Goal: Information Seeking & Learning: Find specific fact

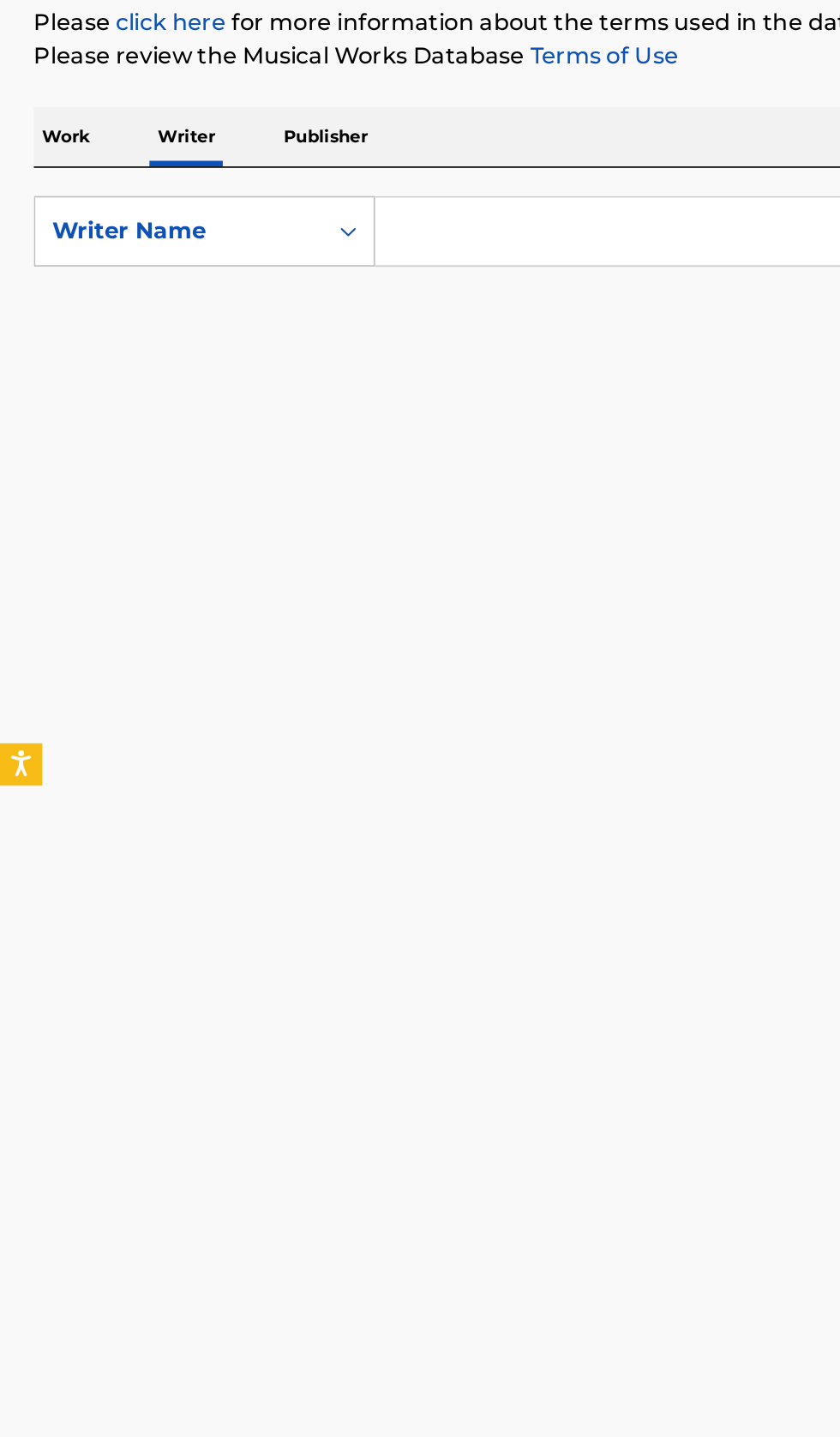
click at [40, 336] on p "Work" at bounding box center [40, 337] width 40 height 36
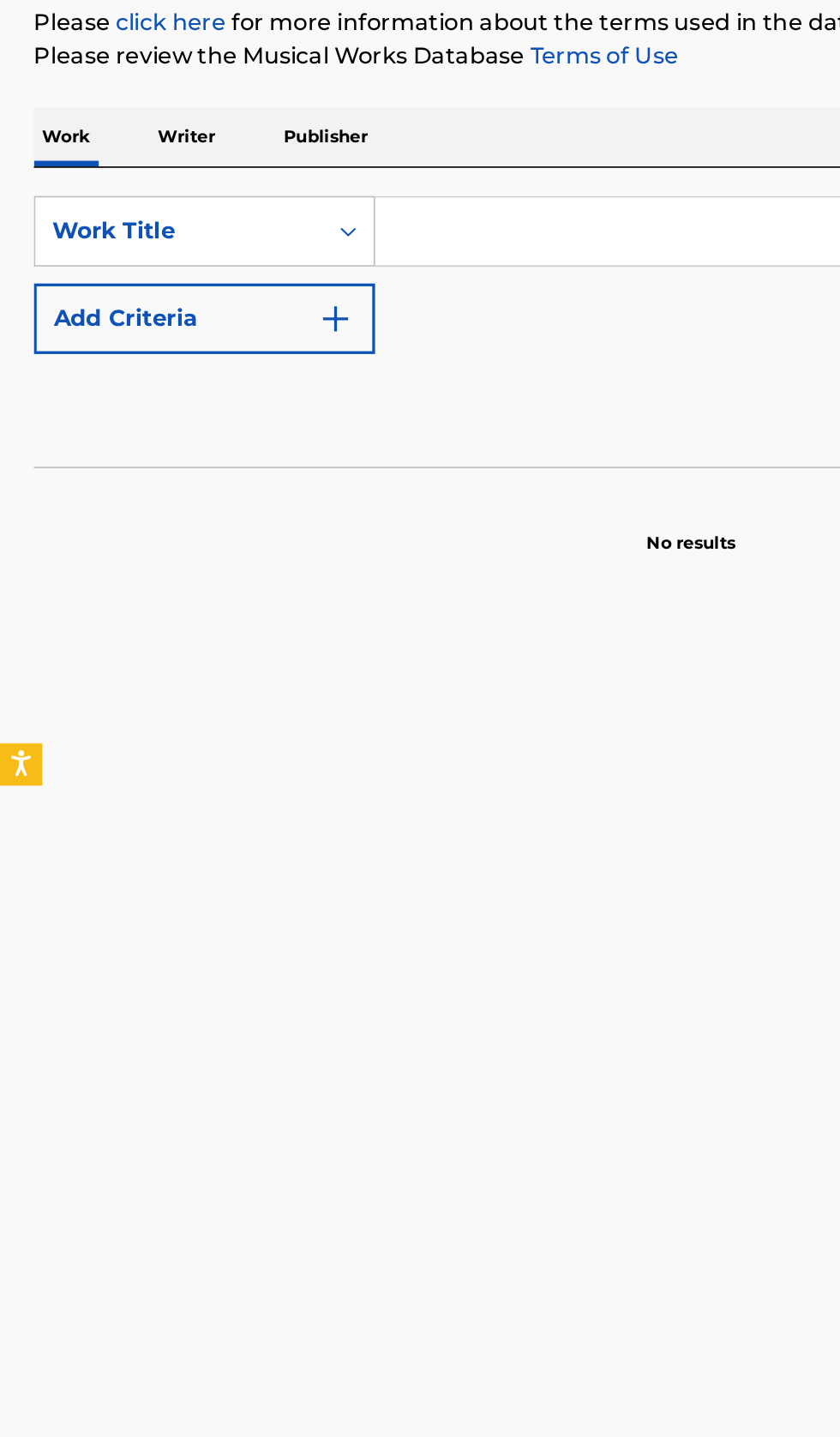
click at [298, 396] on input "Search Form" at bounding box center [523, 394] width 591 height 41
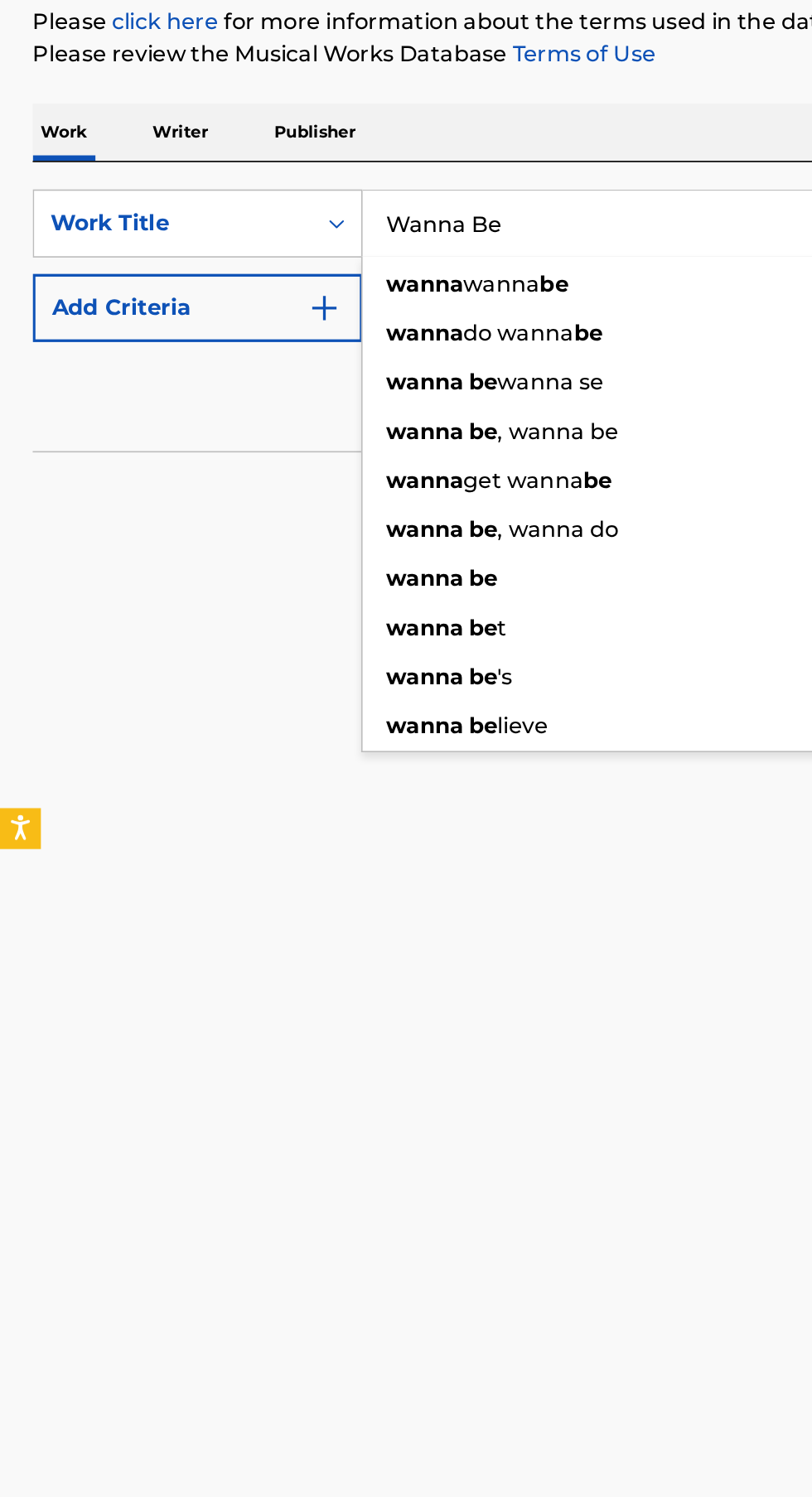
type input "Wanna Be"
click at [204, 437] on img "Search Form" at bounding box center [197, 432] width 20 height 20
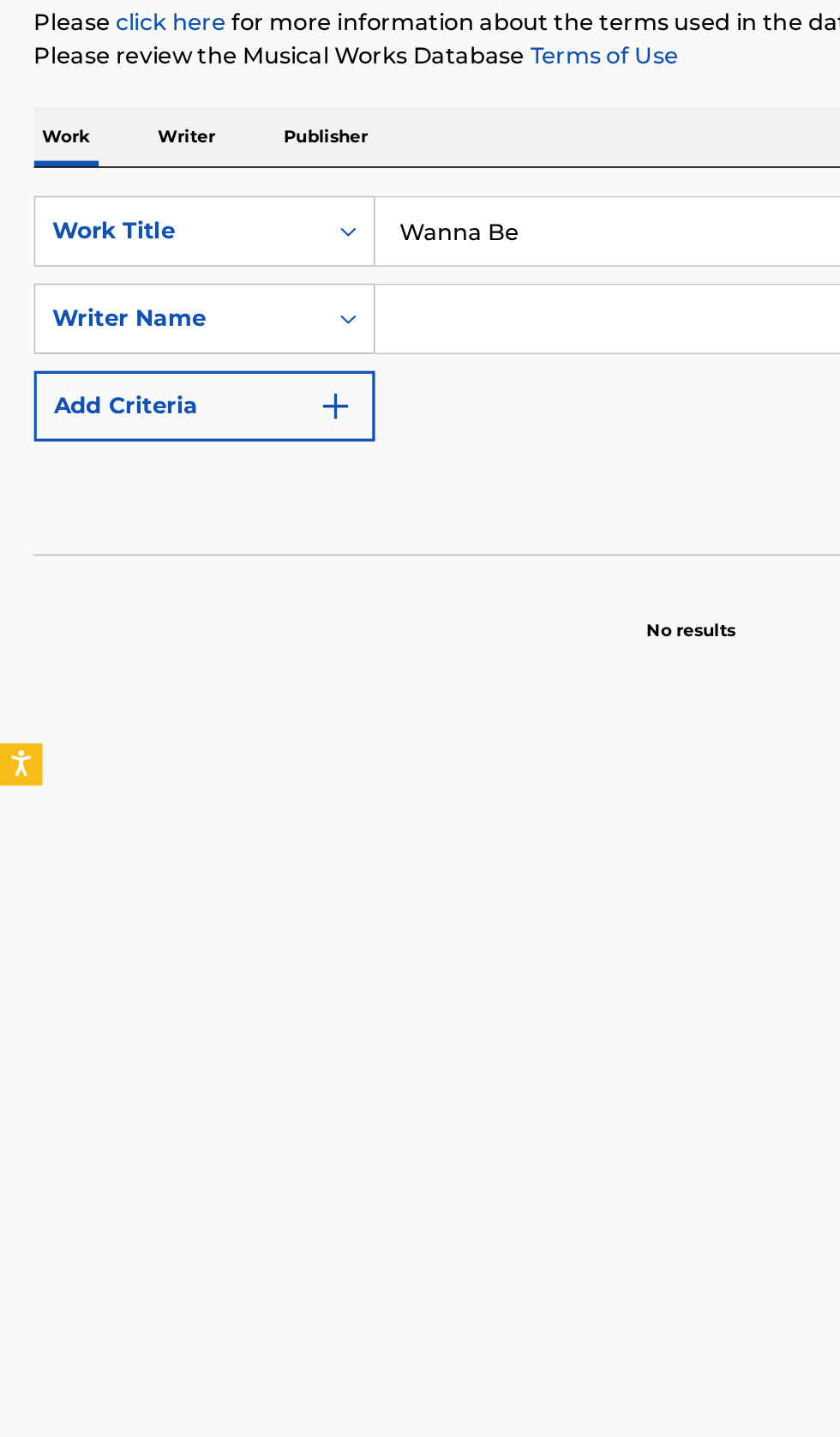
click at [325, 444] on input "Search Form" at bounding box center [507, 447] width 559 height 41
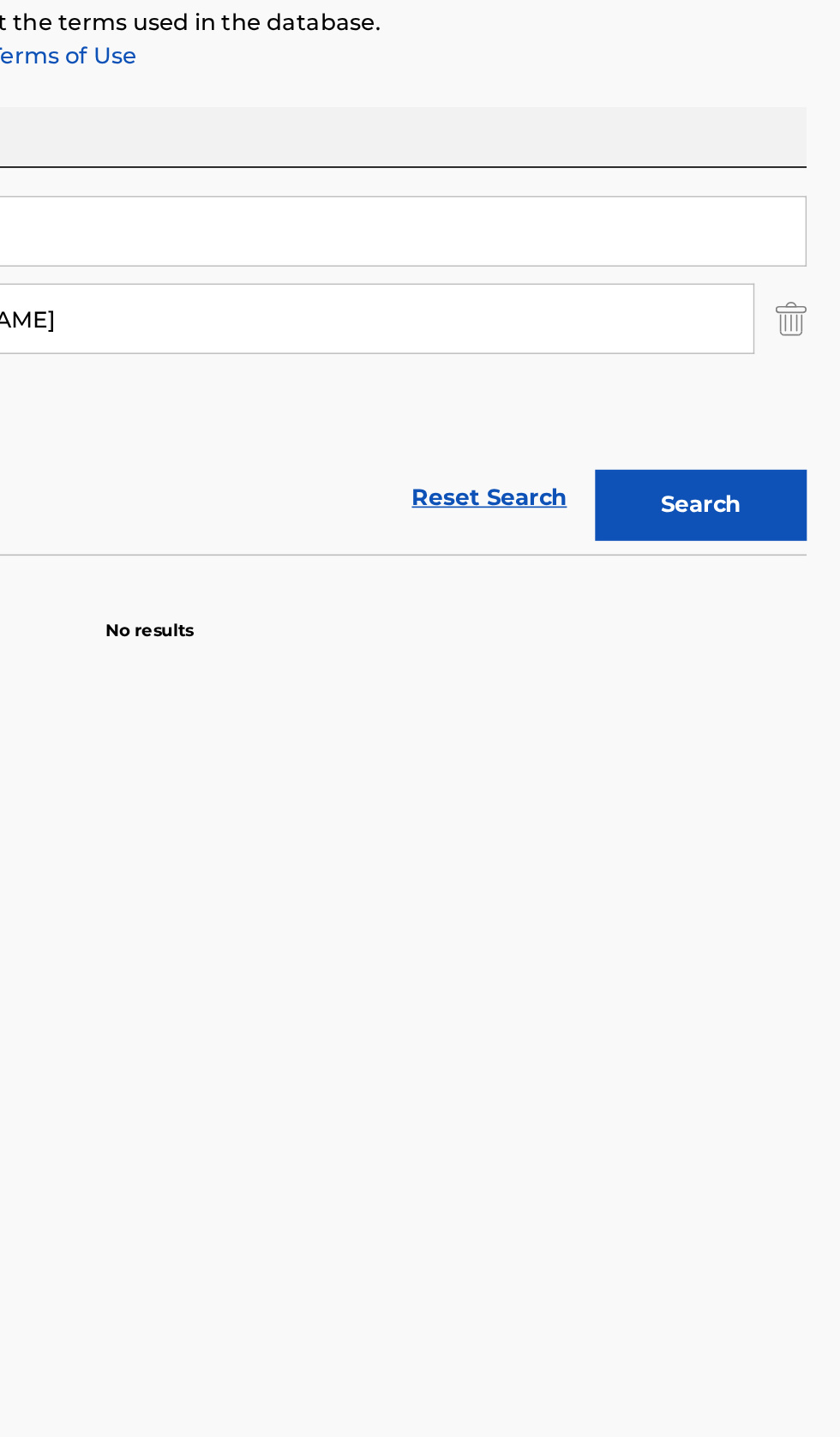
click at [783, 571] on button "Search" at bounding box center [755, 560] width 129 height 43
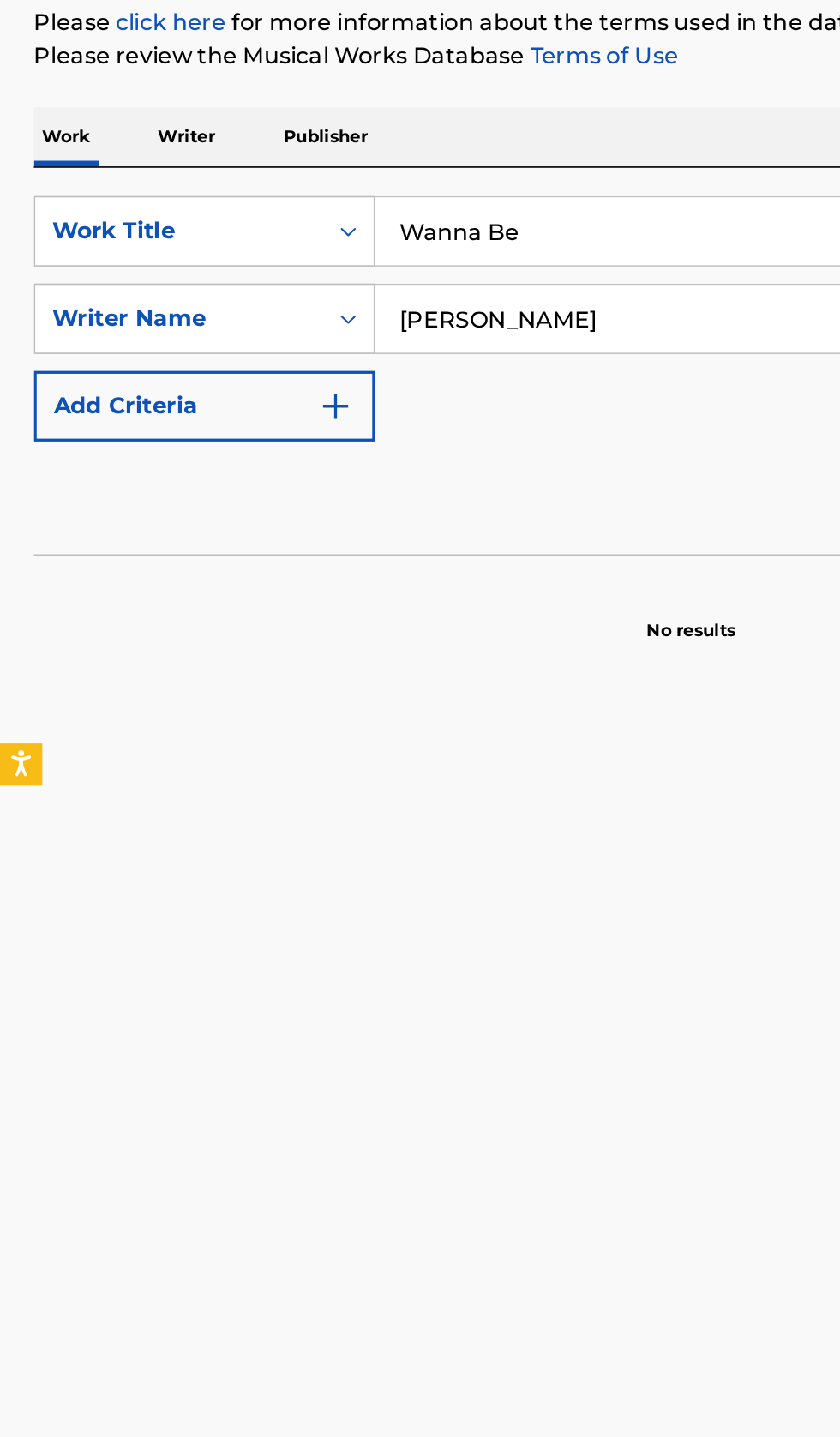
click at [416, 441] on input "[PERSON_NAME]" at bounding box center [507, 447] width 559 height 41
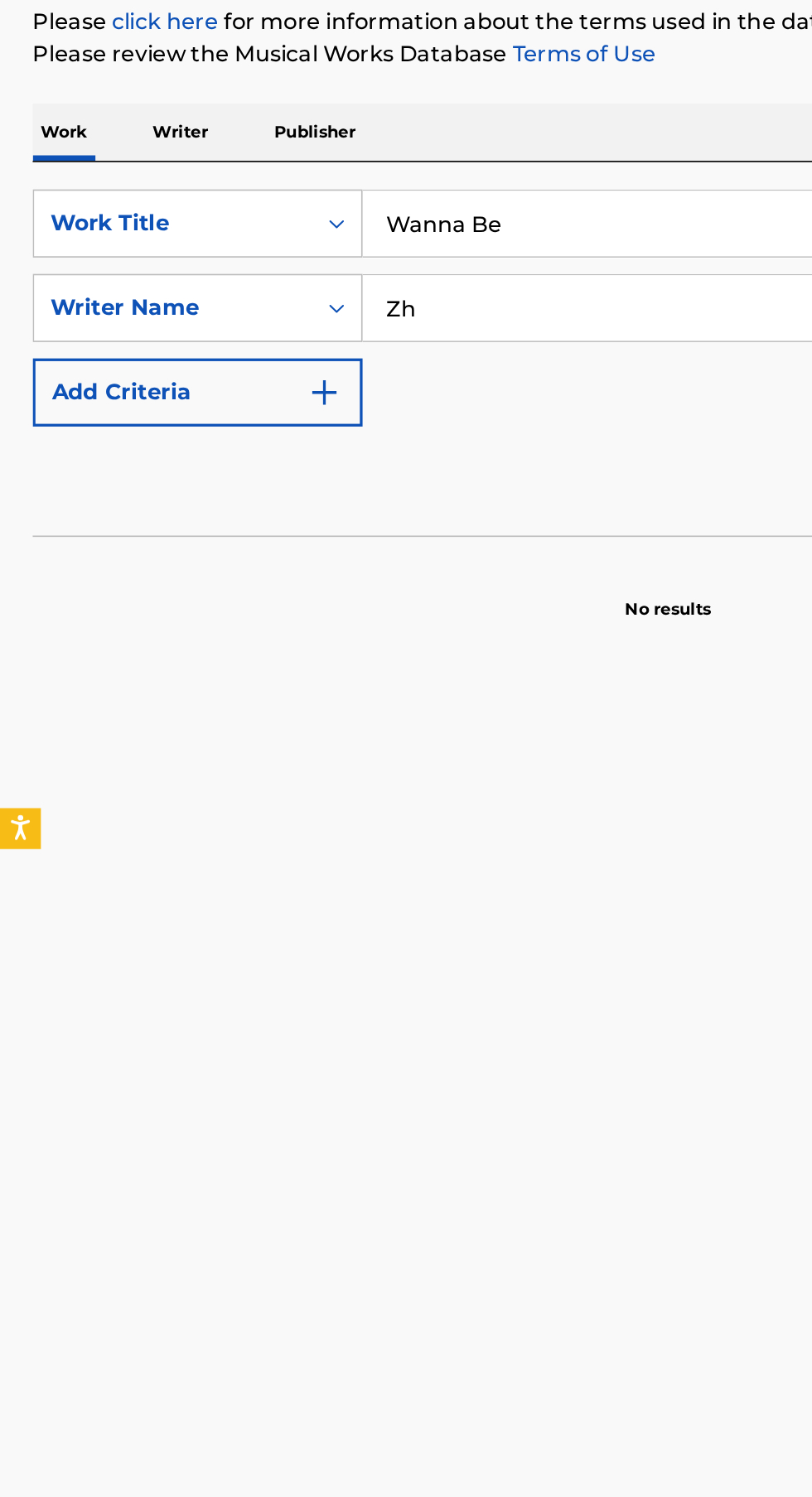
type input "Z"
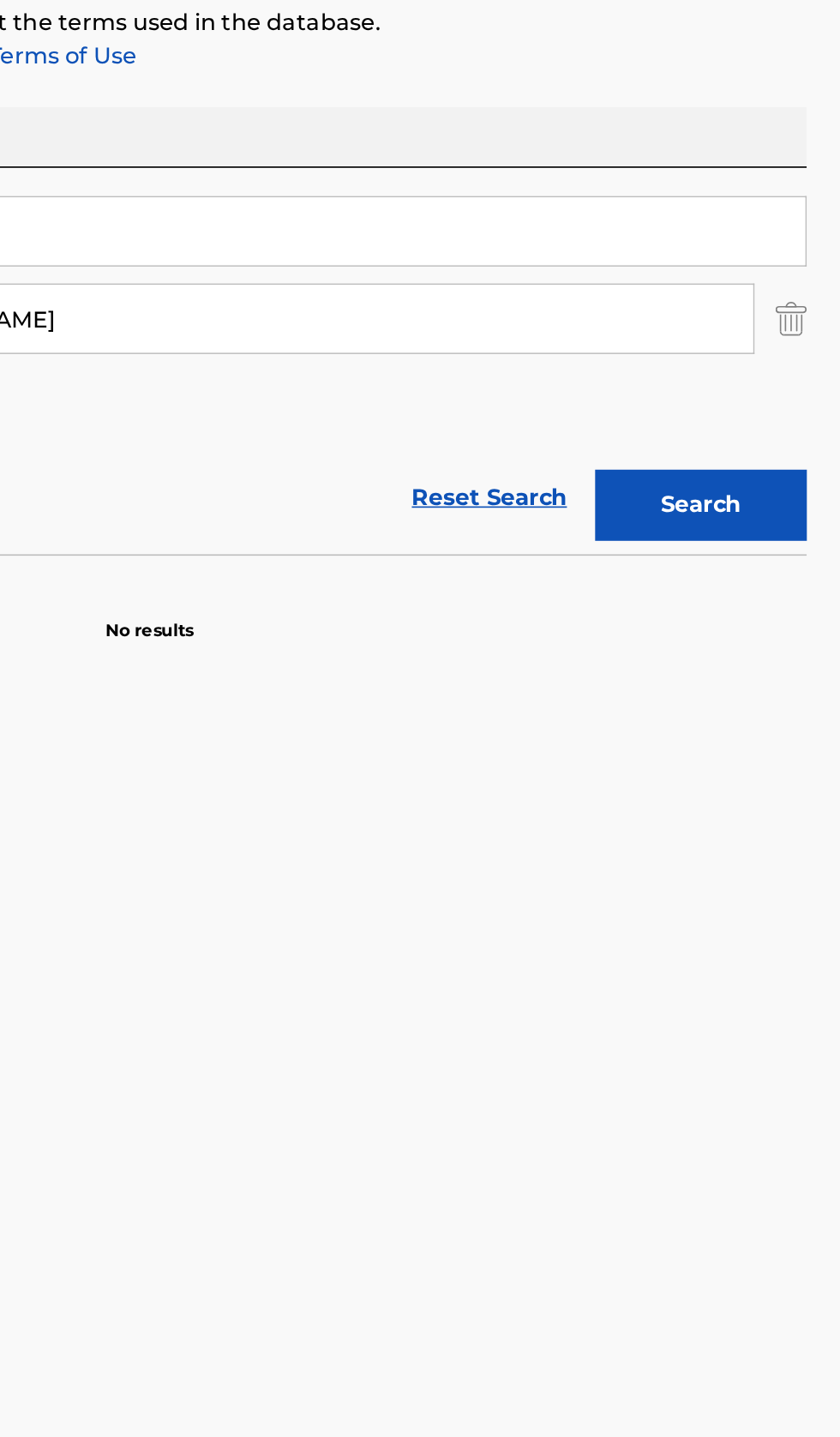
click at [807, 571] on button "Search" at bounding box center [755, 560] width 129 height 43
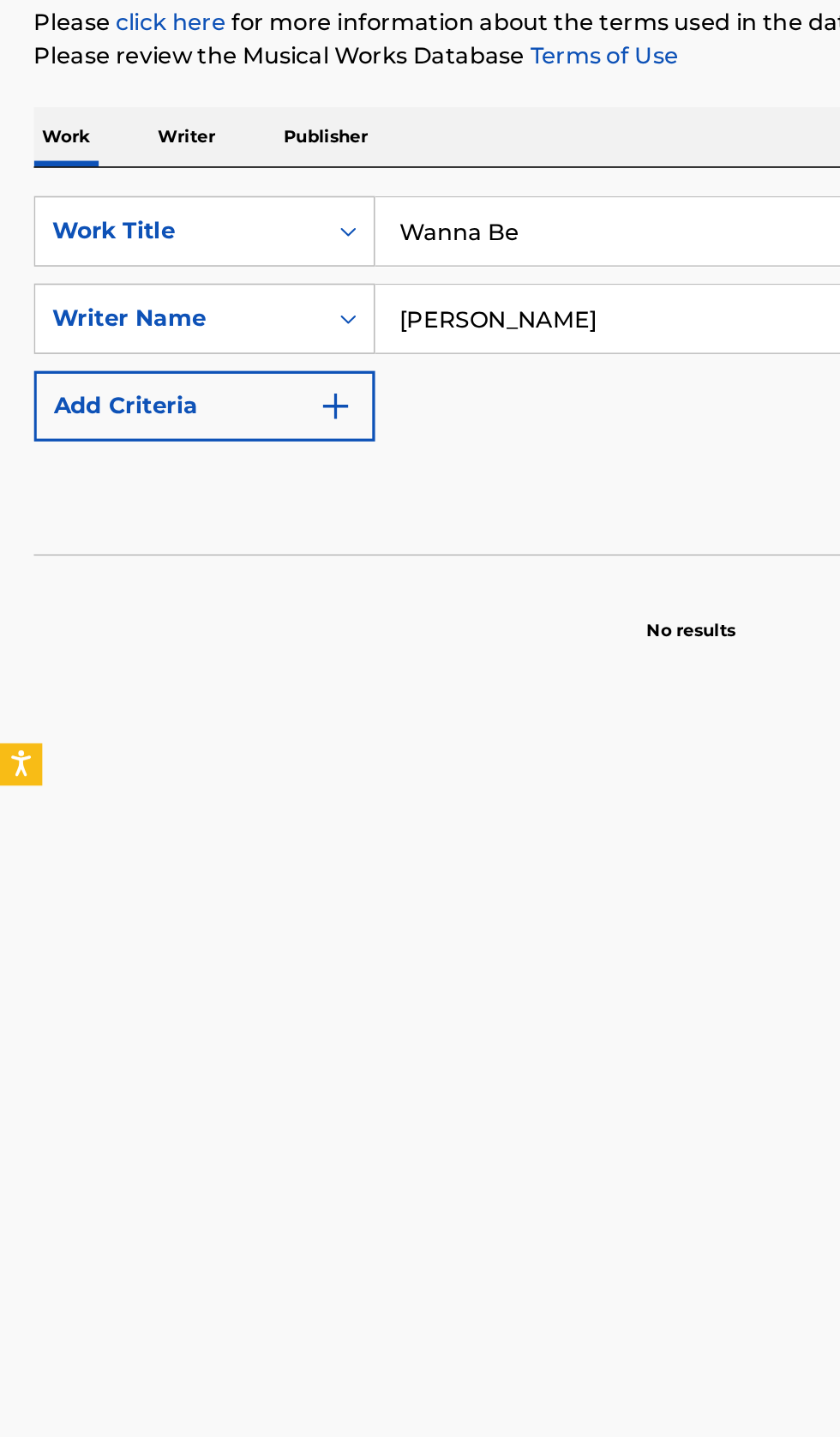
click at [389, 443] on input "[PERSON_NAME]" at bounding box center [507, 447] width 559 height 41
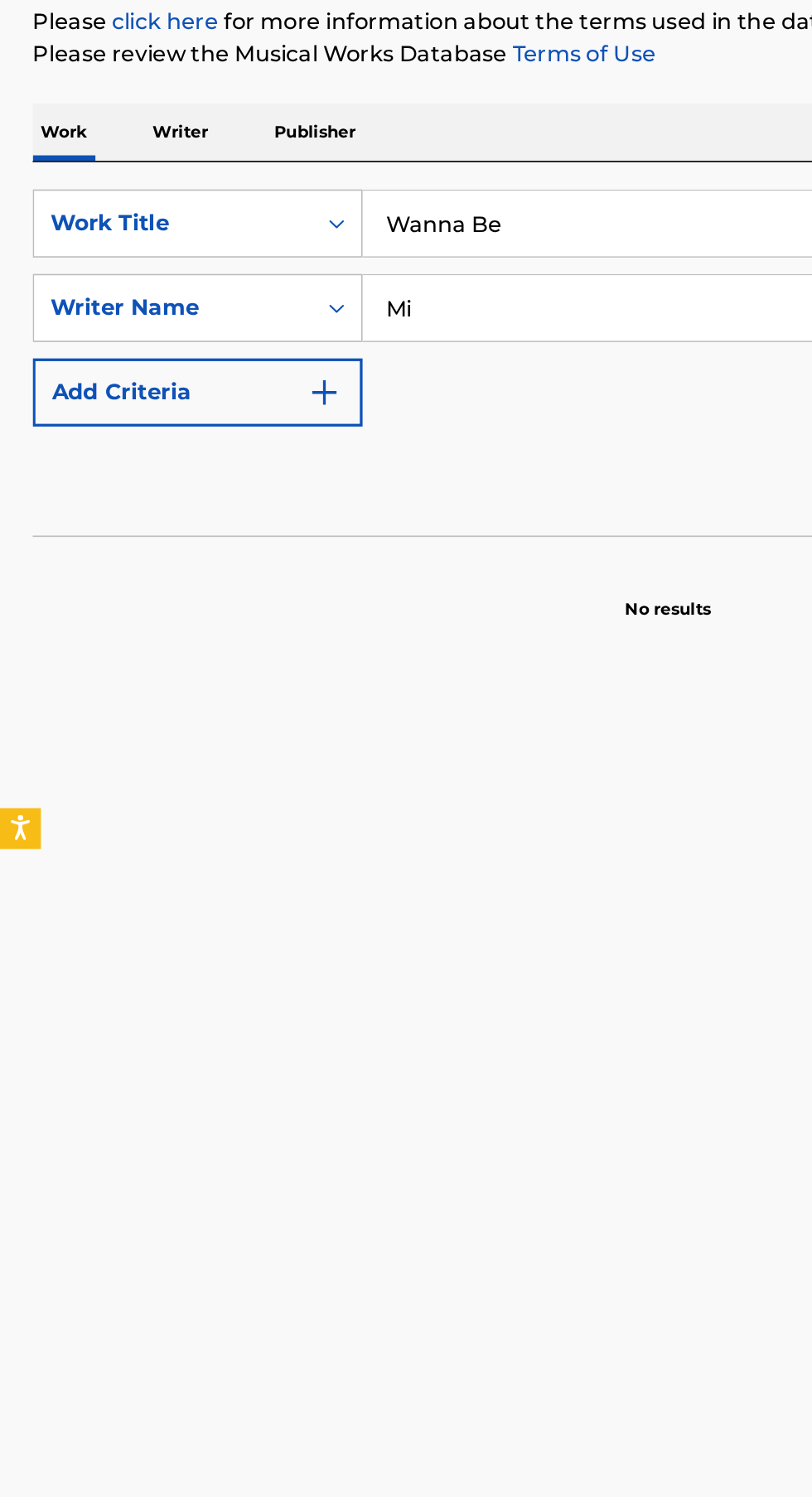
type input "M"
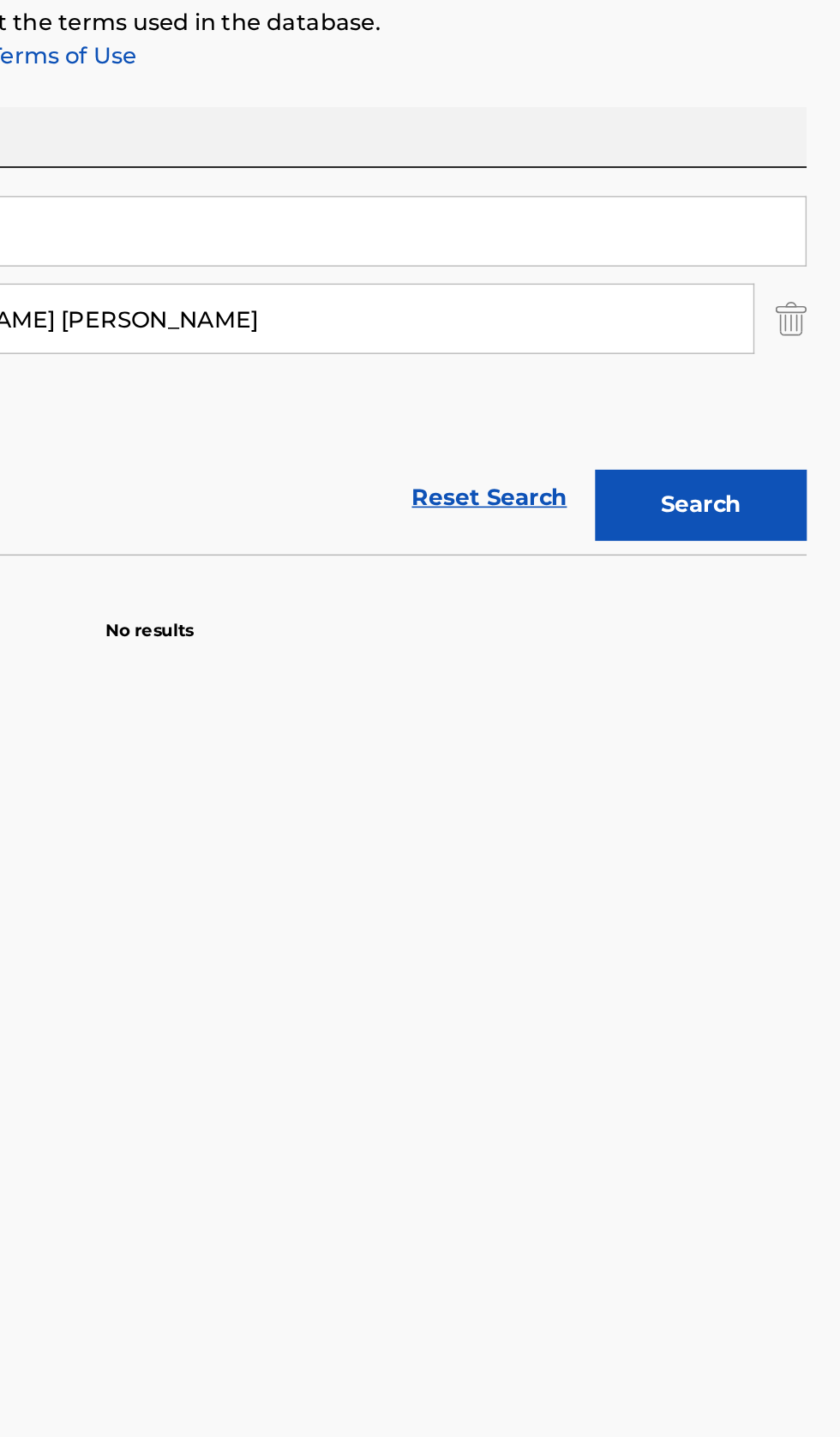
click at [794, 568] on button "Search" at bounding box center [755, 560] width 129 height 43
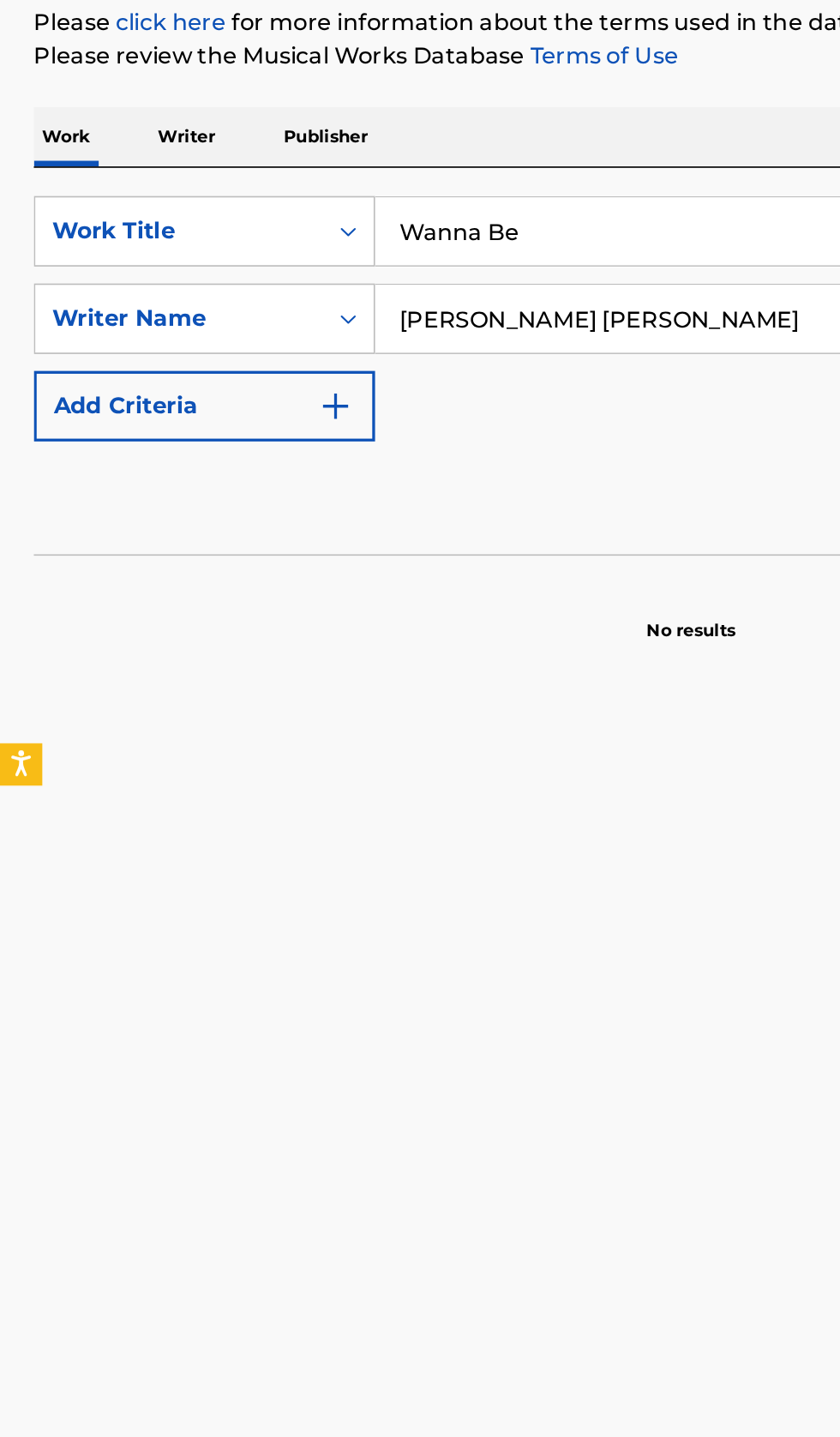
click at [441, 443] on input "[PERSON_NAME] [PERSON_NAME]" at bounding box center [507, 447] width 559 height 41
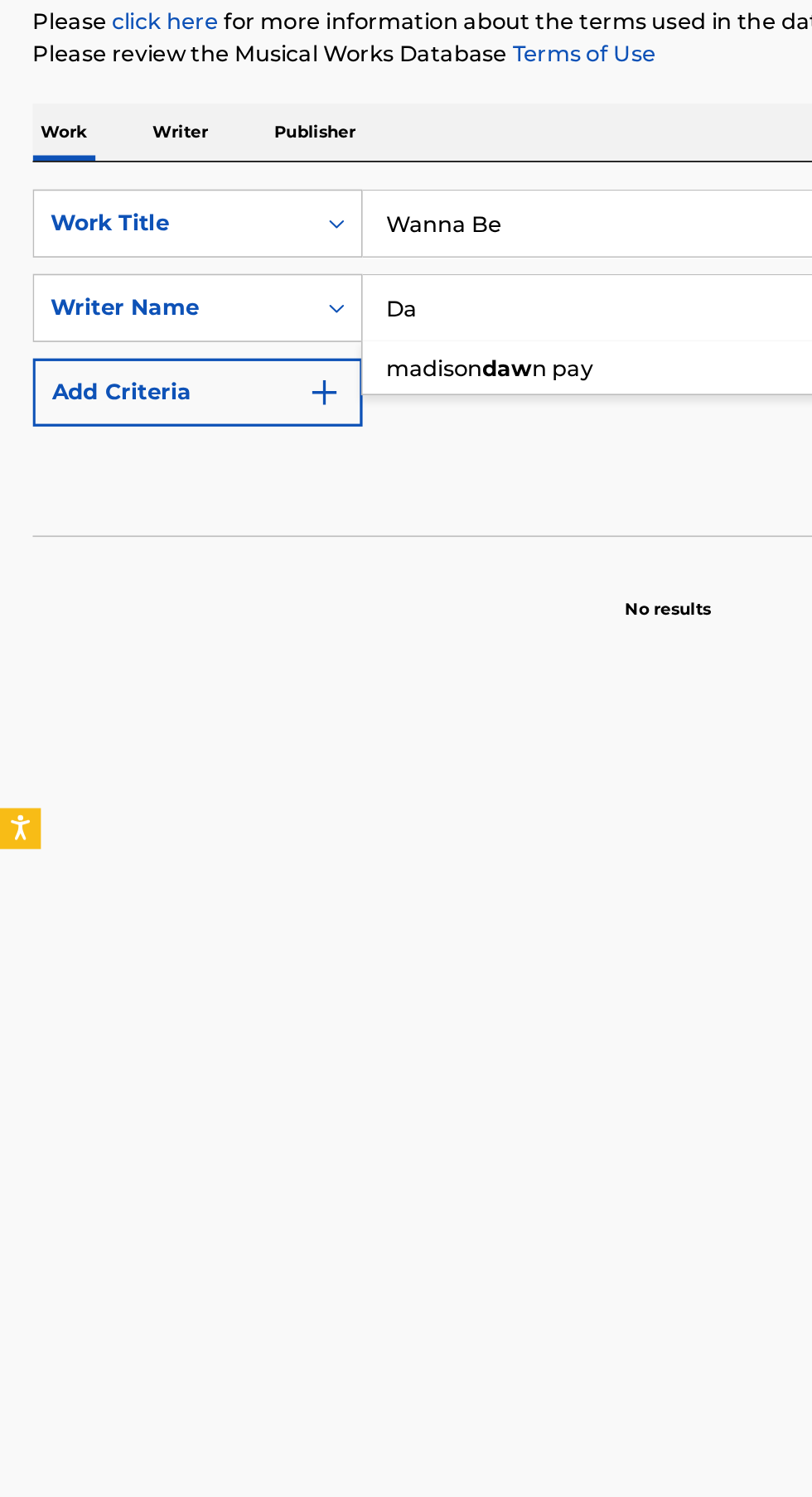
type input "D"
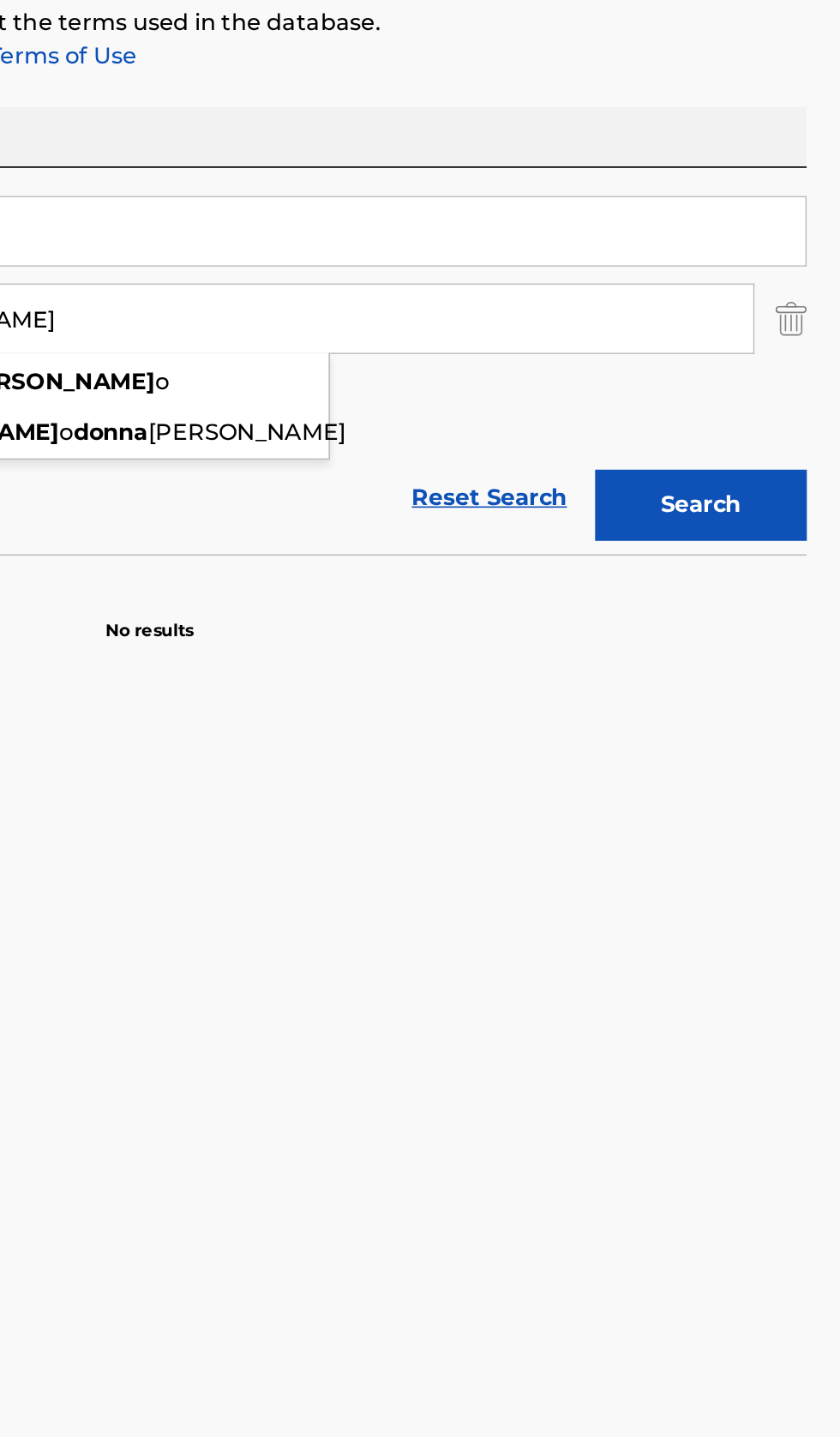
type input "[PERSON_NAME]"
click at [780, 568] on button "Search" at bounding box center [755, 560] width 129 height 43
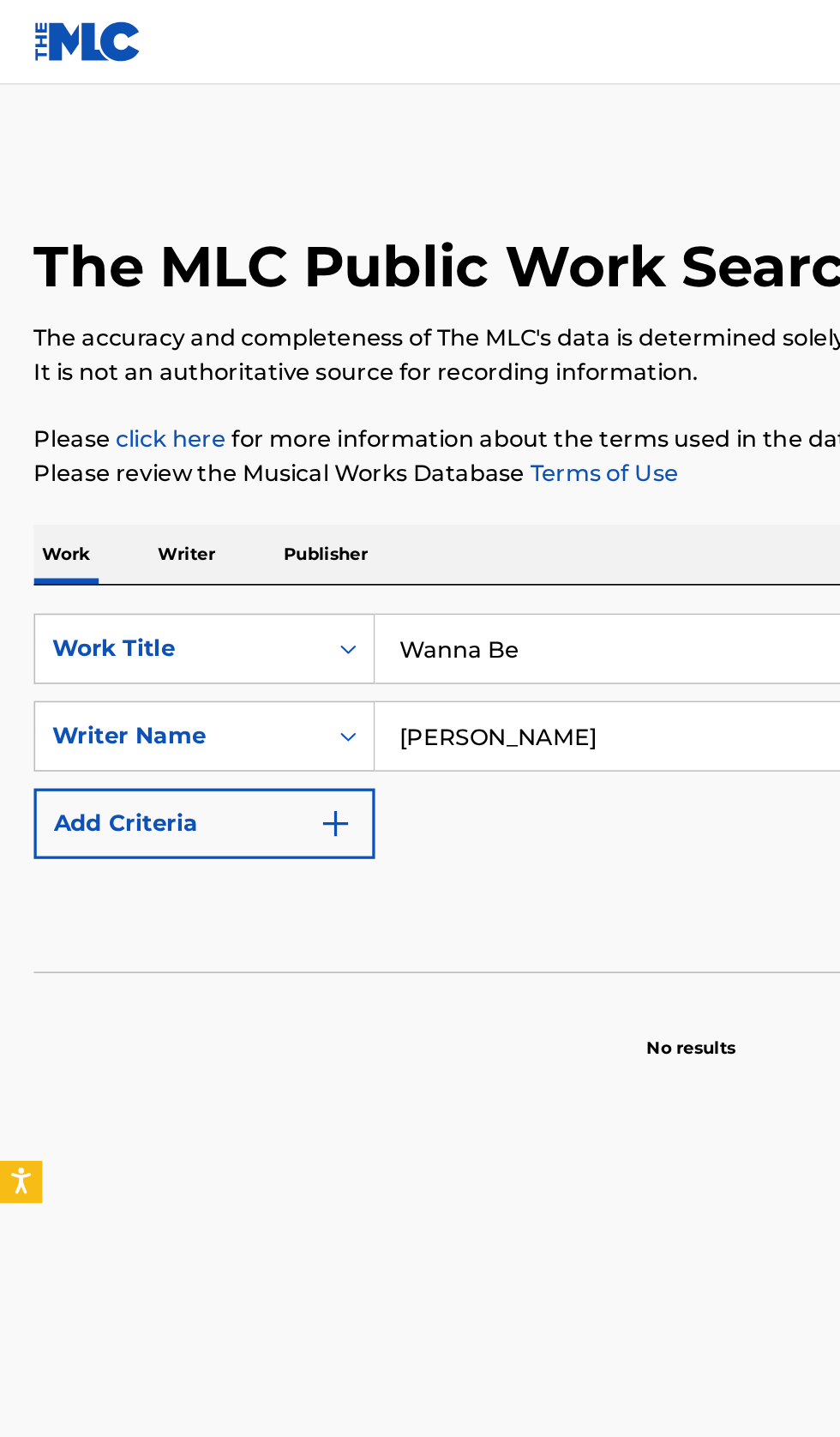
click at [126, 336] on p "Writer" at bounding box center [113, 337] width 45 height 36
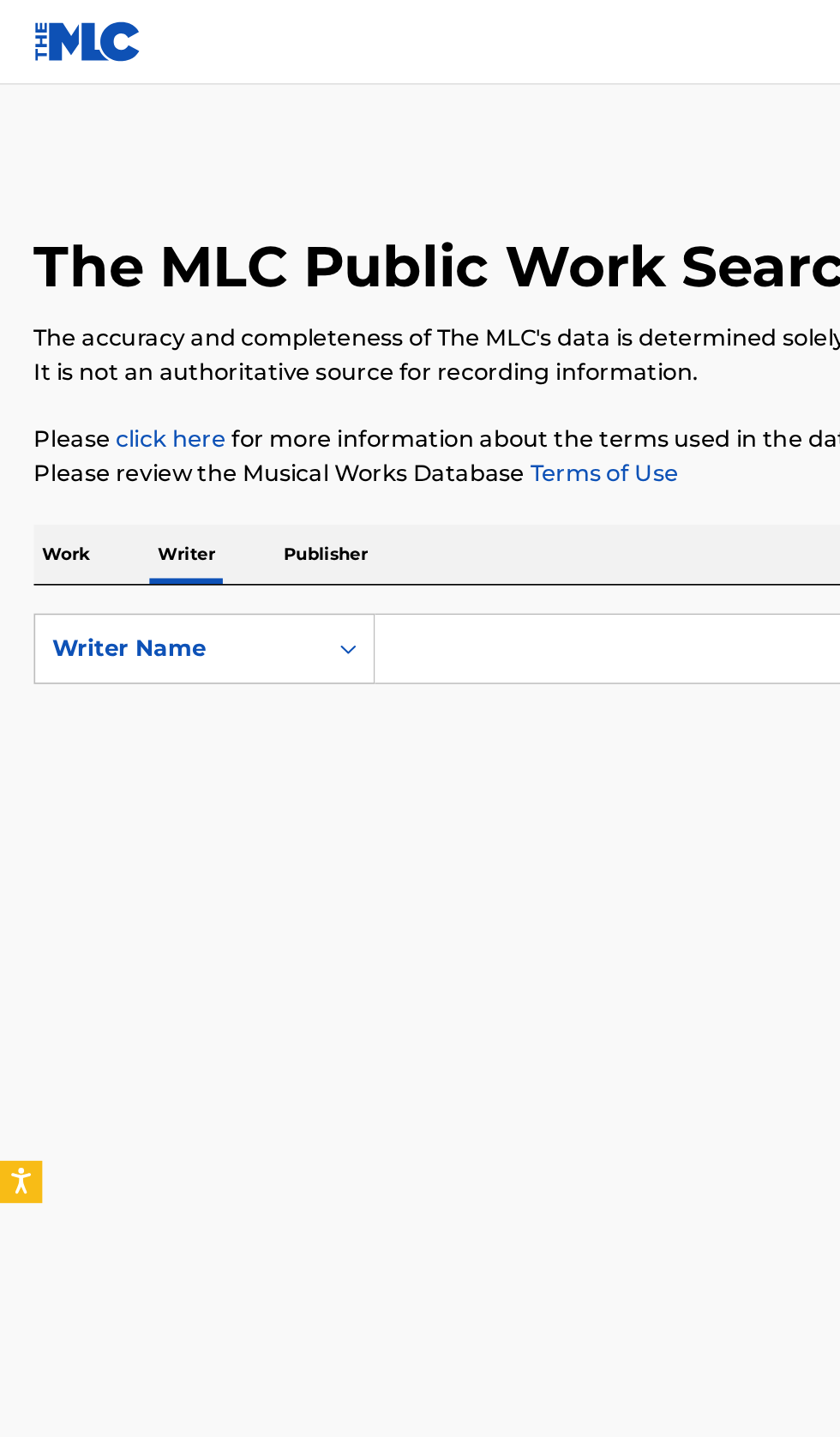
click at [379, 390] on input "Search Form" at bounding box center [523, 394] width 591 height 41
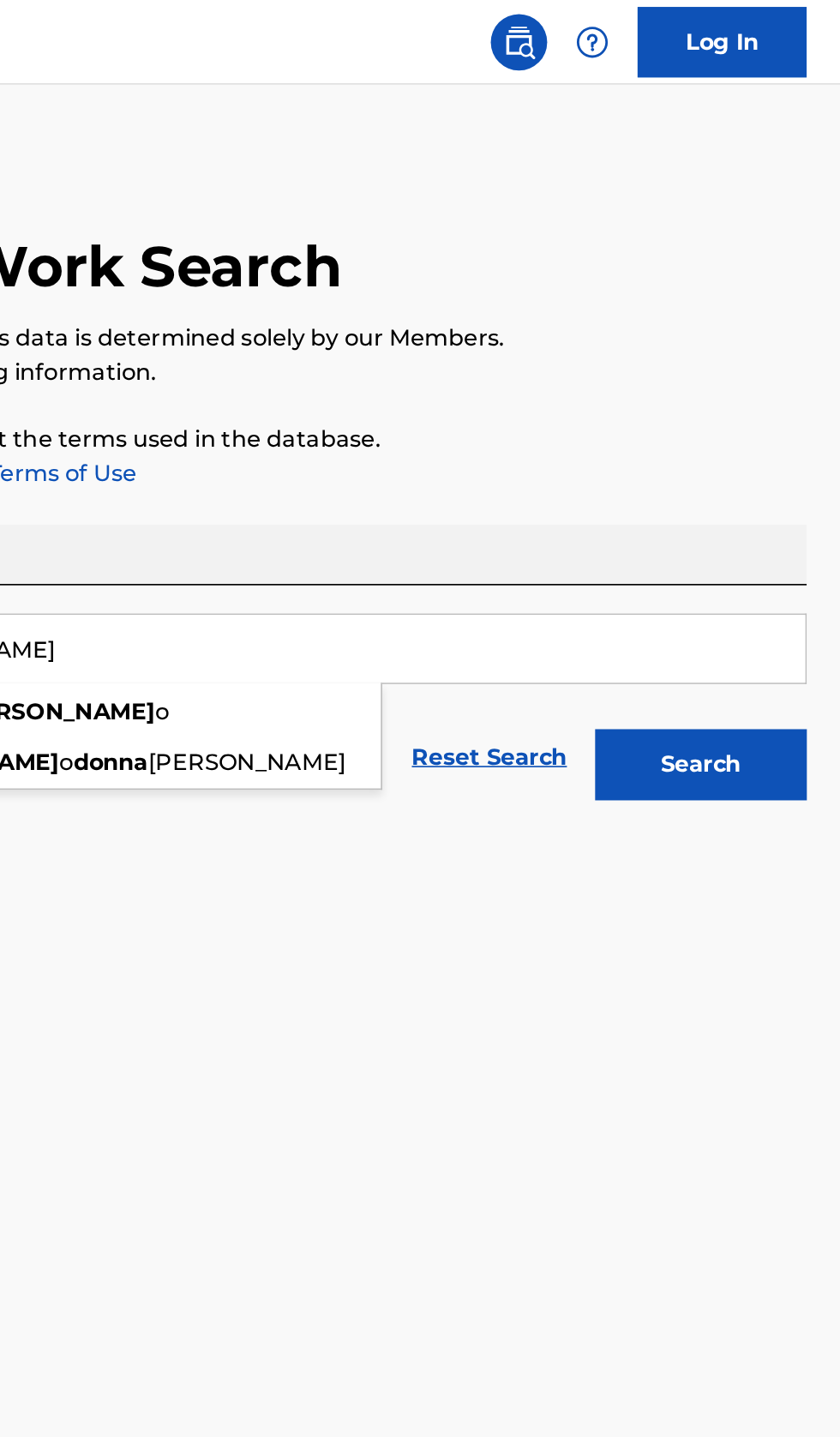
click at [795, 480] on button "Search" at bounding box center [755, 465] width 129 height 43
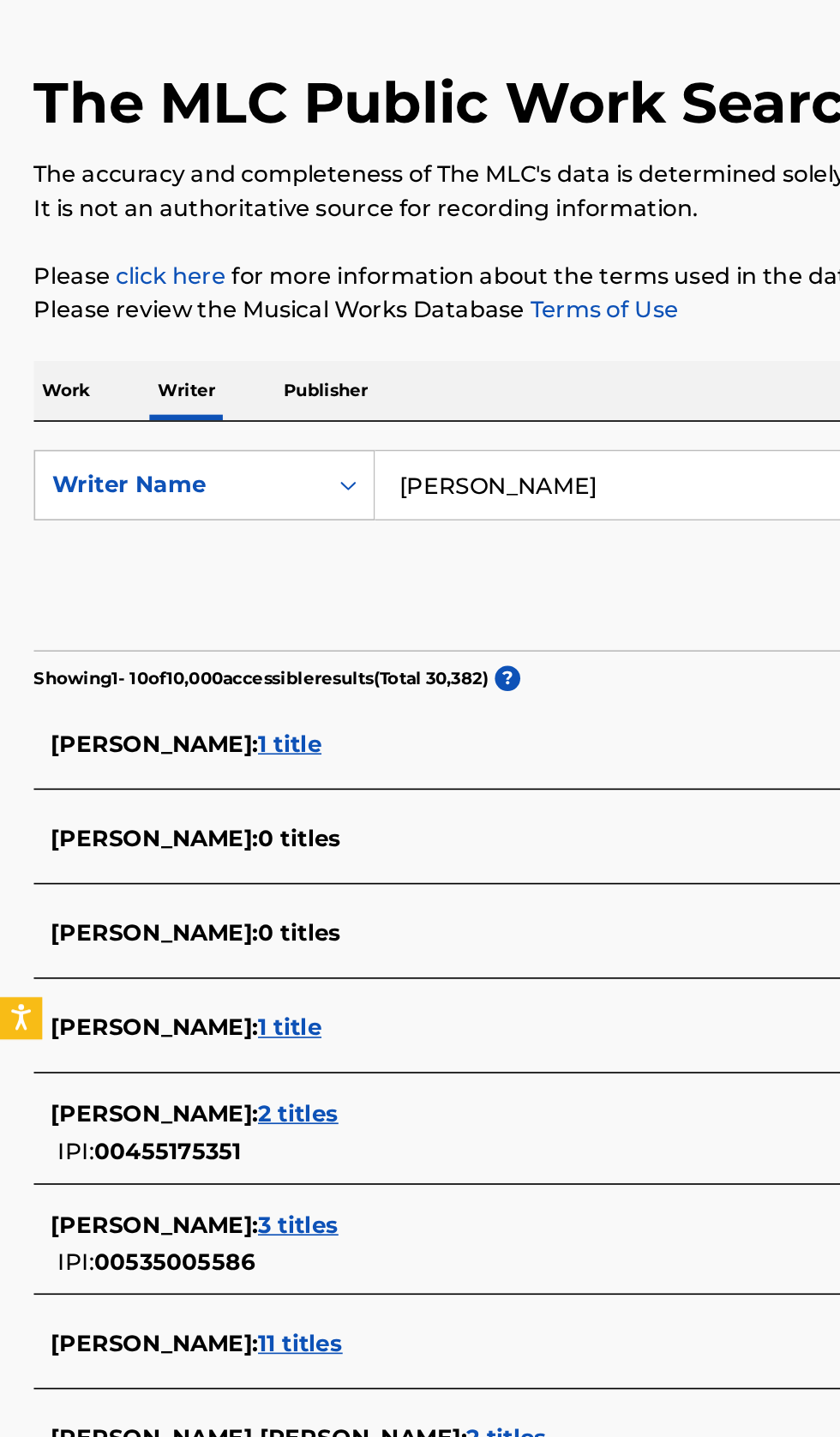
click at [421, 388] on input "[PERSON_NAME]" at bounding box center [523, 394] width 591 height 41
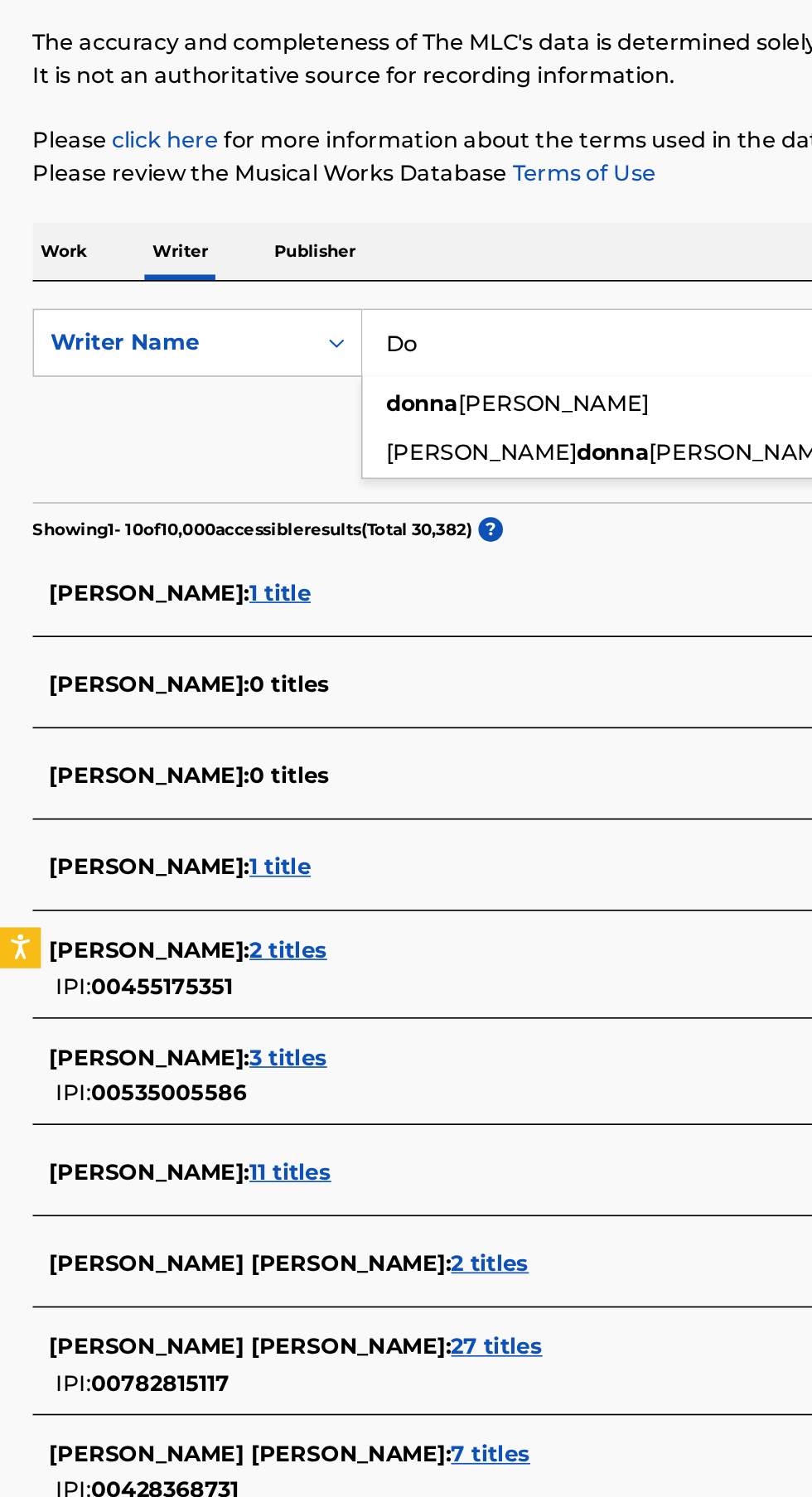
type input "D"
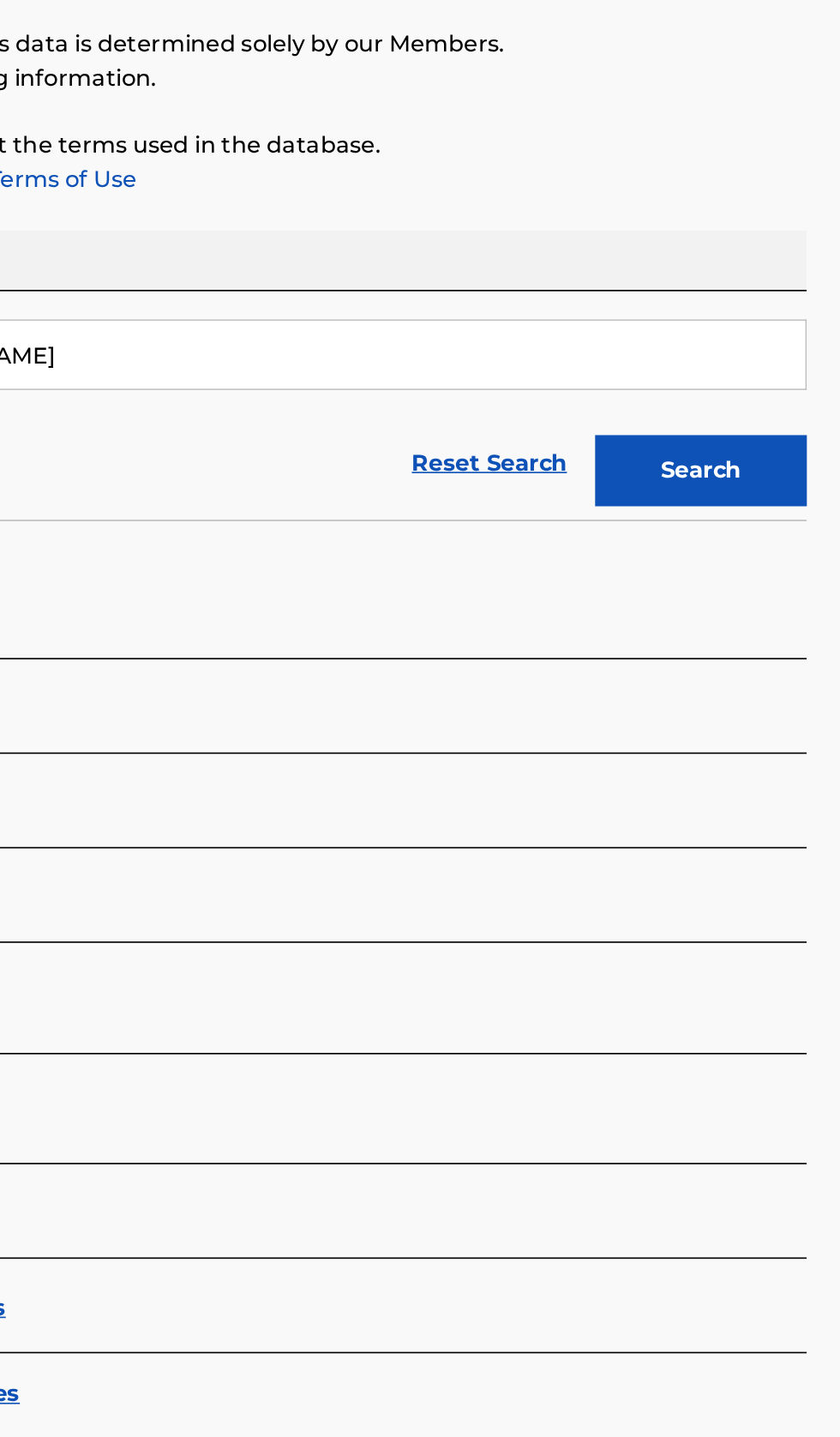
click at [783, 472] on button "Search" at bounding box center [755, 465] width 129 height 43
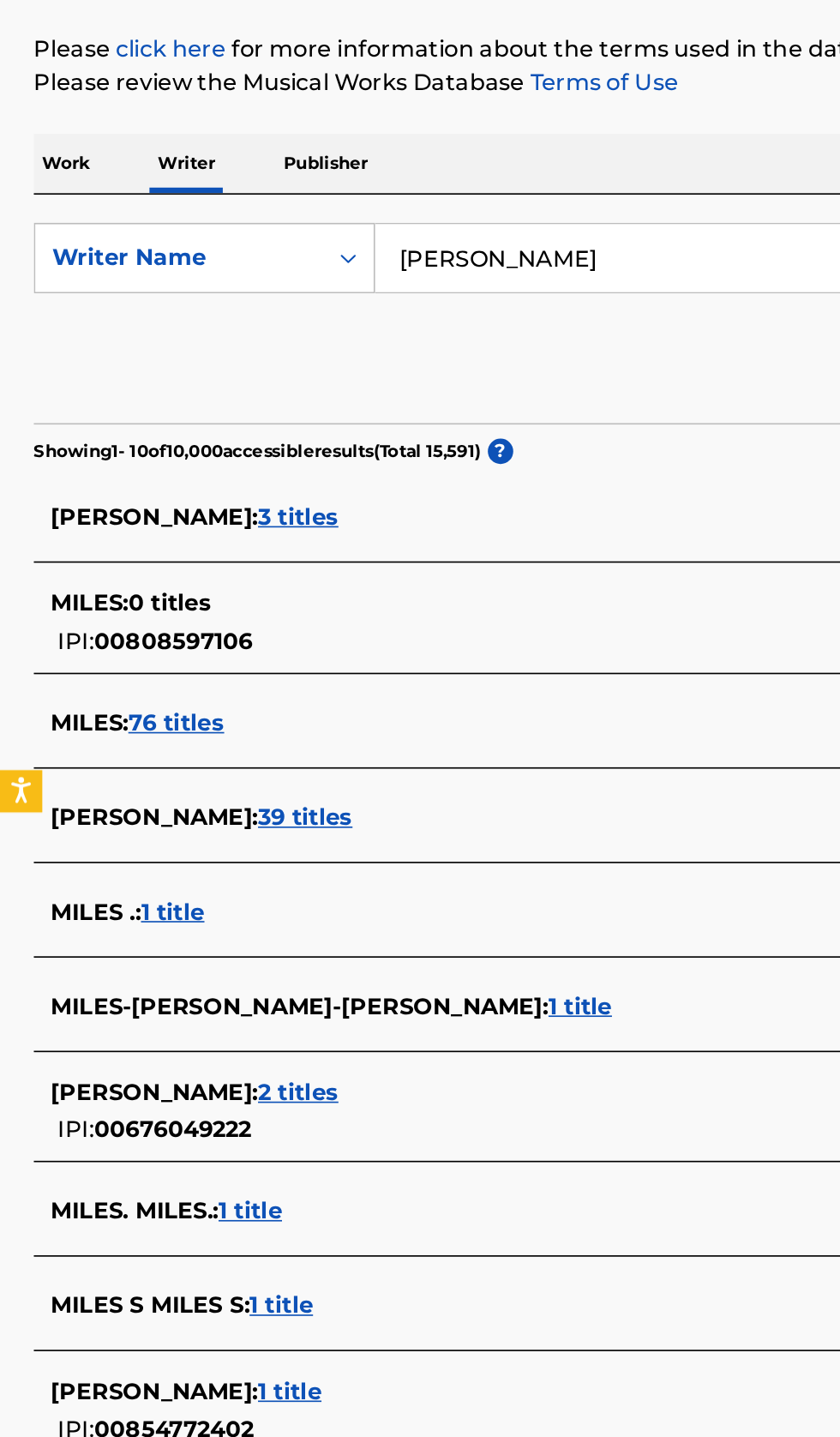
click at [415, 476] on div "Reset Search Search" at bounding box center [419, 460] width 798 height 69
click at [423, 389] on input "[PERSON_NAME]" at bounding box center [523, 394] width 591 height 41
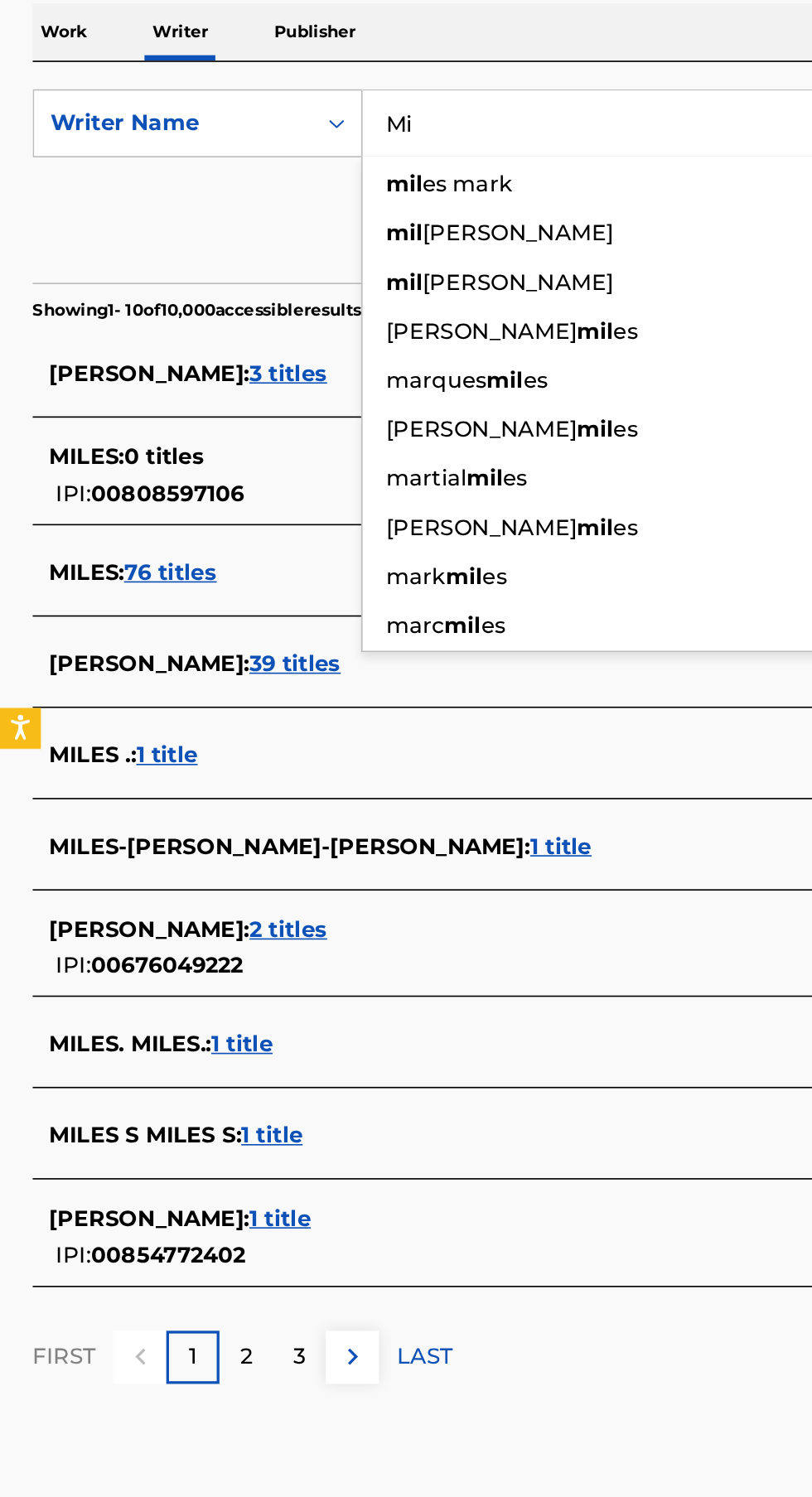
type input "M"
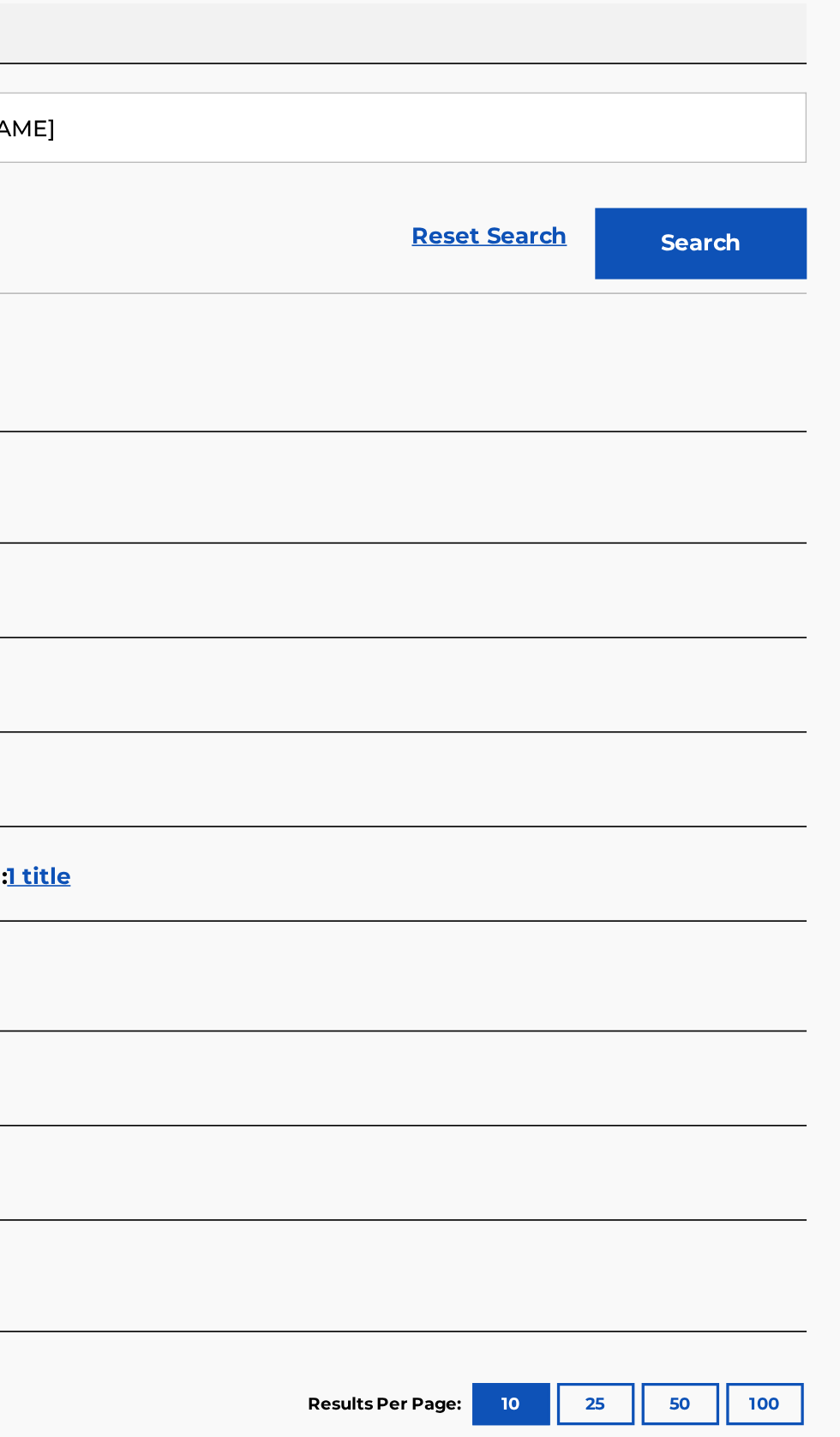
click at [783, 464] on button "Search" at bounding box center [755, 465] width 129 height 43
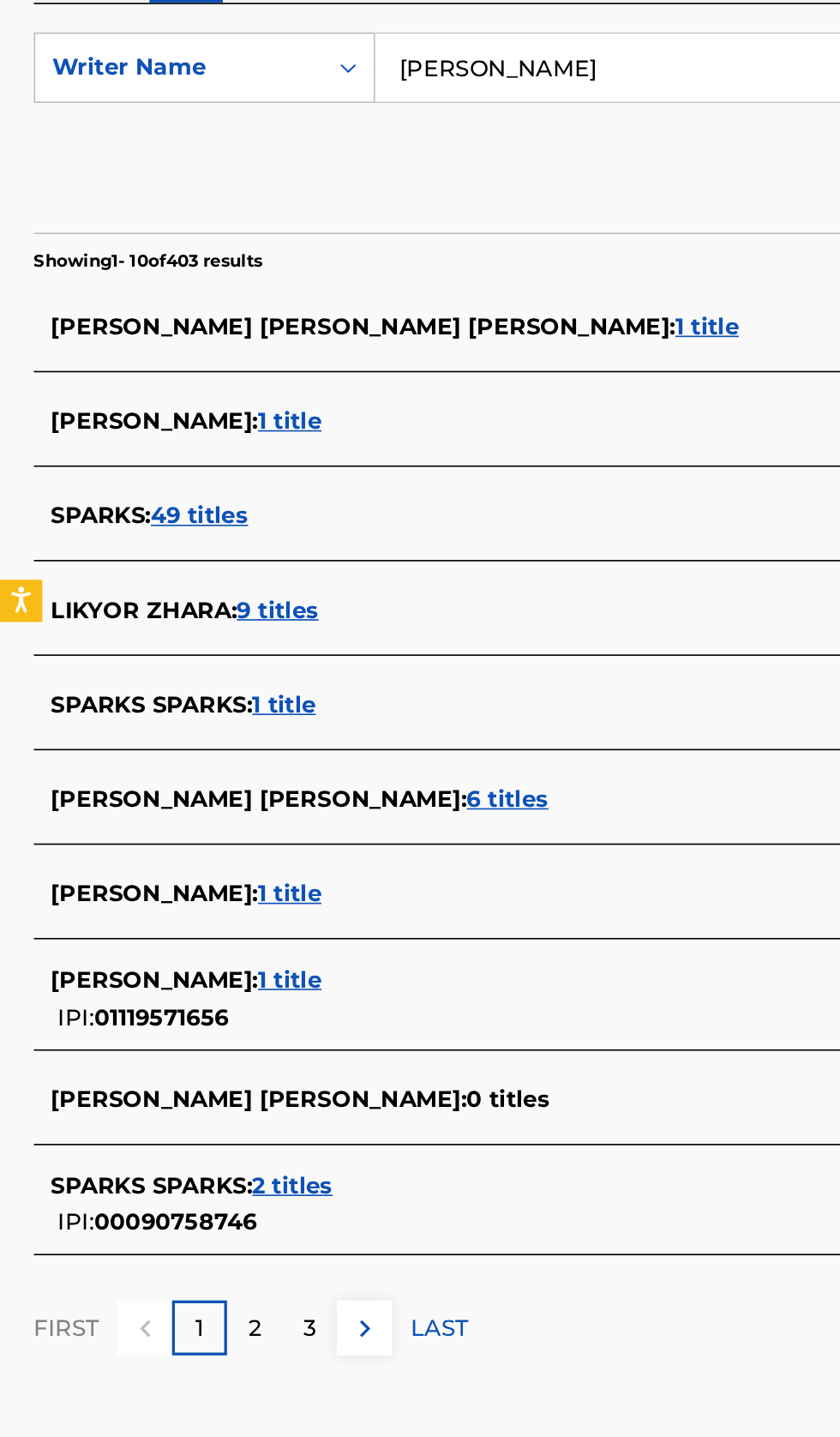
click at [411, 414] on input "[PERSON_NAME]" at bounding box center [523, 394] width 591 height 41
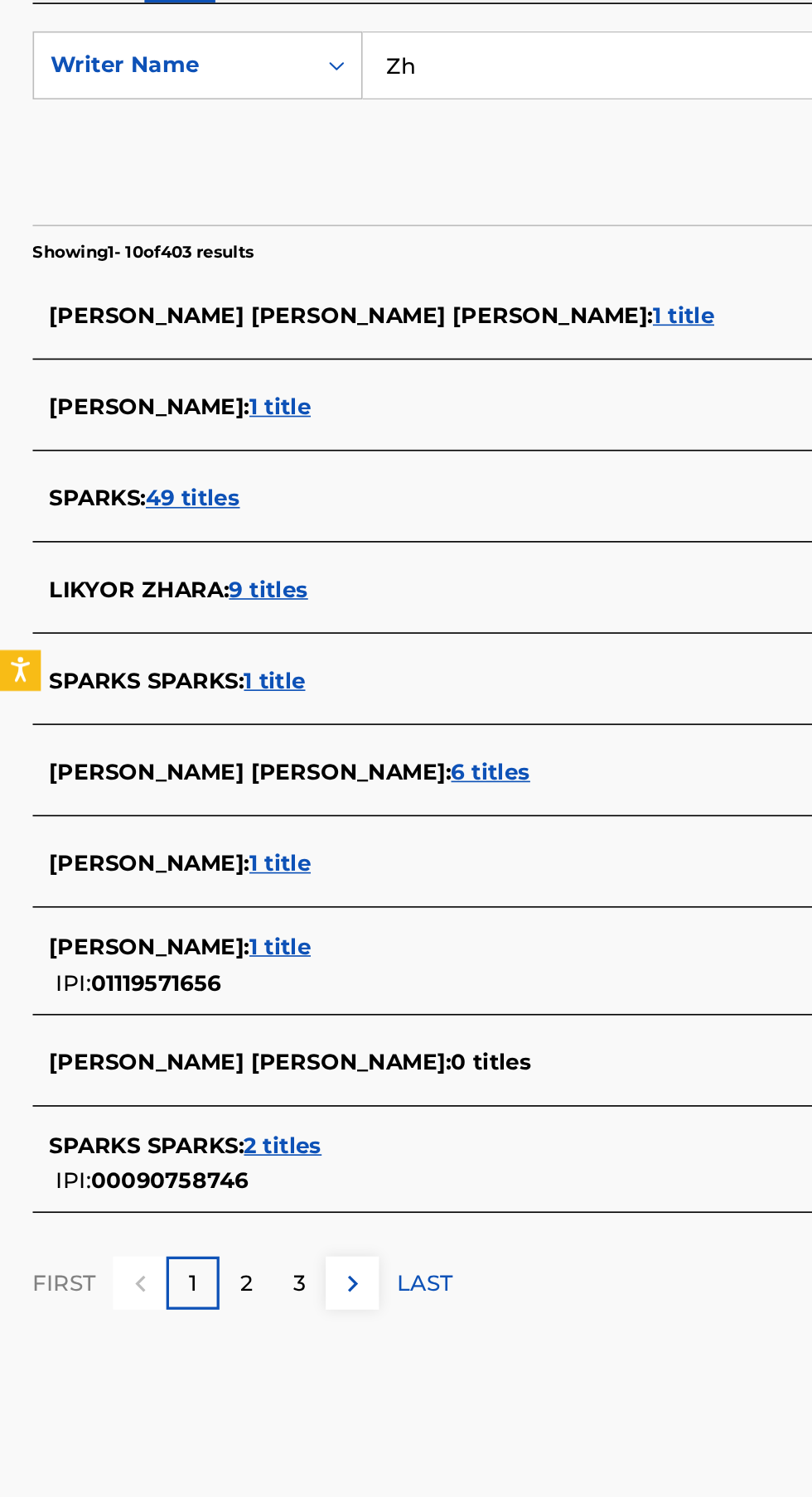
type input "Z"
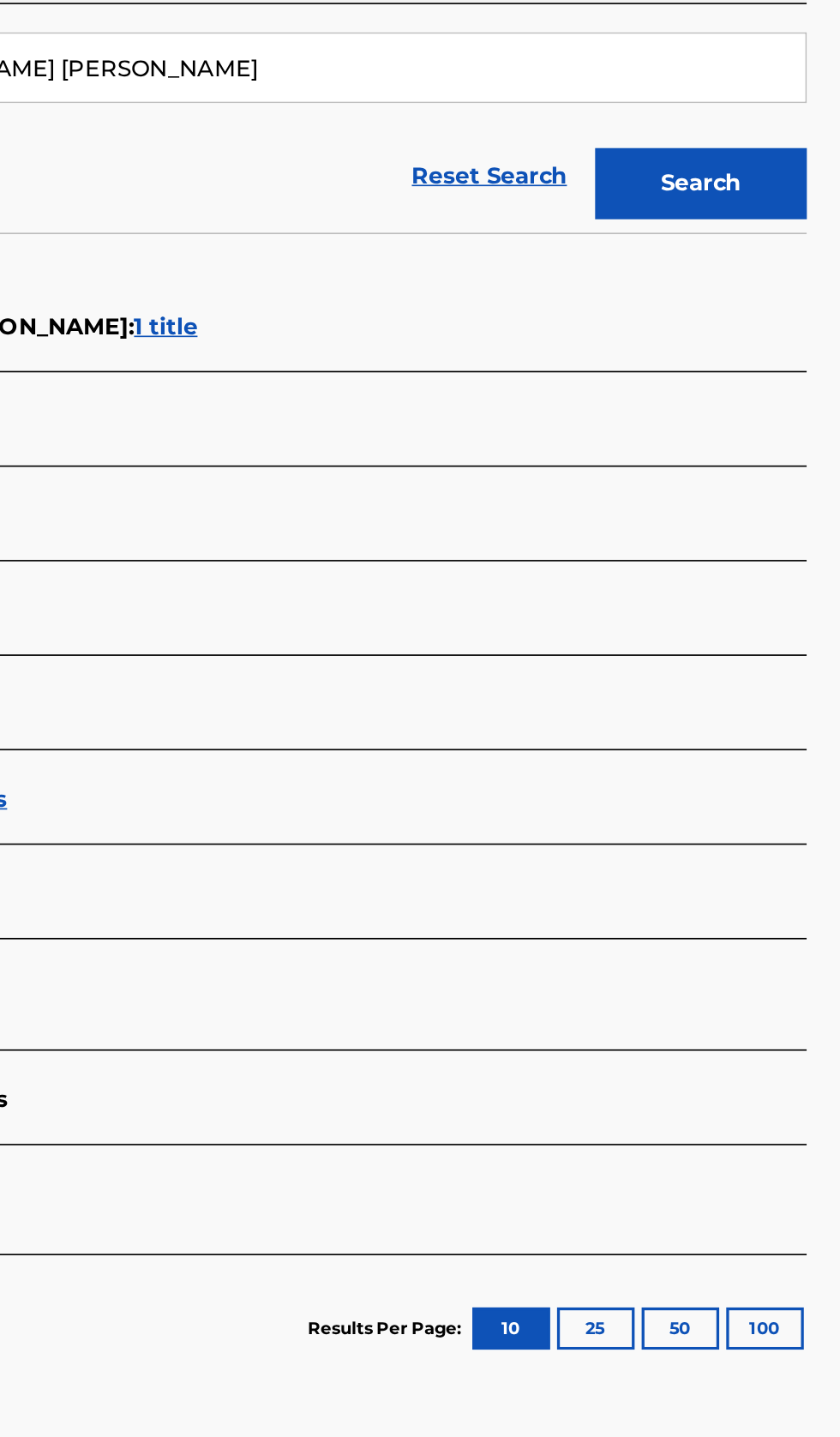
click at [786, 462] on button "Search" at bounding box center [755, 465] width 129 height 43
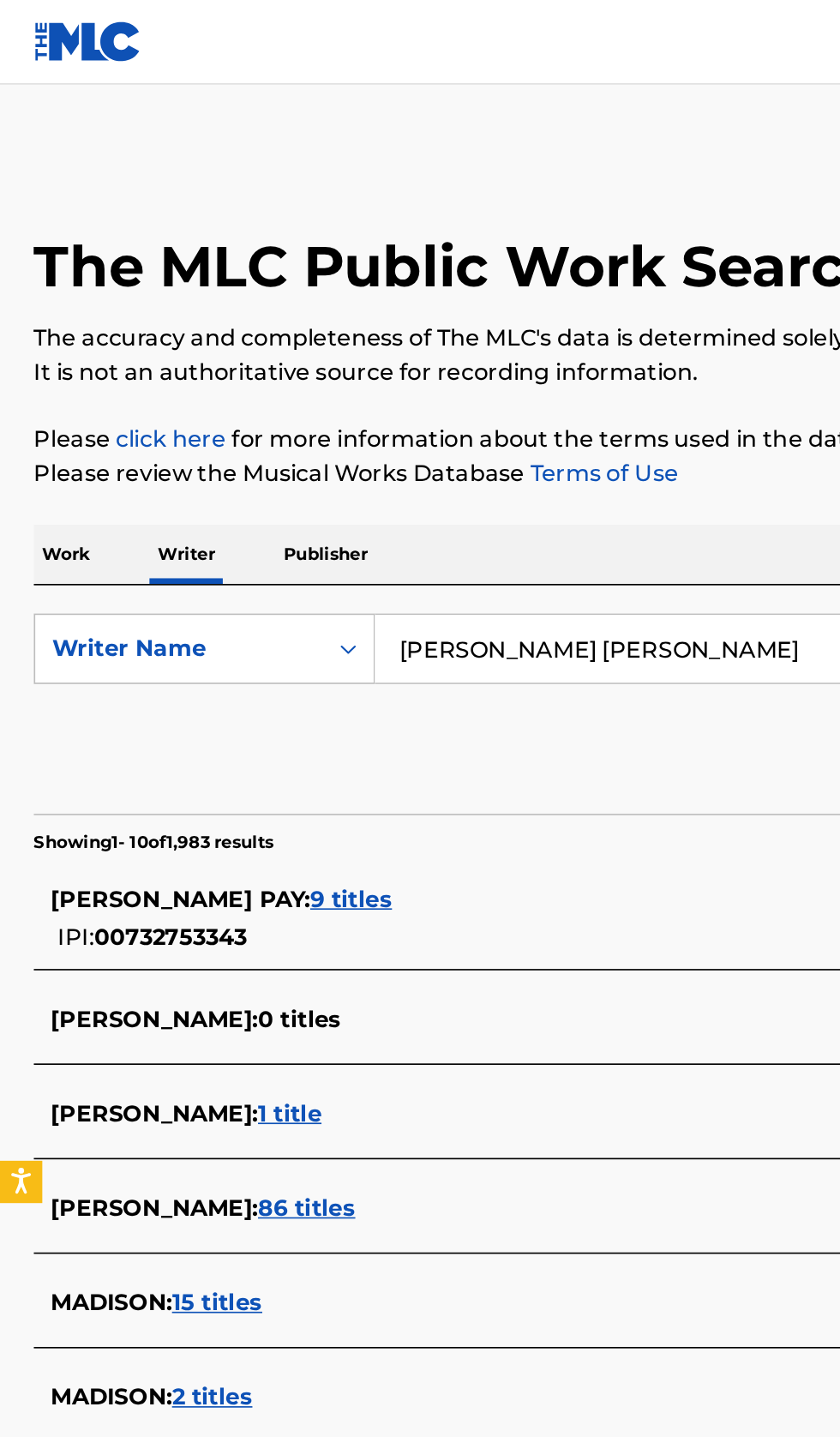
click at [448, 387] on input "[PERSON_NAME] [PERSON_NAME]" at bounding box center [523, 394] width 591 height 41
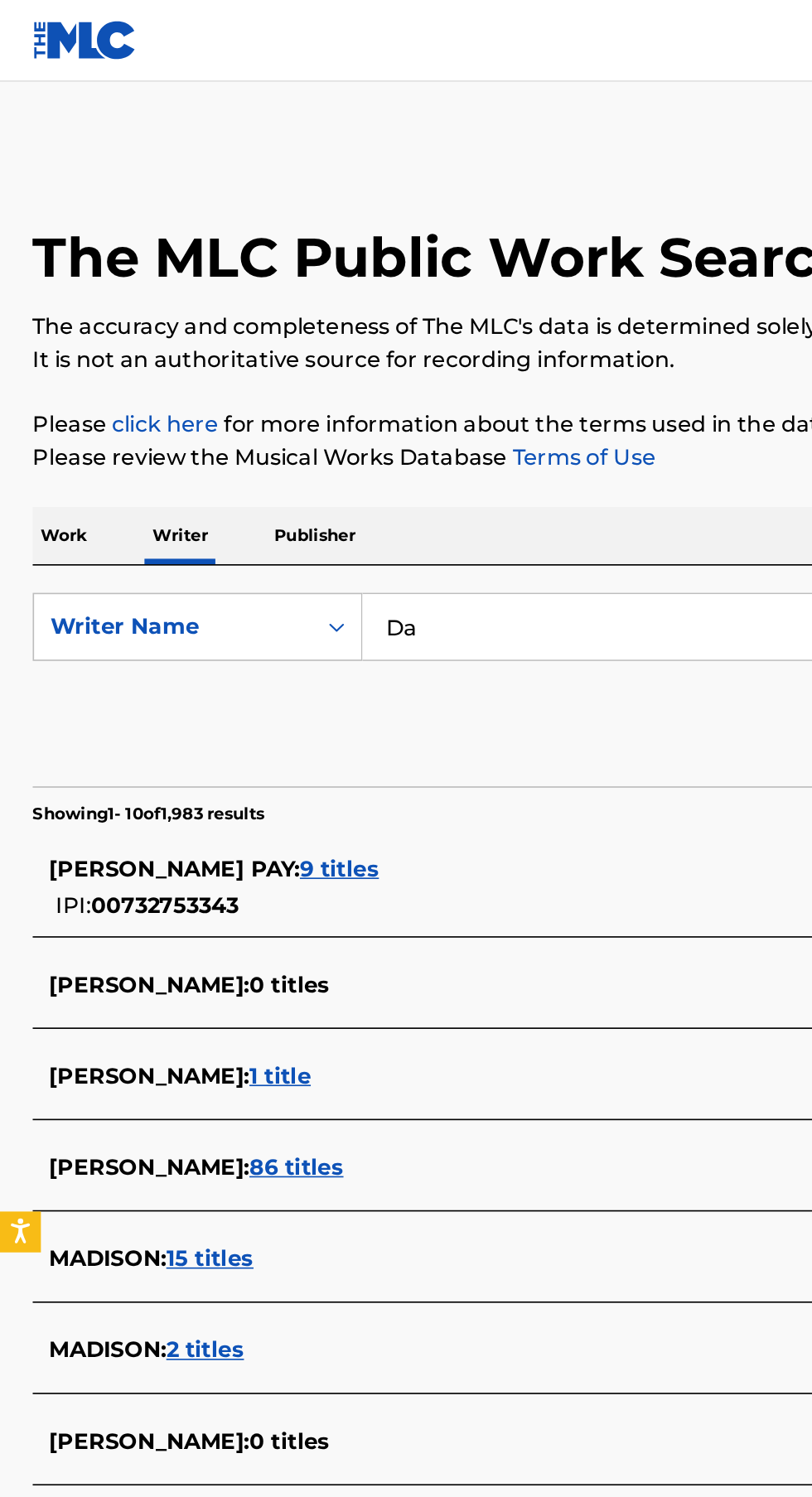
type input "D"
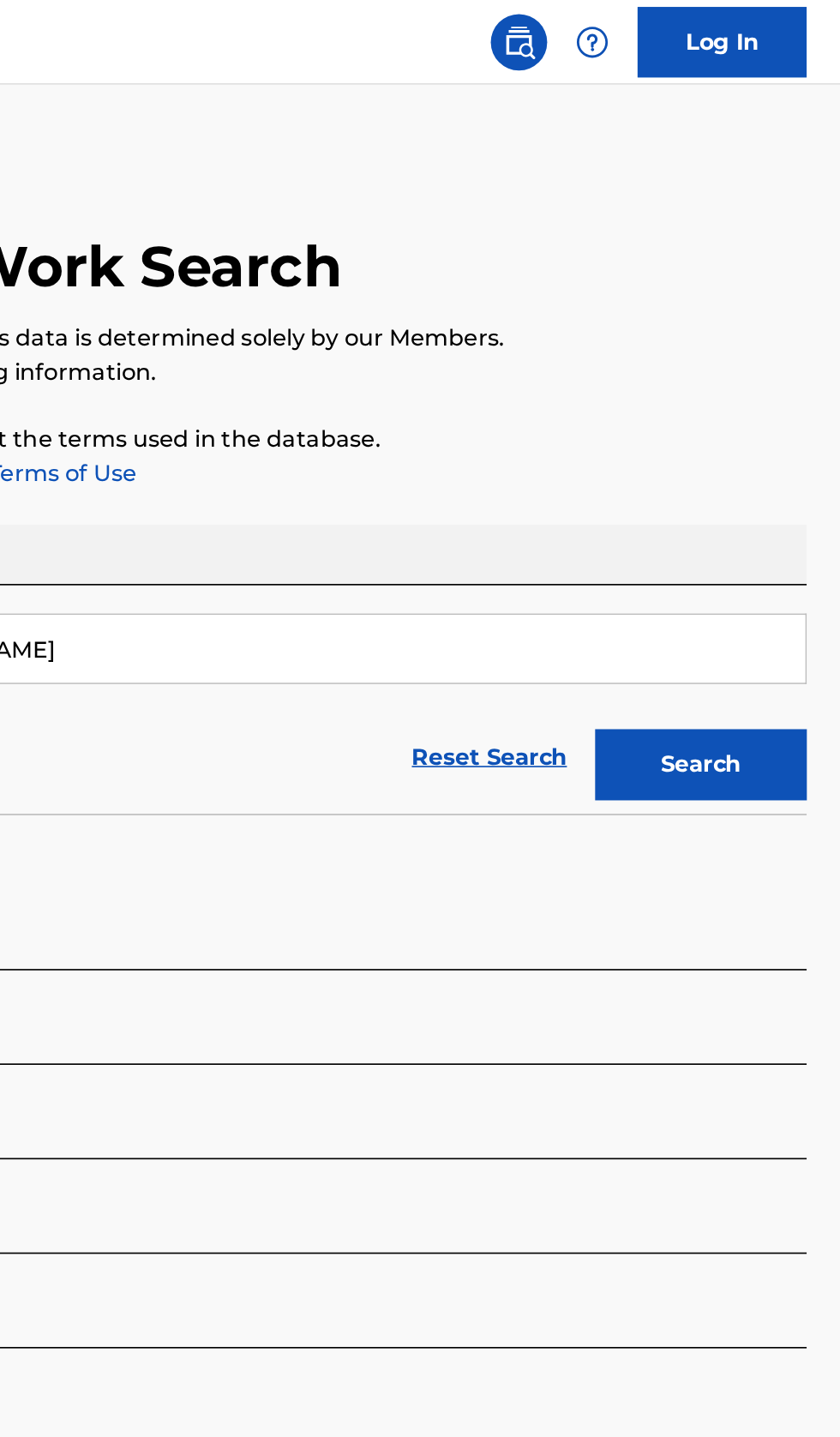
click at [780, 473] on button "Search" at bounding box center [755, 465] width 129 height 43
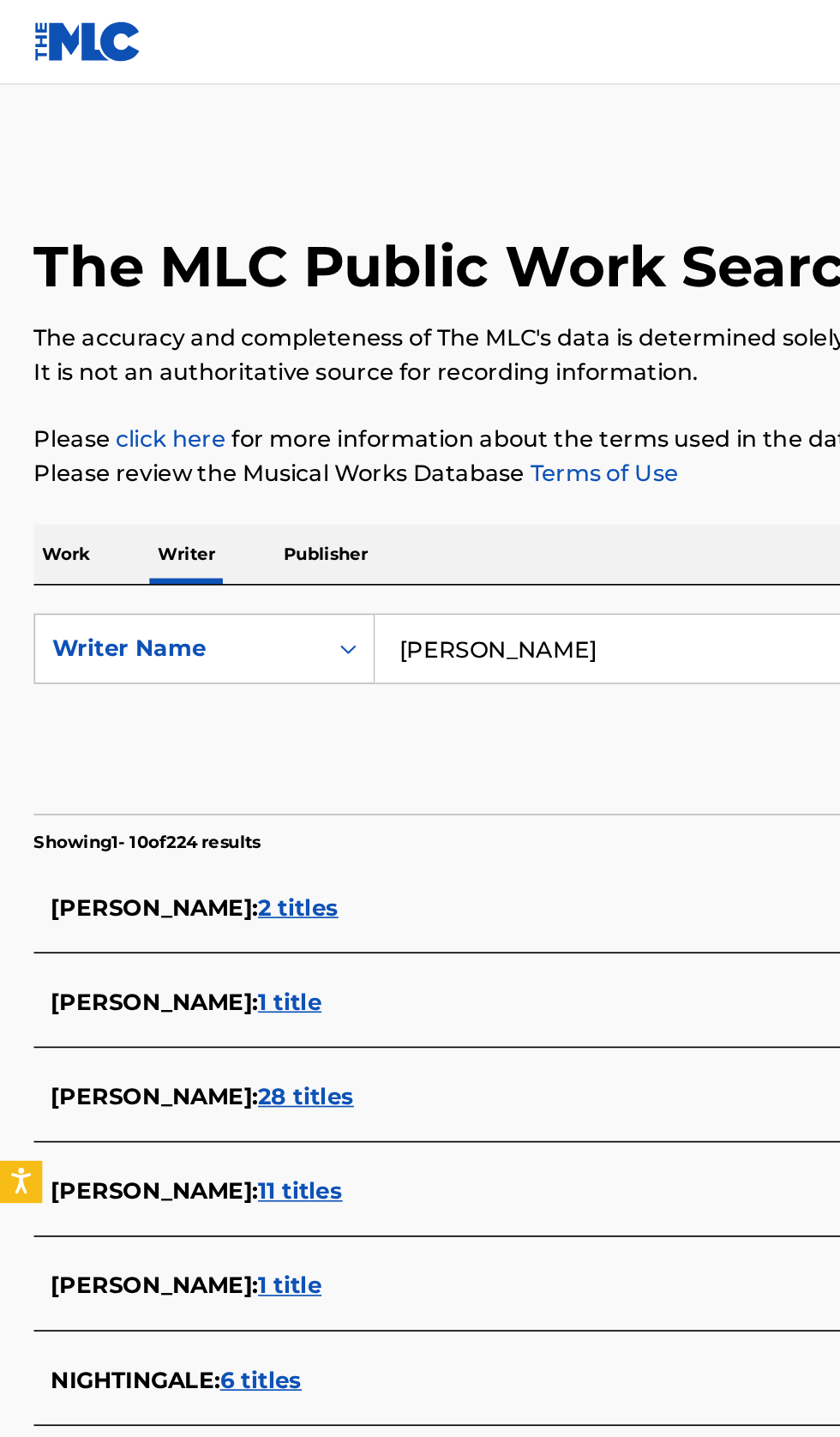
click at [432, 396] on input "[PERSON_NAME]" at bounding box center [523, 394] width 591 height 41
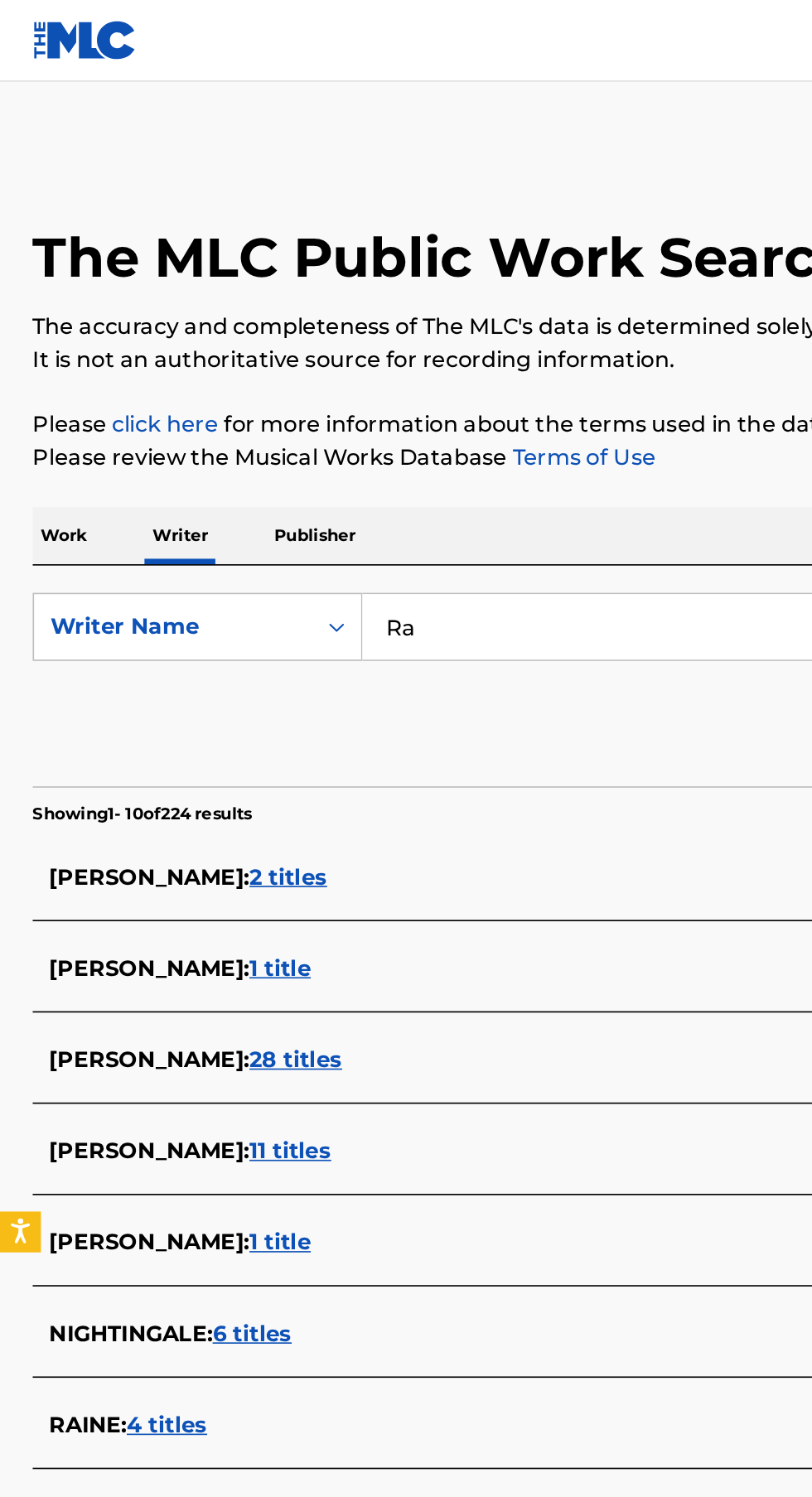
type input "R"
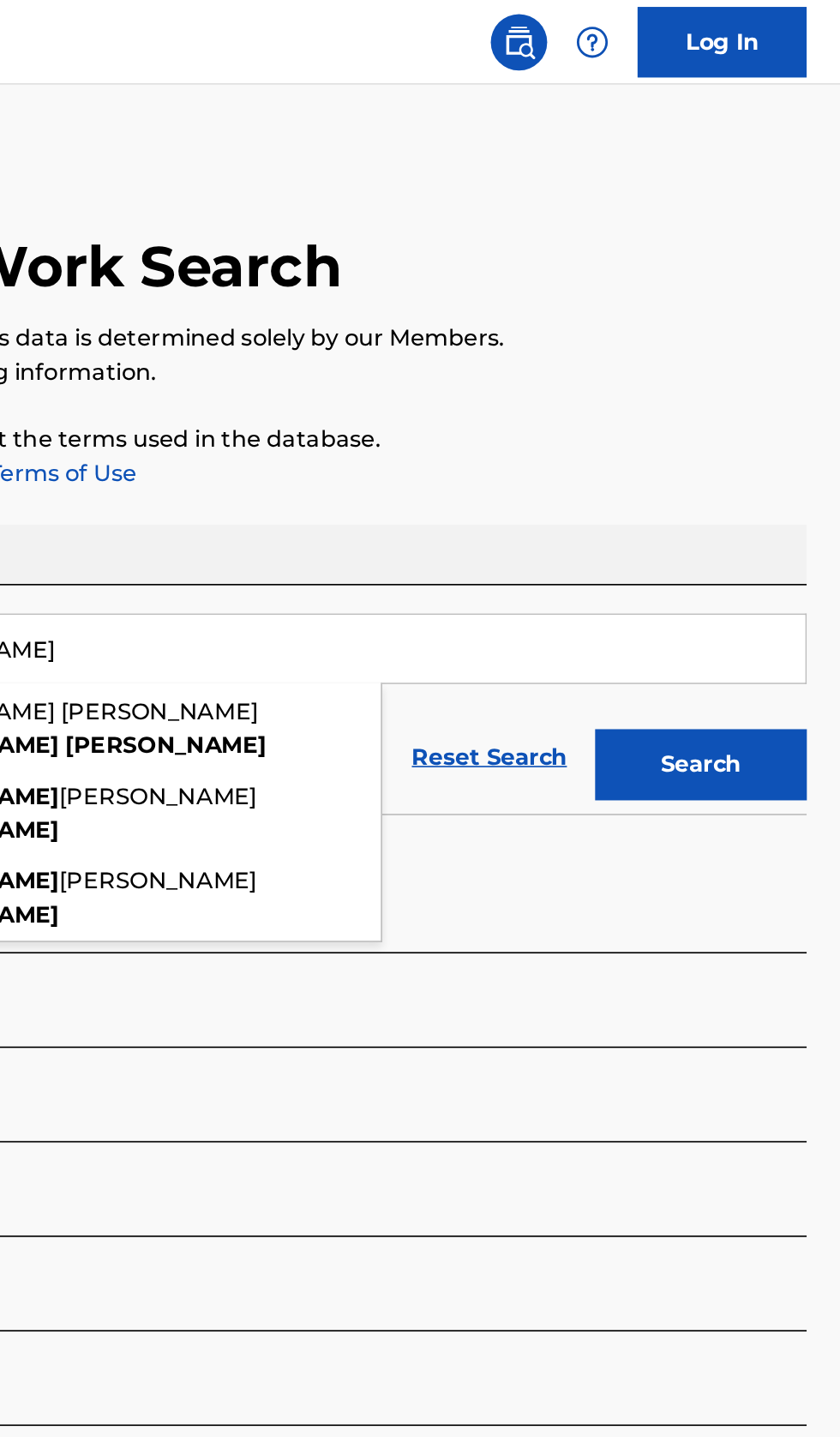
click at [789, 470] on button "Search" at bounding box center [755, 465] width 129 height 43
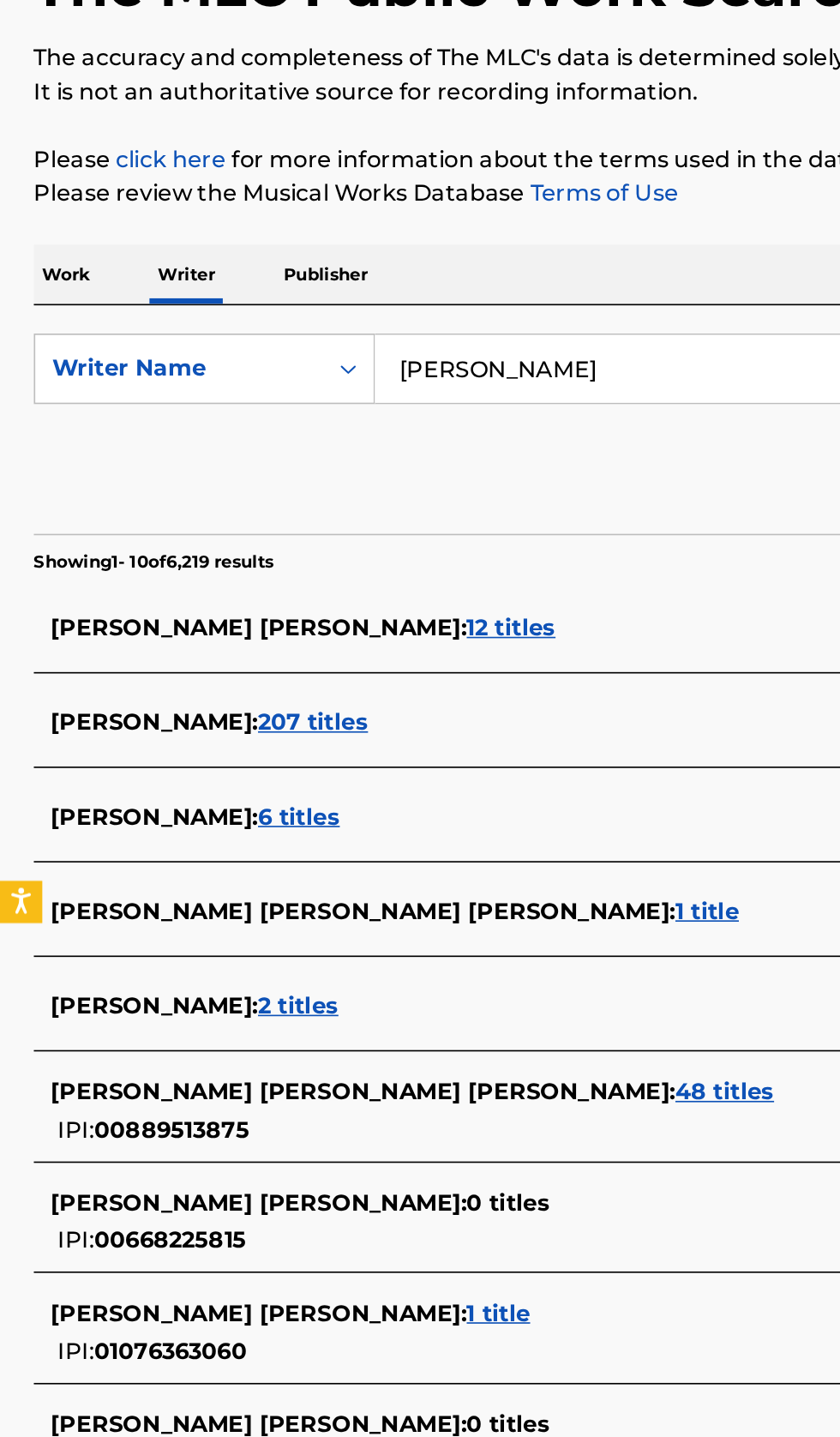
click at [431, 394] on input "[PERSON_NAME]" at bounding box center [523, 394] width 591 height 41
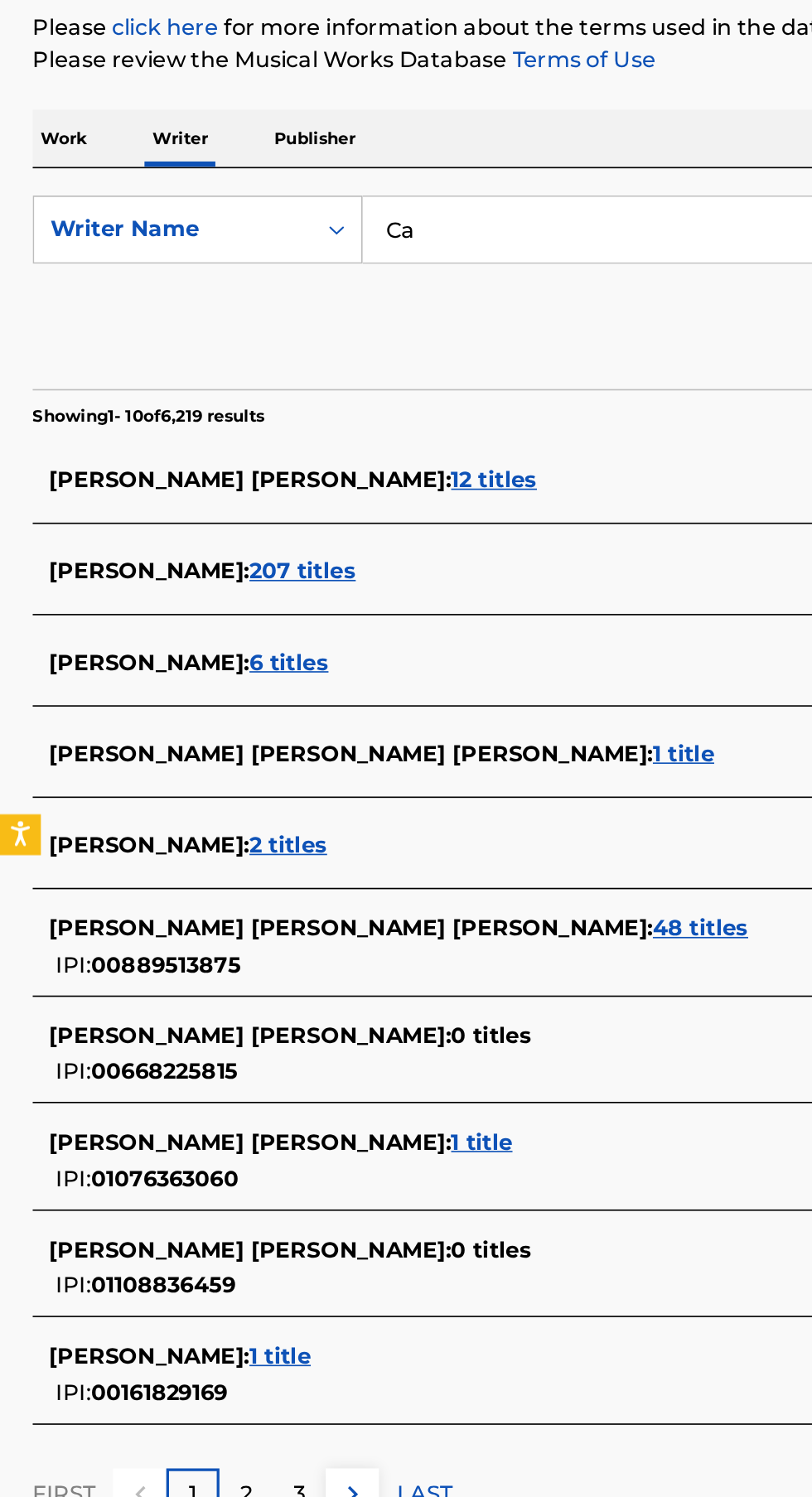
type input "C"
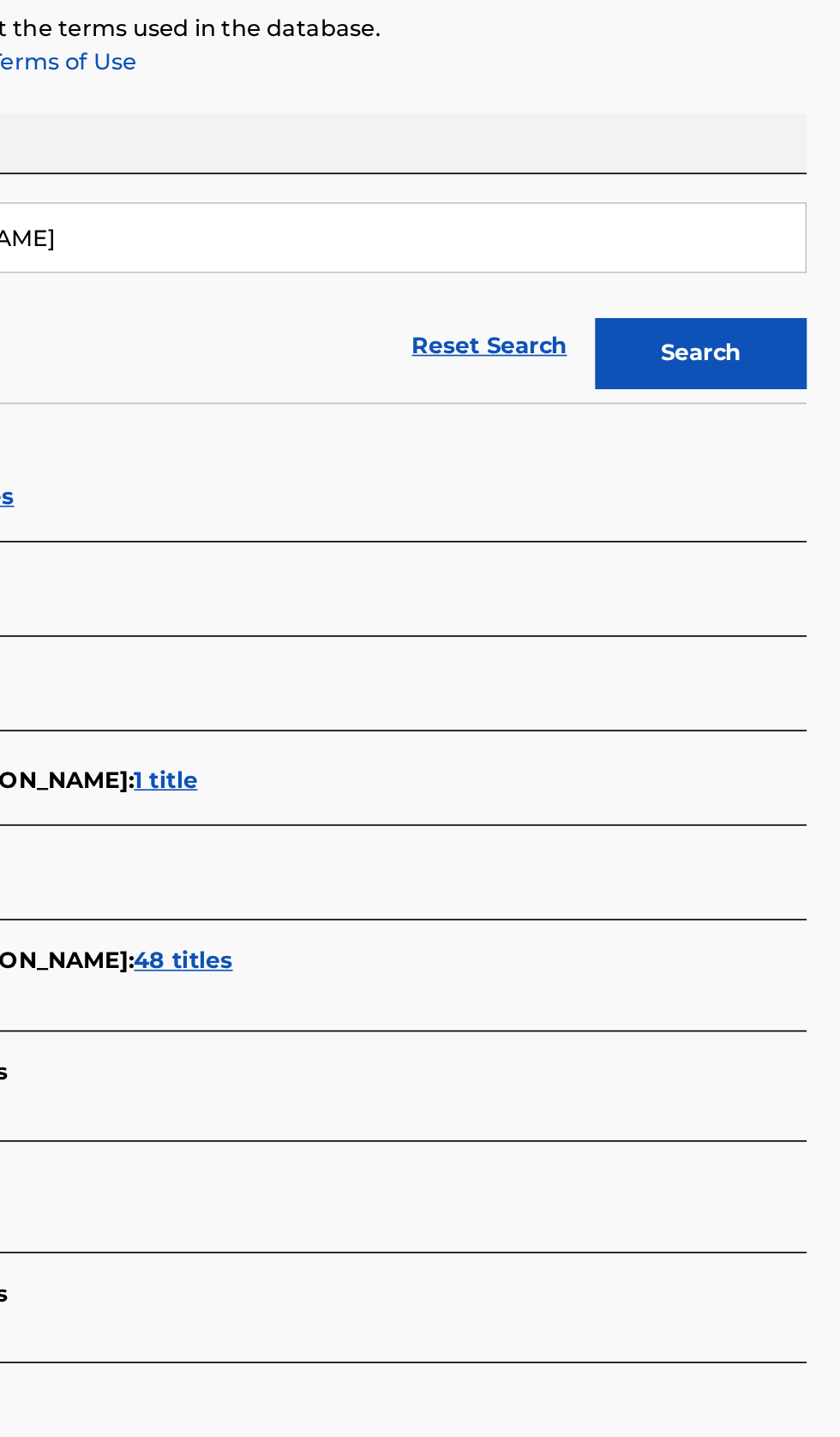
click at [759, 461] on button "Search" at bounding box center [755, 465] width 129 height 43
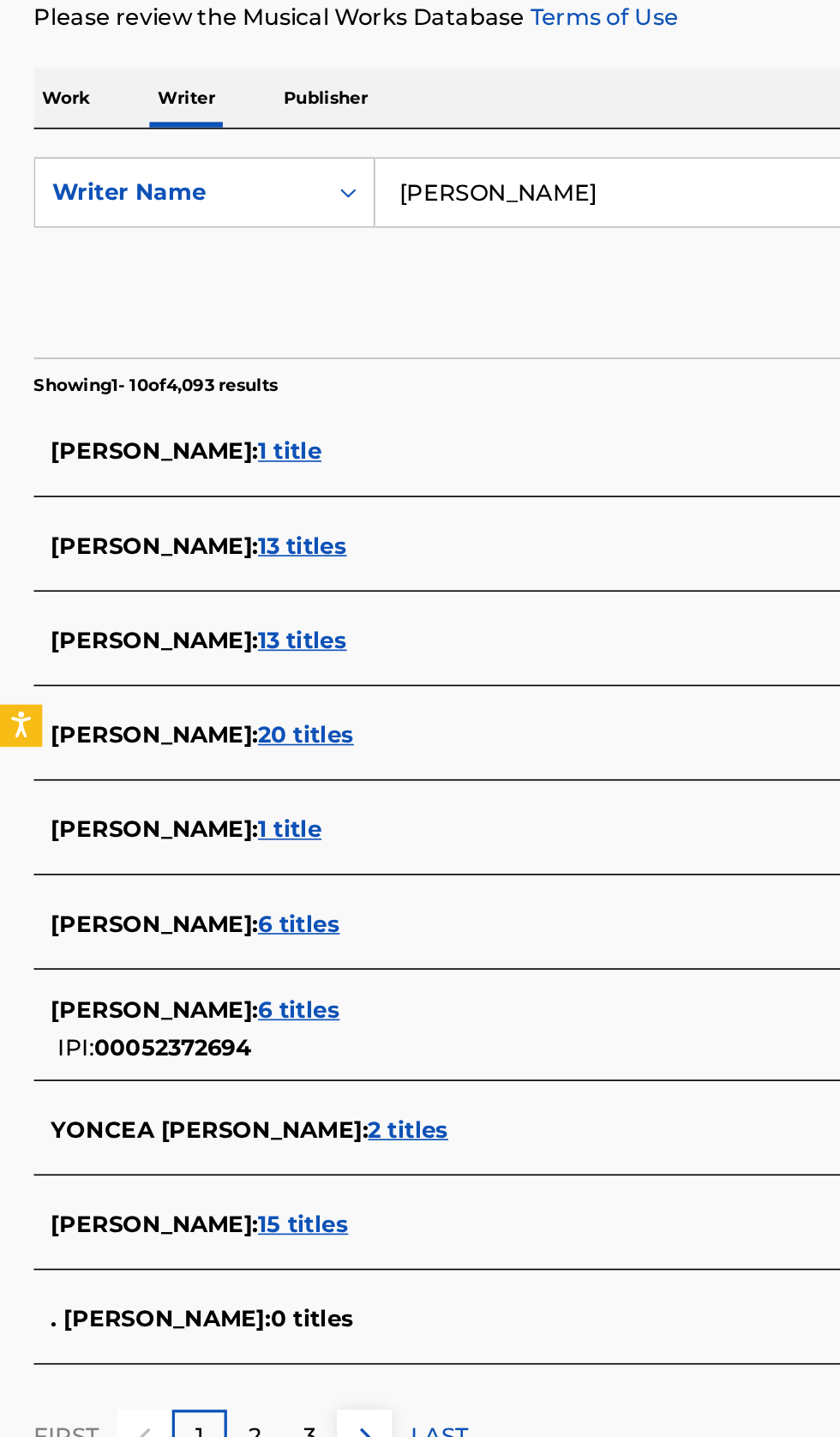
click at [448, 402] on input "[PERSON_NAME]" at bounding box center [523, 394] width 591 height 41
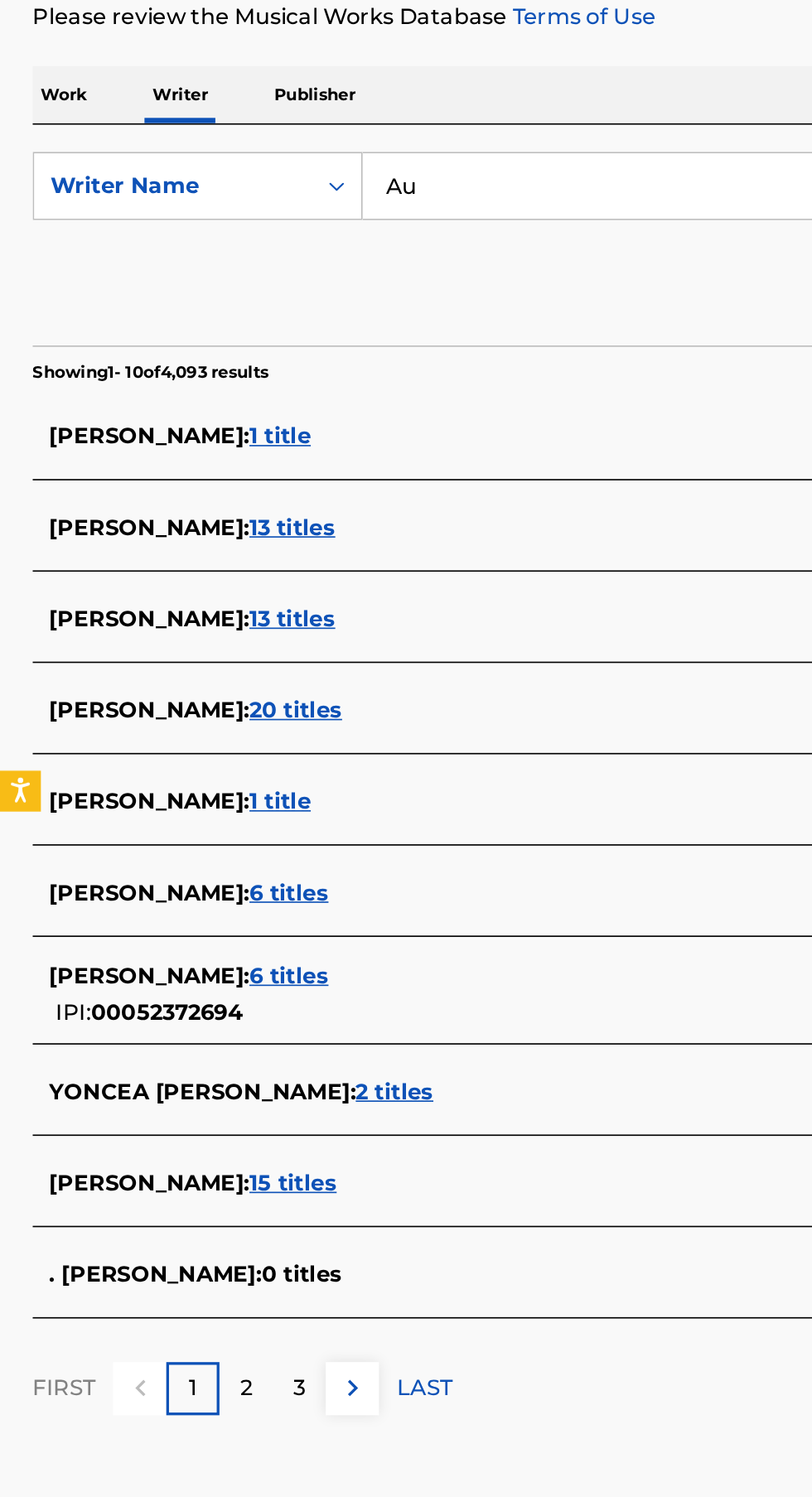
type input "A"
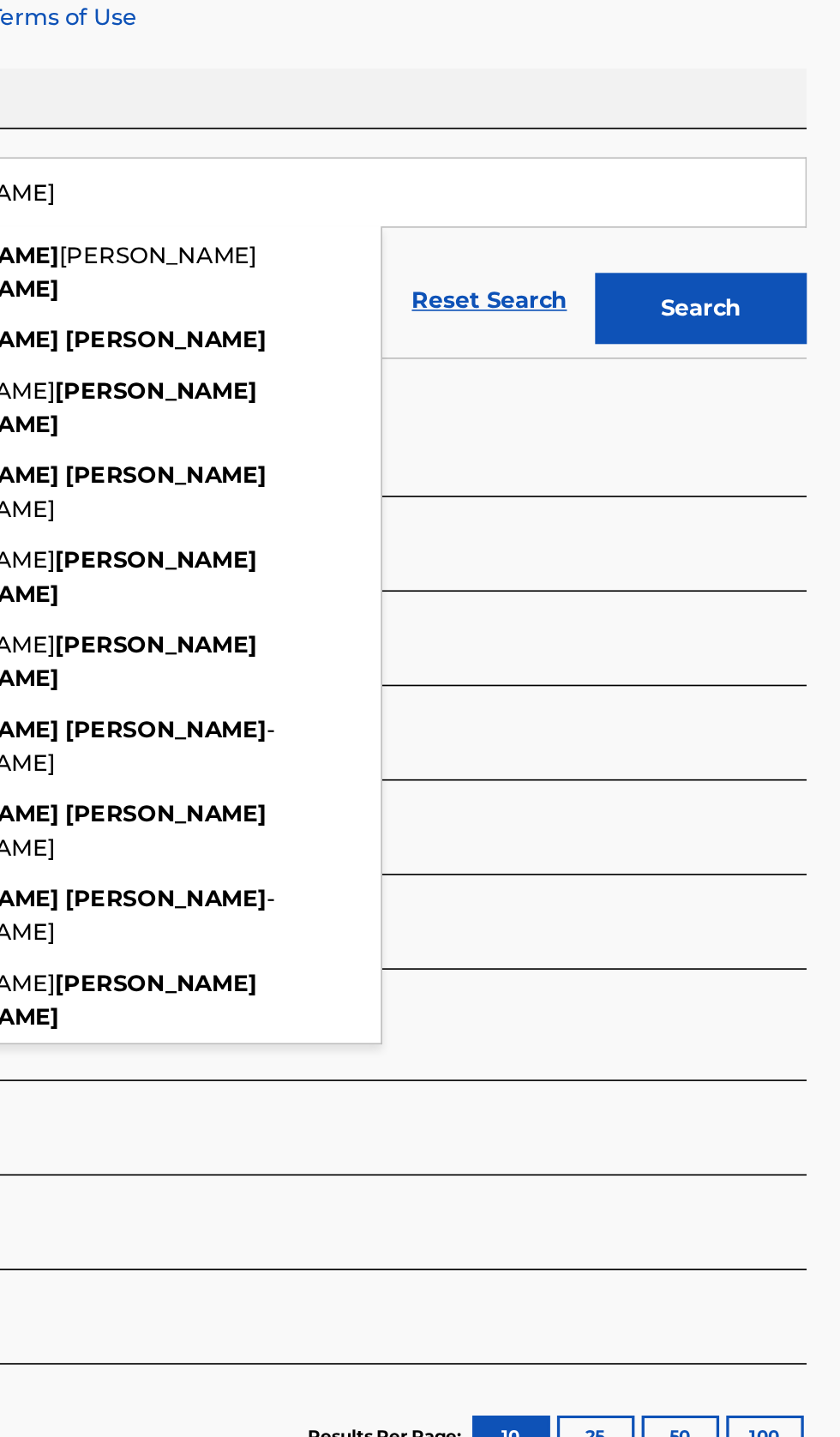
click at [795, 478] on button "Search" at bounding box center [755, 465] width 129 height 43
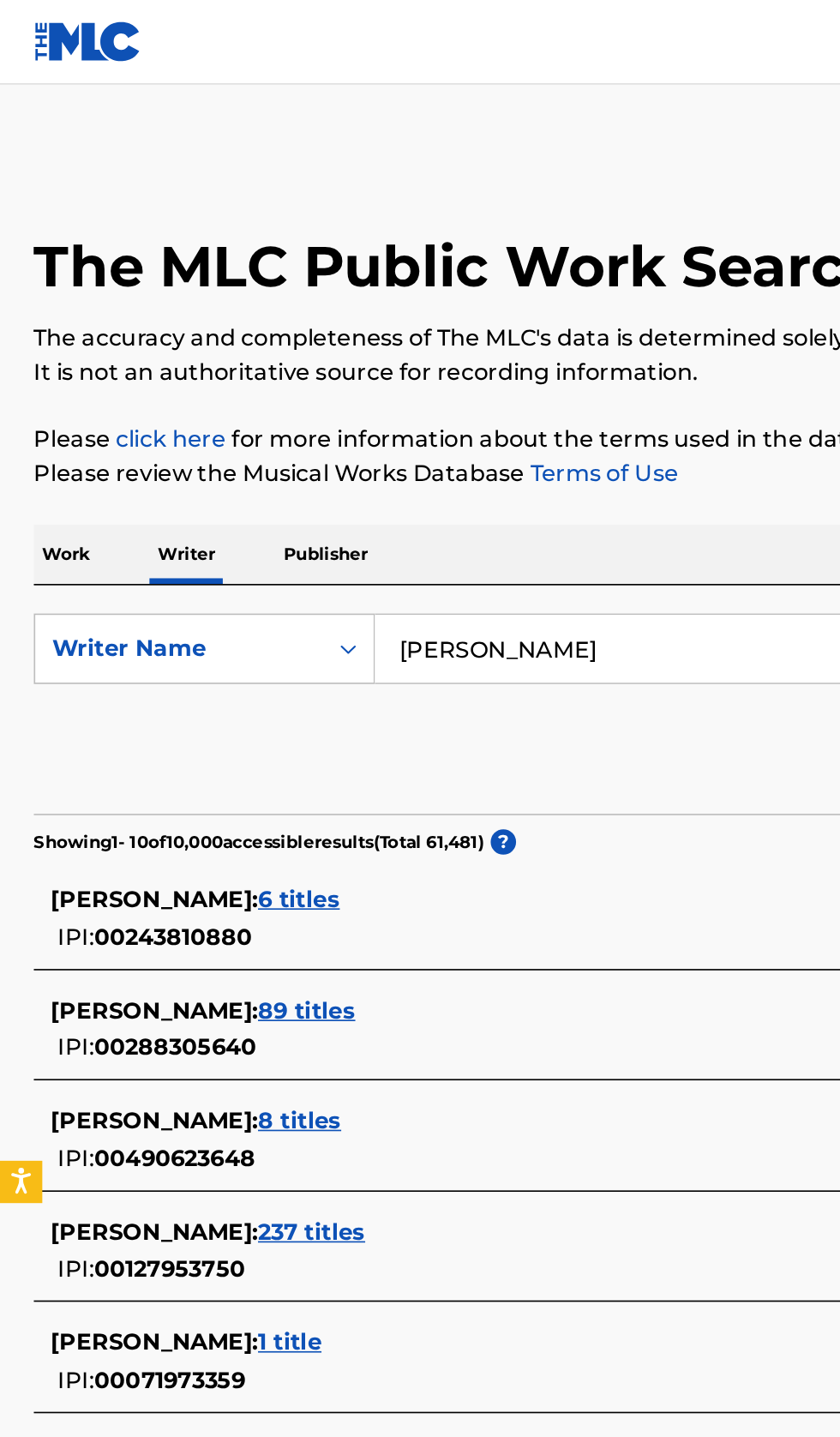
click at [441, 393] on input "[PERSON_NAME]" at bounding box center [523, 394] width 591 height 41
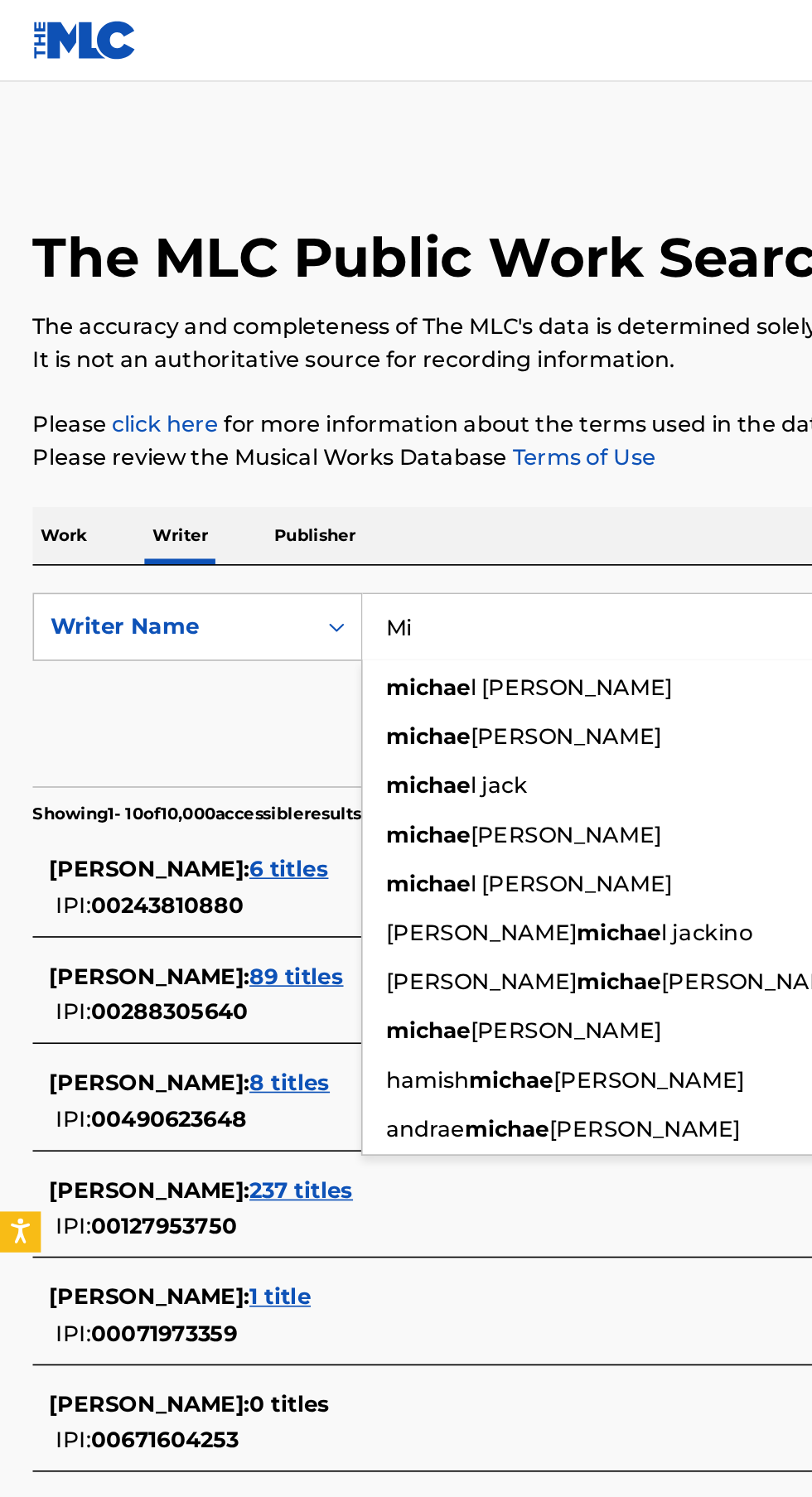
type input "M"
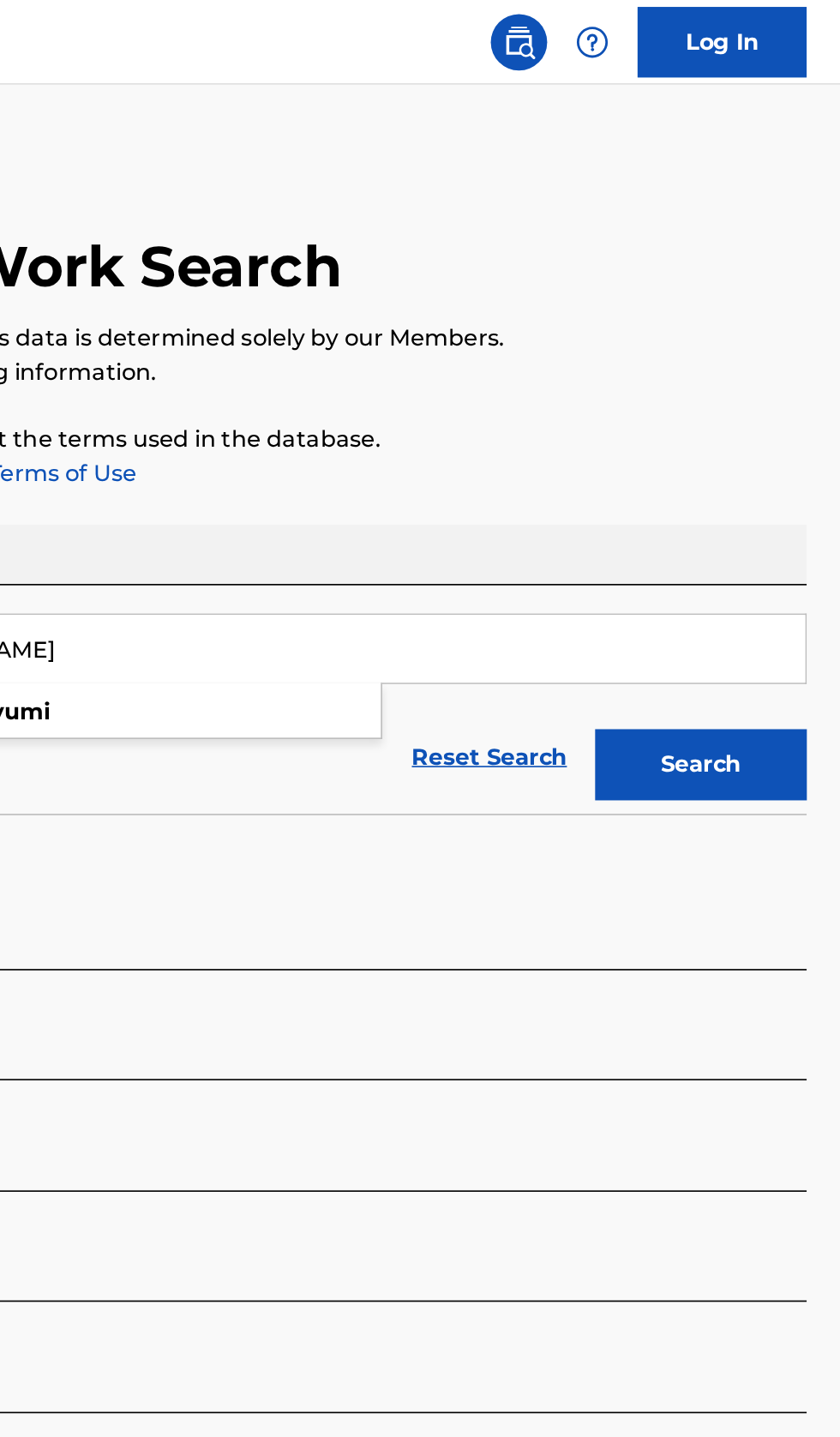
type input "[PERSON_NAME]"
click at [784, 463] on button "Search" at bounding box center [755, 465] width 129 height 43
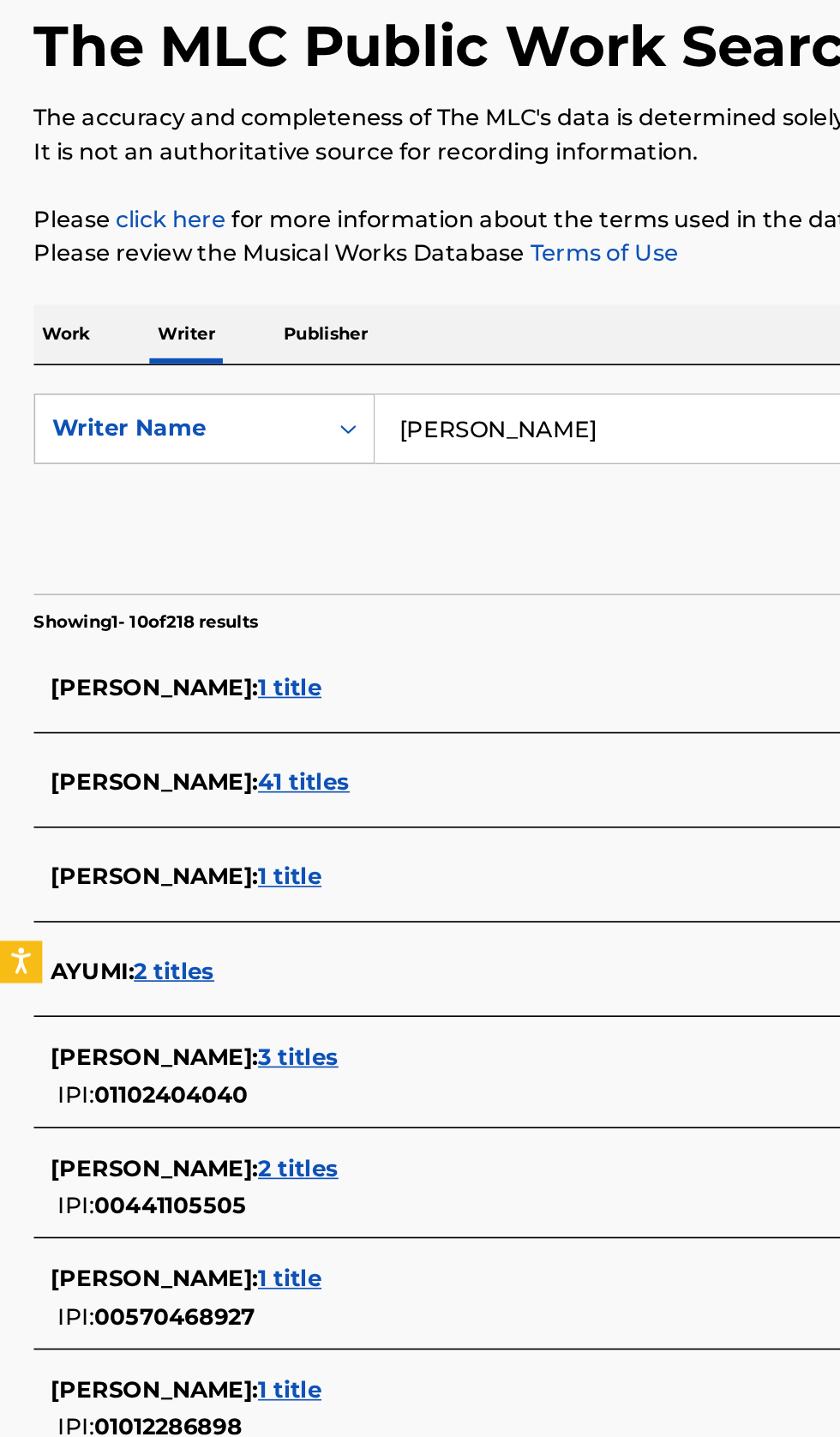
click at [312, 1059] on div "[PERSON_NAME] : 2 titles IPI: 01014851589" at bounding box center [397, 1058] width 733 height 44
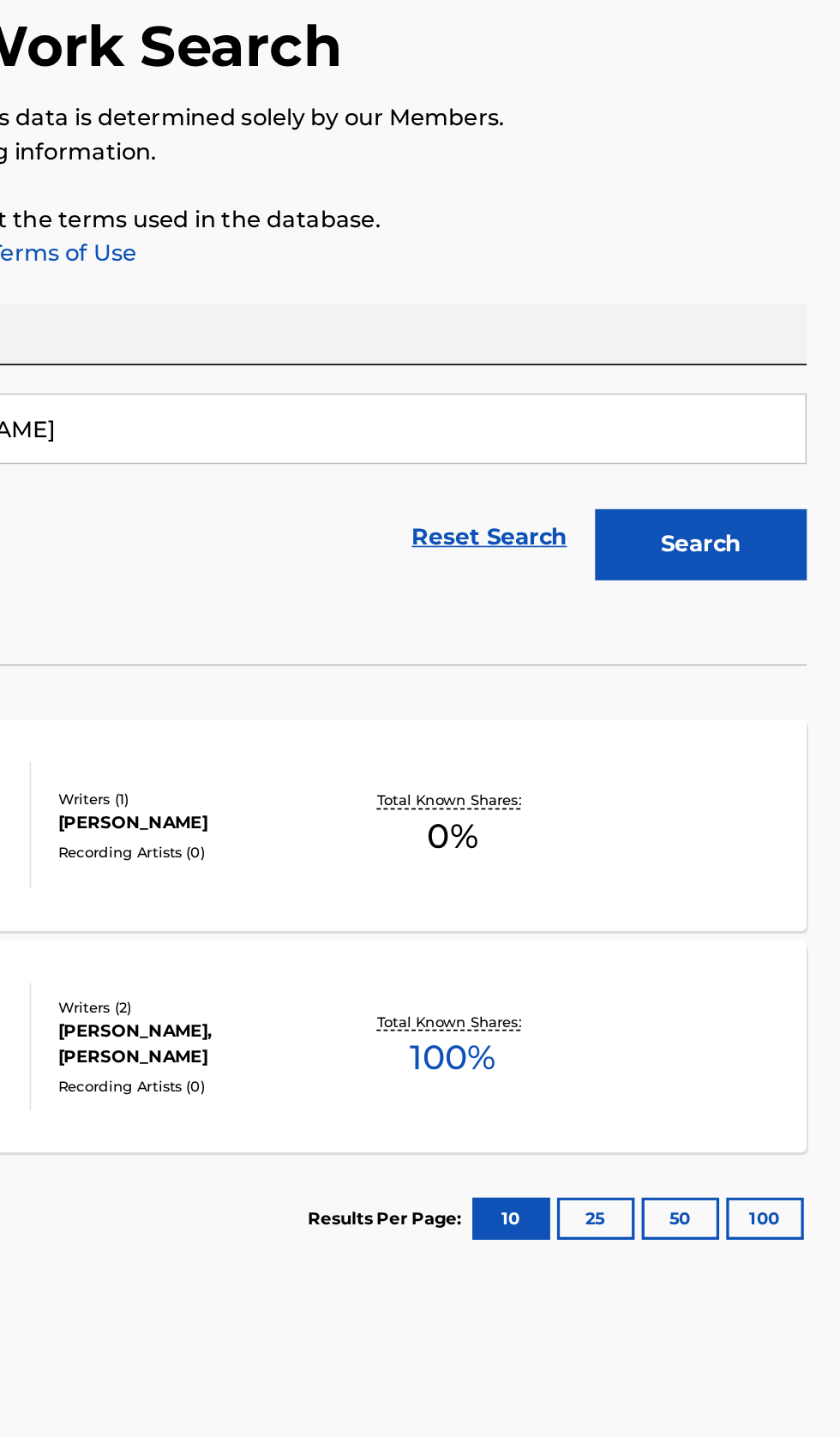
click at [722, 789] on div "SOREDEMO MLC Song Code : S644ZF ISWC : Writers ( 2 ) [PERSON_NAME], [PERSON_NAM…" at bounding box center [419, 770] width 798 height 129
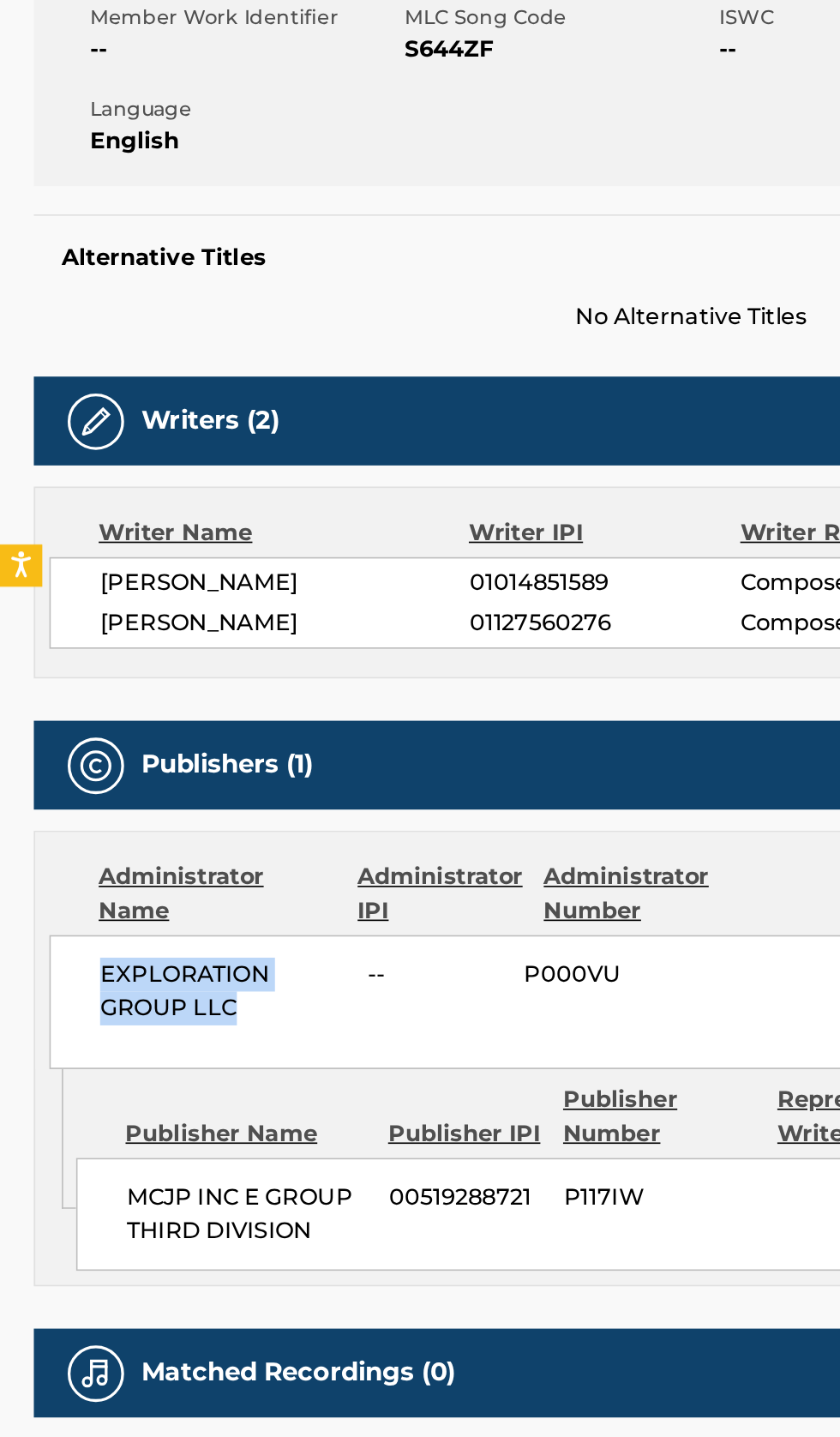
copy span "EXPLORATION GROUP LLC"
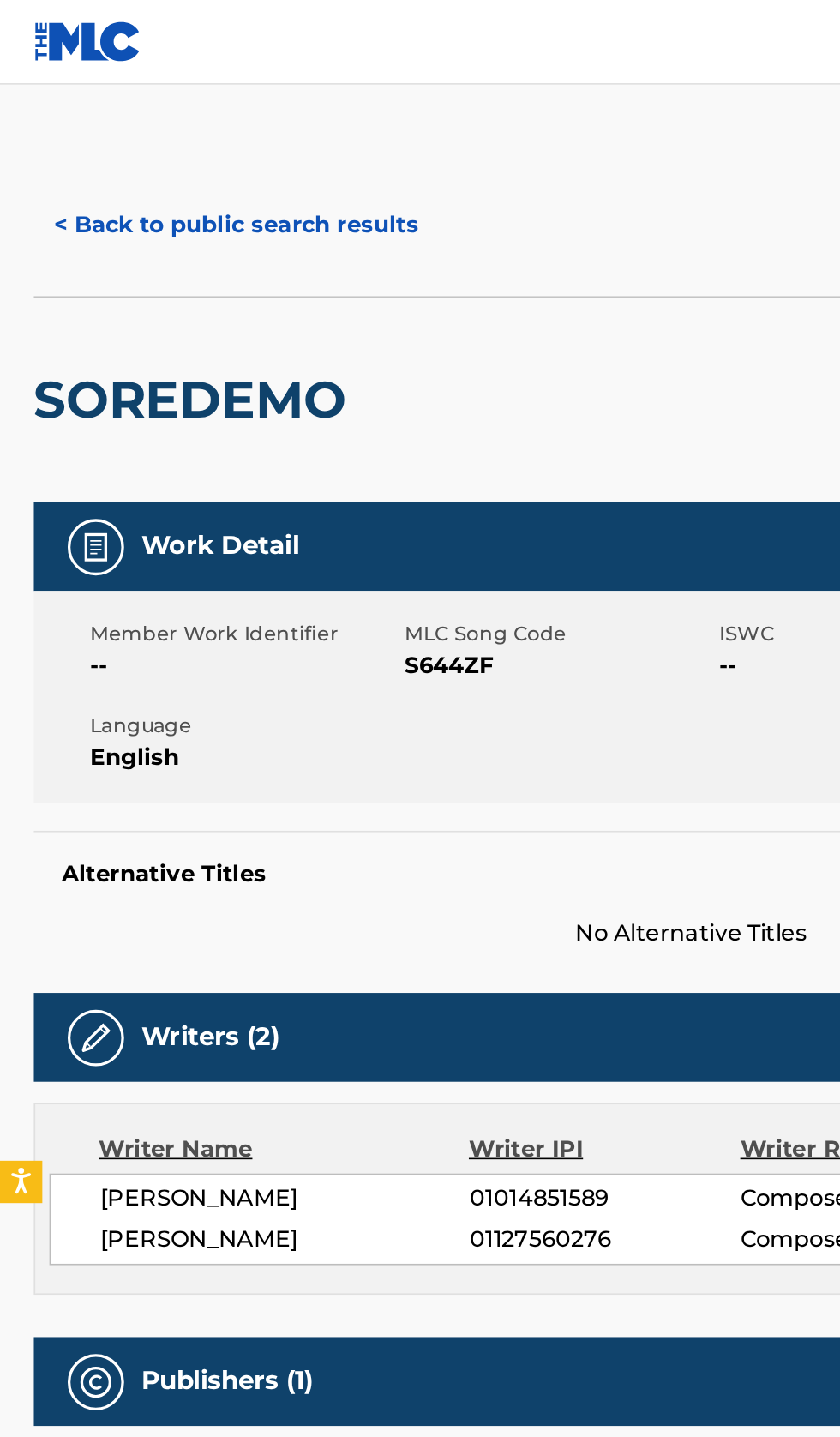
click at [168, 137] on button "< Back to public search results" at bounding box center [143, 137] width 246 height 43
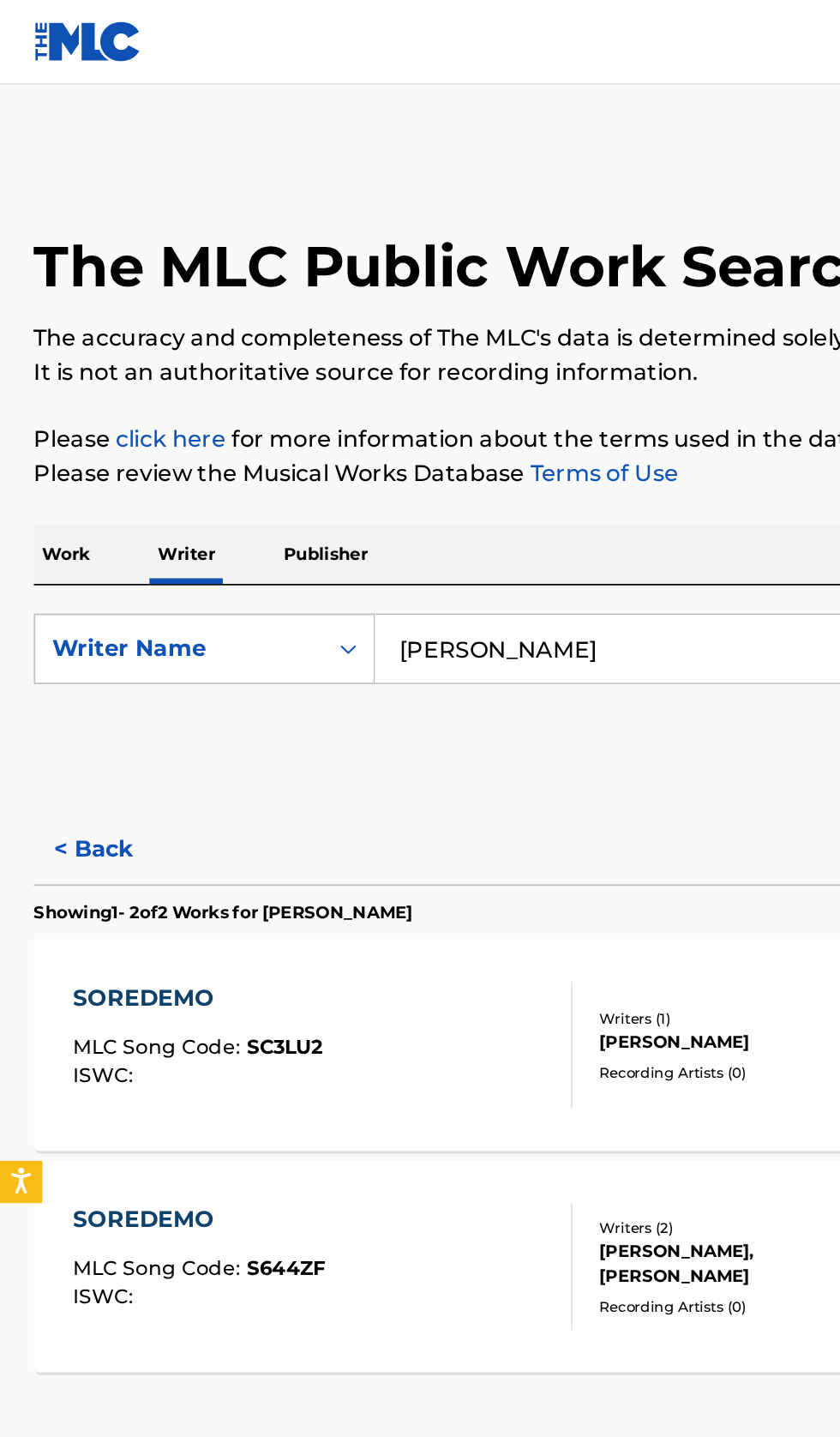
click at [409, 390] on input "[PERSON_NAME]" at bounding box center [523, 394] width 591 height 41
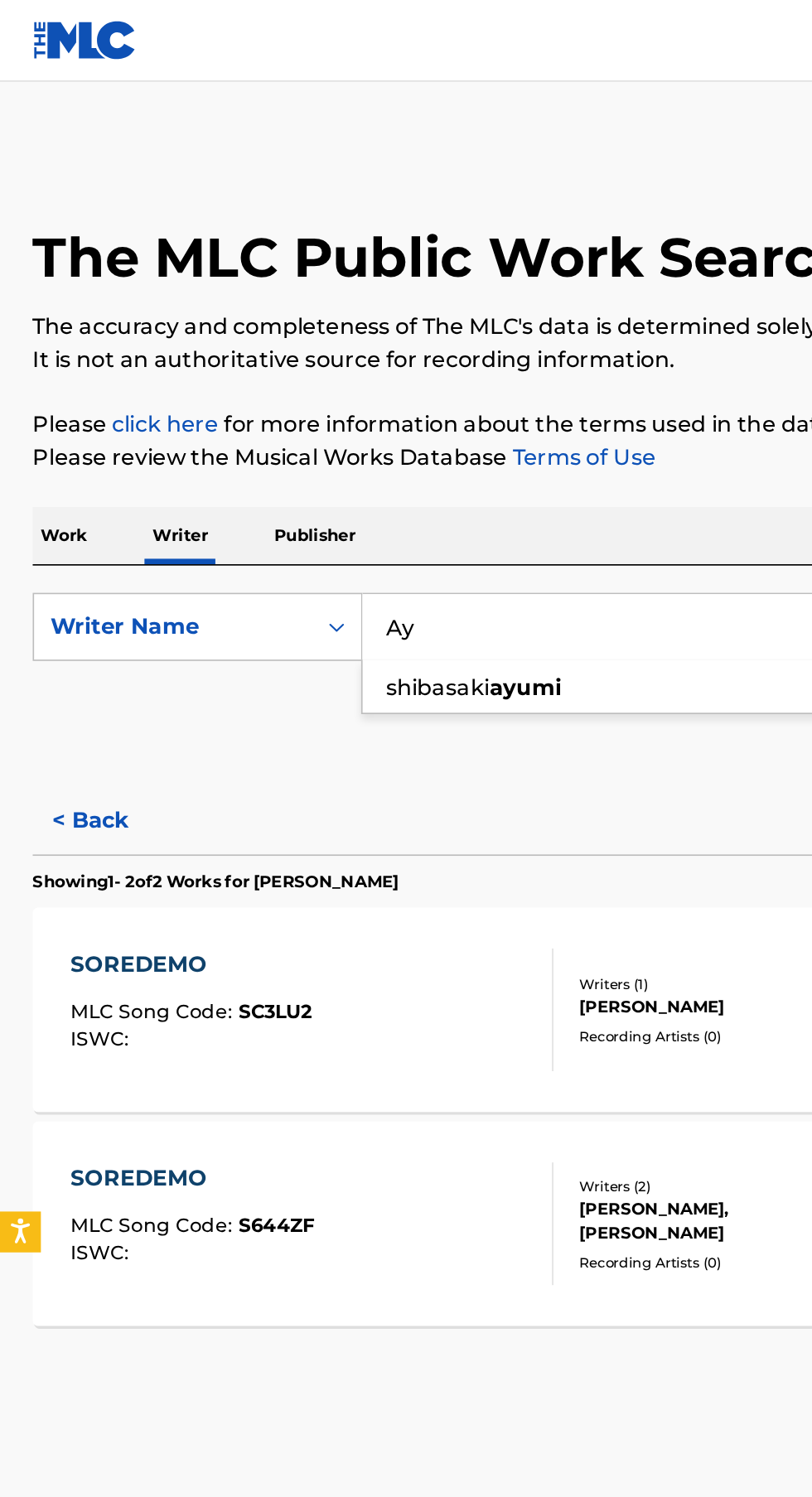
type input "A"
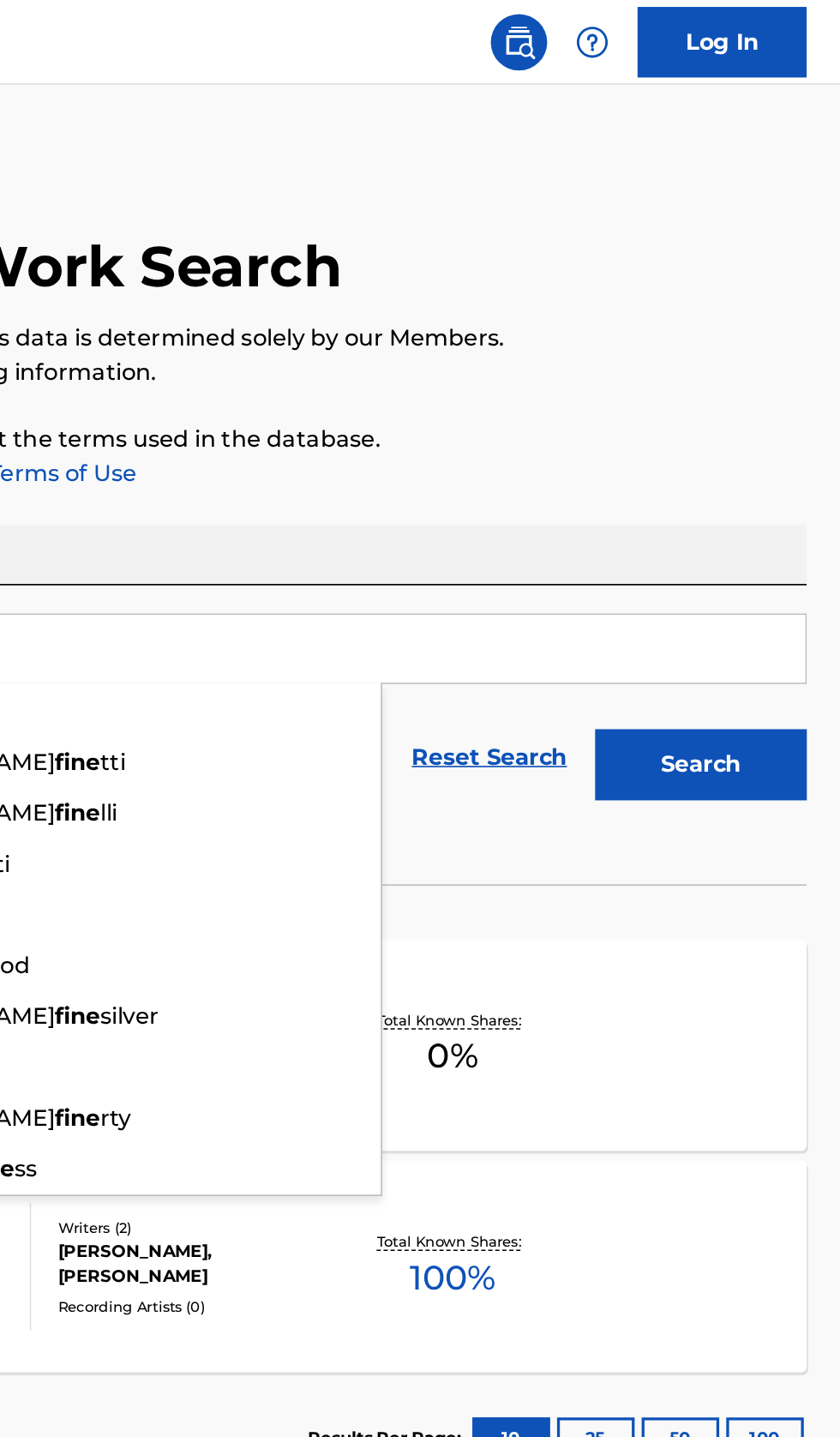
click at [800, 460] on button "Search" at bounding box center [755, 465] width 129 height 43
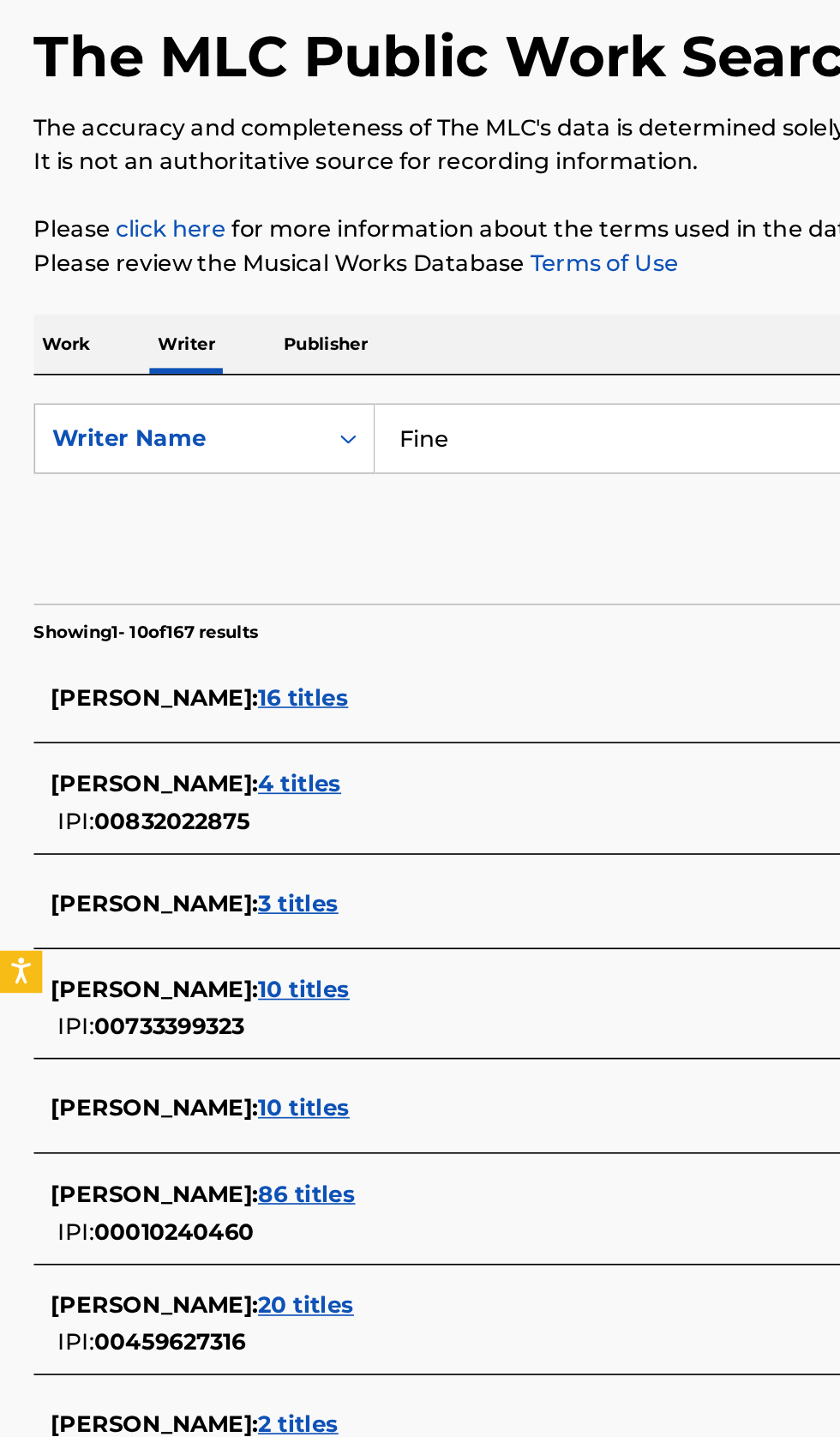
click at [384, 396] on input "Fine" at bounding box center [523, 394] width 591 height 41
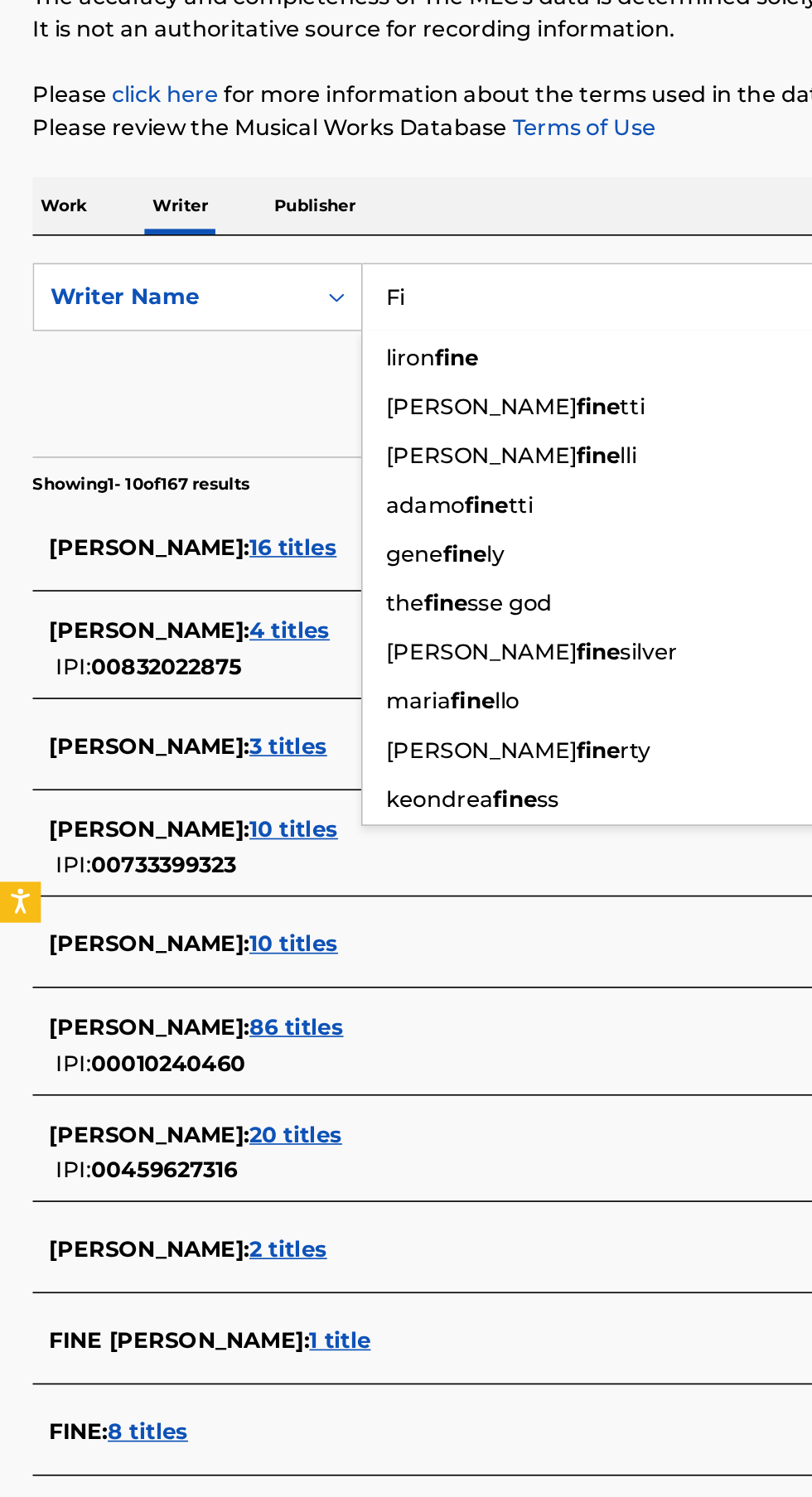
type input "F"
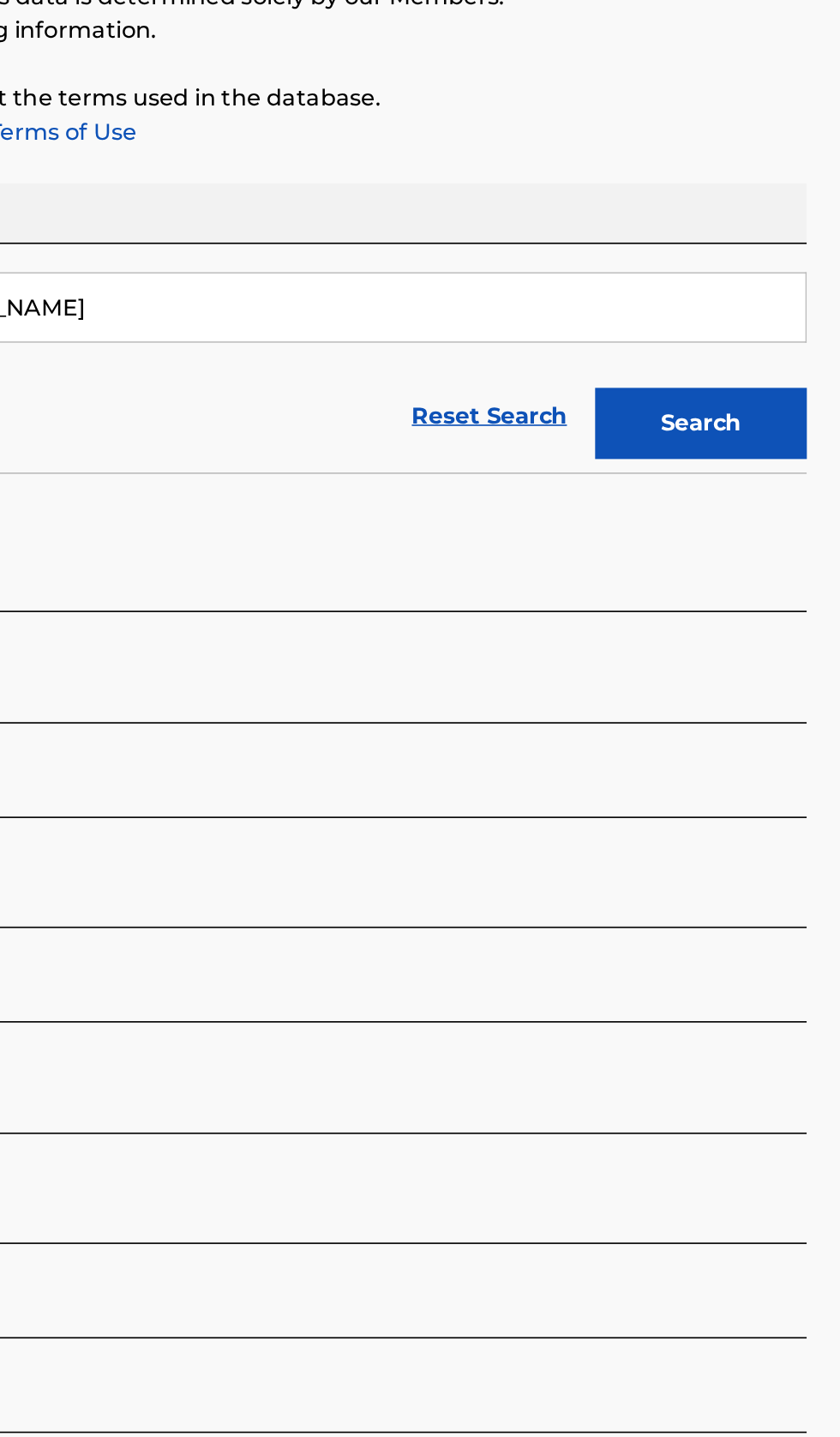
click at [784, 461] on button "Search" at bounding box center [755, 465] width 129 height 43
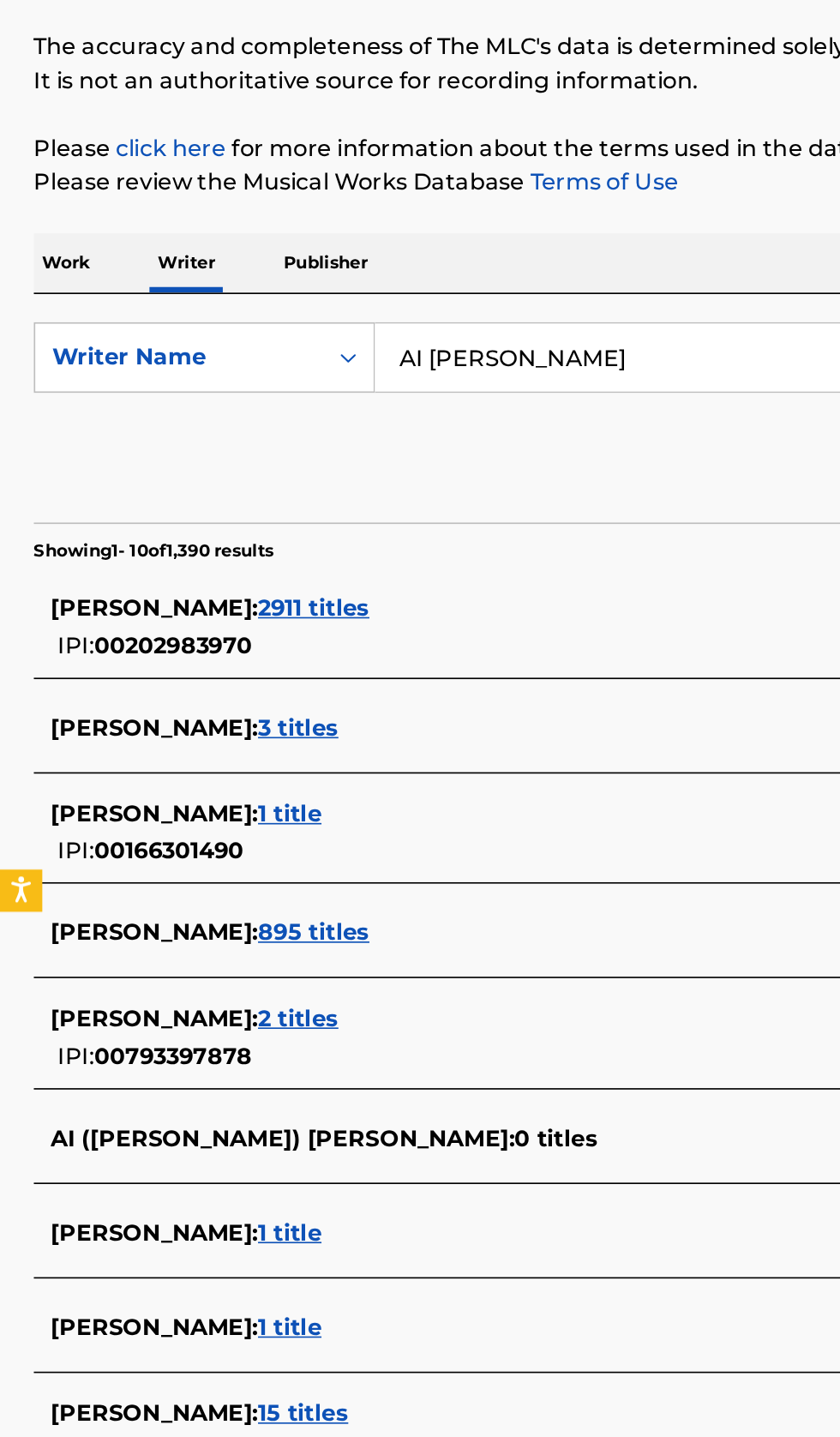
click at [441, 394] on input "AI [PERSON_NAME]" at bounding box center [523, 394] width 591 height 41
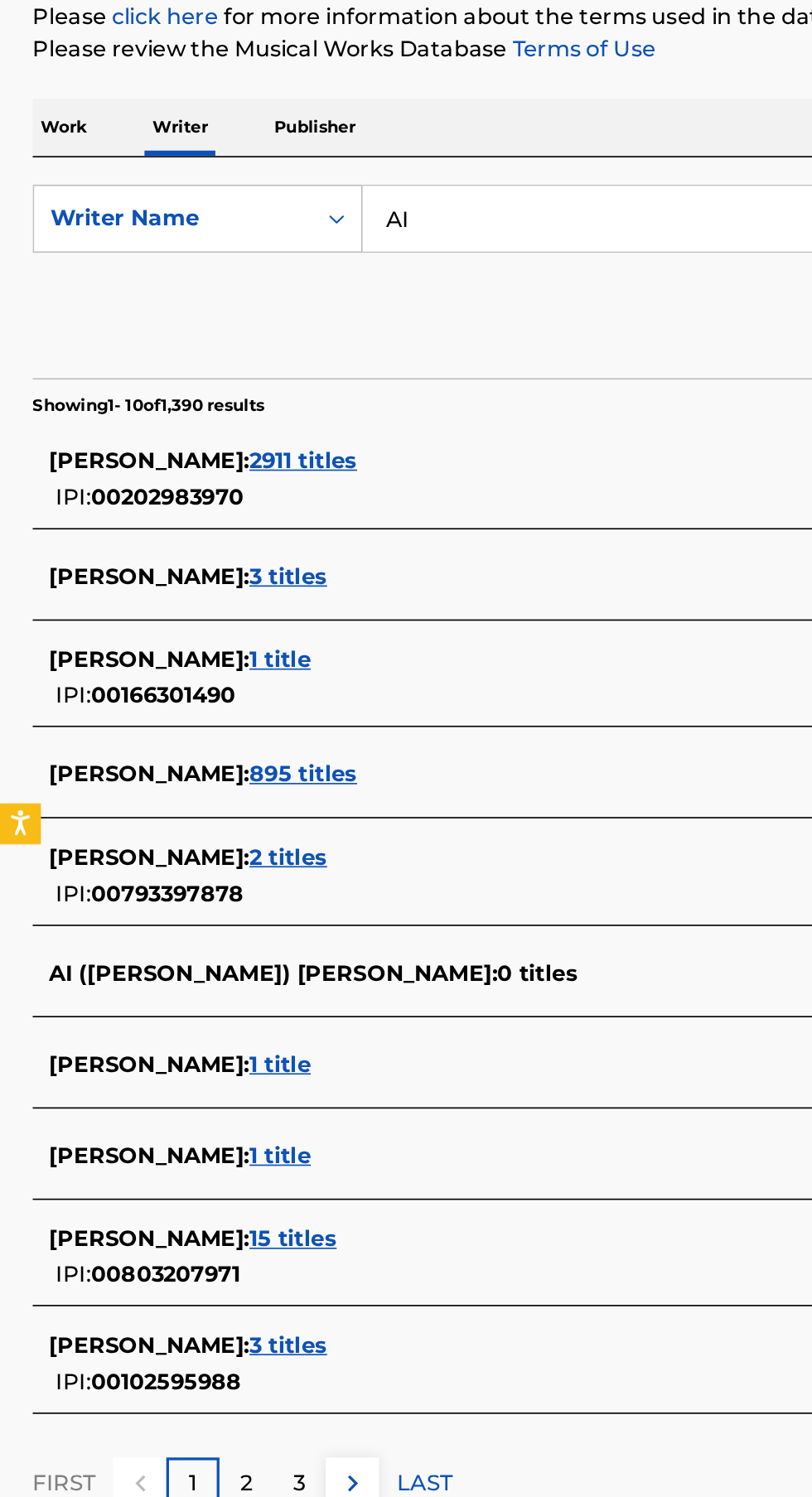
type input "A"
type input "AI [PERSON_NAME]"
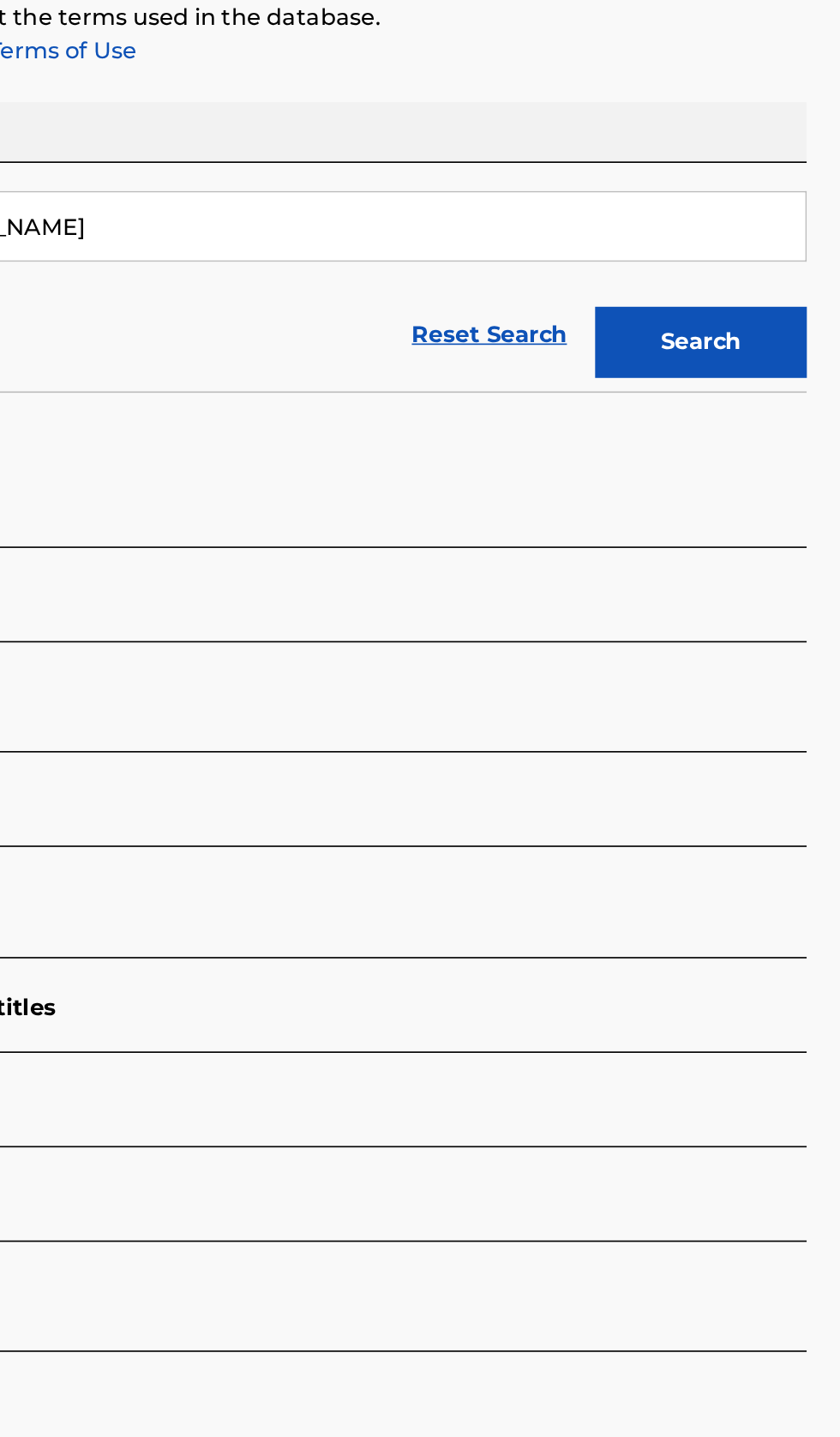
click at [783, 484] on button "Search" at bounding box center [755, 465] width 129 height 43
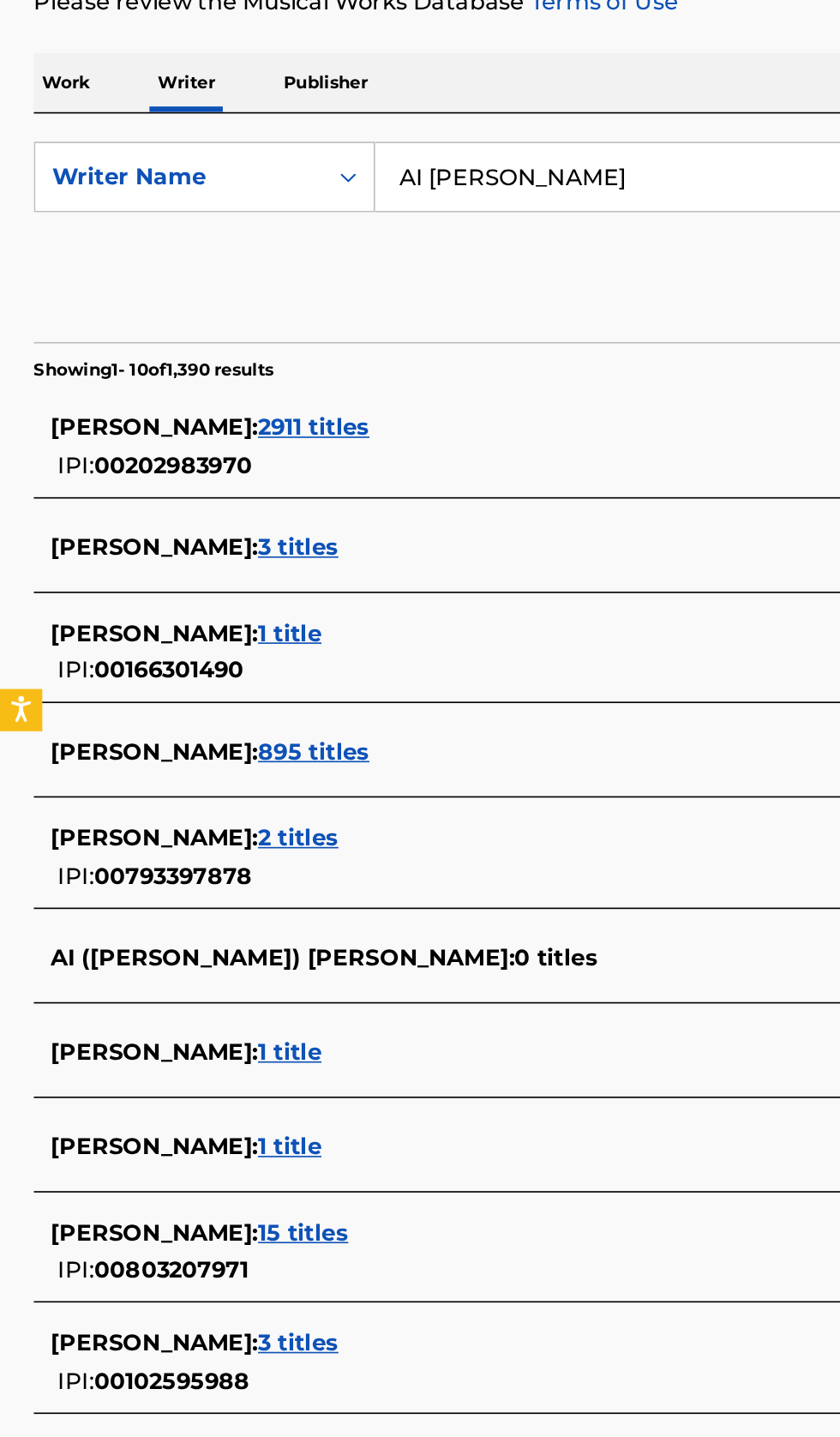
click at [157, 789] on span "2 titles" at bounding box center [181, 796] width 49 height 17
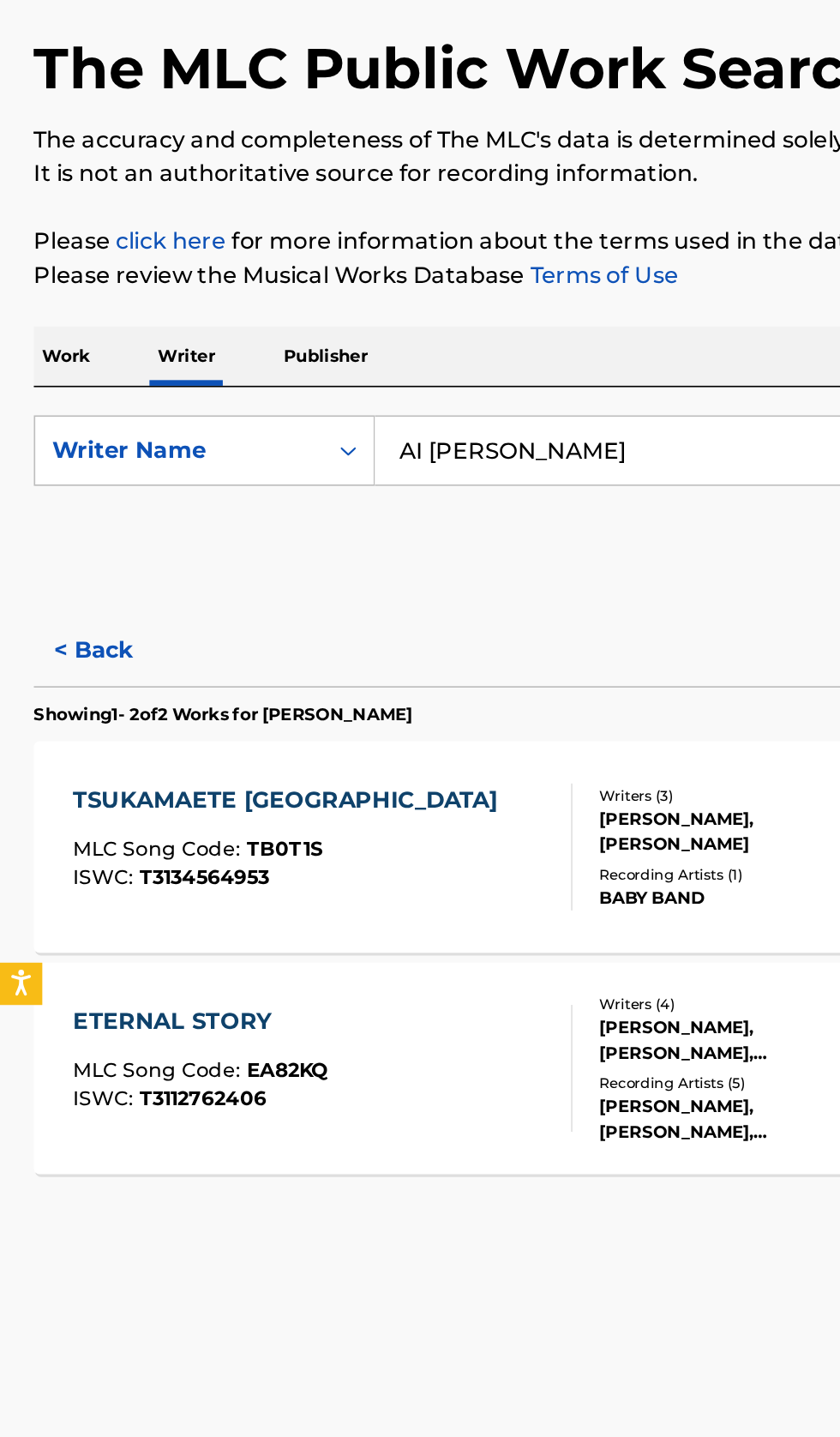
click at [63, 513] on button "< Back" at bounding box center [71, 516] width 103 height 43
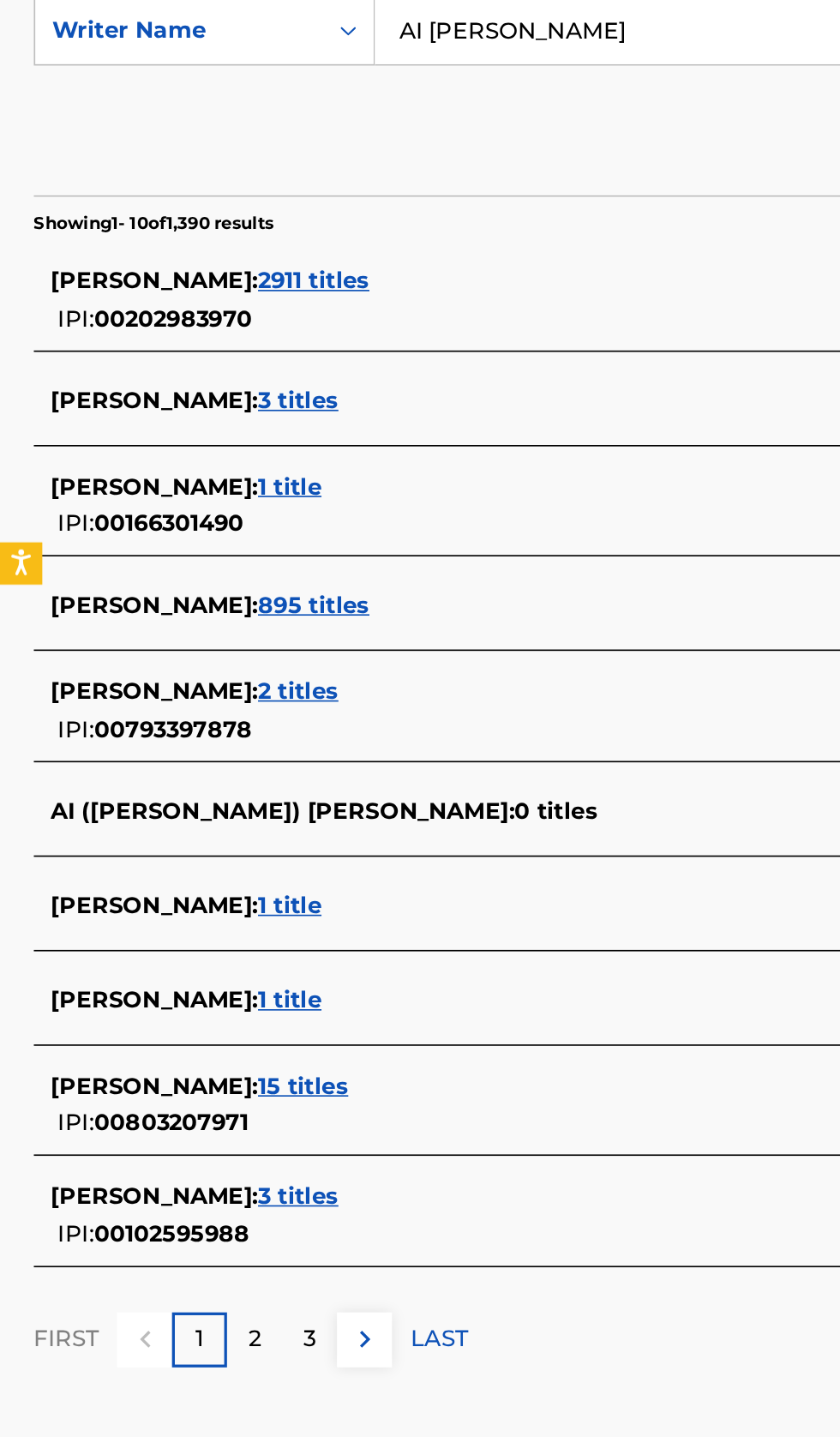
click at [164, 789] on span "2 titles" at bounding box center [181, 796] width 49 height 17
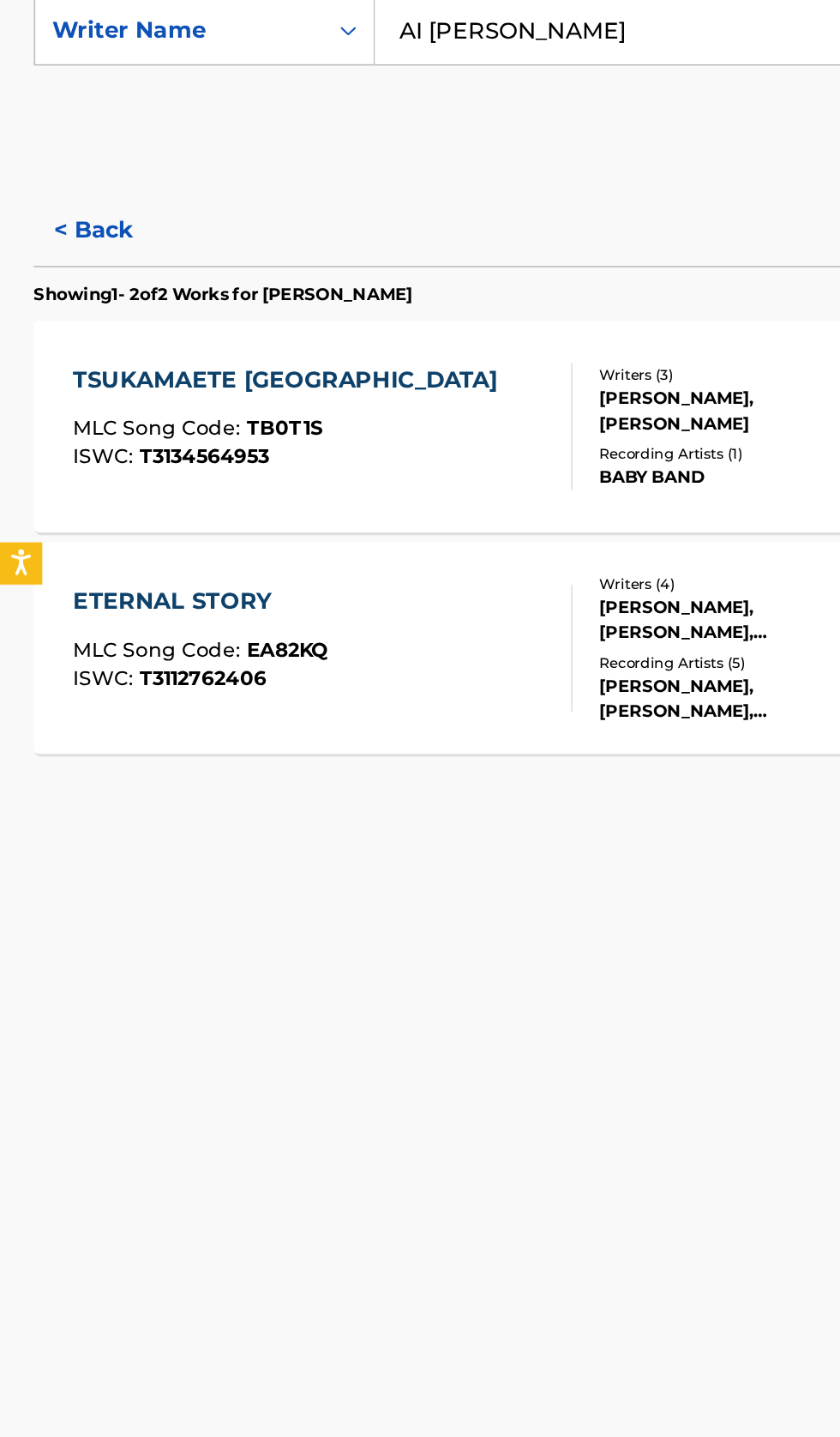
click at [54, 510] on button "< Back" at bounding box center [71, 516] width 103 height 43
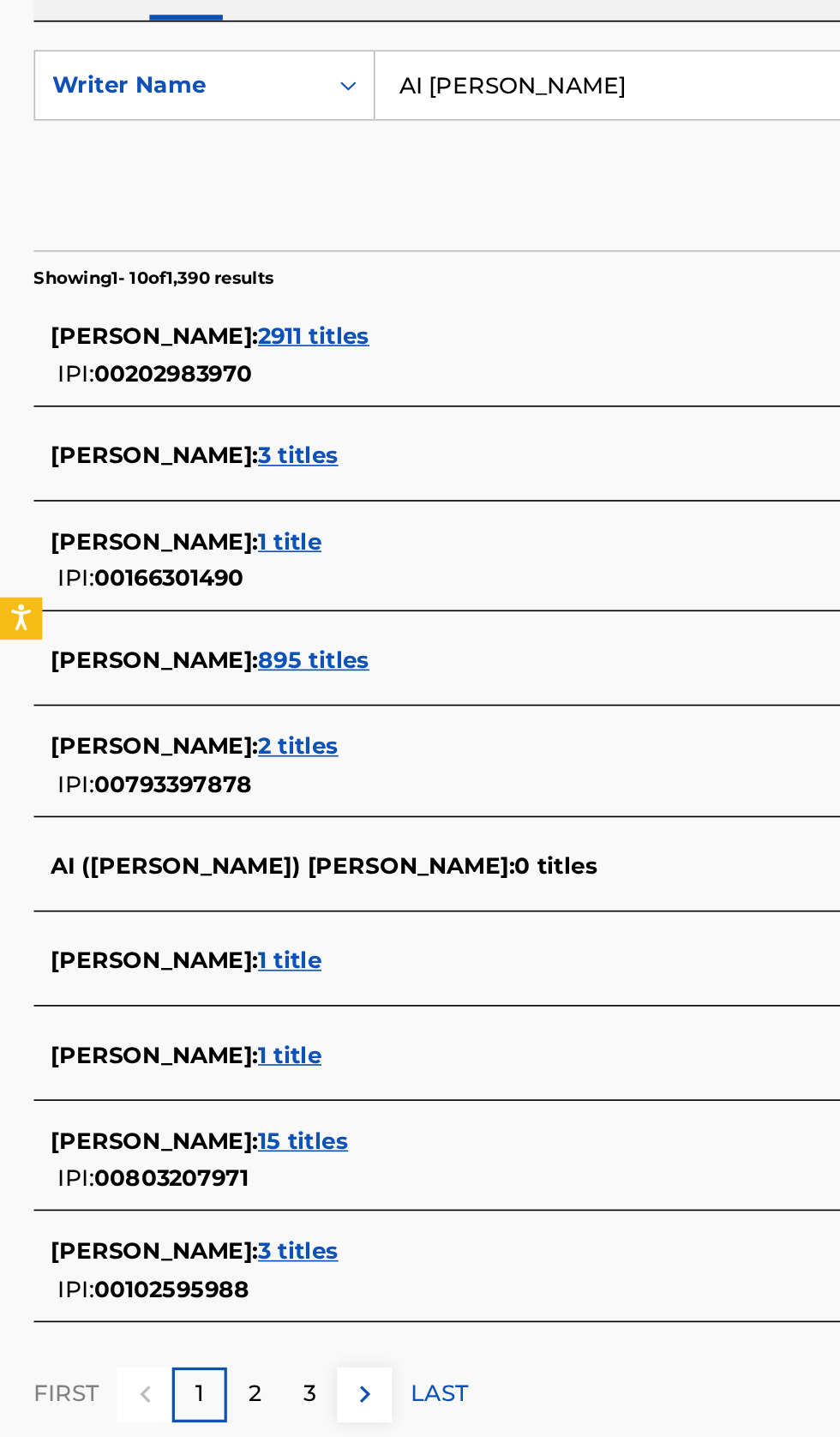
click at [355, 803] on div "[PERSON_NAME] : 2 titles" at bounding box center [397, 797] width 733 height 20
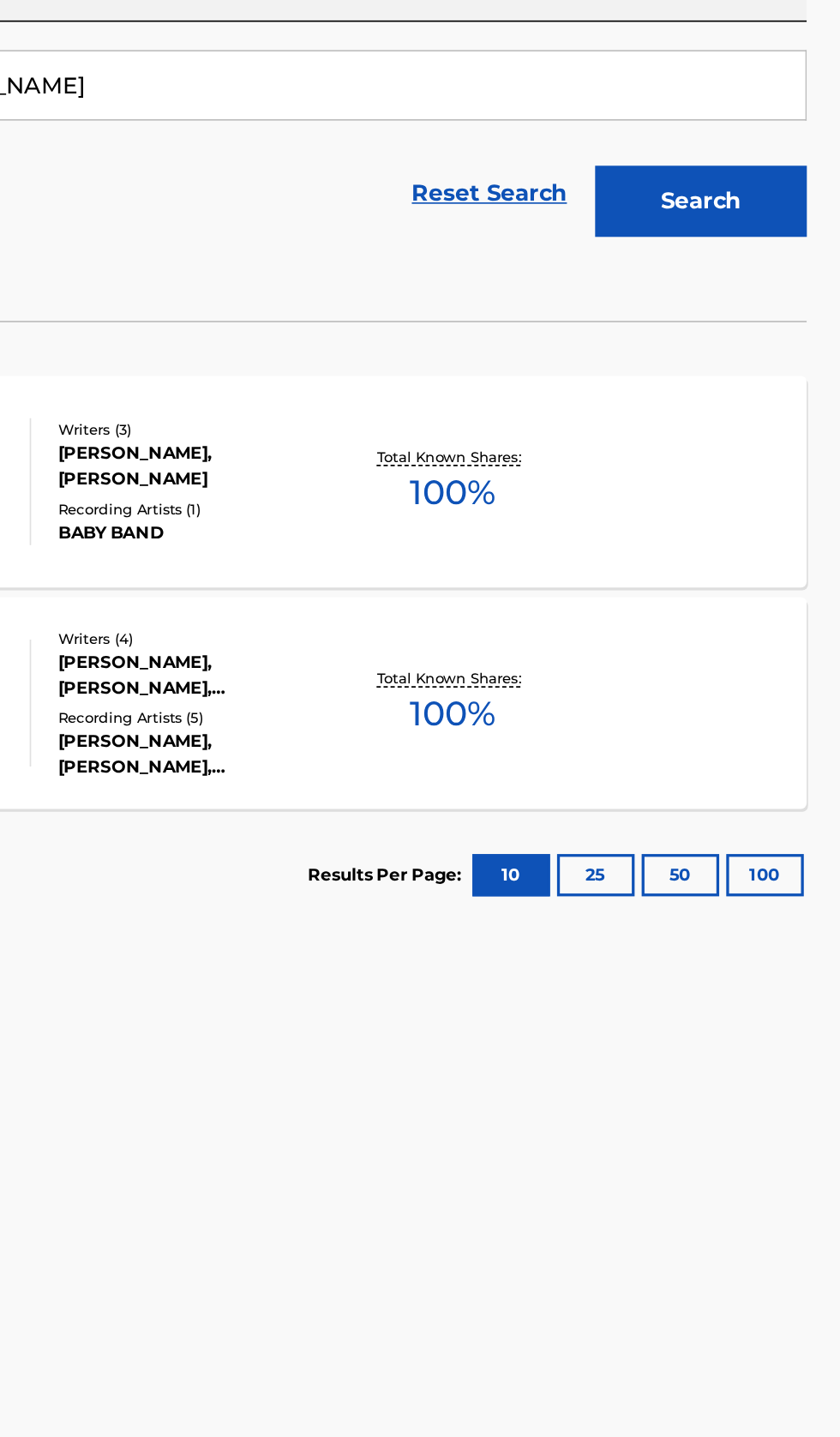
click at [694, 651] on div "TSUKAMAETE KONYA MLC Song Code : TB0T1S ISWC : T3134564953 Writers ( 3 ) [PERSO…" at bounding box center [419, 635] width 798 height 129
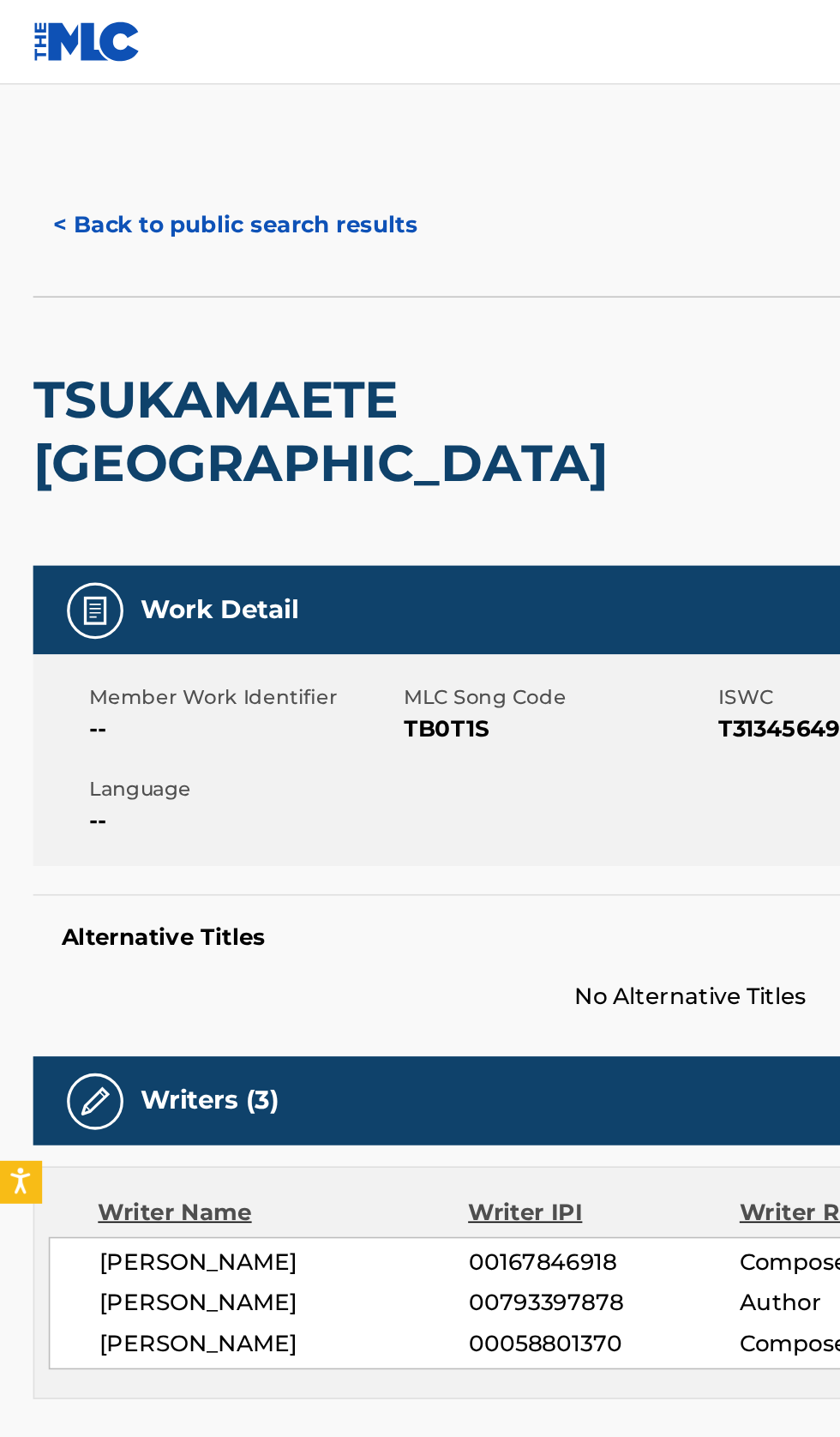
click at [119, 125] on button "< Back to public search results" at bounding box center [143, 137] width 246 height 43
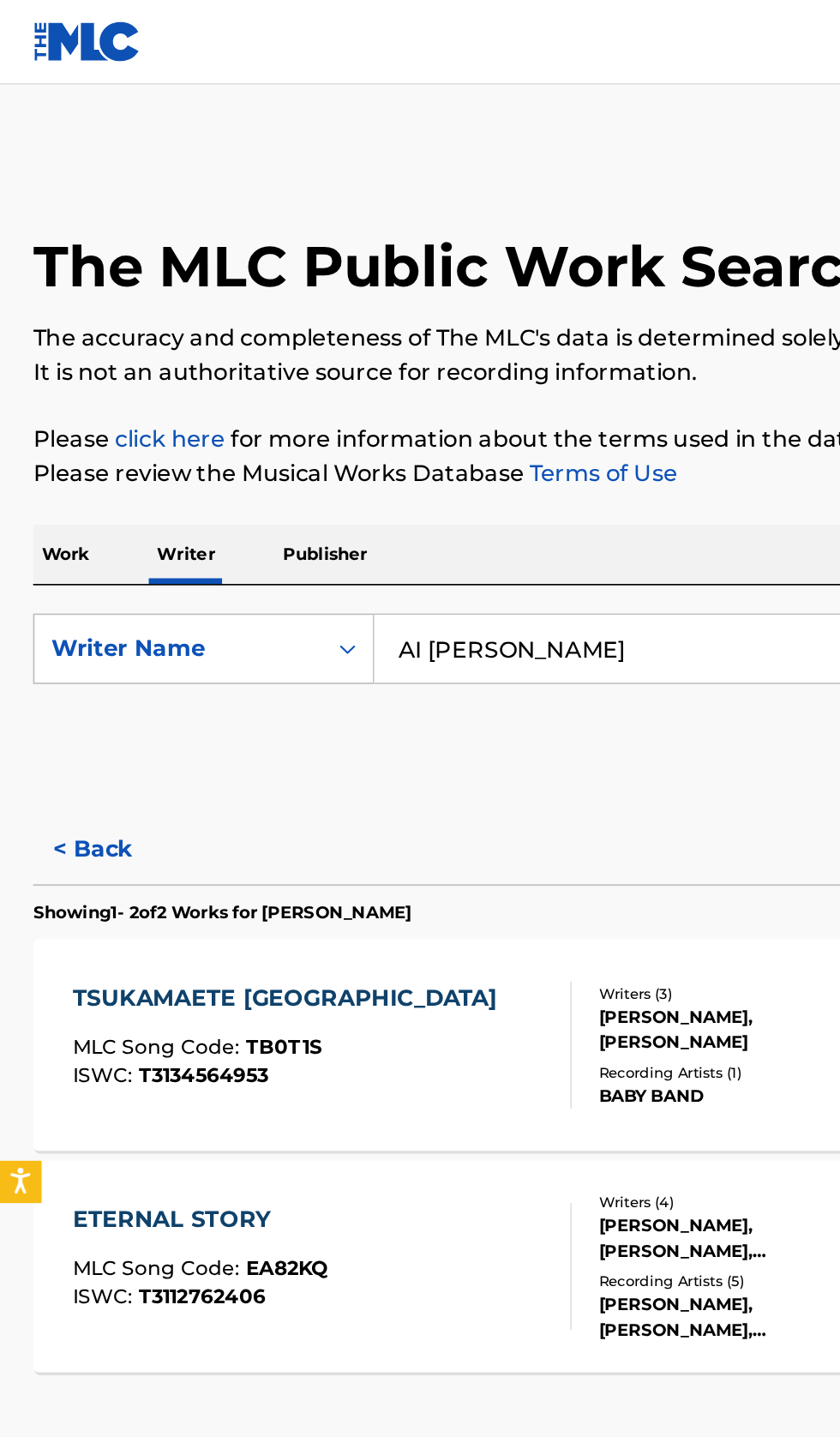
click at [434, 402] on input "AI [PERSON_NAME]" at bounding box center [523, 394] width 591 height 41
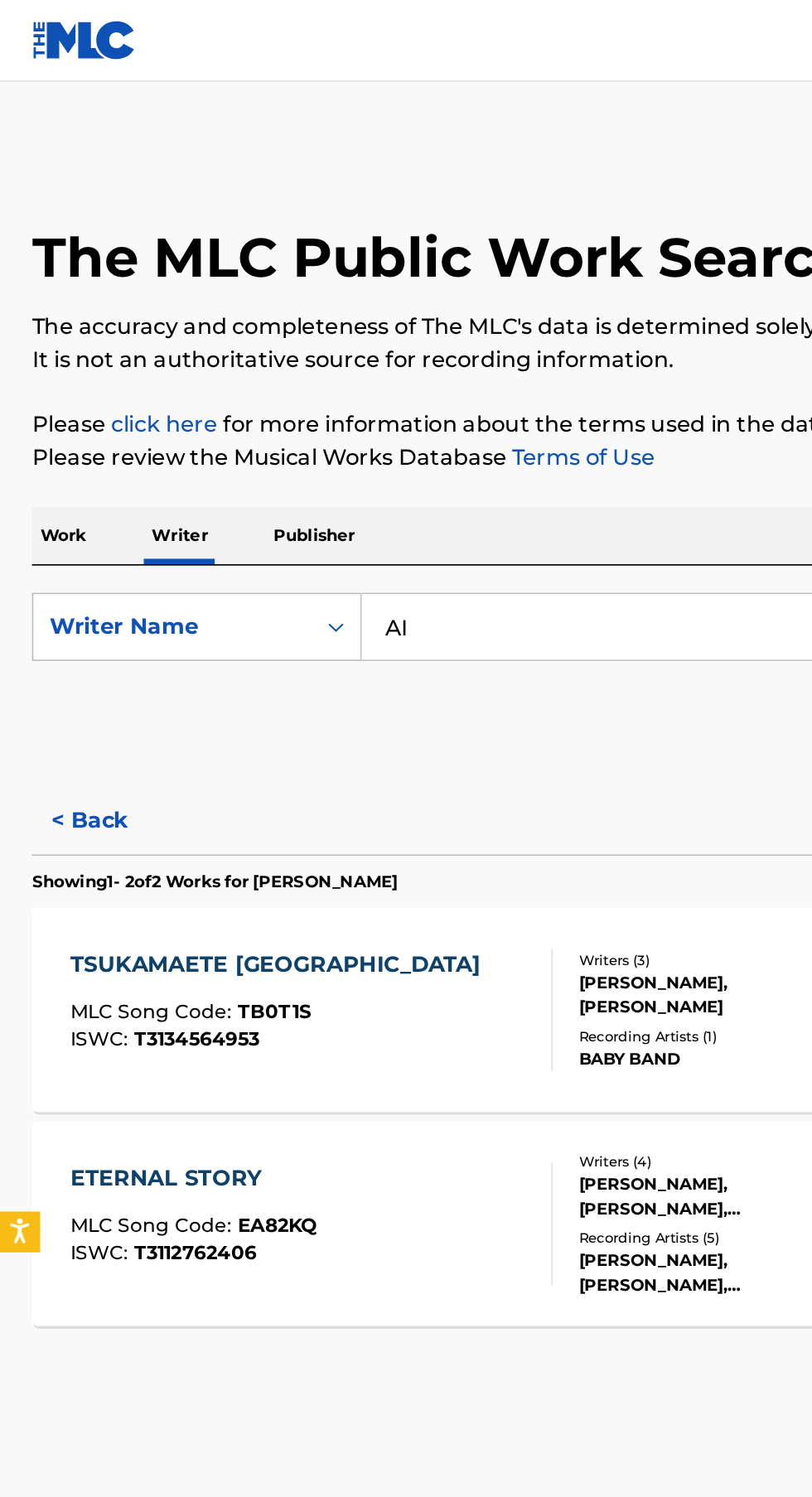
type input "A"
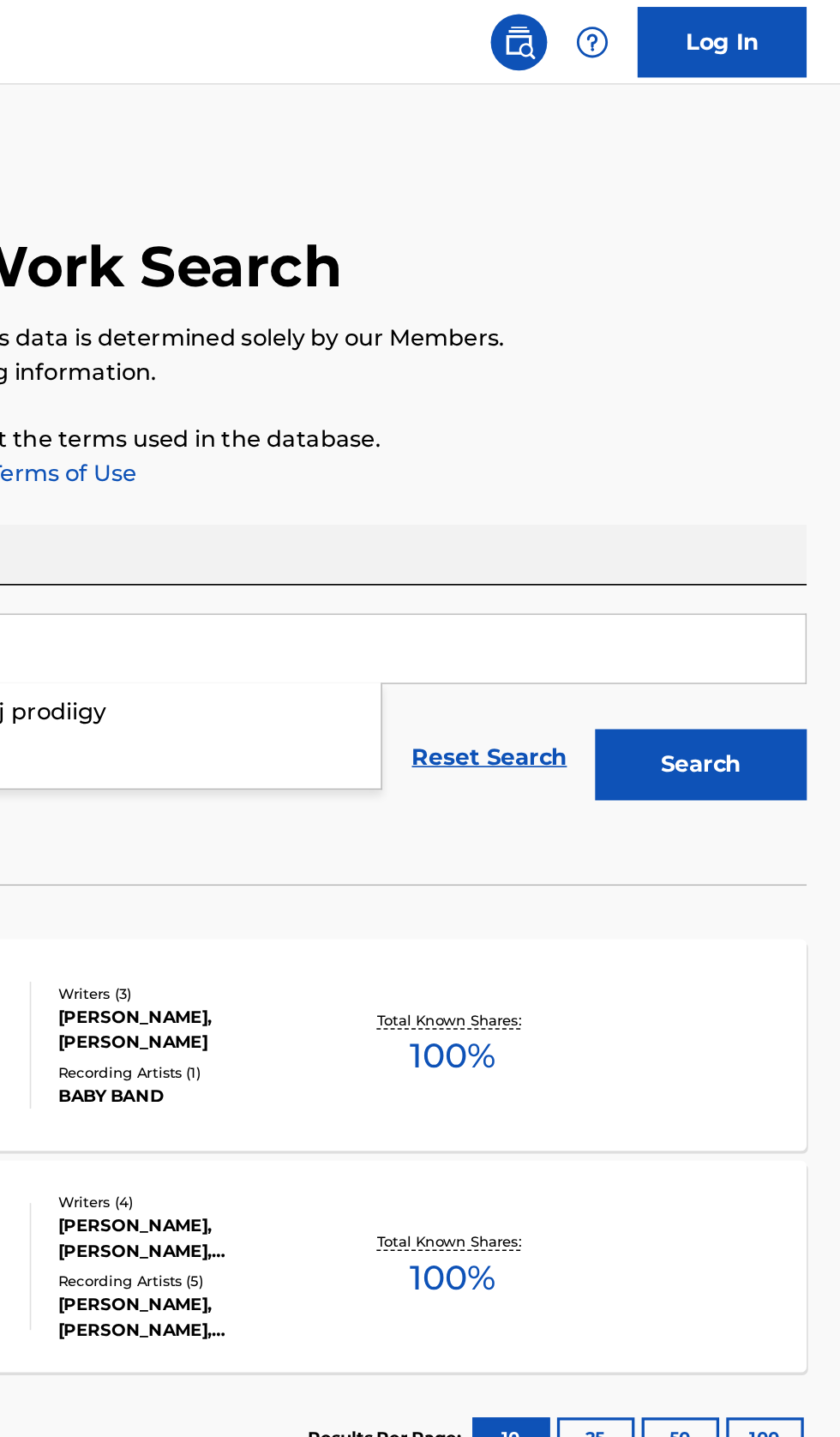
click at [780, 482] on button "Search" at bounding box center [755, 465] width 129 height 43
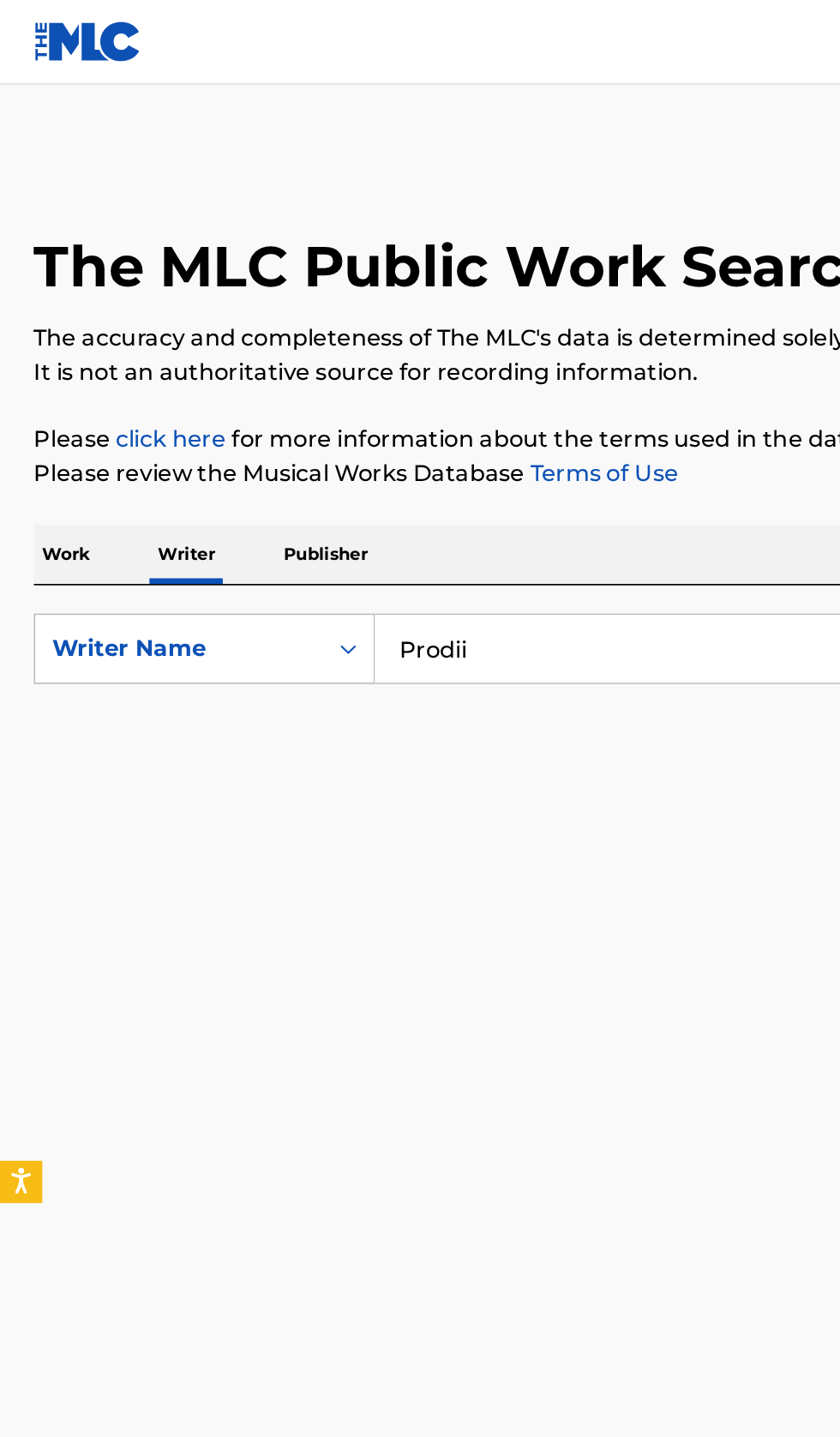
click at [416, 391] on input "Prodii" at bounding box center [523, 394] width 591 height 41
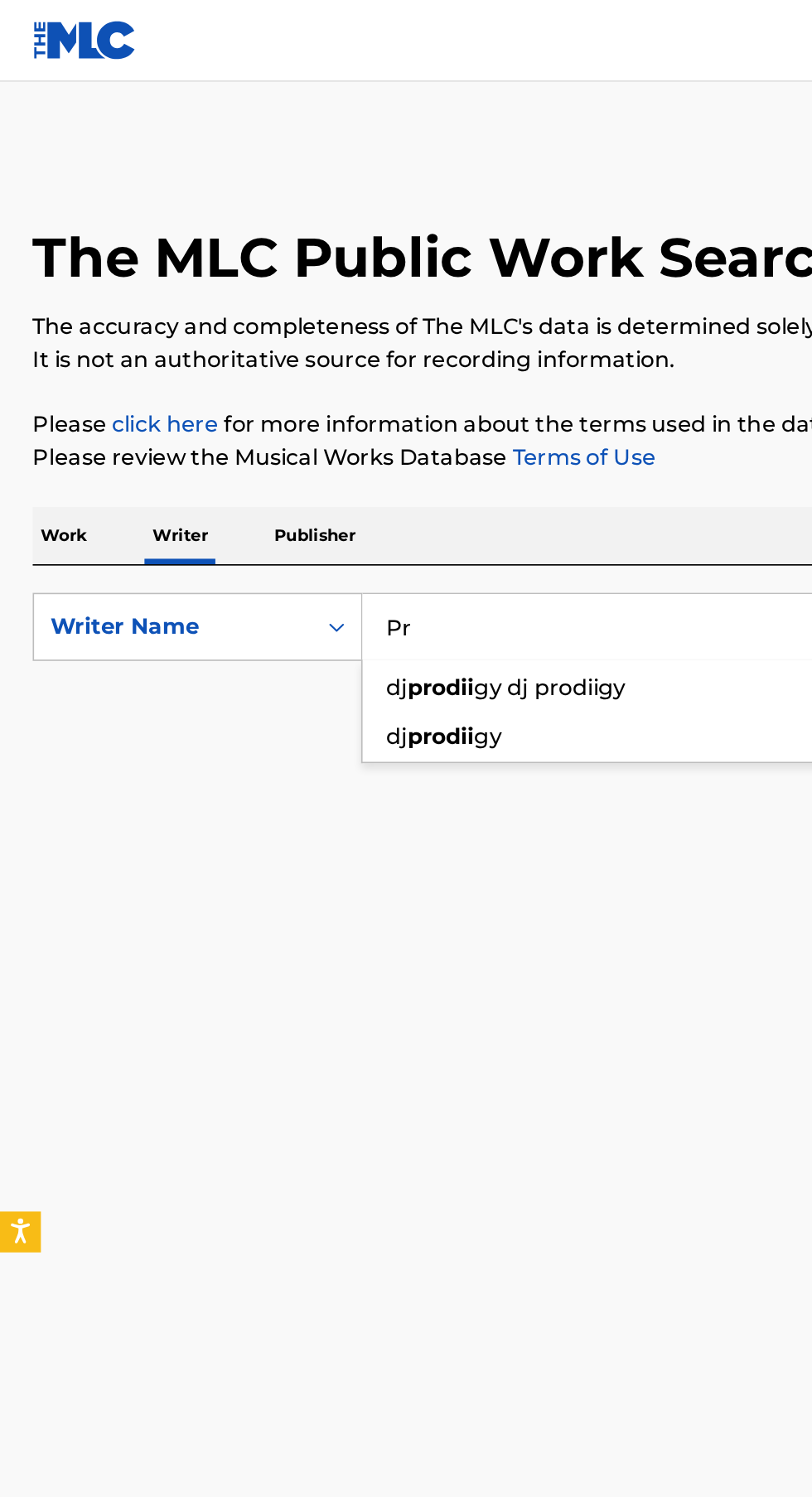
type input "P"
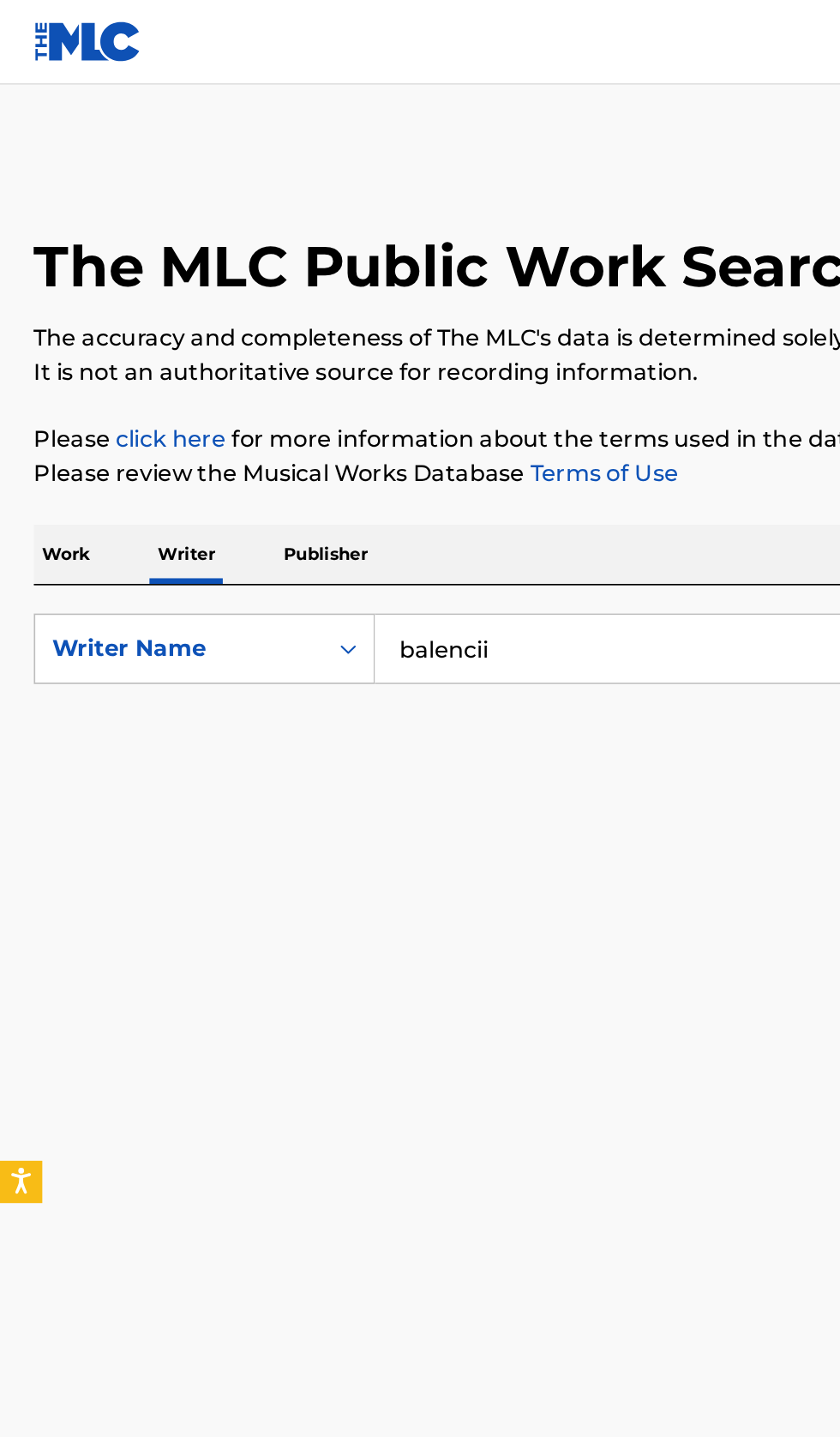
click at [410, 390] on input "balencii" at bounding box center [523, 394] width 591 height 41
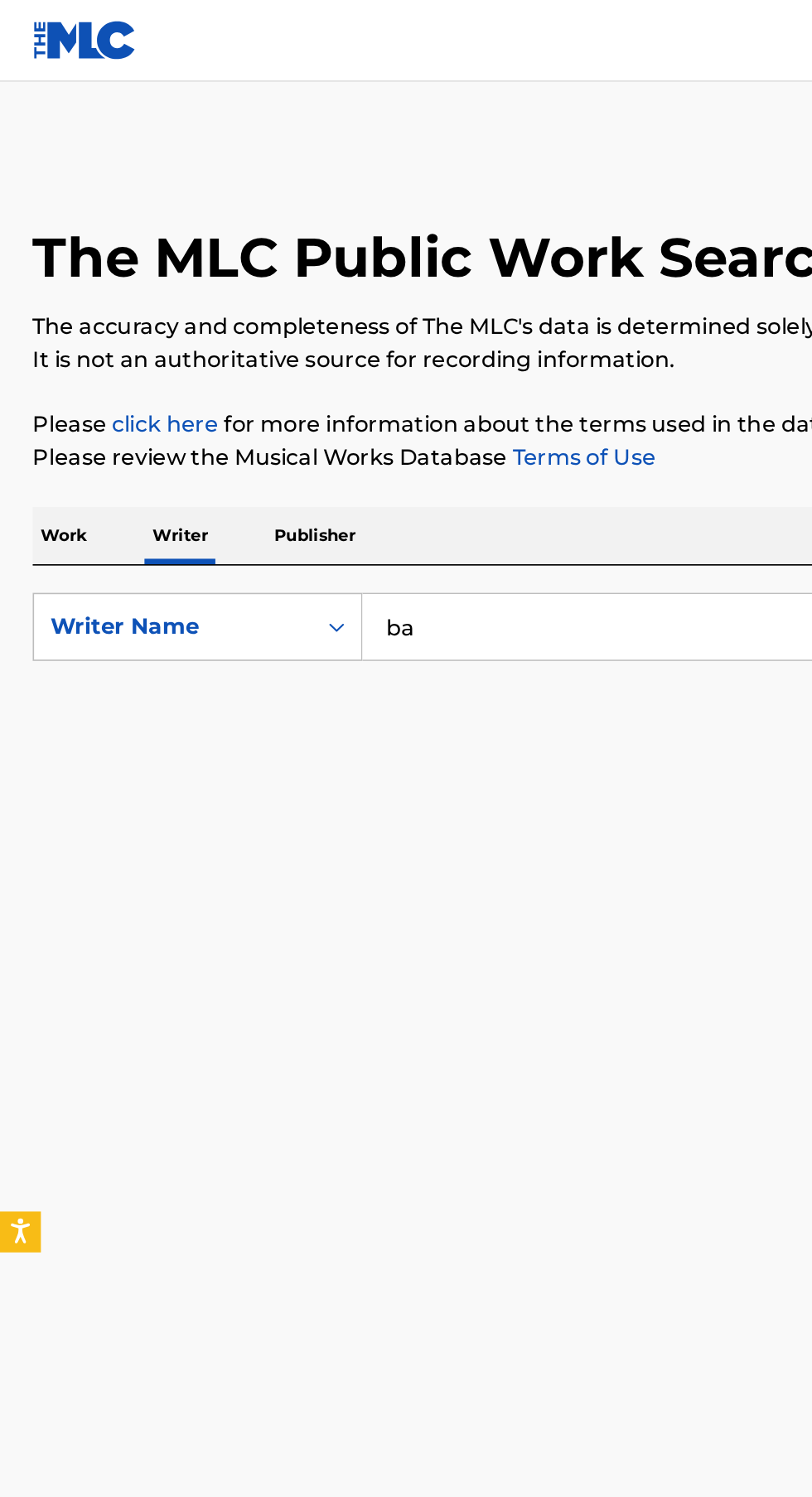
type input "b"
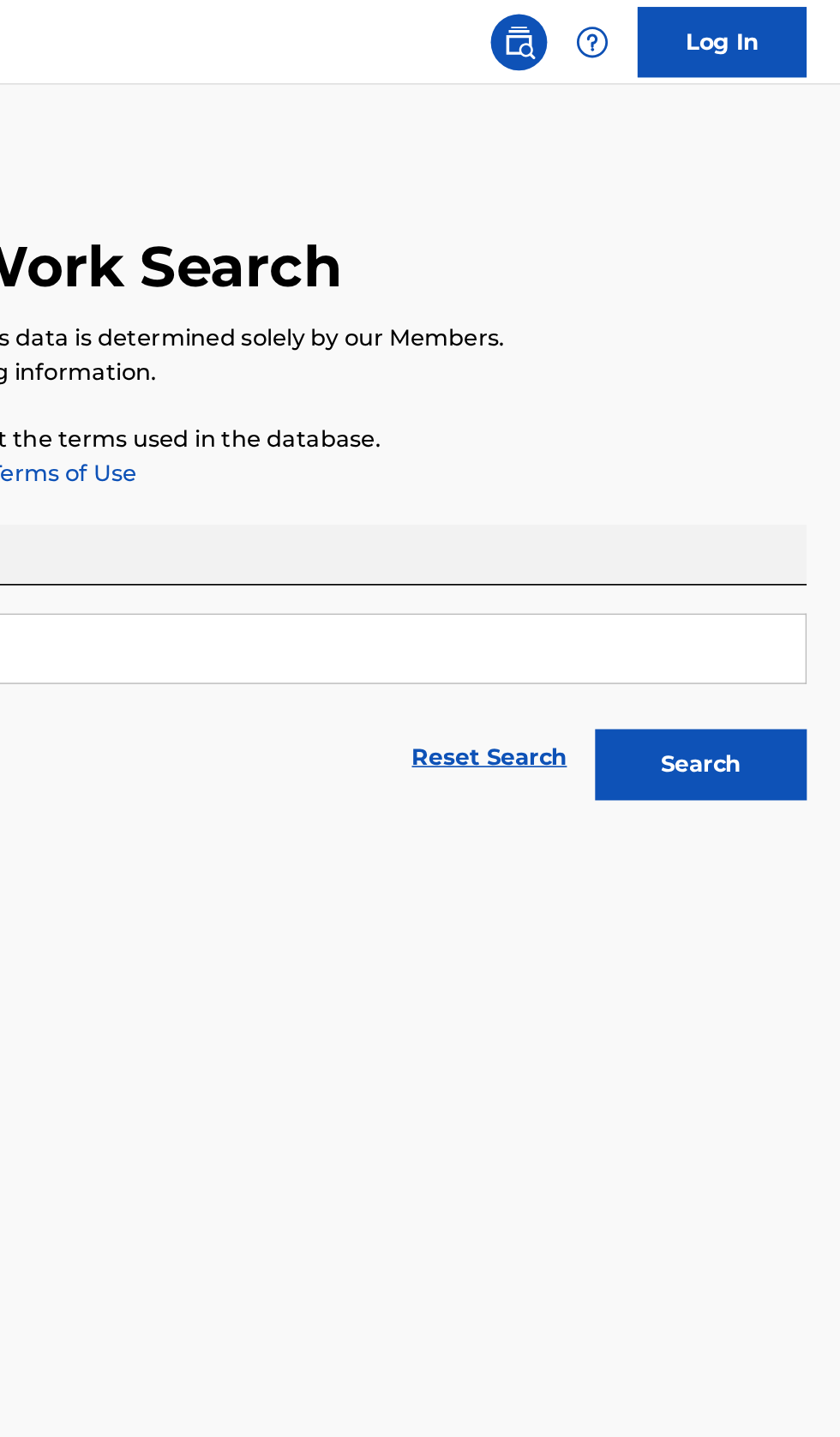
click at [796, 475] on button "Search" at bounding box center [755, 465] width 129 height 43
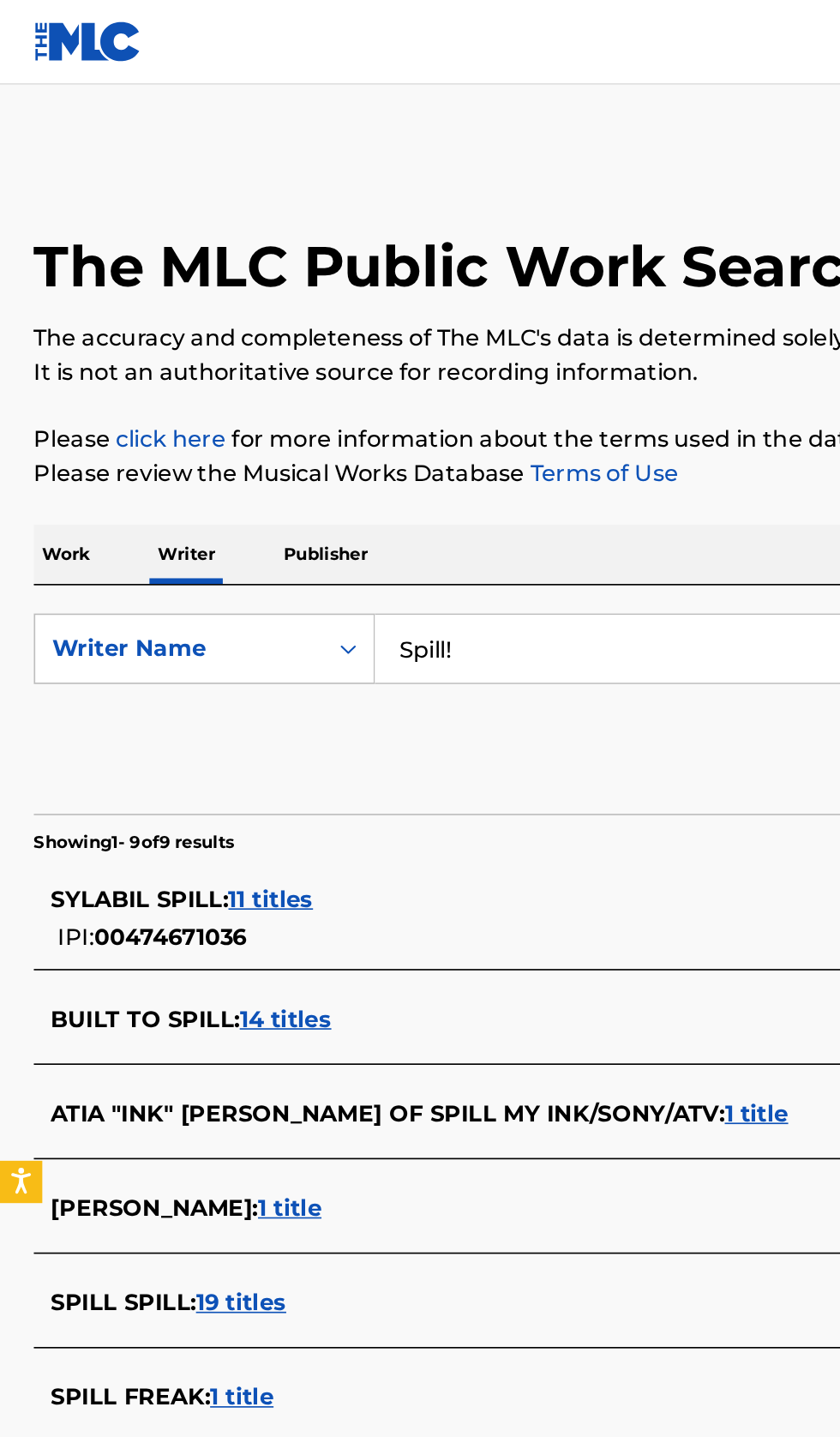
click at [396, 392] on input "Spill!" at bounding box center [523, 394] width 591 height 41
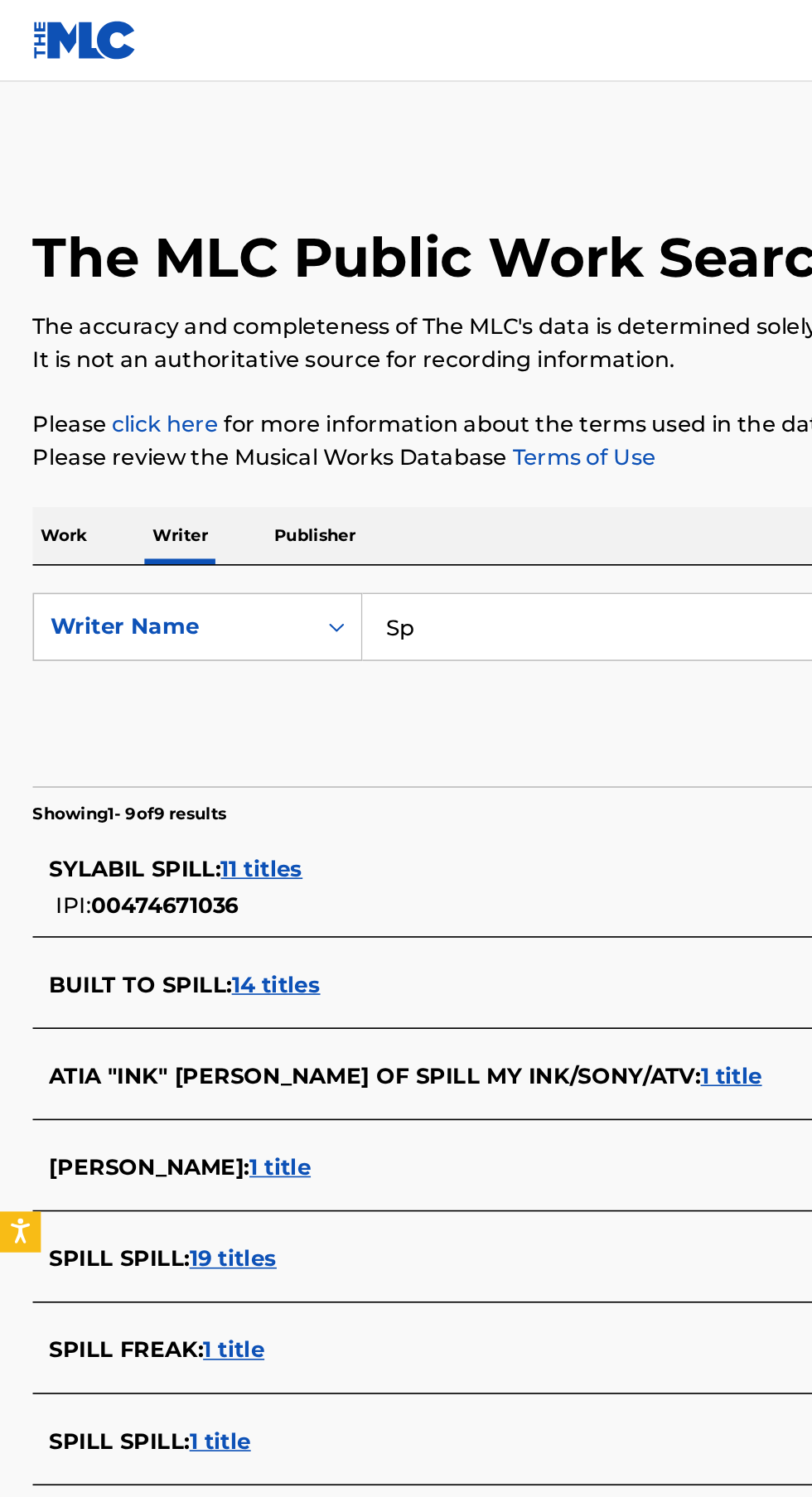
type input "S"
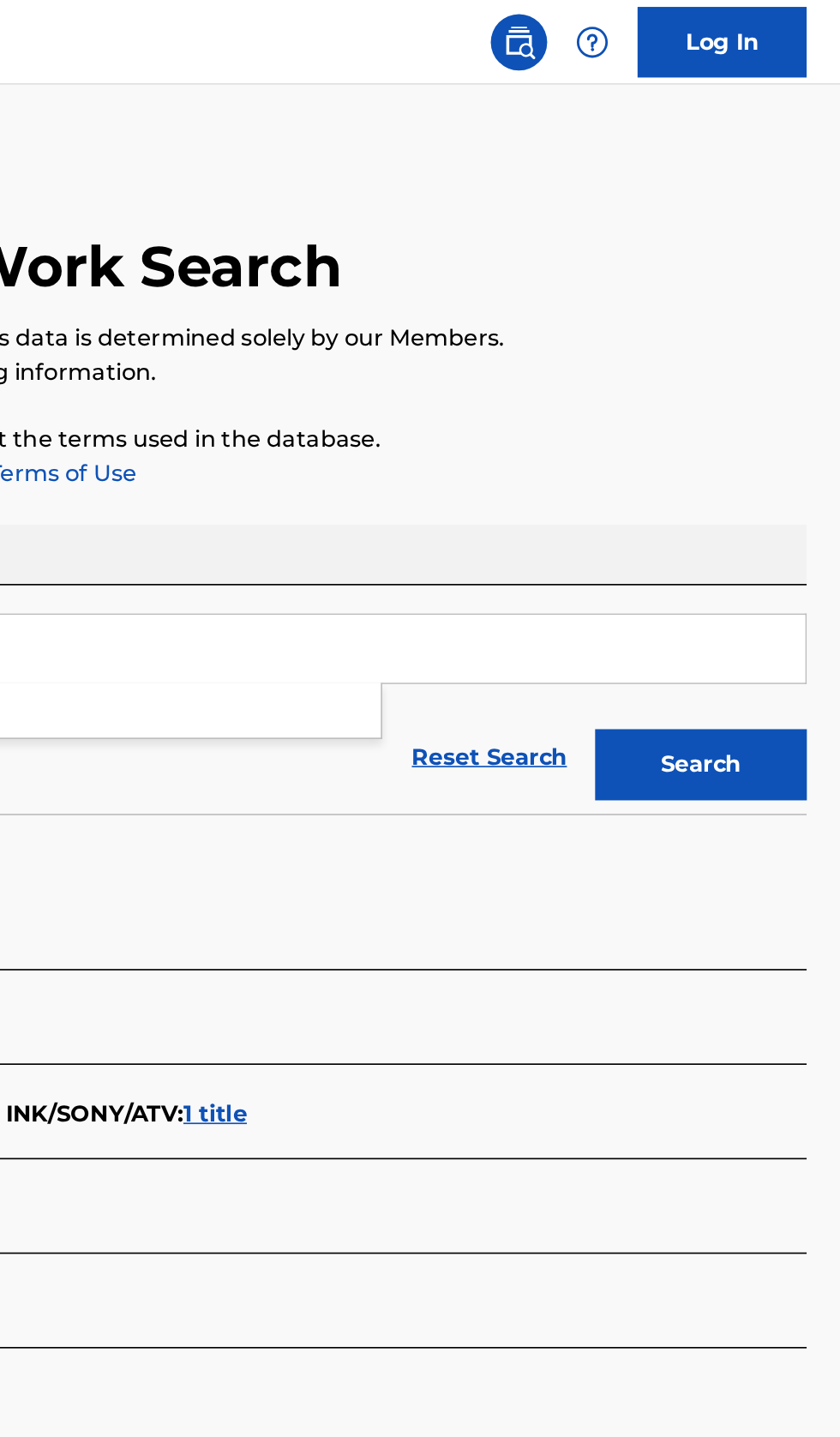
type input "Daj Dolla"
click at [778, 483] on button "Search" at bounding box center [755, 465] width 129 height 43
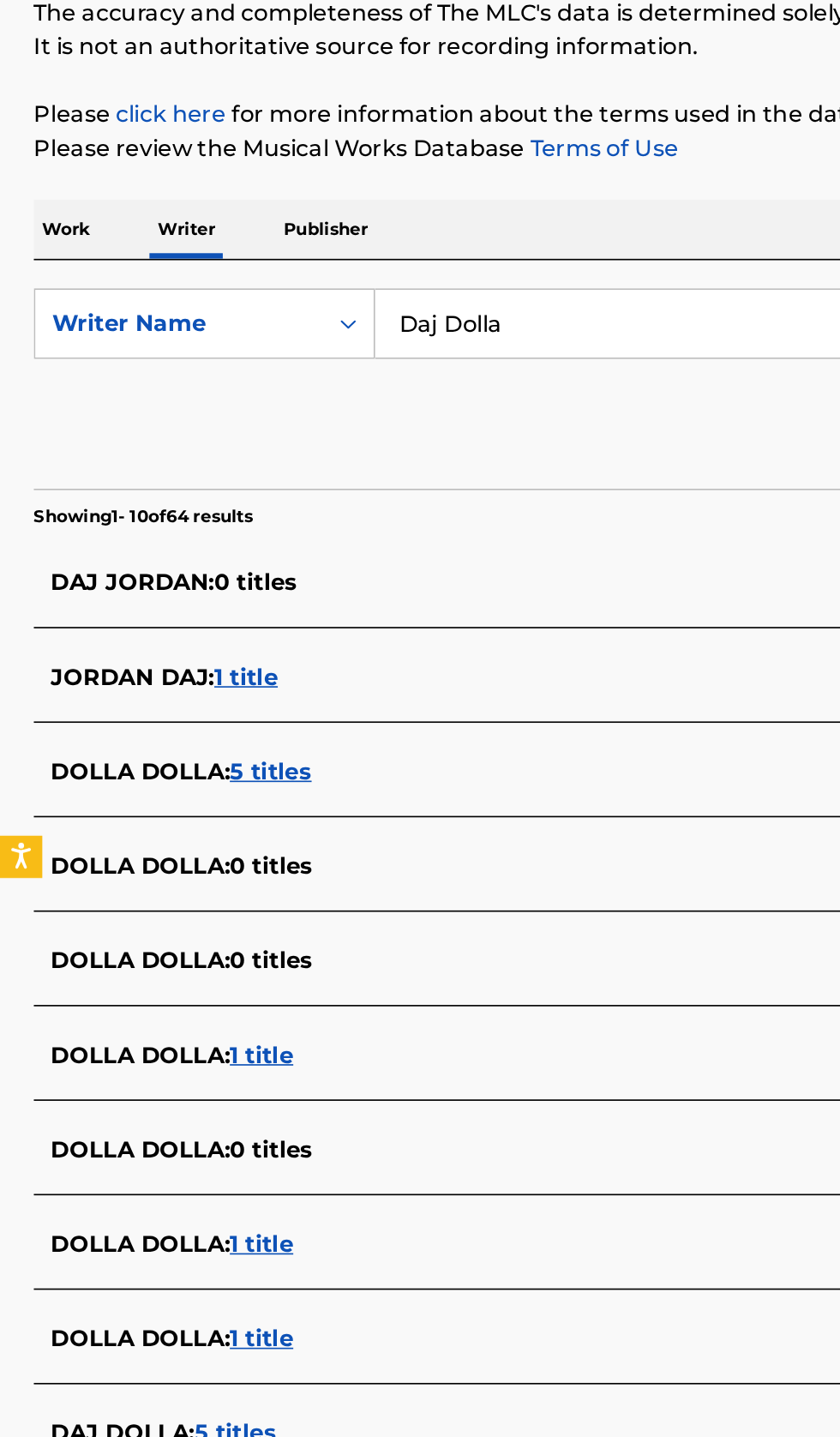
click at [257, 1072] on div "DAJ DOLLA : 5 titles" at bounding box center [397, 1069] width 733 height 20
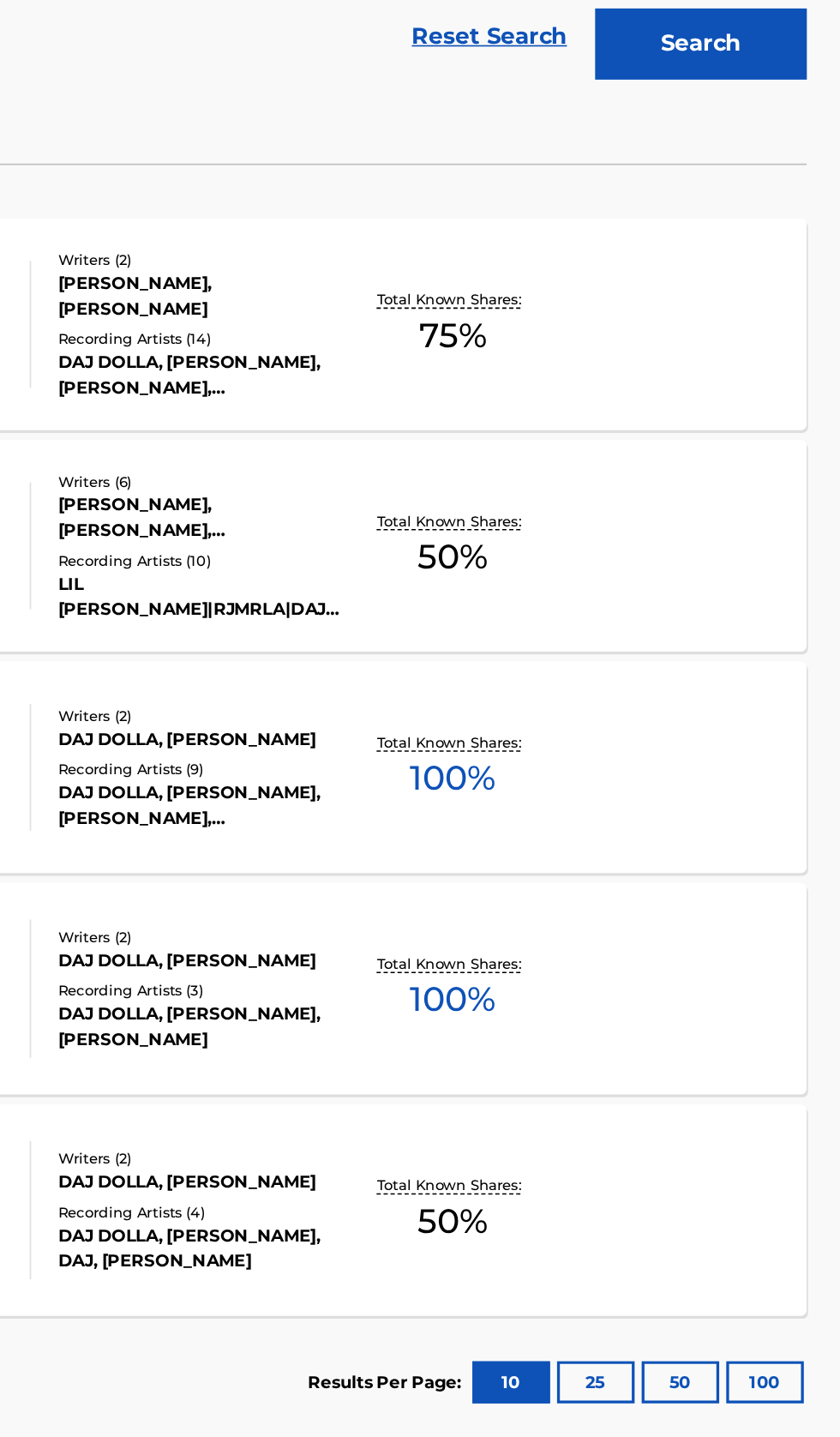
click at [723, 933] on div "MY BAD MLC Song Code : MR339D ISWC : Writers ( 2 ) [PERSON_NAME], [PERSON_NAME]…" at bounding box center [419, 905] width 798 height 129
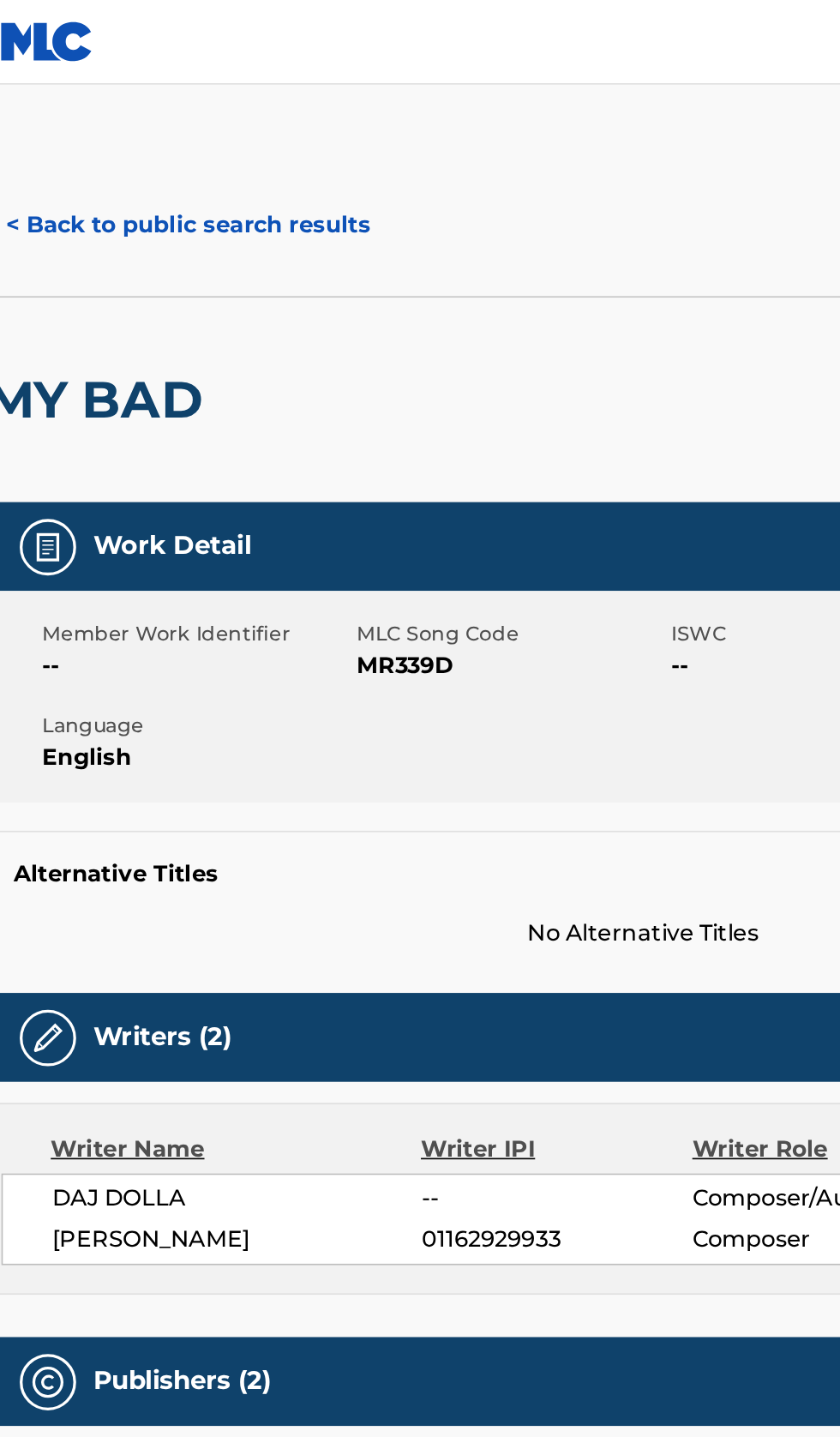
click at [168, 128] on button "< Back to public search results" at bounding box center [143, 137] width 246 height 43
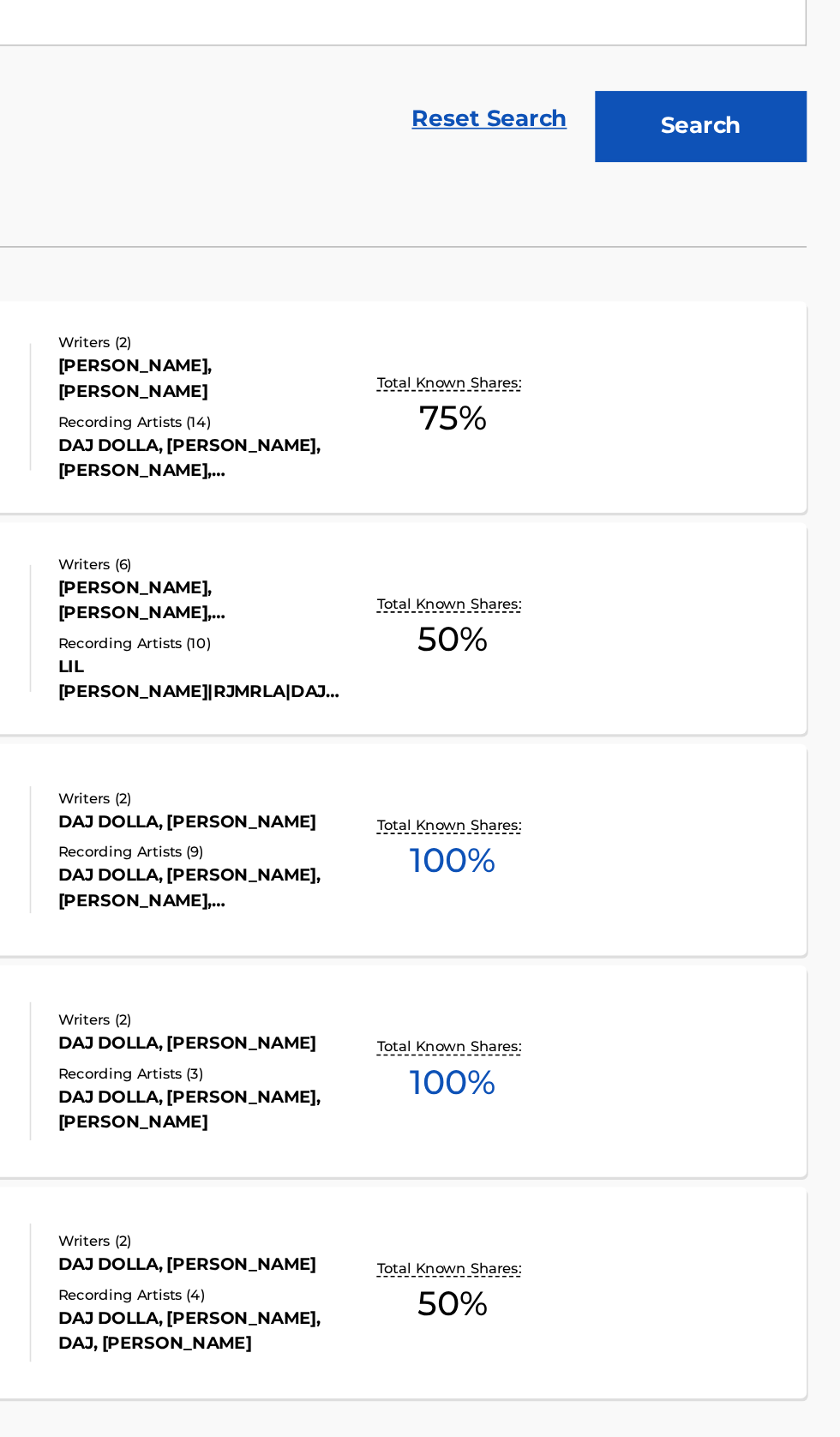
click at [721, 1068] on div "RICH WRIST (FEAT. BRAVO THE BAGCHASER) MLC Song Code : RO445R ISWC : Writers ( …" at bounding box center [419, 1039] width 798 height 129
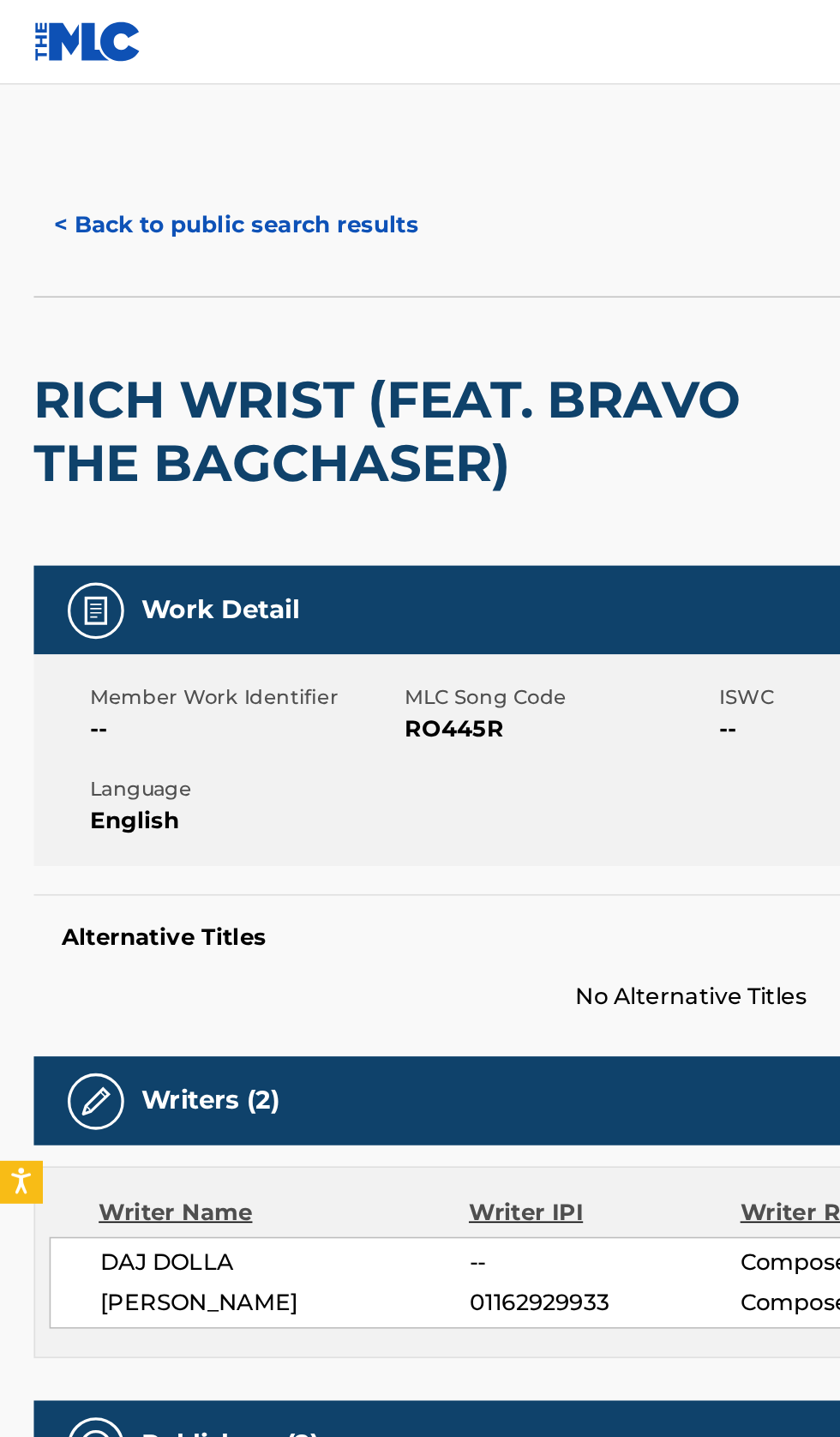
click at [184, 118] on button "< Back to public search results" at bounding box center [143, 137] width 246 height 43
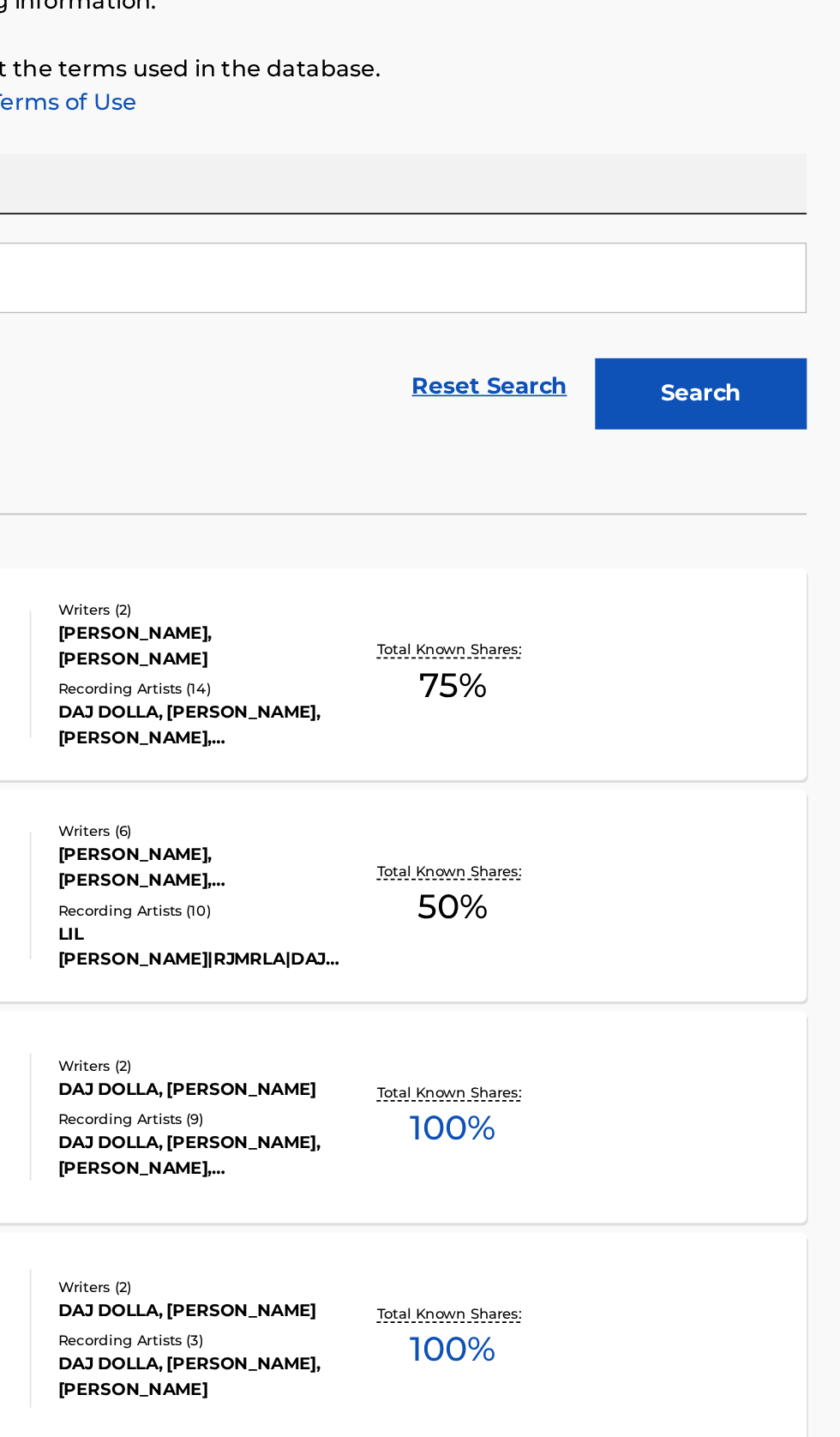
click at [745, 939] on div "MY BAD MLC Song Code : MR339D ISWC : Writers ( 2 ) [PERSON_NAME], [PERSON_NAME]…" at bounding box center [419, 905] width 798 height 129
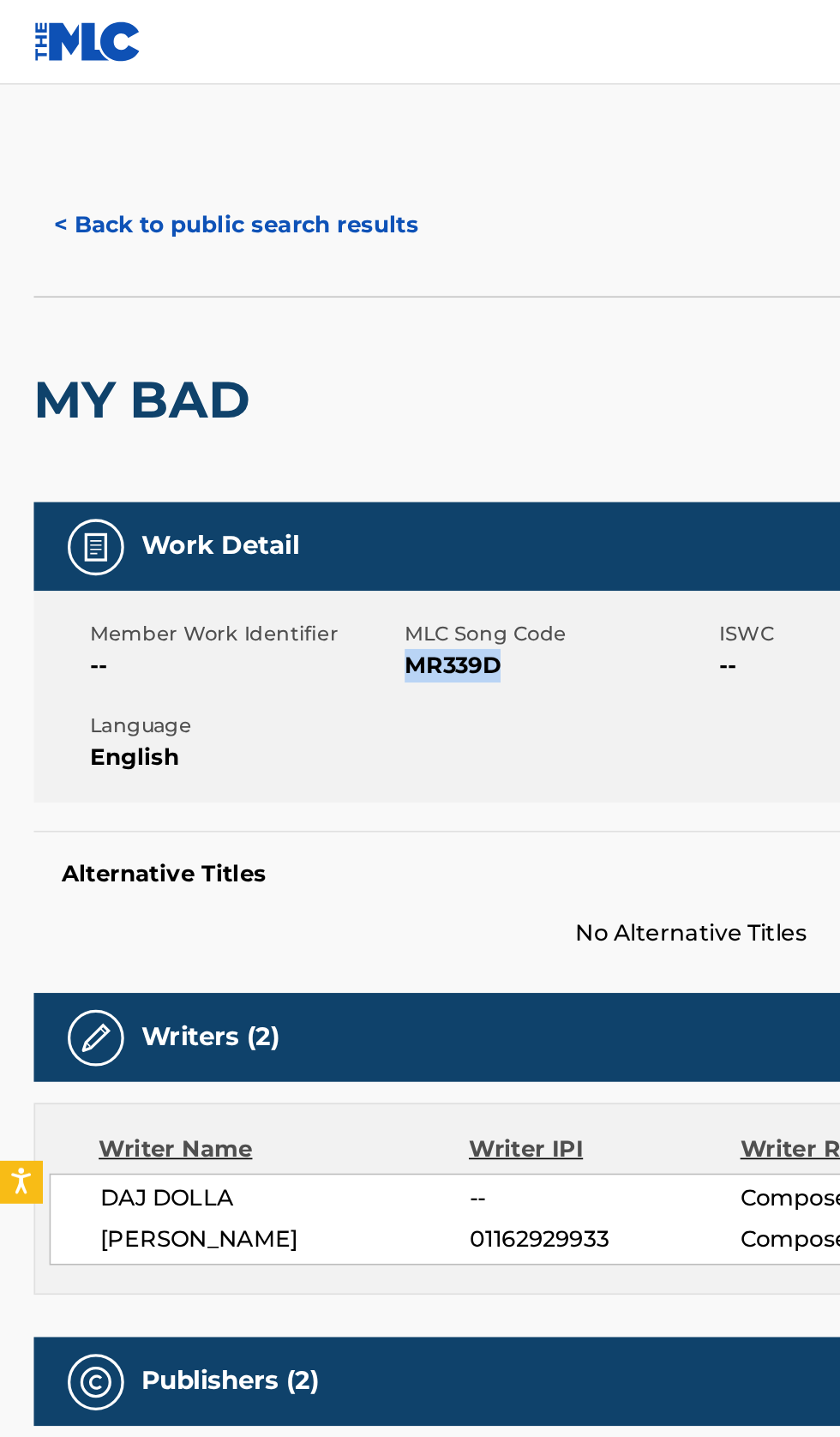
copy span "MR339D"
click at [117, 131] on button "< Back to public search results" at bounding box center [143, 137] width 246 height 43
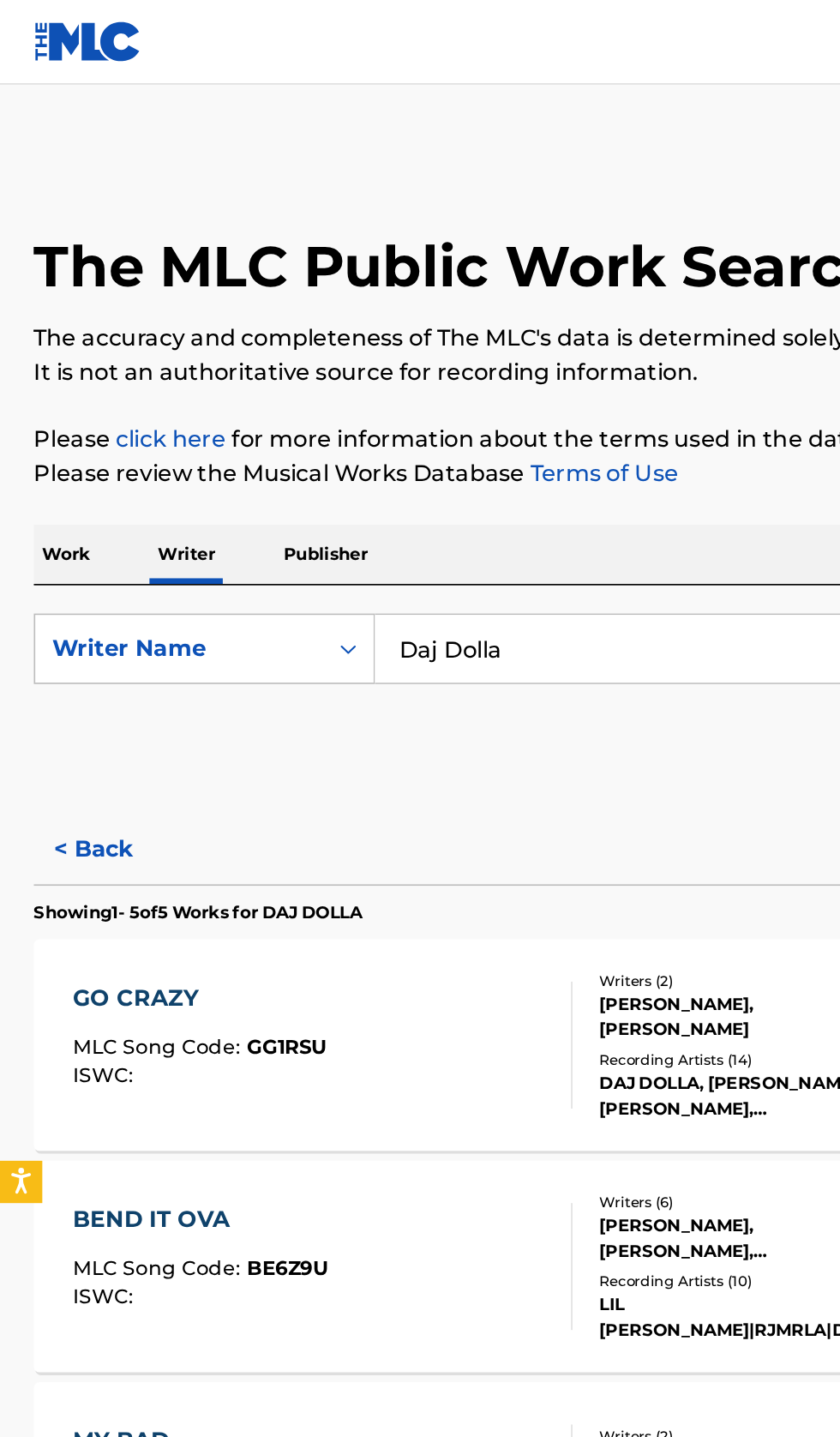
click at [66, 529] on button "< Back" at bounding box center [71, 516] width 103 height 43
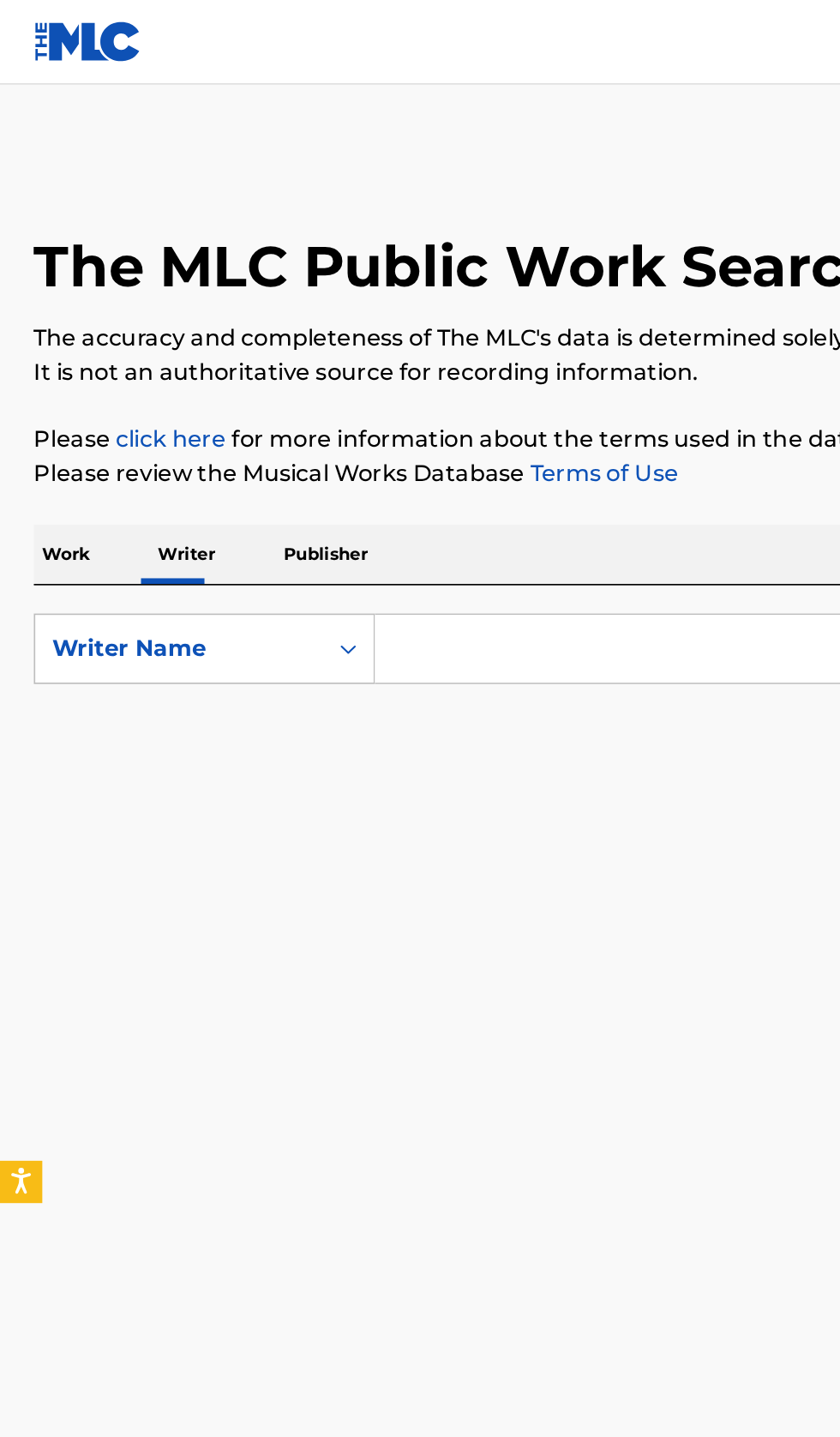
click at [273, 401] on input "Search Form" at bounding box center [523, 394] width 591 height 41
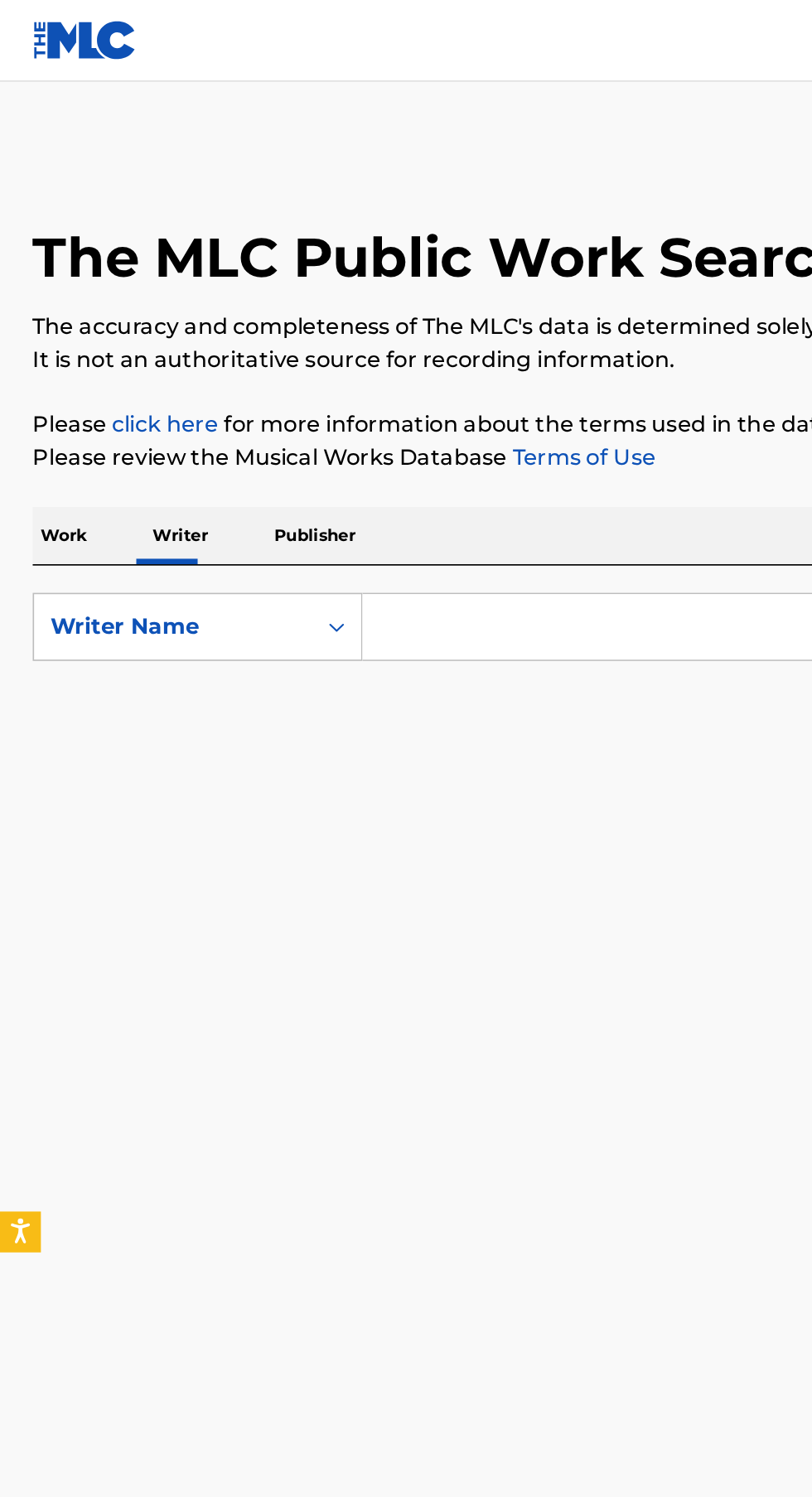
click at [52, 336] on p "Work" at bounding box center [39, 325] width 39 height 35
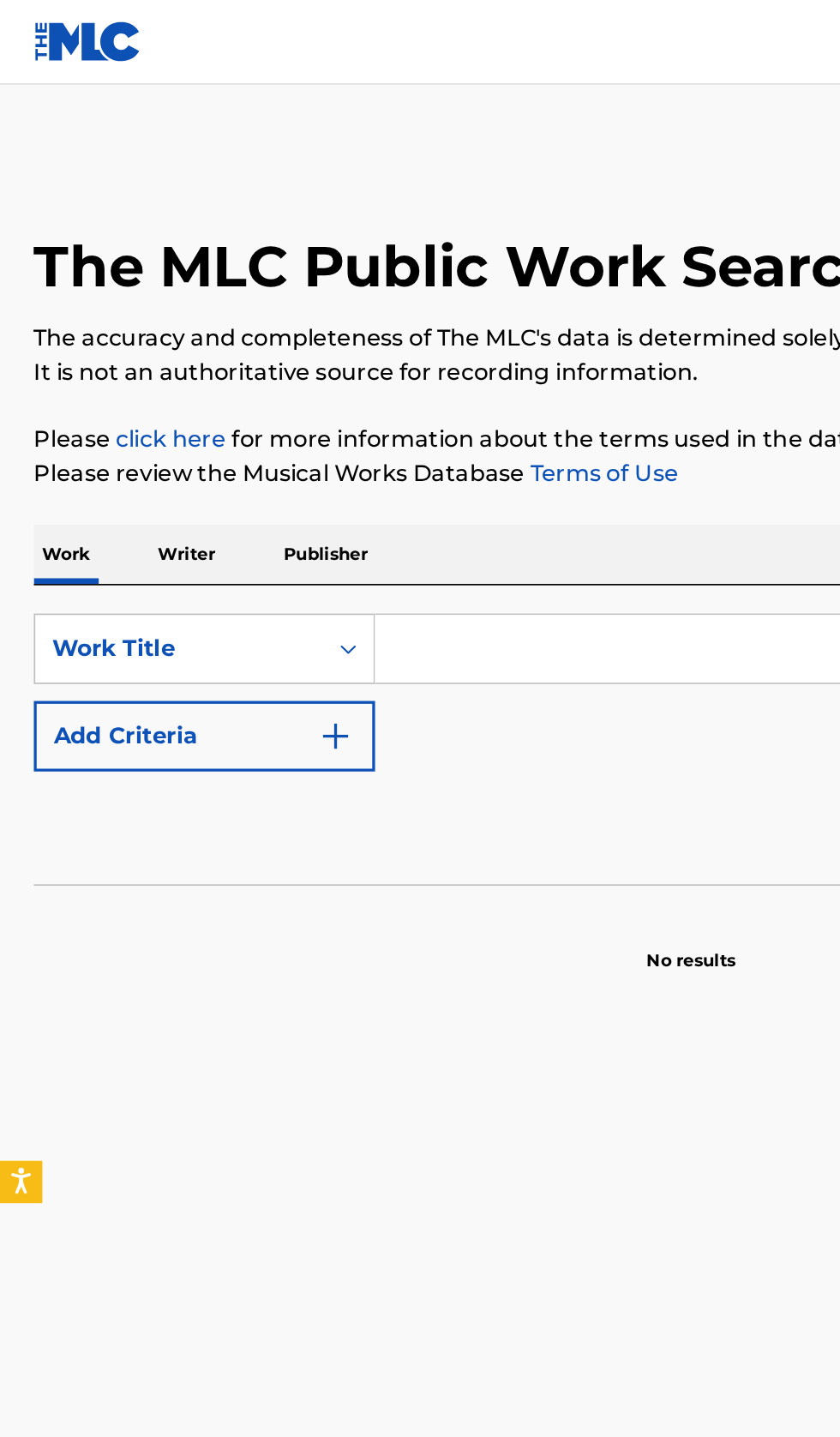
click at [330, 400] on input "Search Form" at bounding box center [523, 394] width 591 height 41
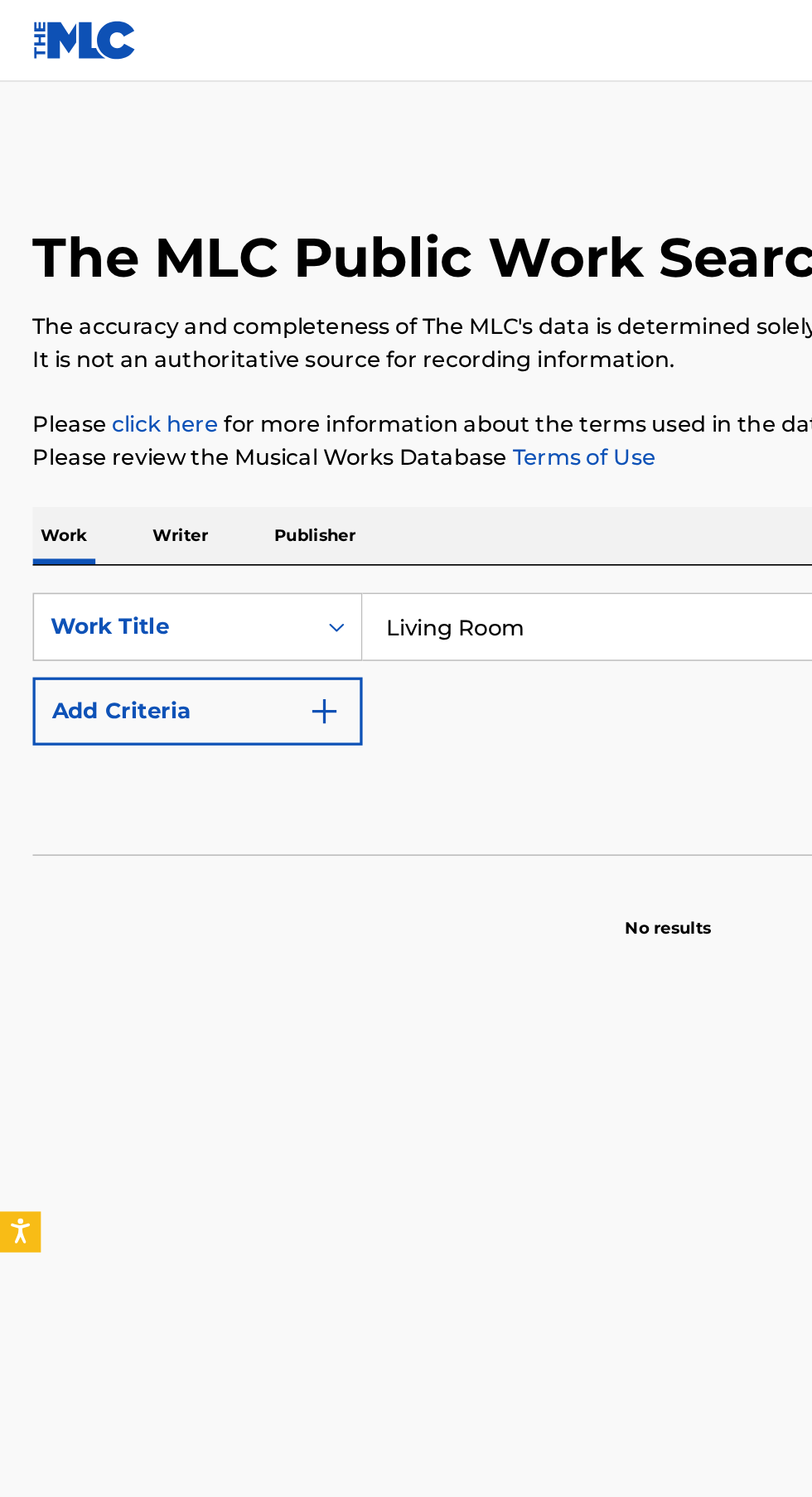
type input "Living Room"
click at [205, 440] on img "Search Form" at bounding box center [197, 432] width 20 height 20
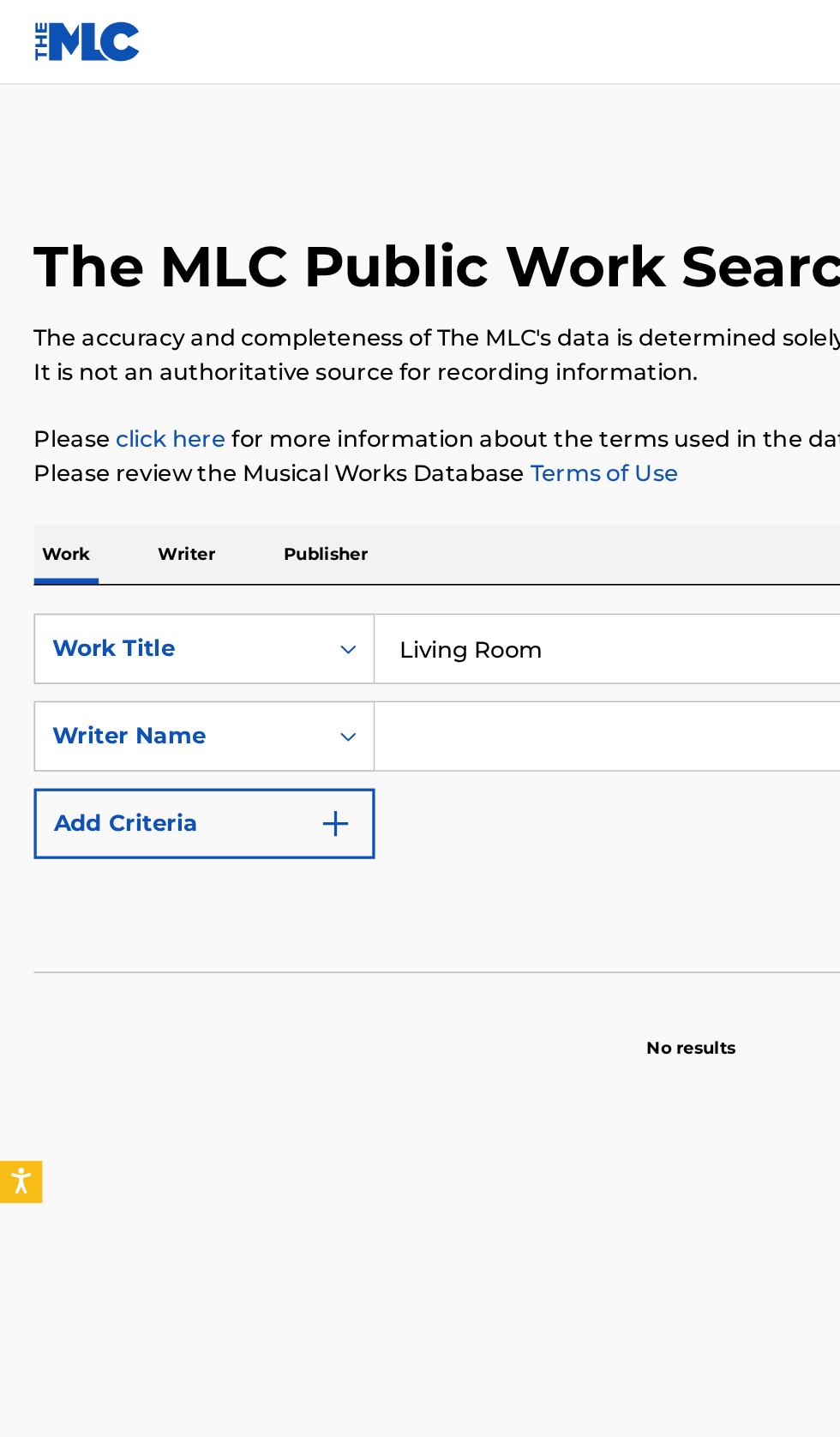
click at [325, 448] on input "Search Form" at bounding box center [507, 447] width 559 height 41
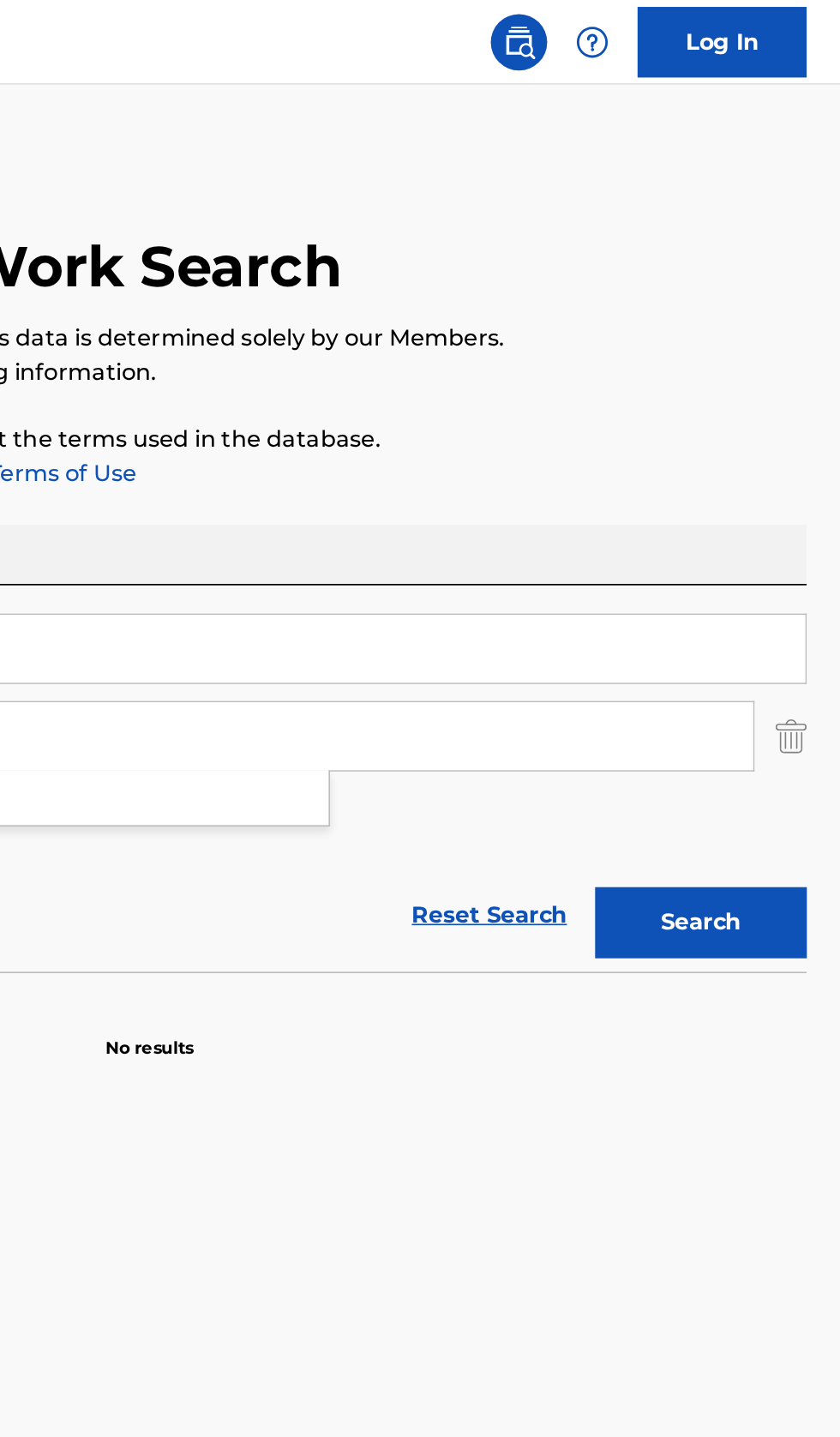
type input "Daj Dolla"
click at [782, 562] on button "Search" at bounding box center [755, 560] width 129 height 43
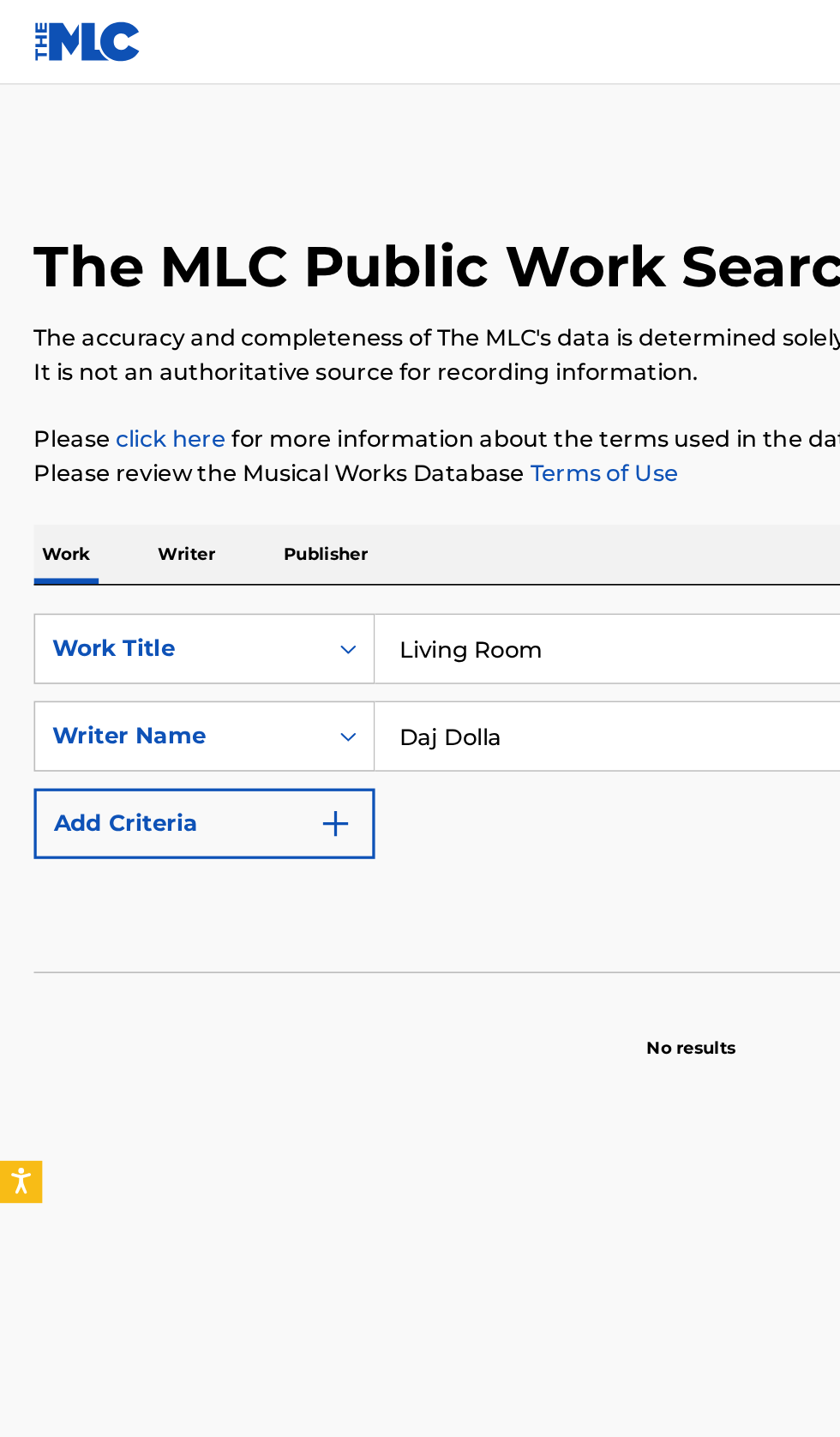
click at [123, 343] on p "Writer" at bounding box center [113, 337] width 45 height 36
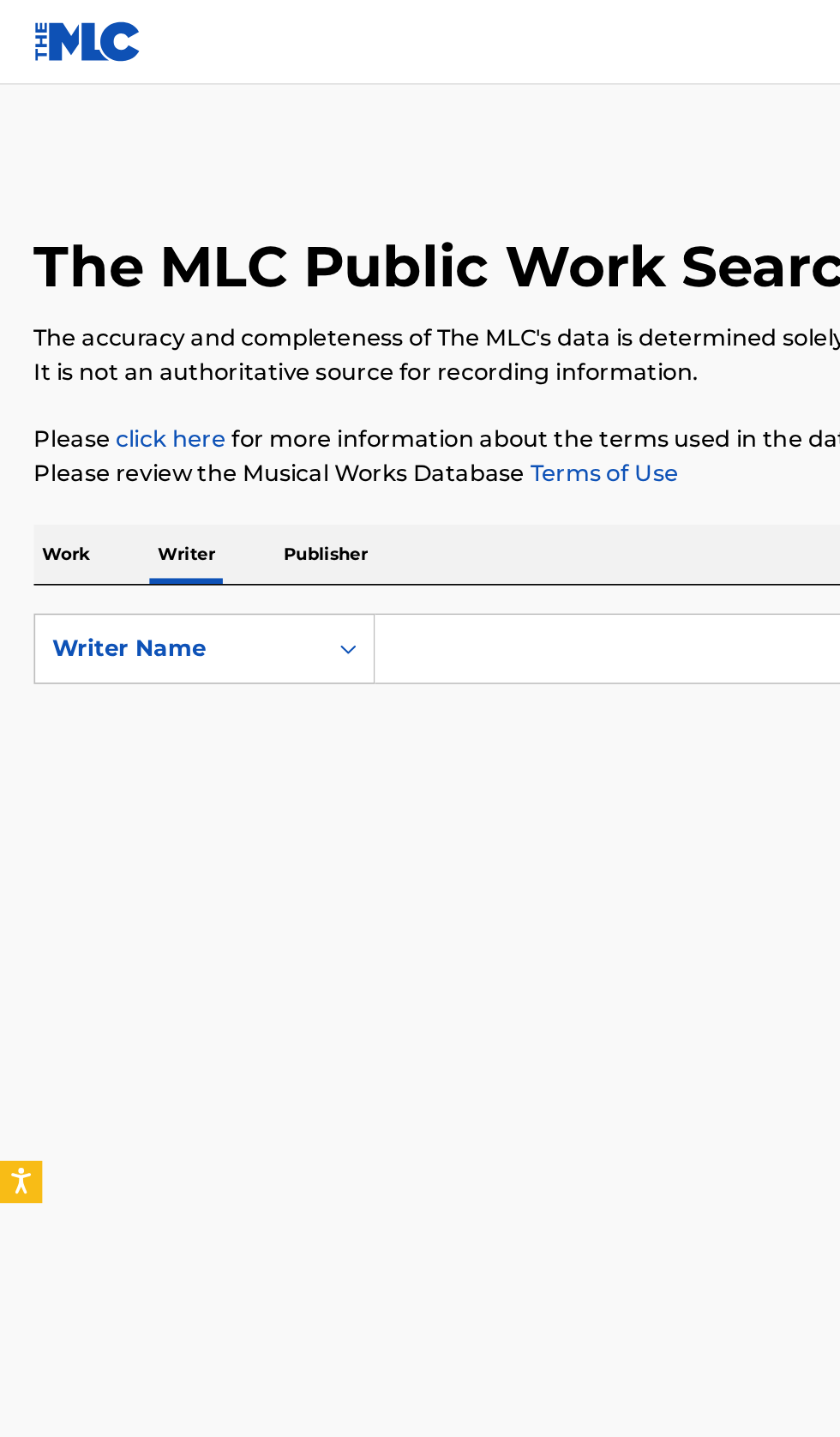
click at [384, 392] on input "Search Form" at bounding box center [523, 394] width 591 height 41
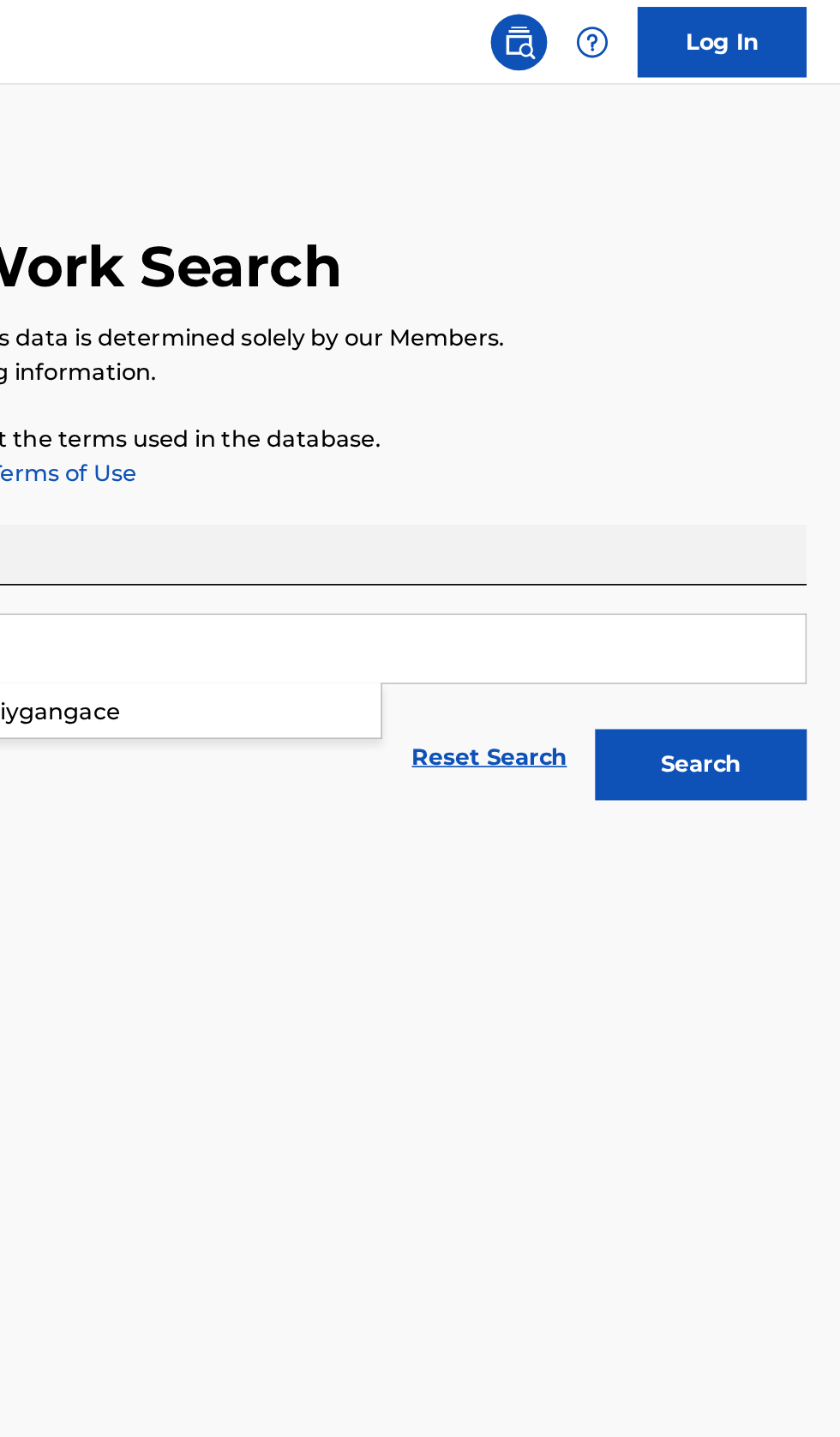
type input "TiyGangAce"
click at [783, 470] on button "Search" at bounding box center [755, 465] width 129 height 43
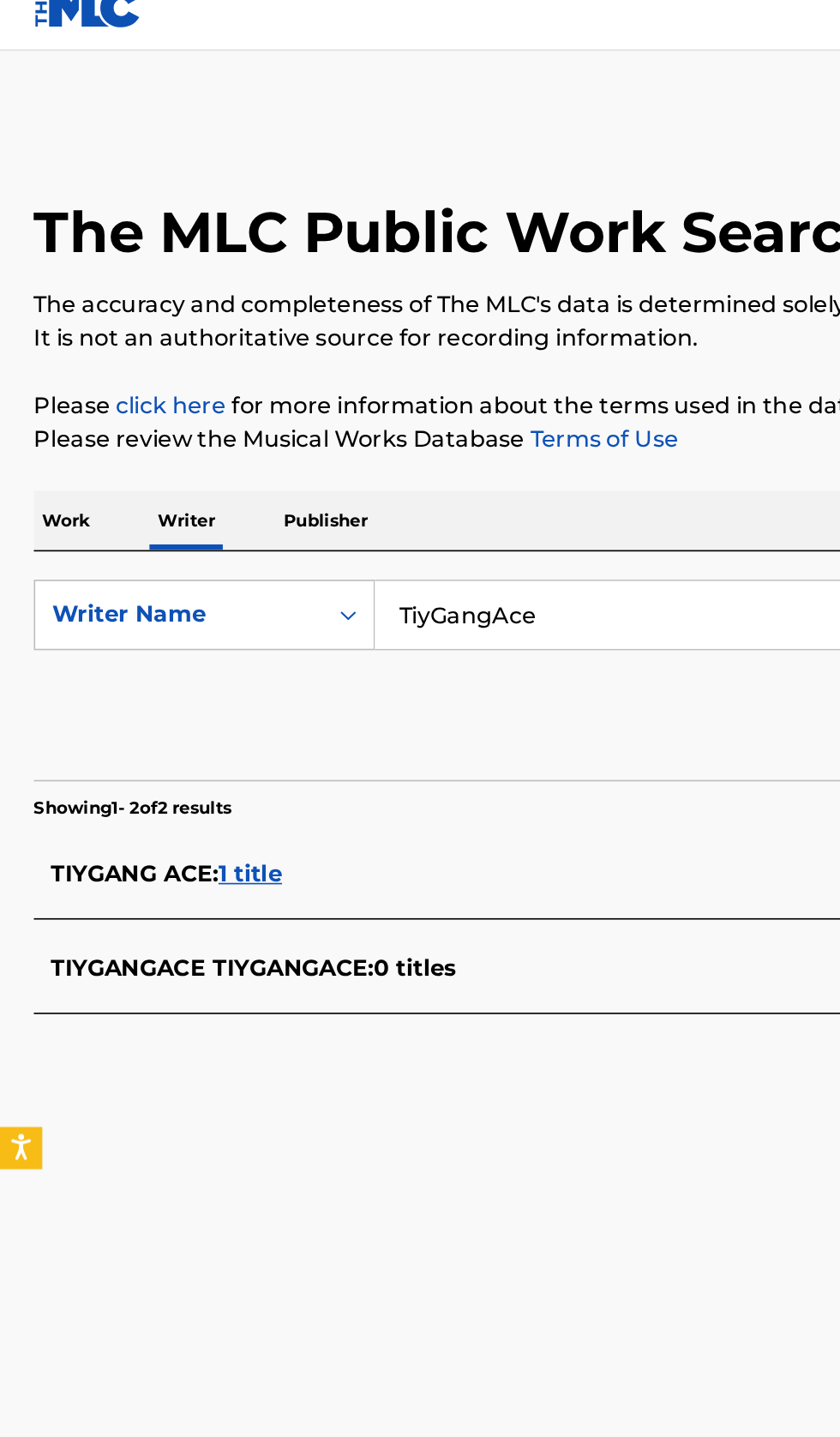
click at [289, 551] on div "TIYGANG ACE : 1 title" at bounding box center [397, 552] width 733 height 20
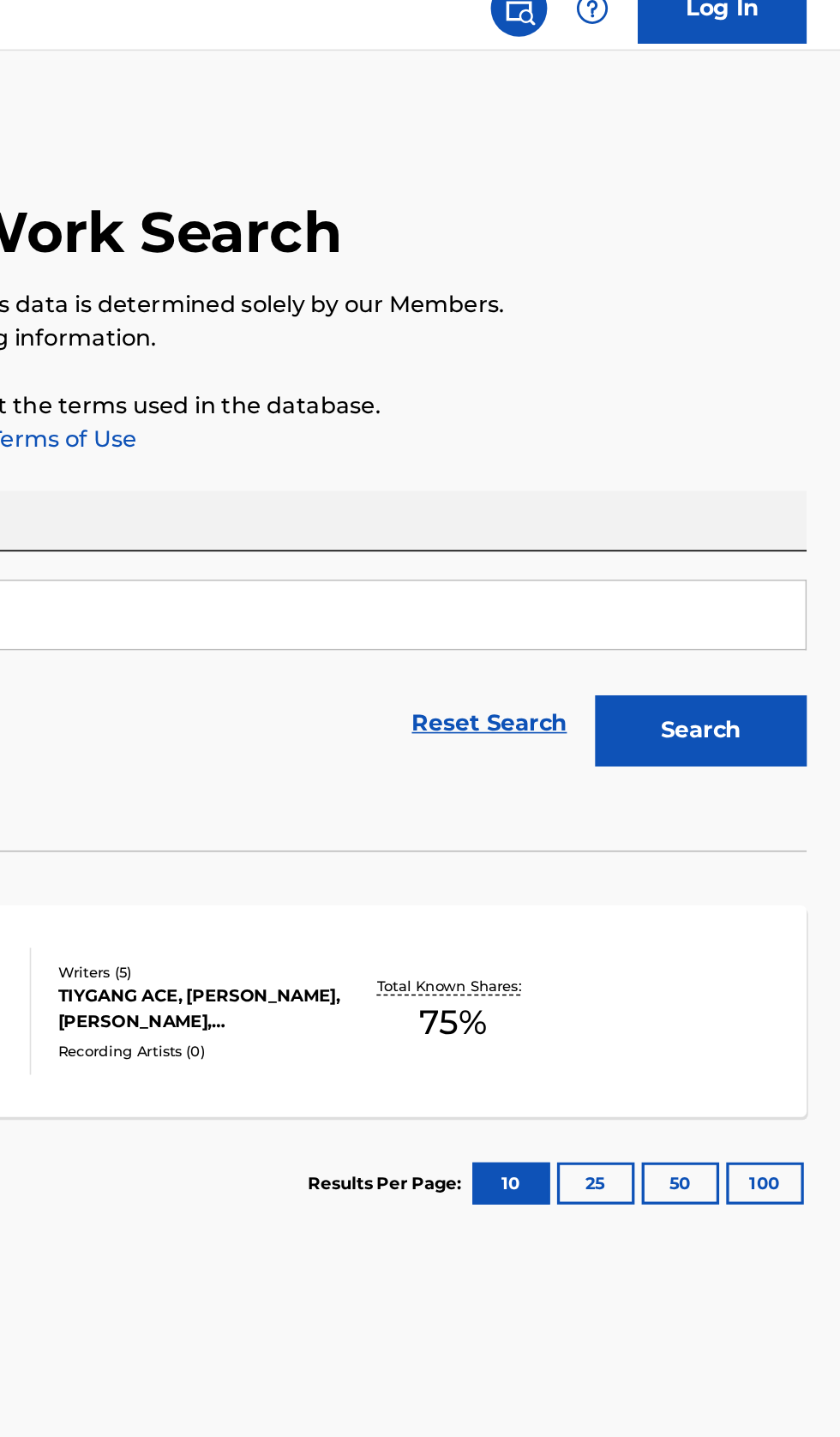
click at [731, 648] on div "DO OR DIE MLC Song Code : DQ7MFL ISWC : Writers ( 5 ) TIYGANG ACE, NATHANIEL BA…" at bounding box center [419, 635] width 798 height 129
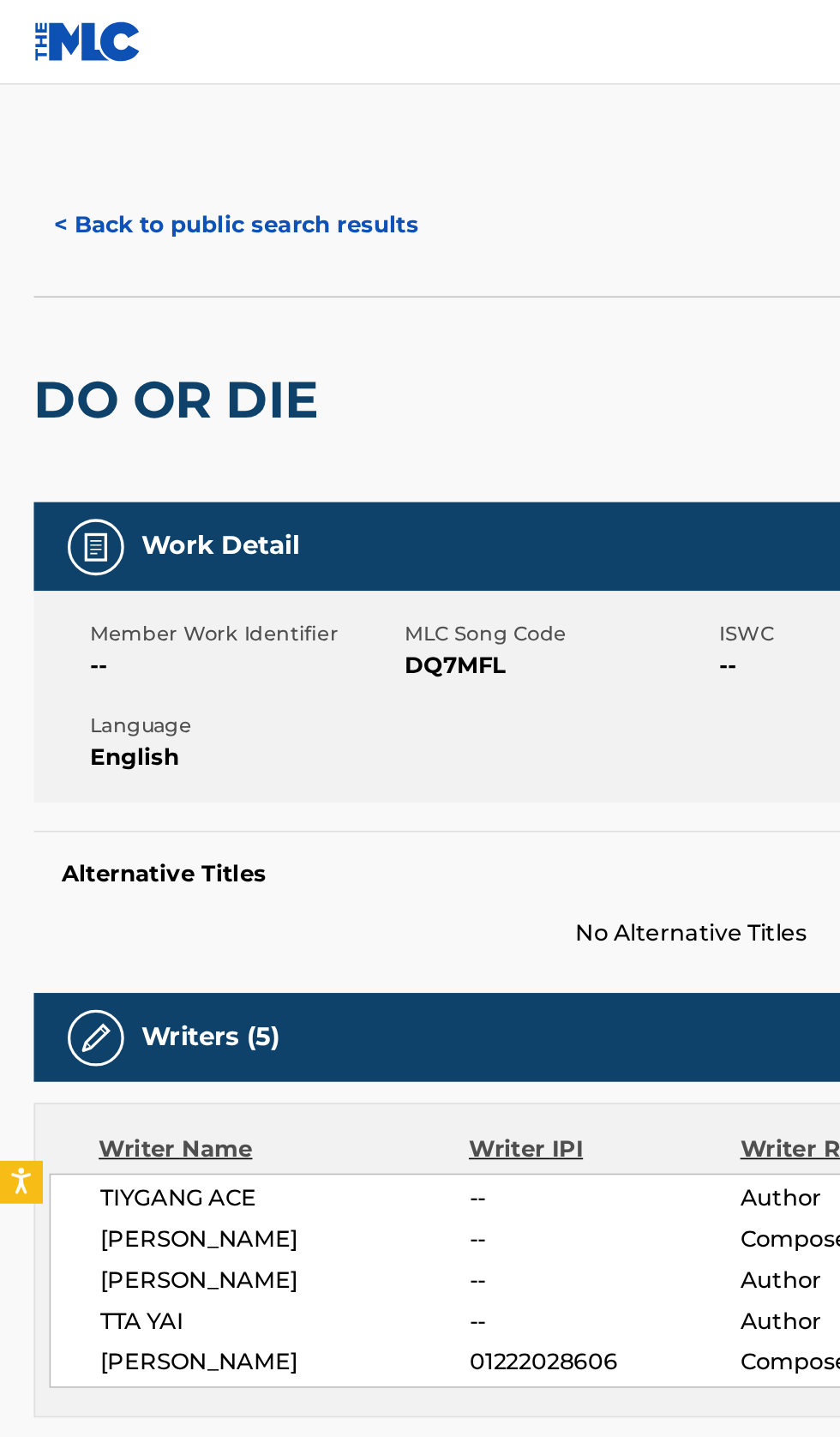
click at [185, 136] on button "< Back to public search results" at bounding box center [143, 137] width 246 height 43
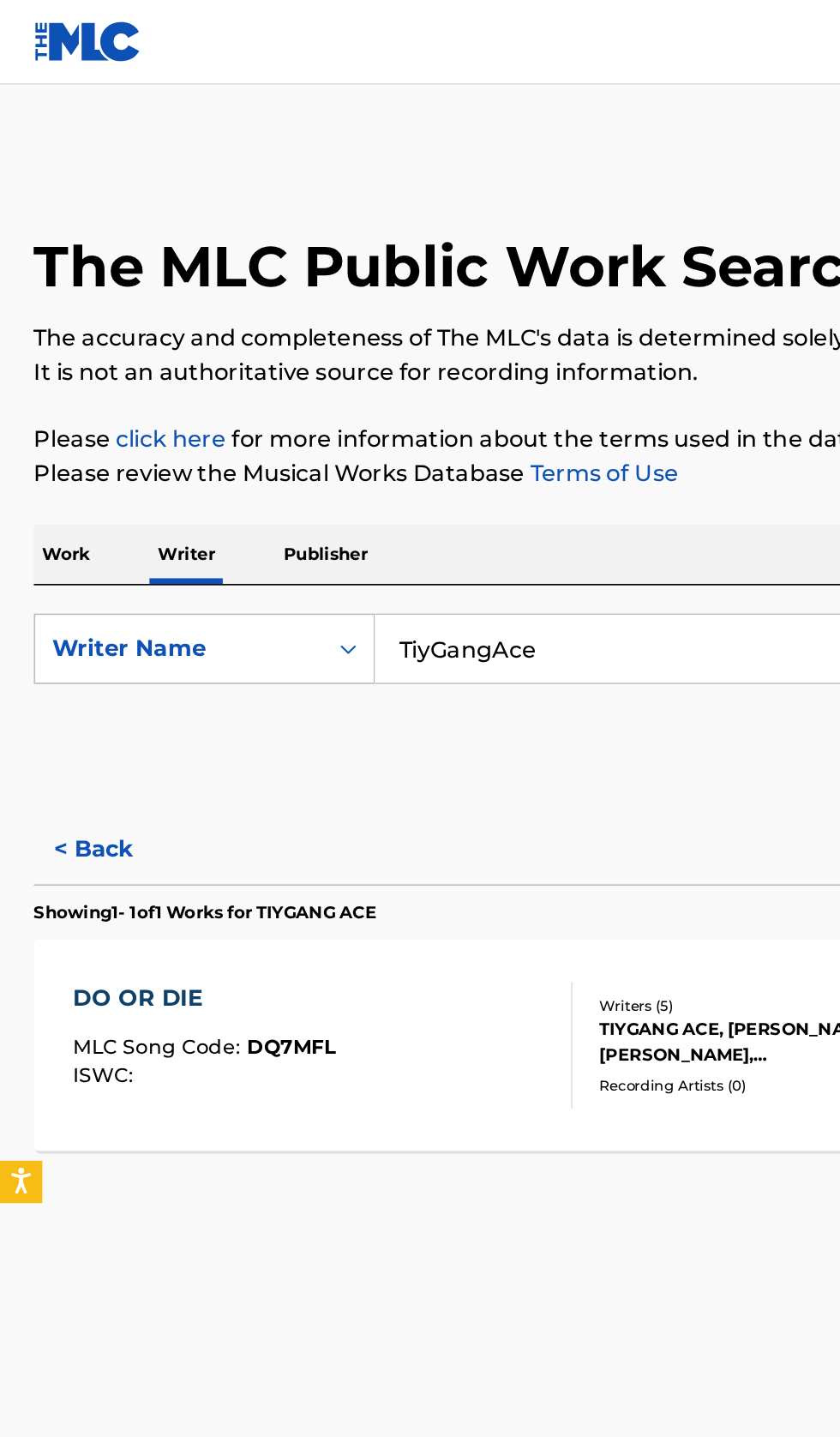
click at [427, 400] on input "TiyGangAce" at bounding box center [523, 394] width 591 height 41
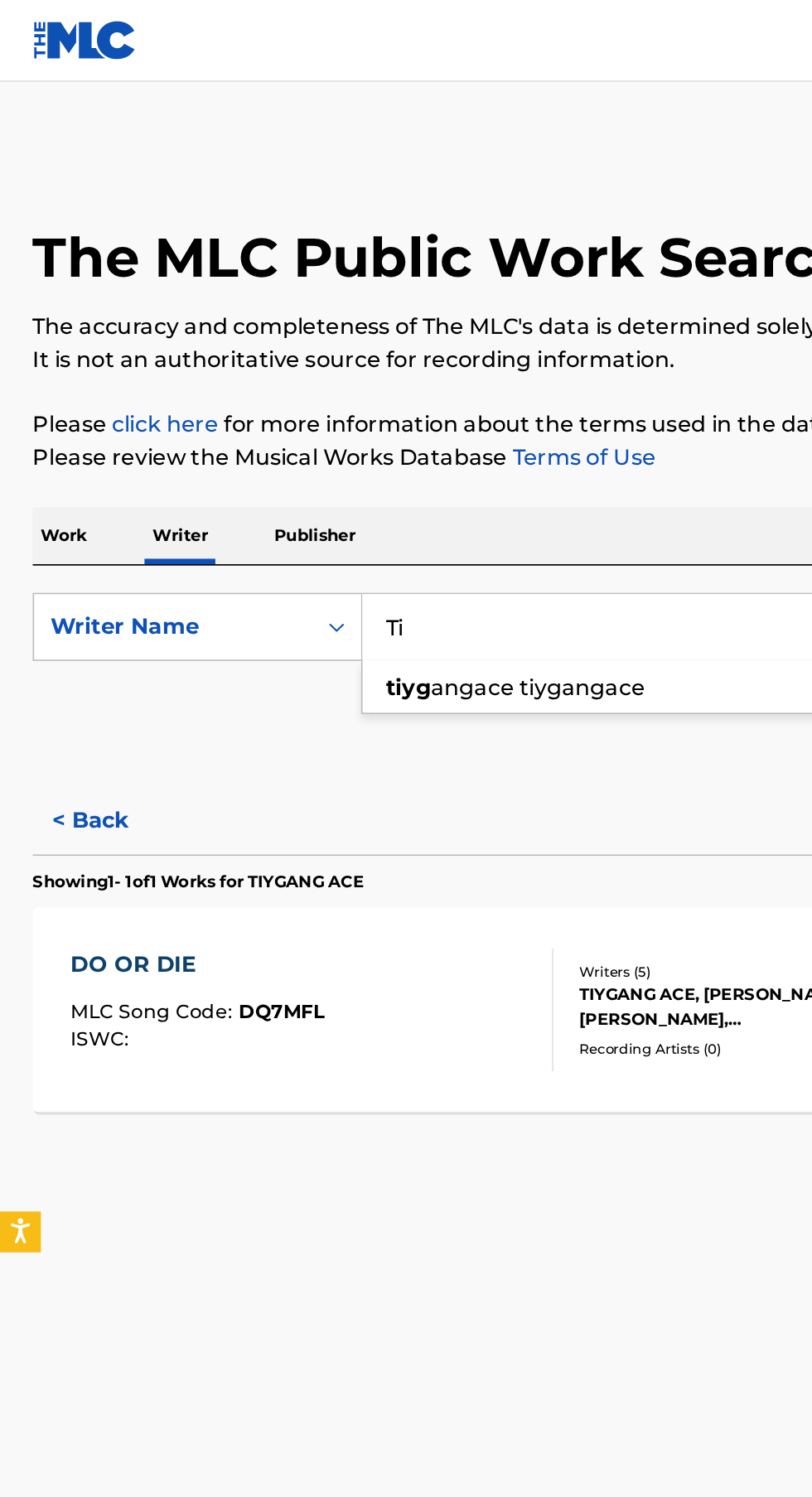
type input "T"
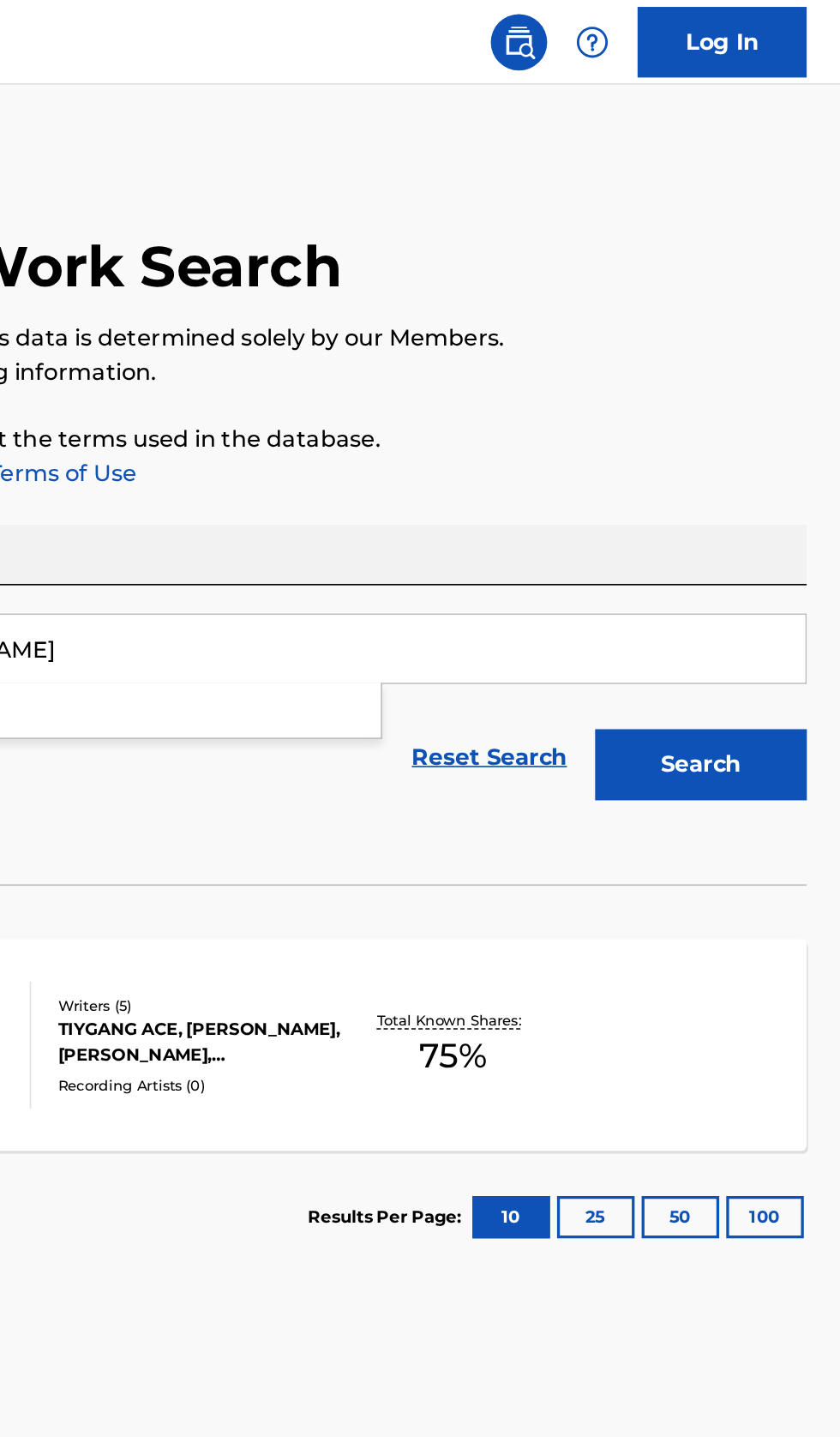
click at [780, 484] on button "Search" at bounding box center [755, 465] width 129 height 43
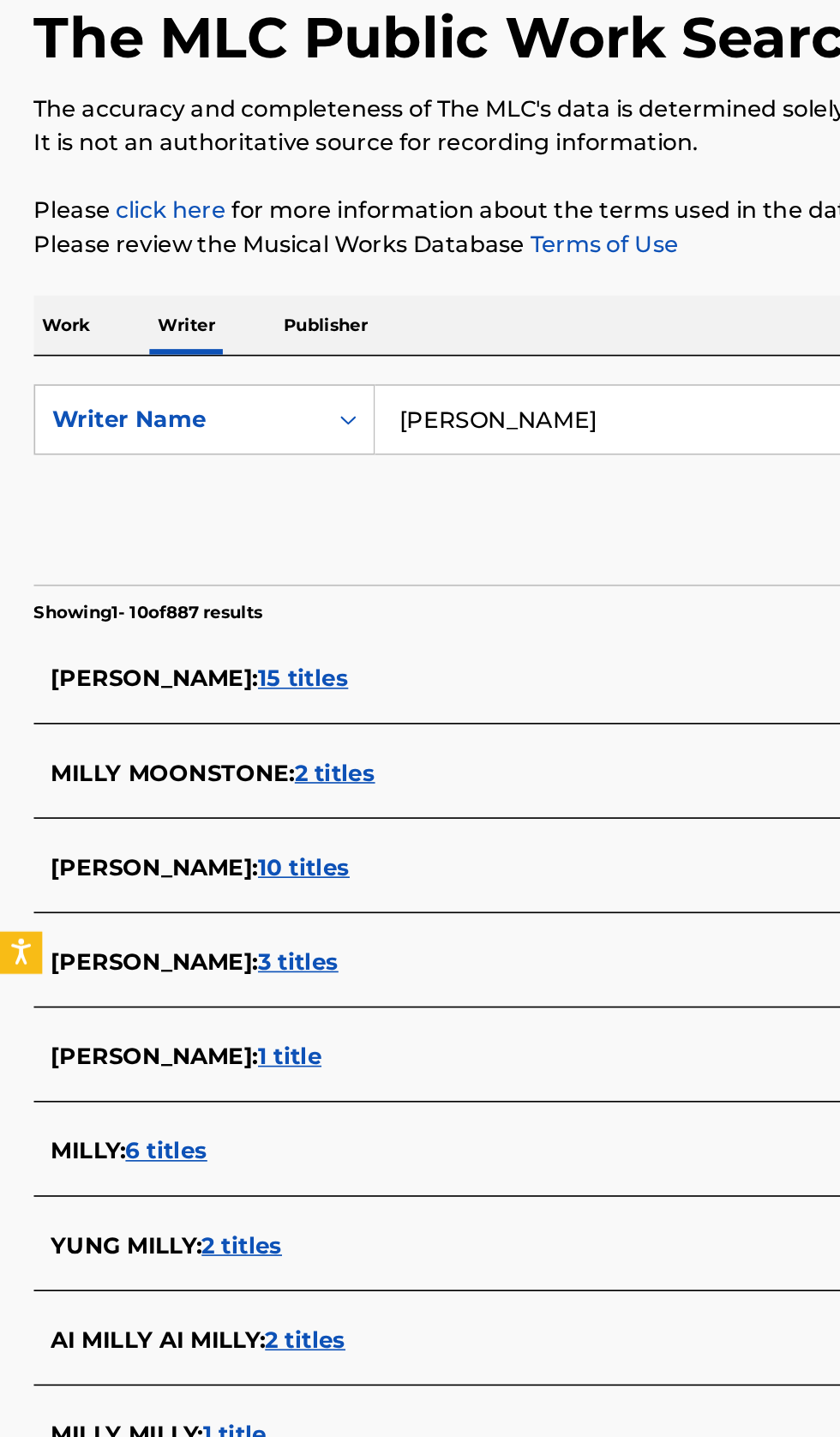
click at [278, 896] on div "YUNG MILLY : 2 titles" at bounding box center [397, 897] width 733 height 20
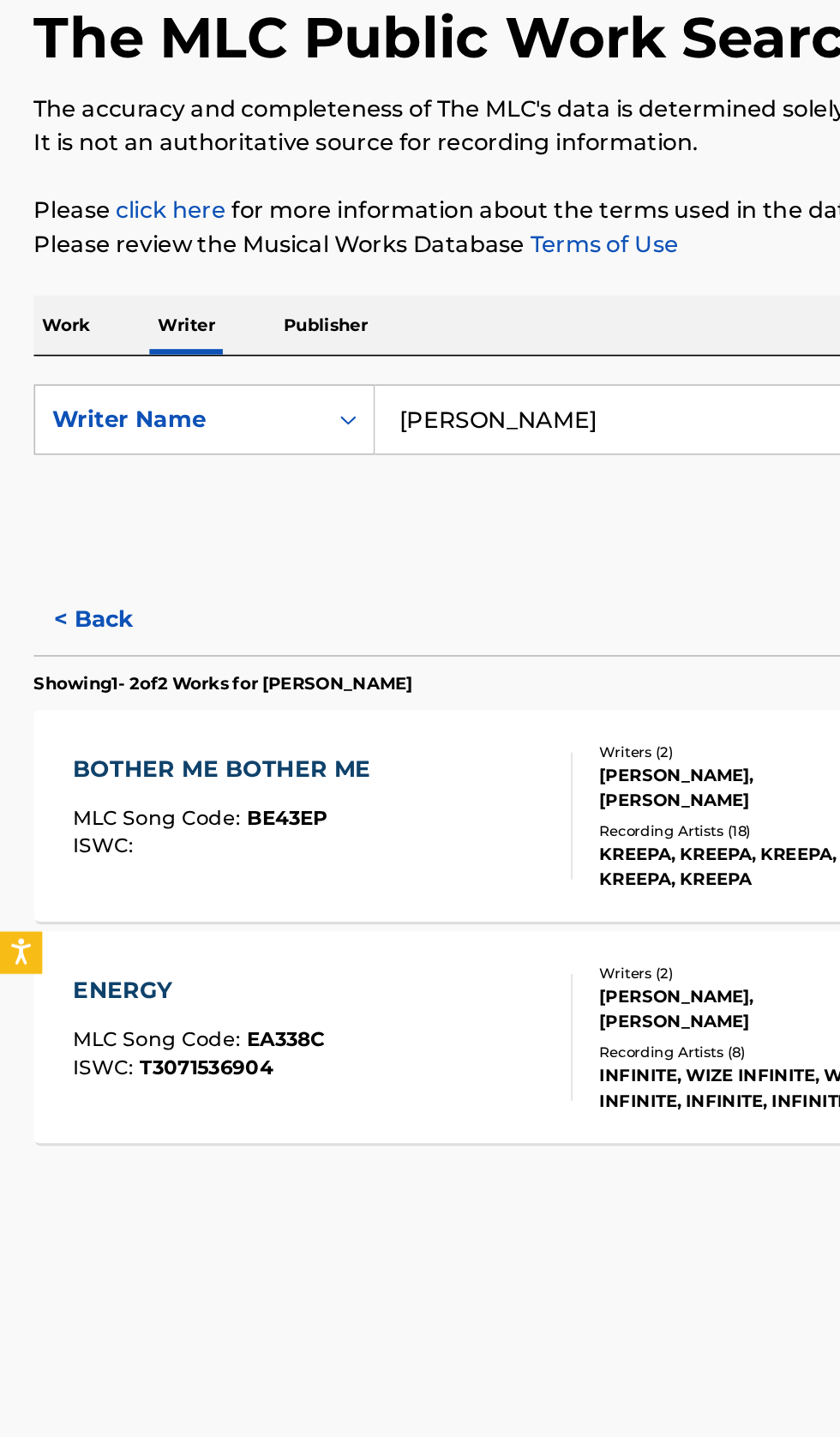
click at [57, 515] on button "< Back" at bounding box center [71, 516] width 103 height 43
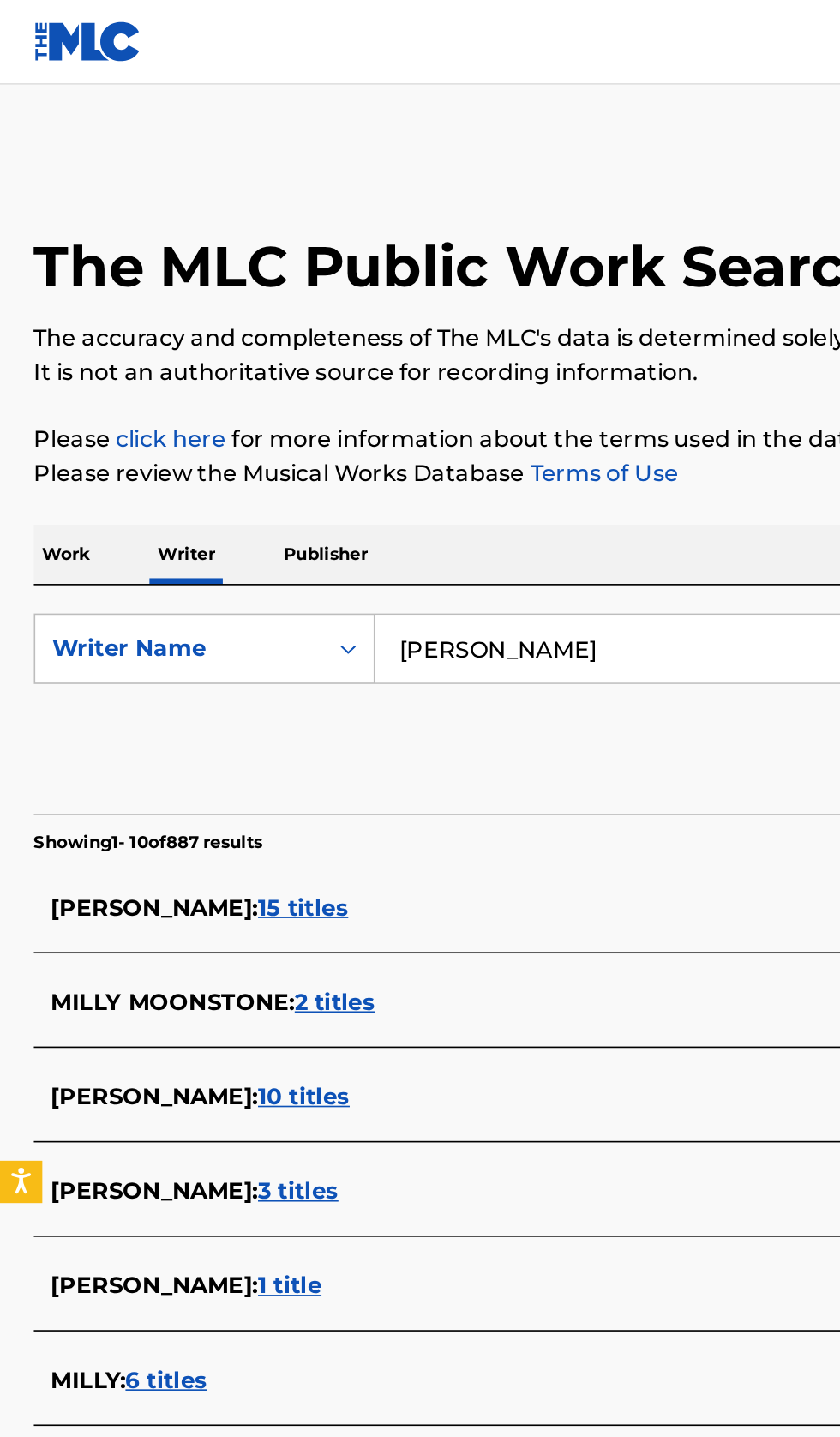
click at [409, 391] on input "Yung Milly" at bounding box center [523, 394] width 591 height 41
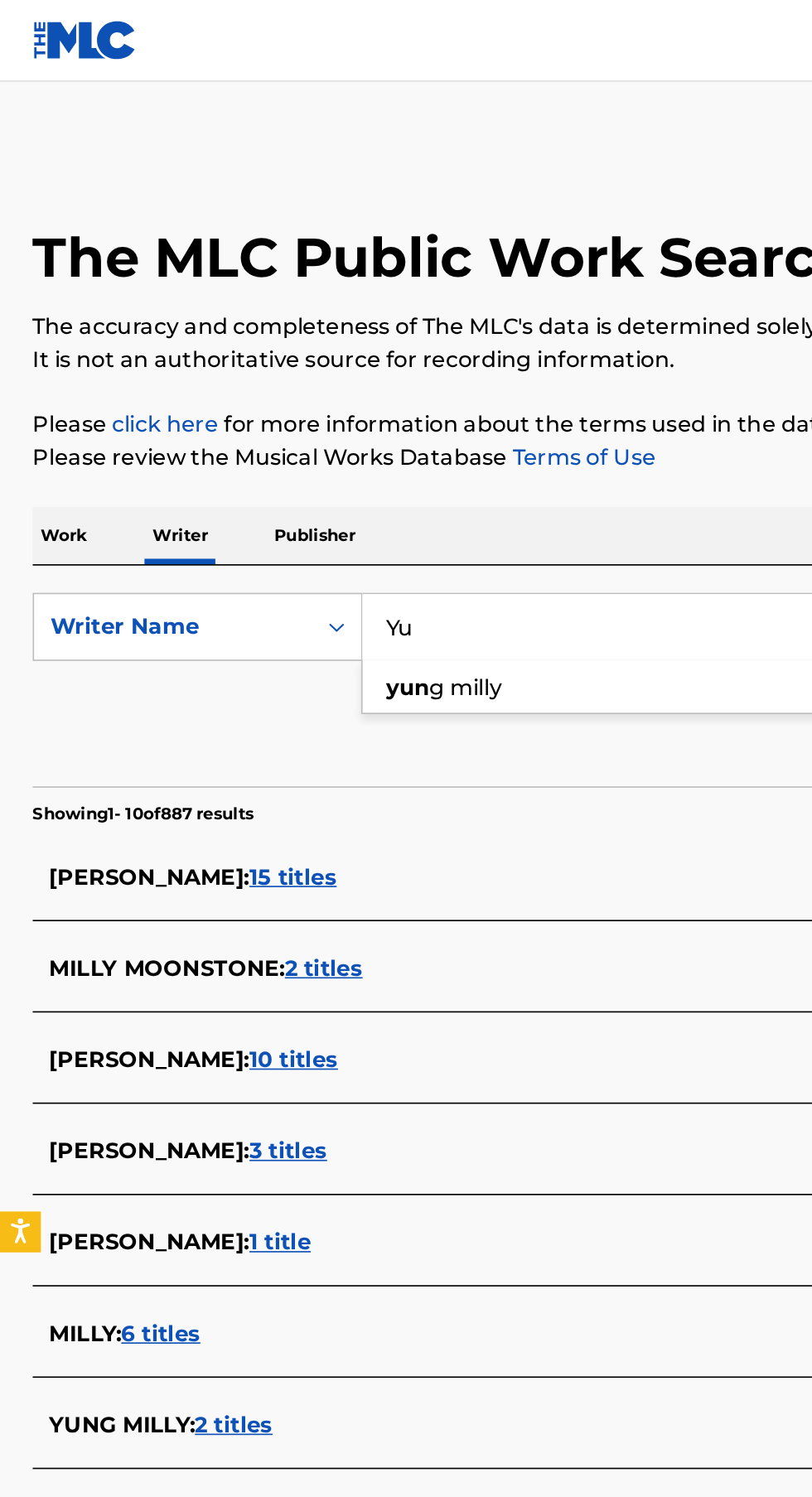
type input "Y"
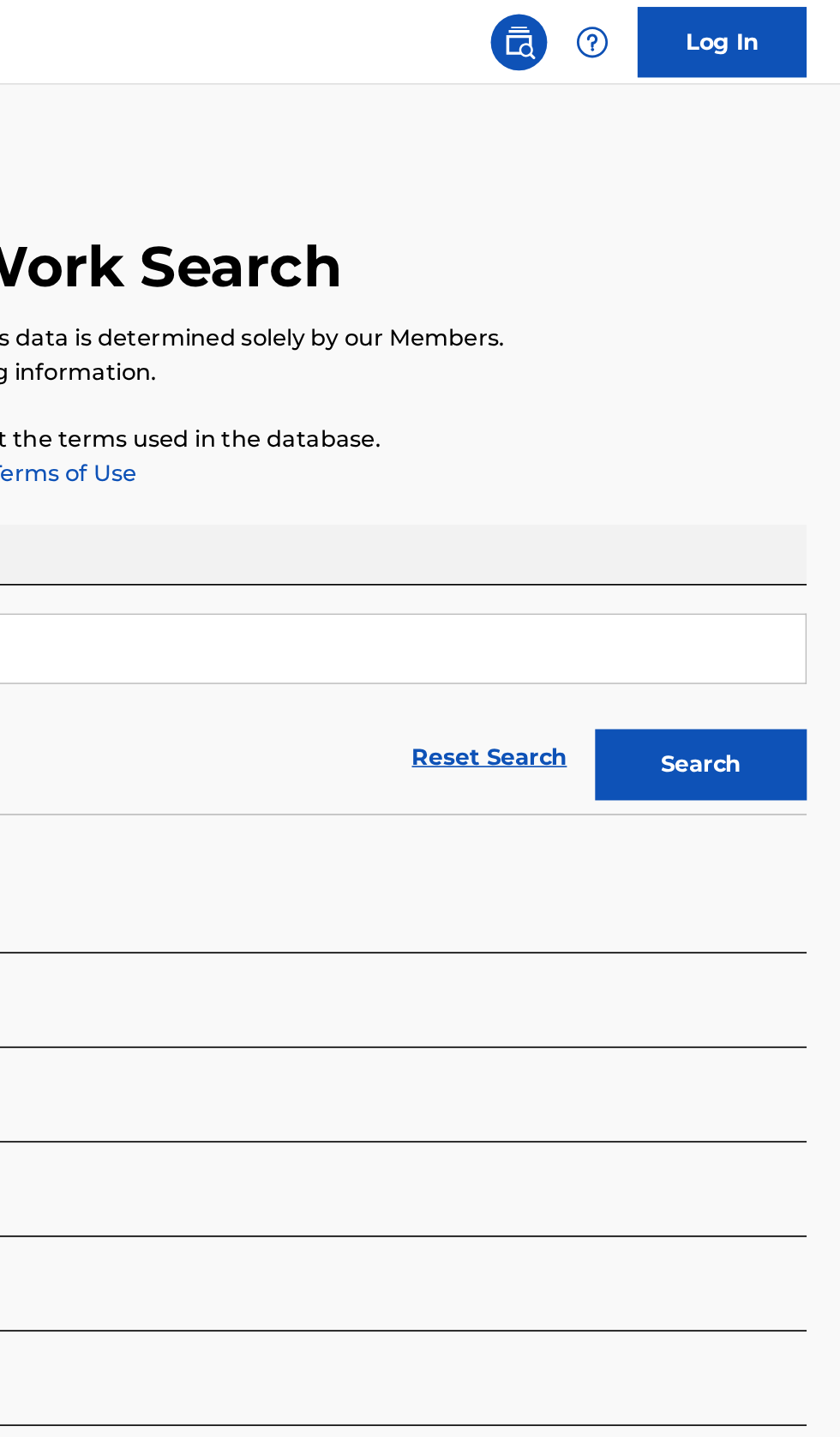
click at [773, 481] on button "Search" at bounding box center [755, 465] width 129 height 43
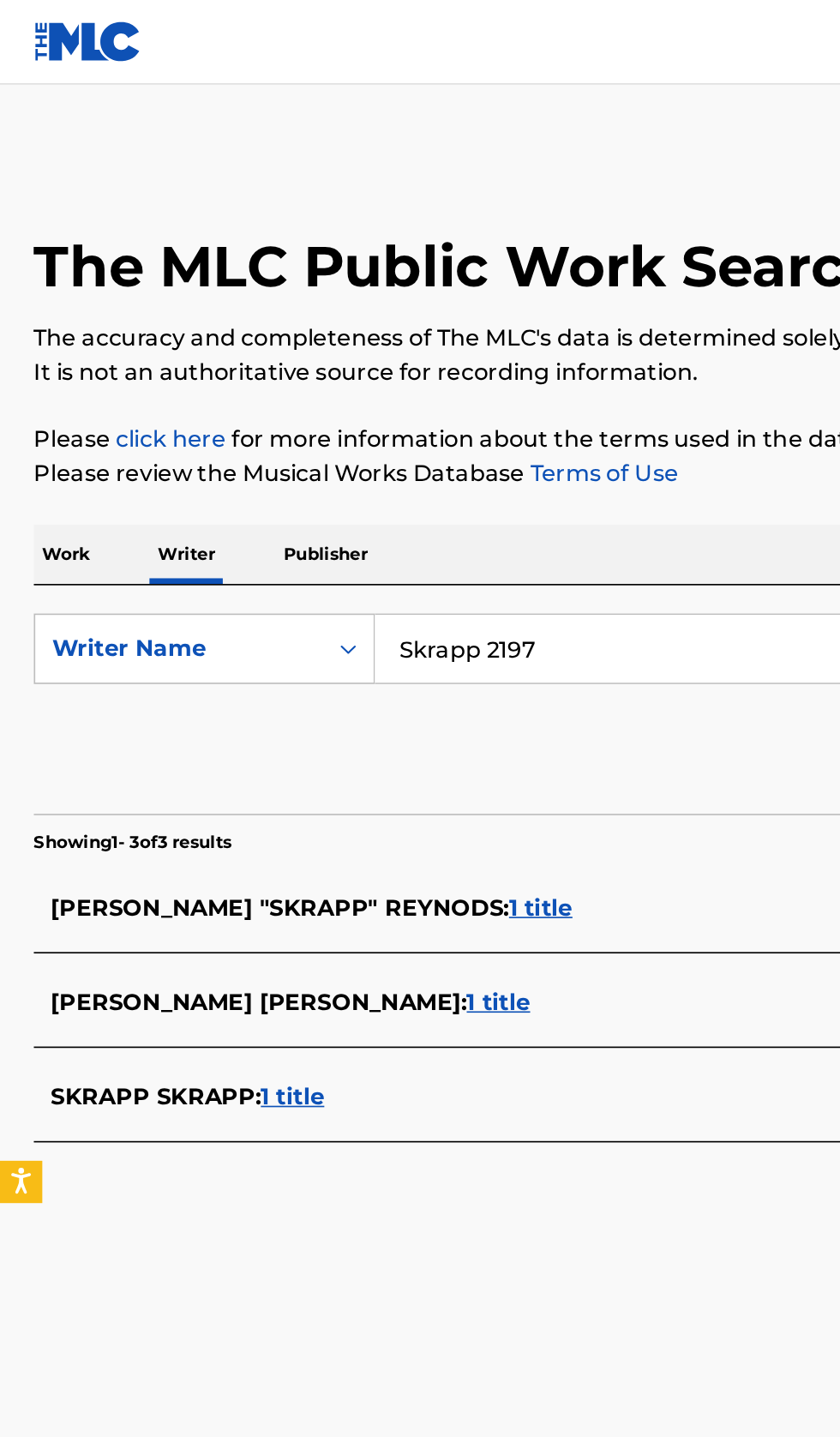
click at [405, 391] on input "Skrapp 2197" at bounding box center [523, 394] width 591 height 41
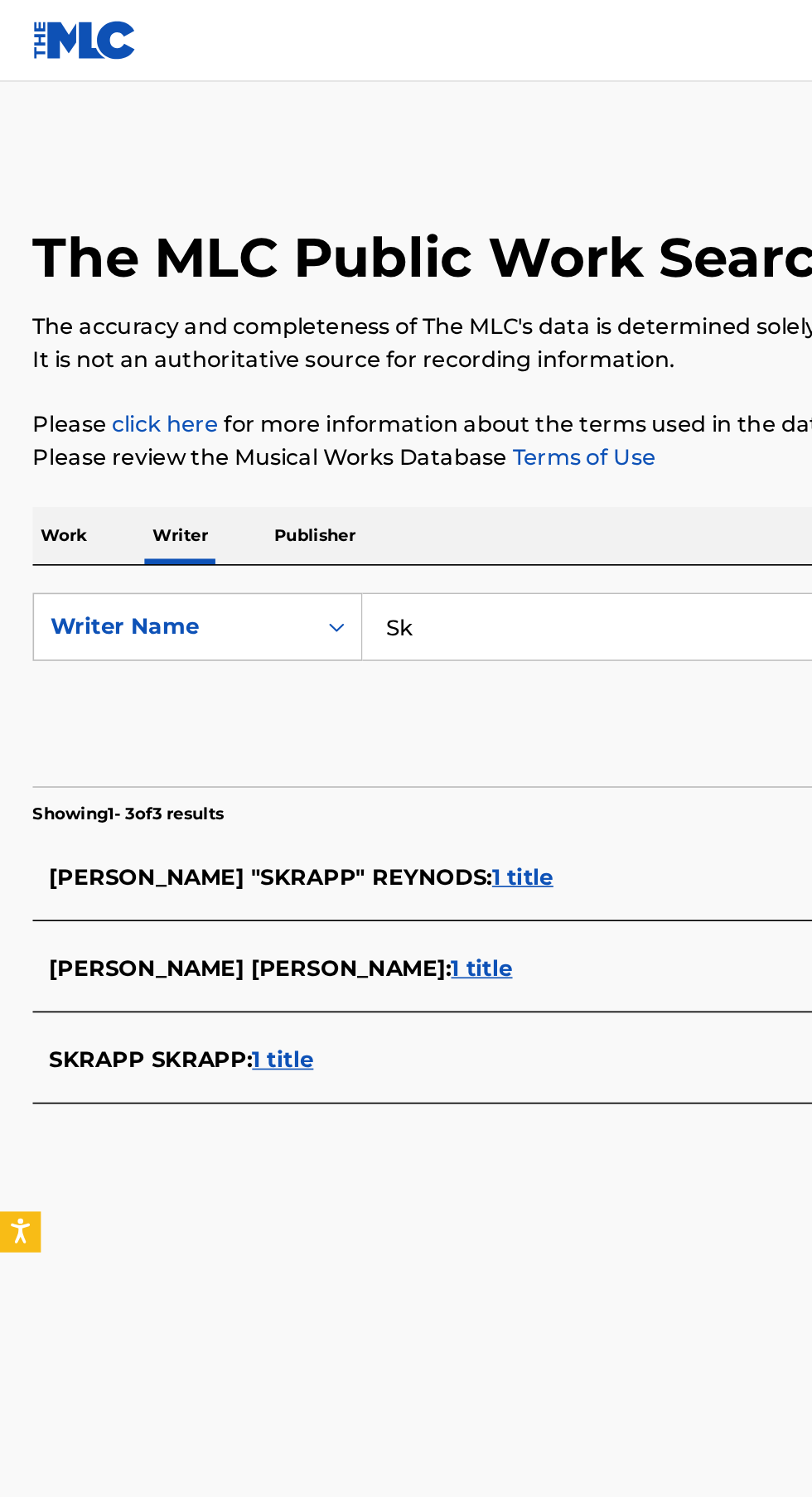
type input "S"
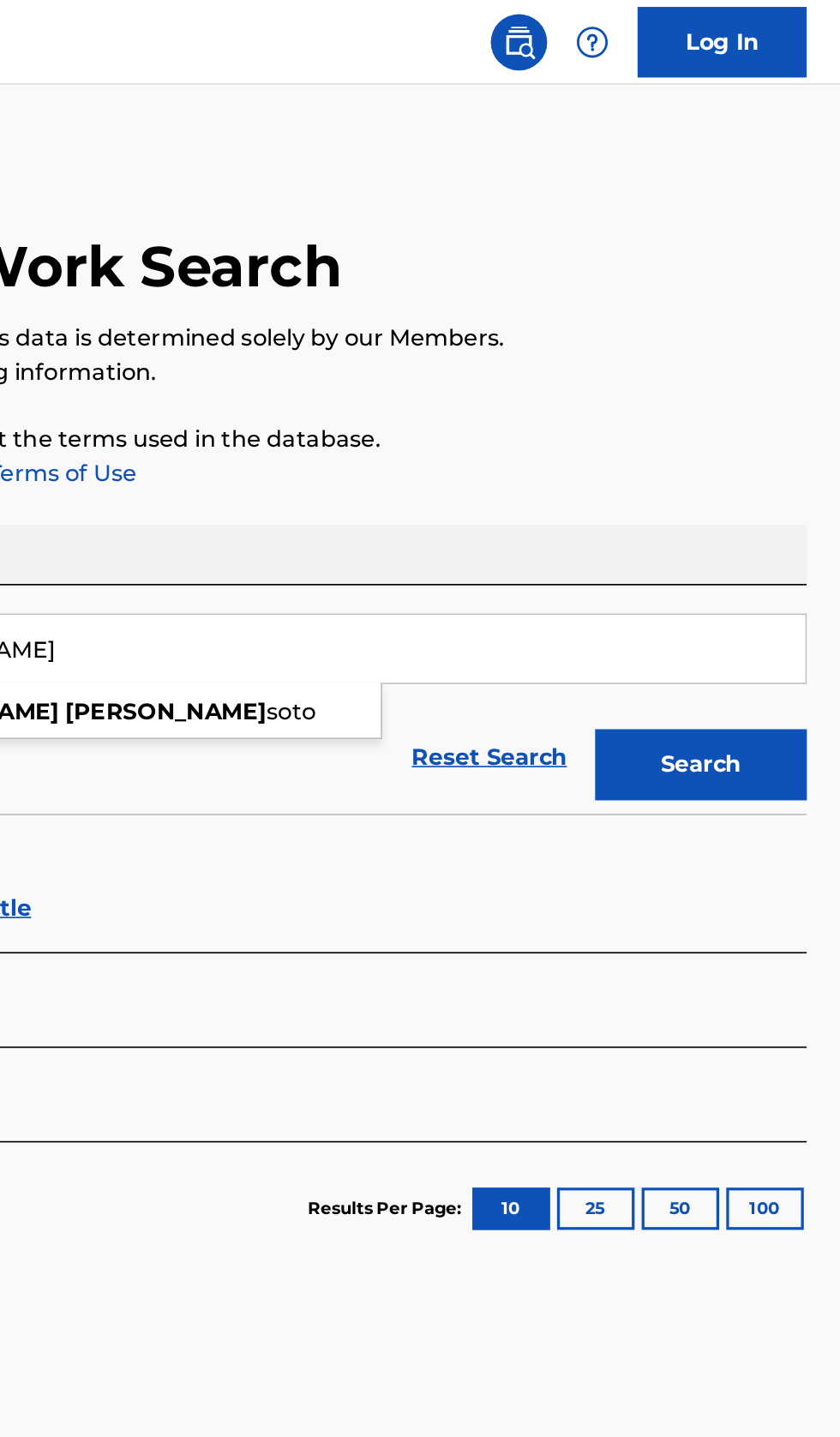
click at [795, 458] on button "Search" at bounding box center [755, 465] width 129 height 43
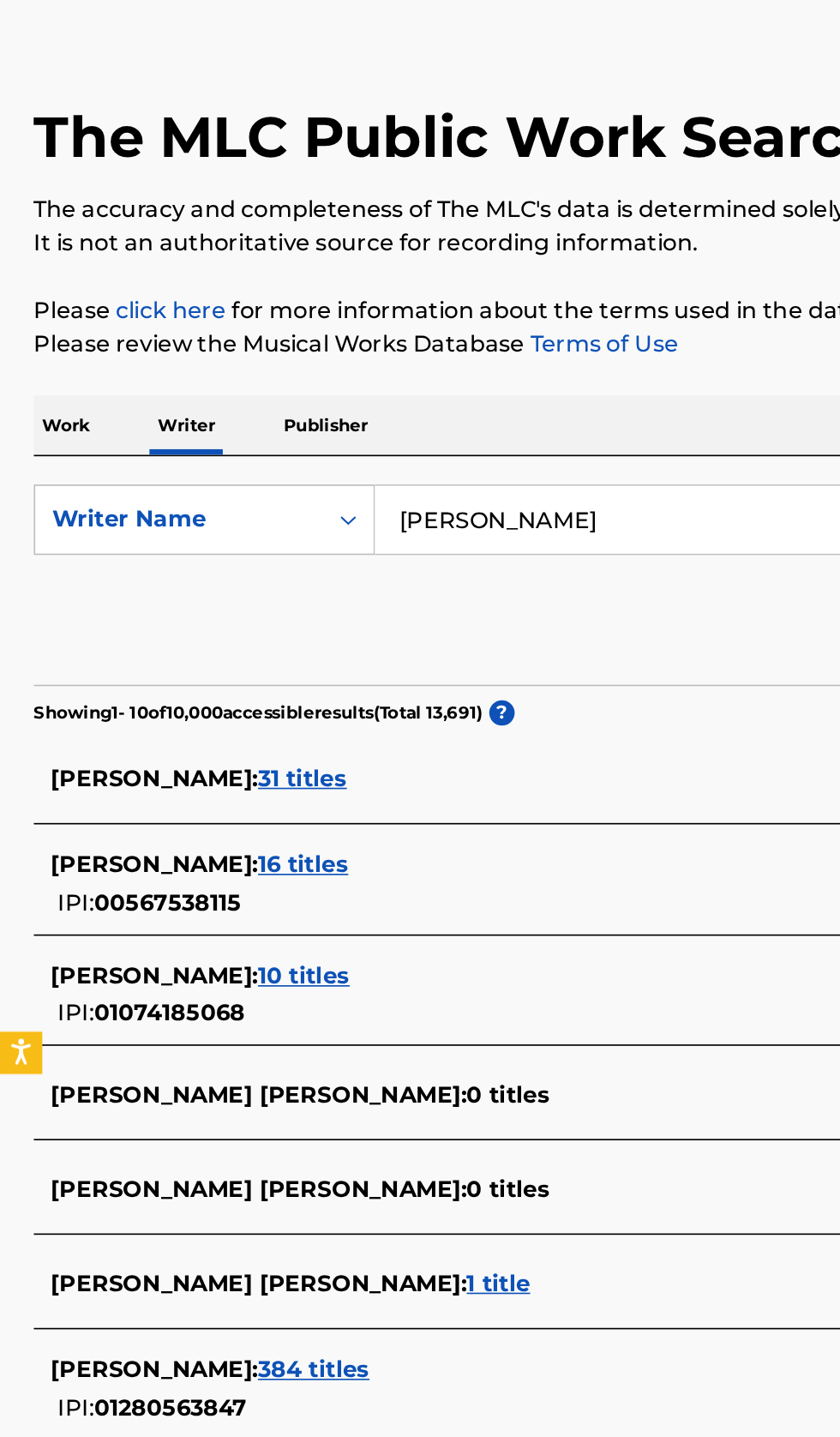
click at [371, 391] on input "Eric Pérez" at bounding box center [523, 394] width 591 height 41
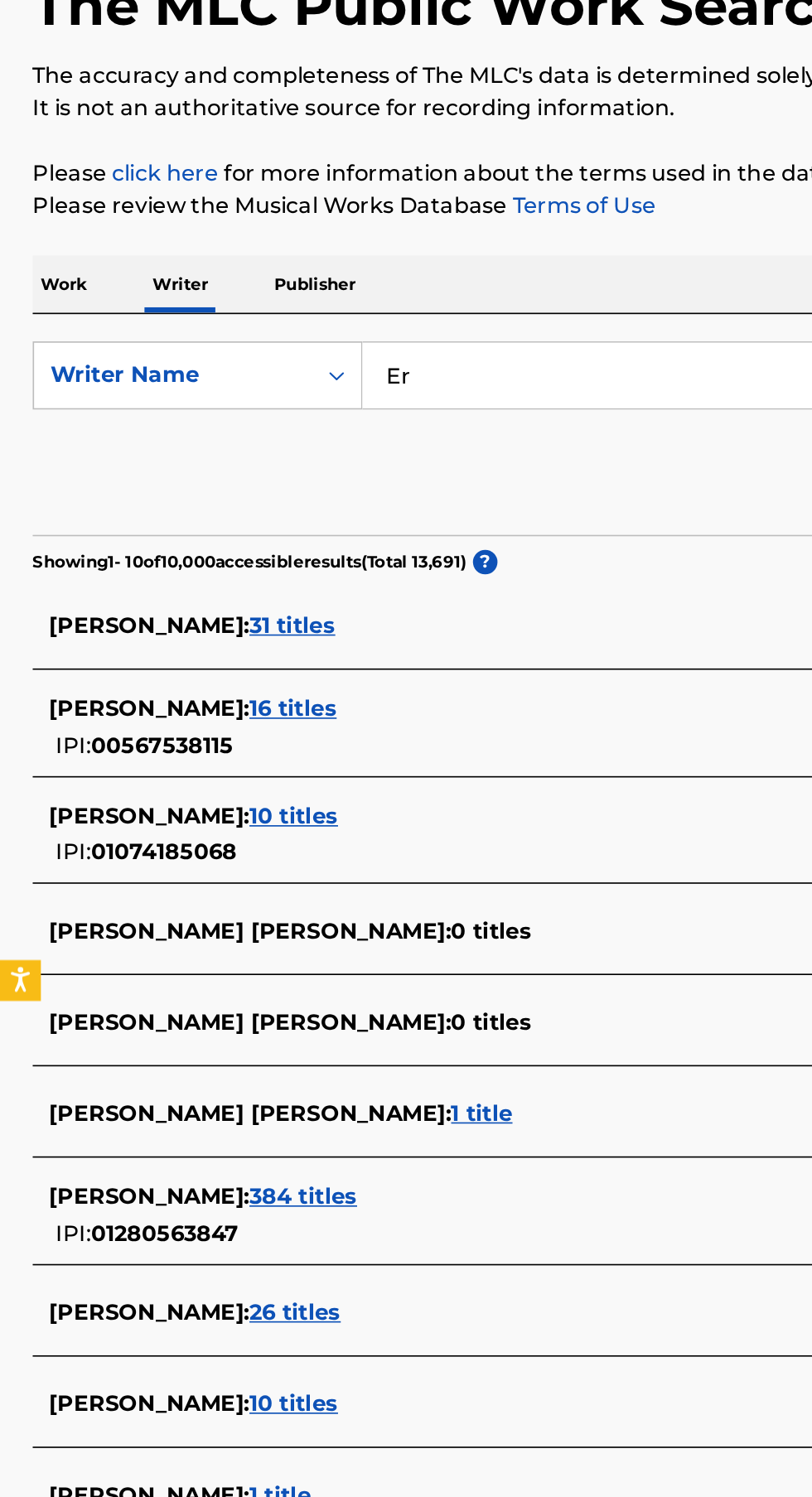
type input "E"
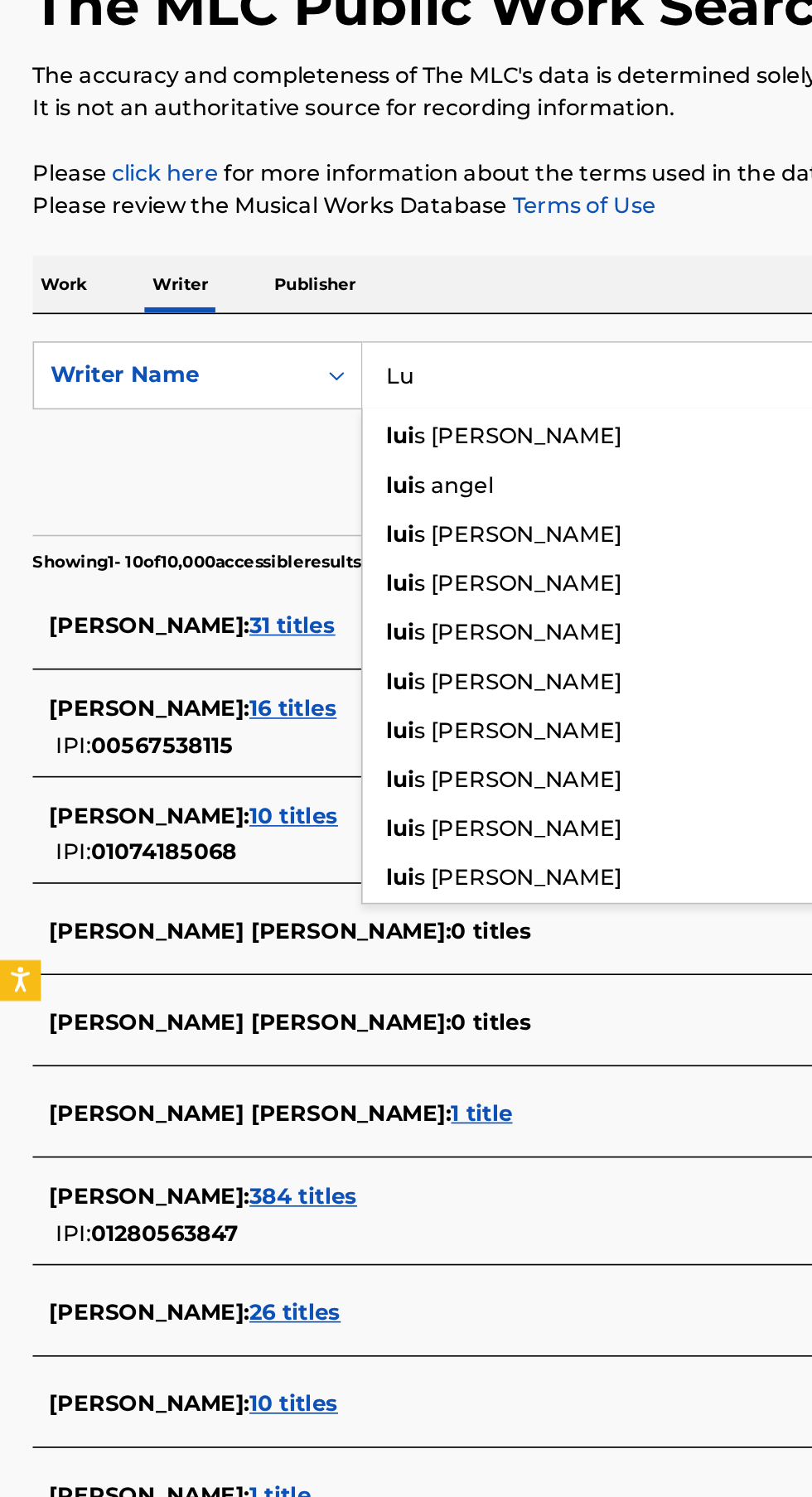
type input "L"
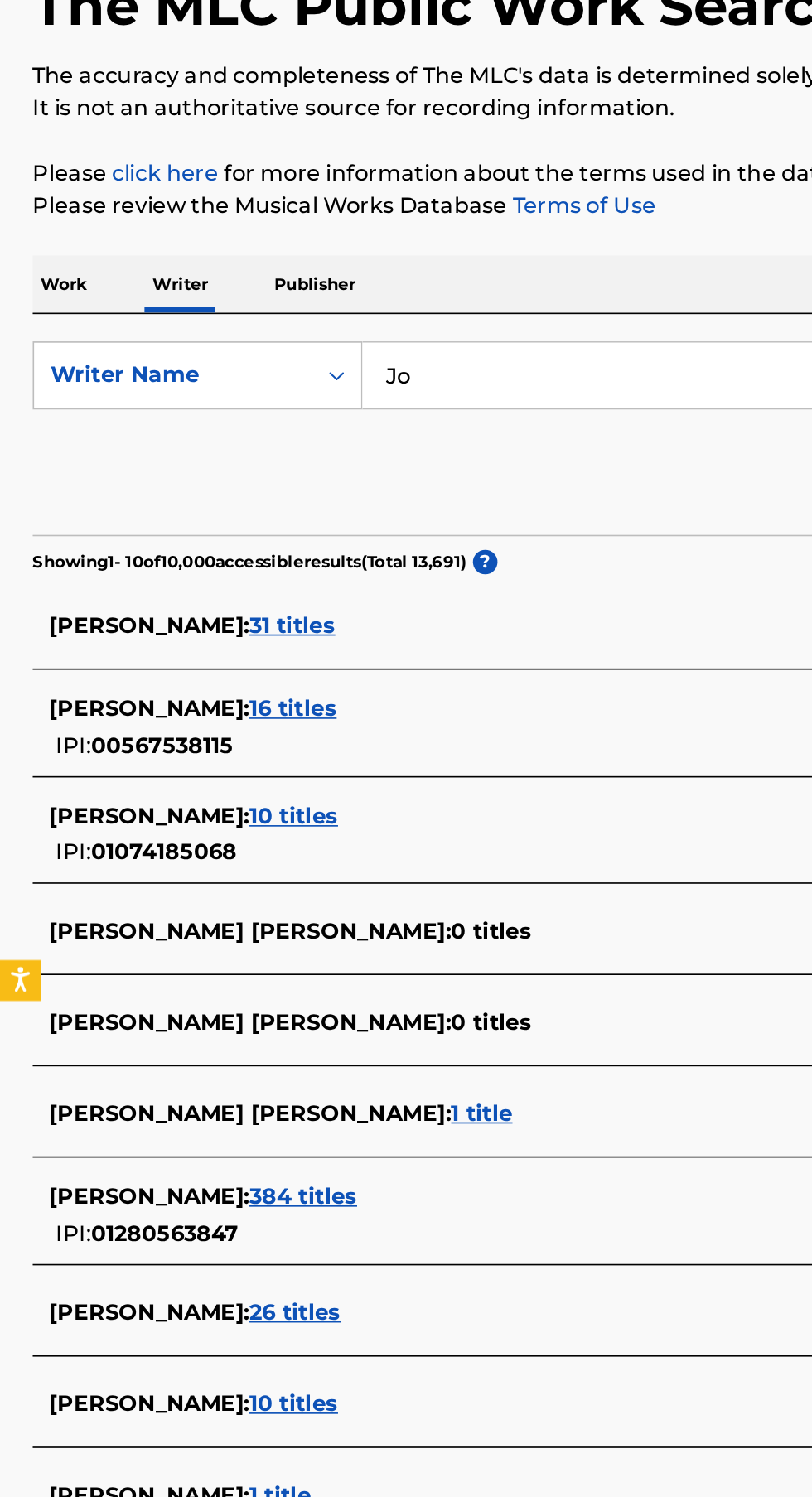
type input "J"
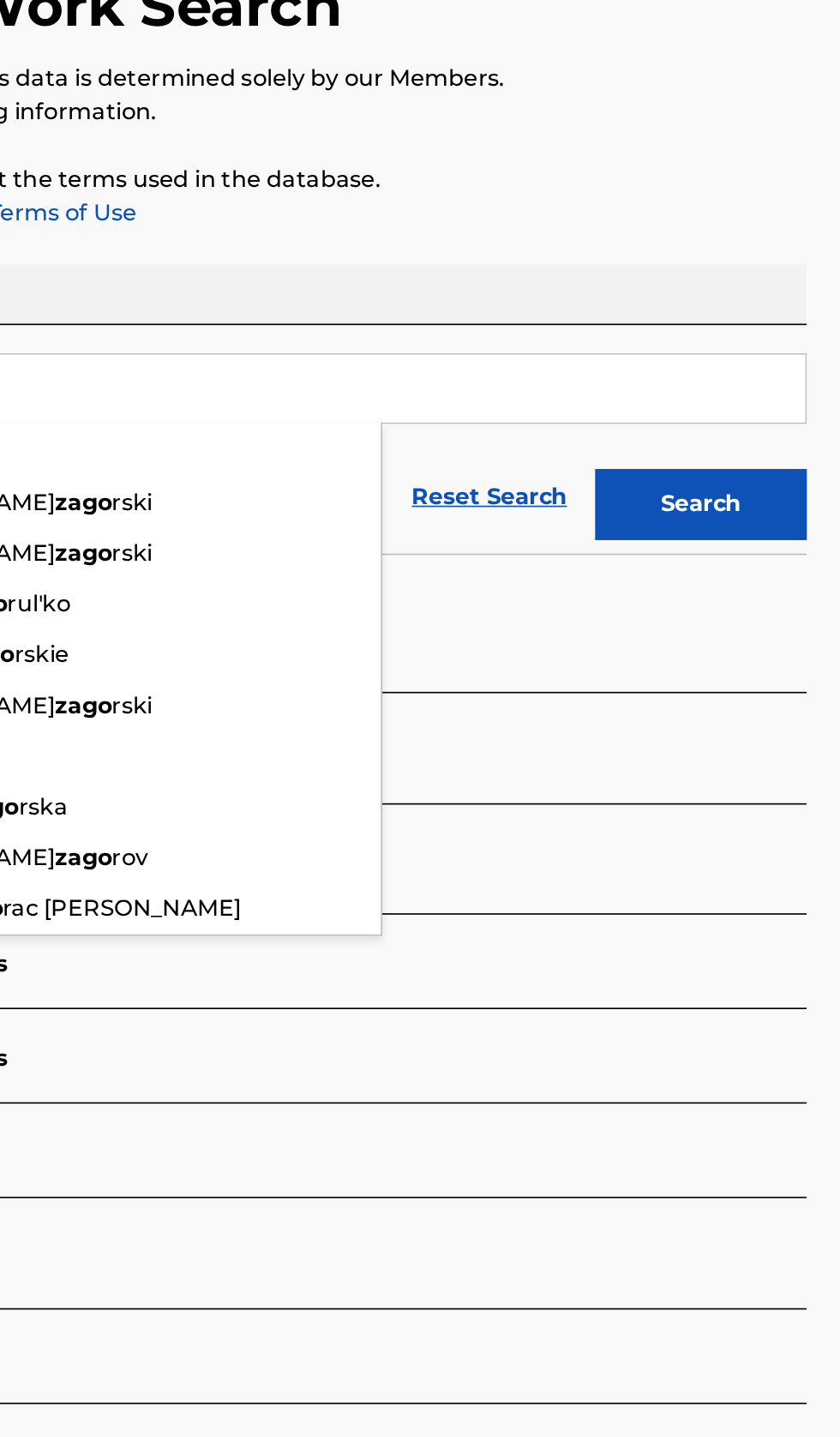
click at [797, 471] on button "Search" at bounding box center [755, 465] width 129 height 43
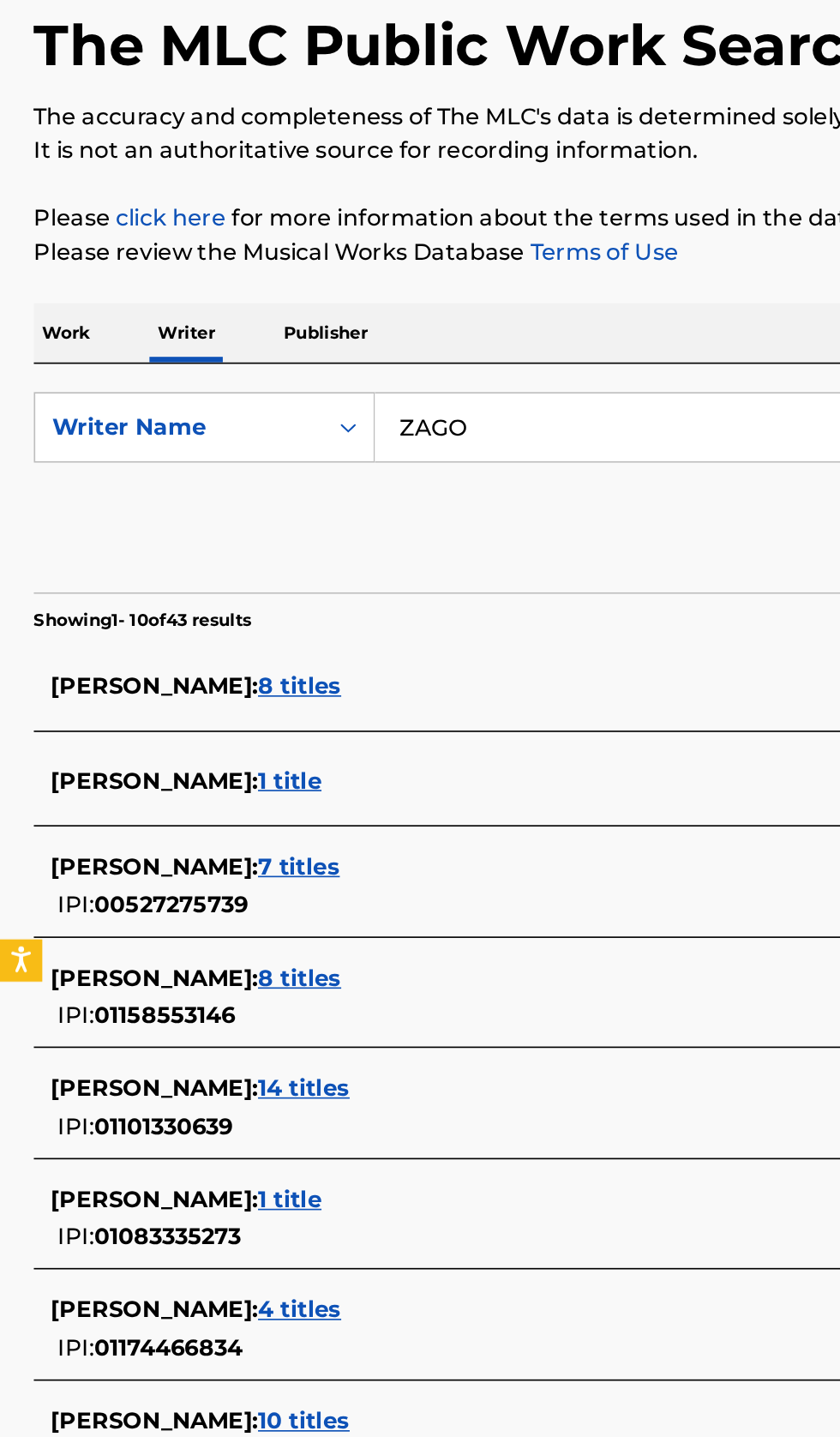
click at [395, 391] on input "ZAGO" at bounding box center [523, 394] width 591 height 41
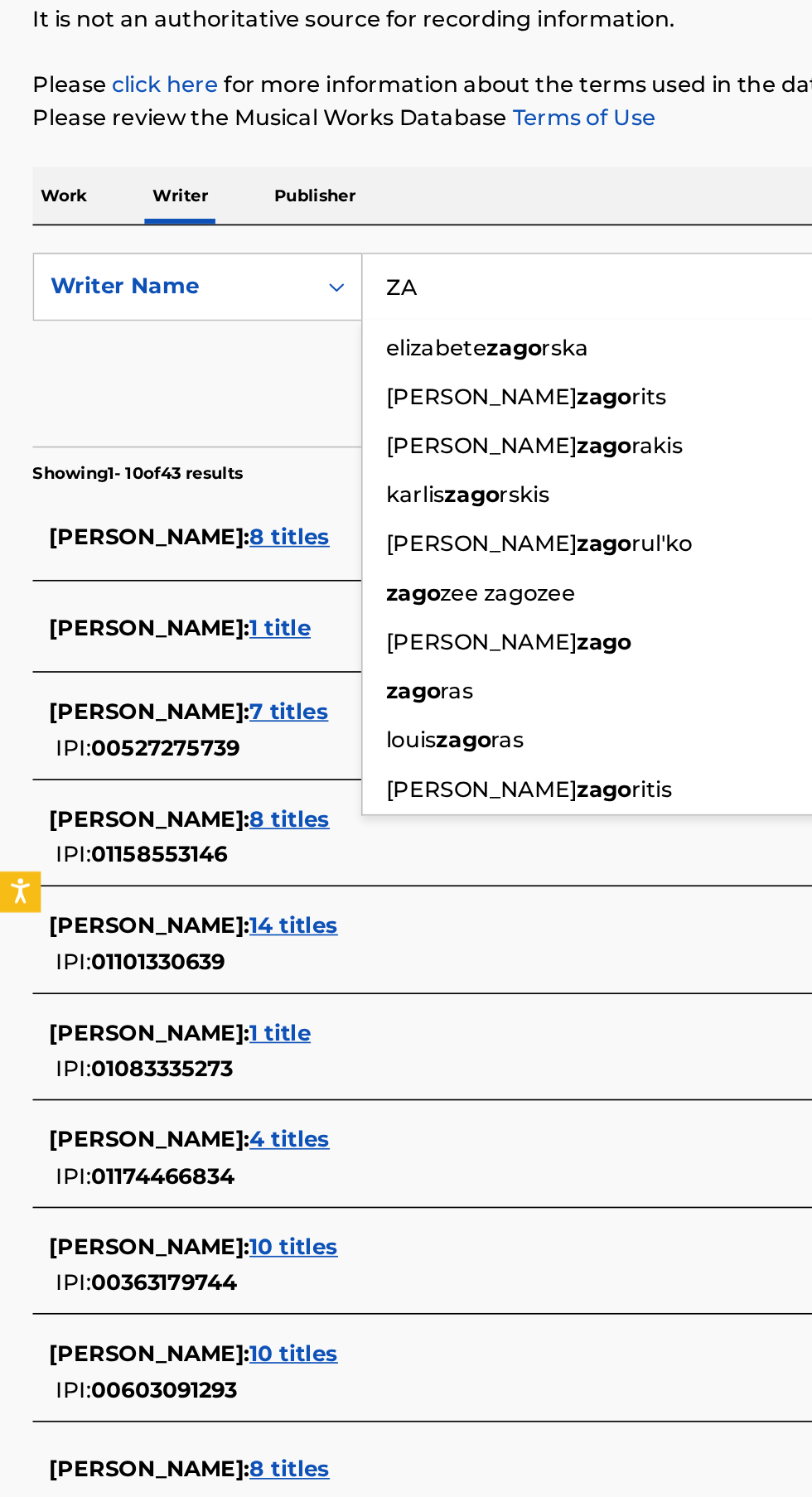
type input "Z"
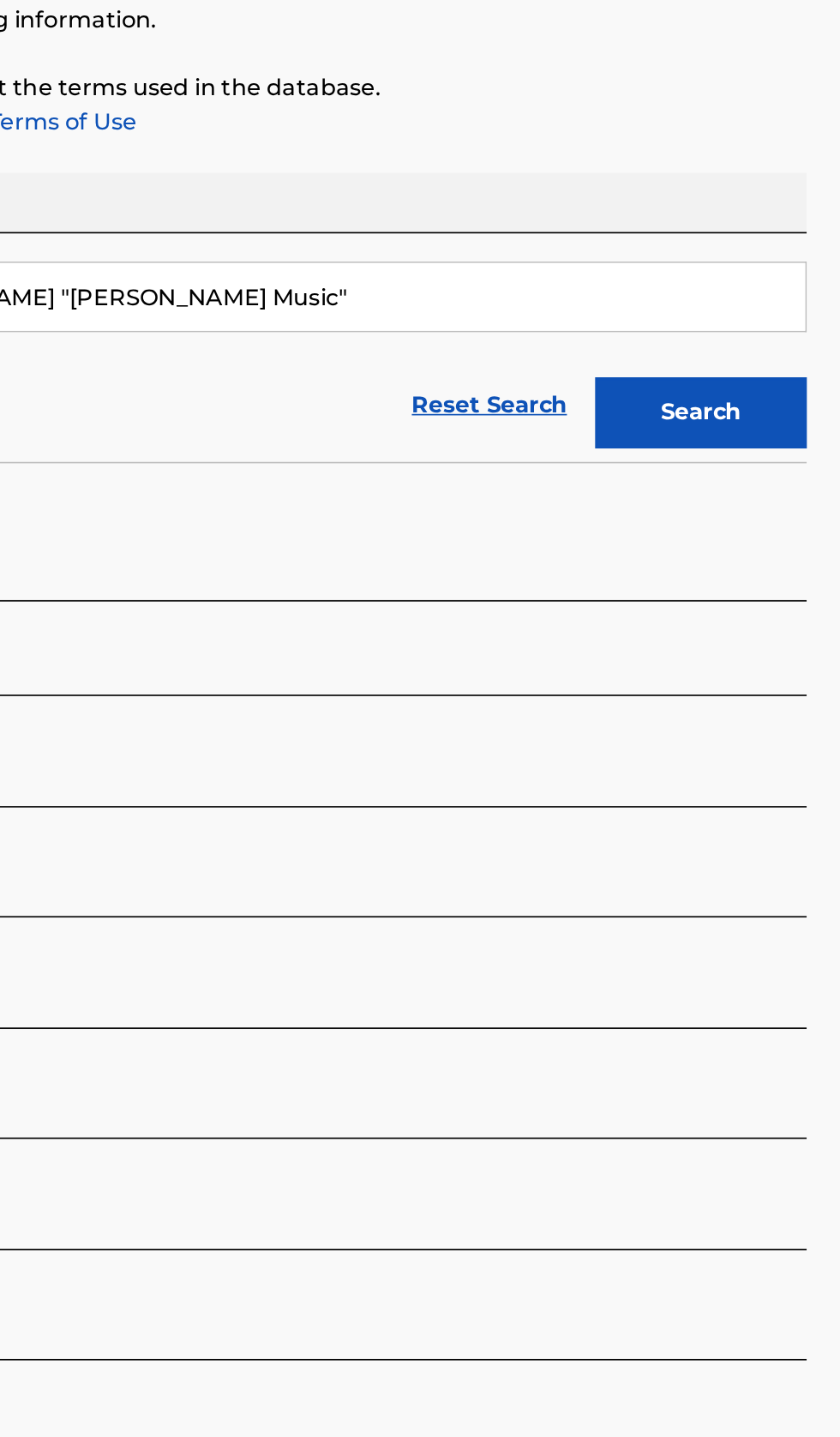
click at [779, 468] on button "Search" at bounding box center [755, 465] width 129 height 43
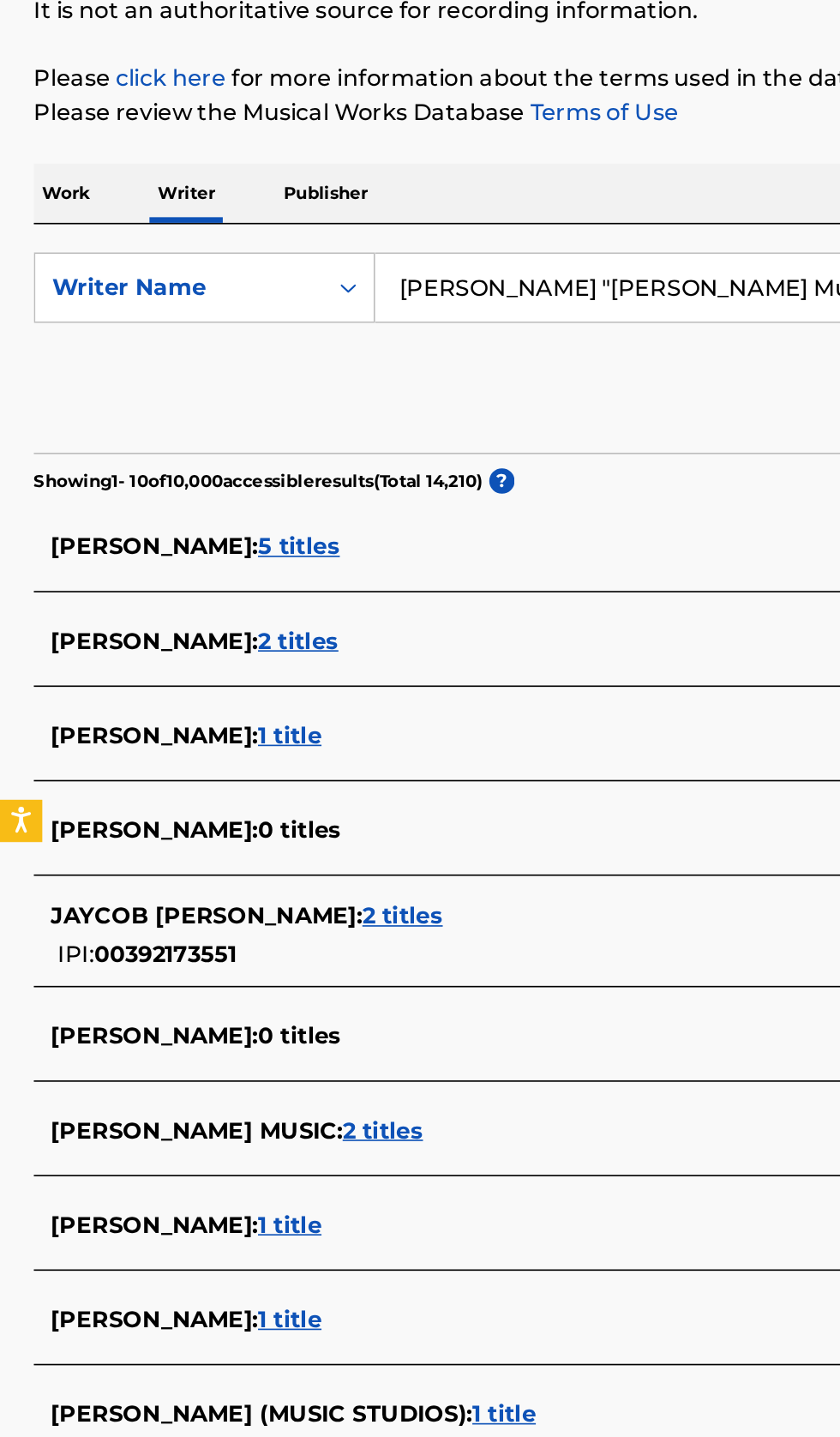
click at [452, 391] on input "Jaycob Reynoso "Jay Music"" at bounding box center [523, 394] width 591 height 41
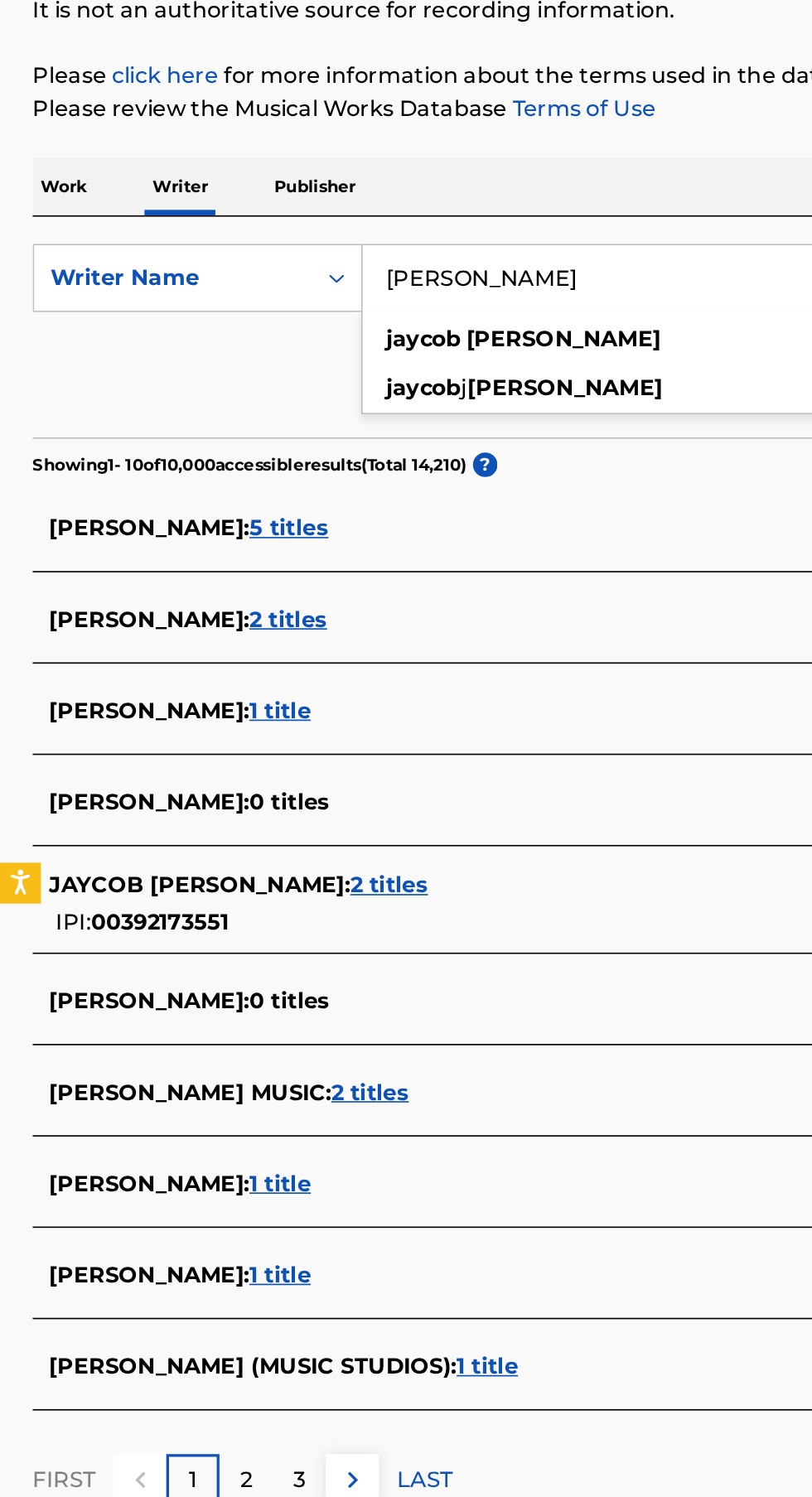
click at [668, 428] on button "Search" at bounding box center [730, 449] width 125 height 41
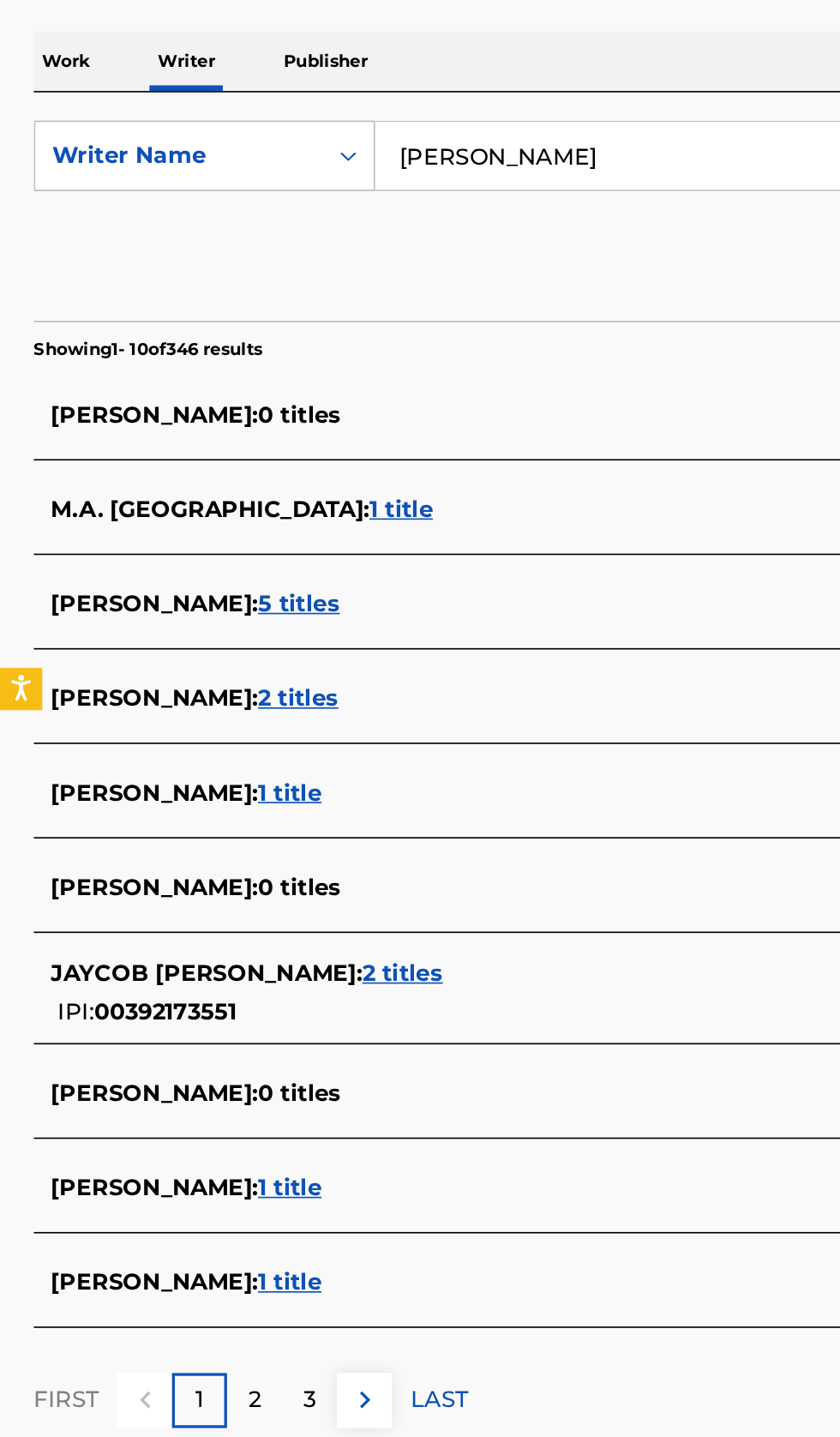
click at [302, 1015] on div "JAYCOB REYNOSO : 1 title" at bounding box center [397, 1022] width 733 height 20
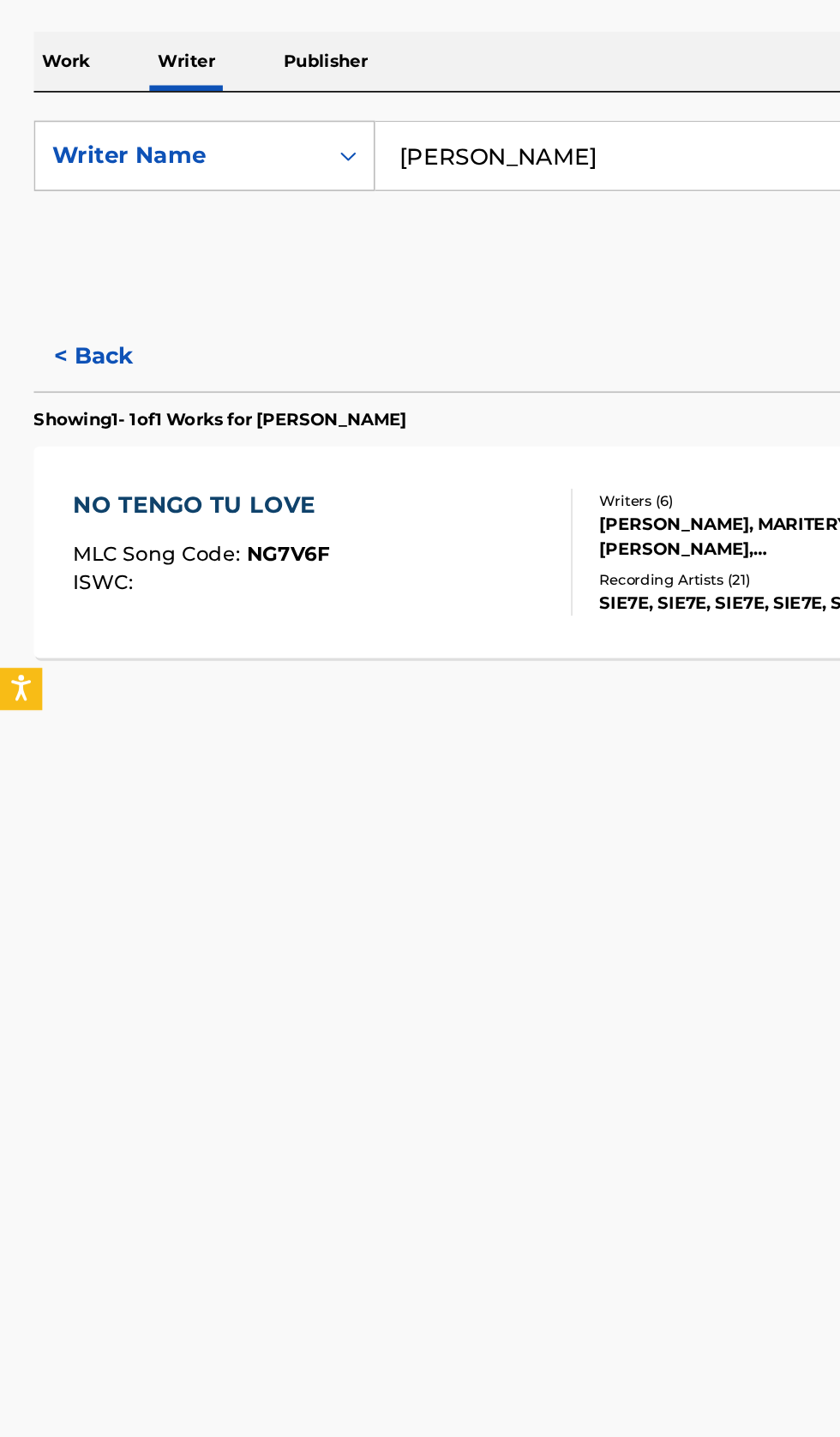
click at [78, 522] on button "< Back" at bounding box center [71, 516] width 103 height 43
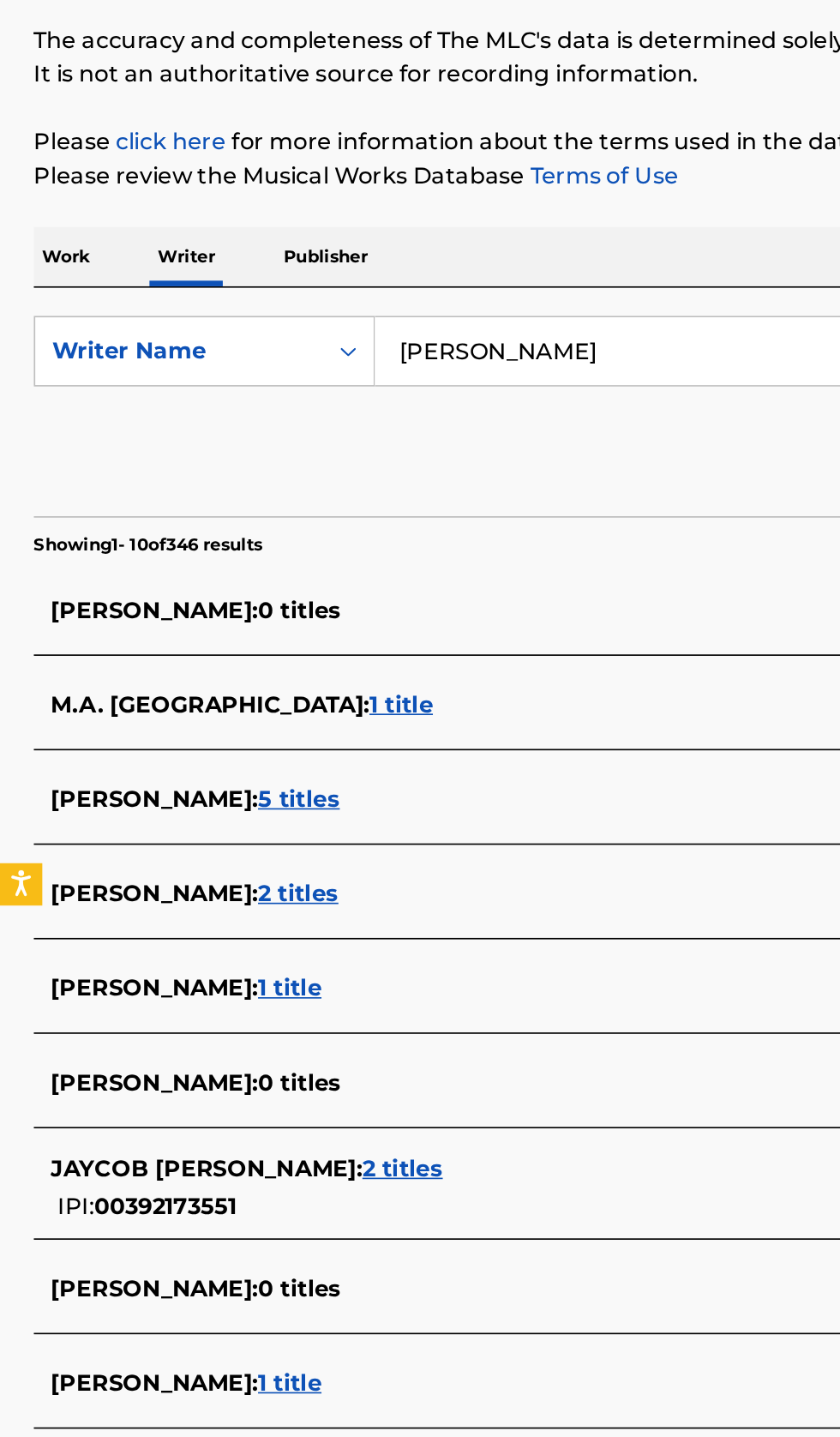
click at [441, 387] on input "Jaycob Reynoso" at bounding box center [523, 394] width 591 height 41
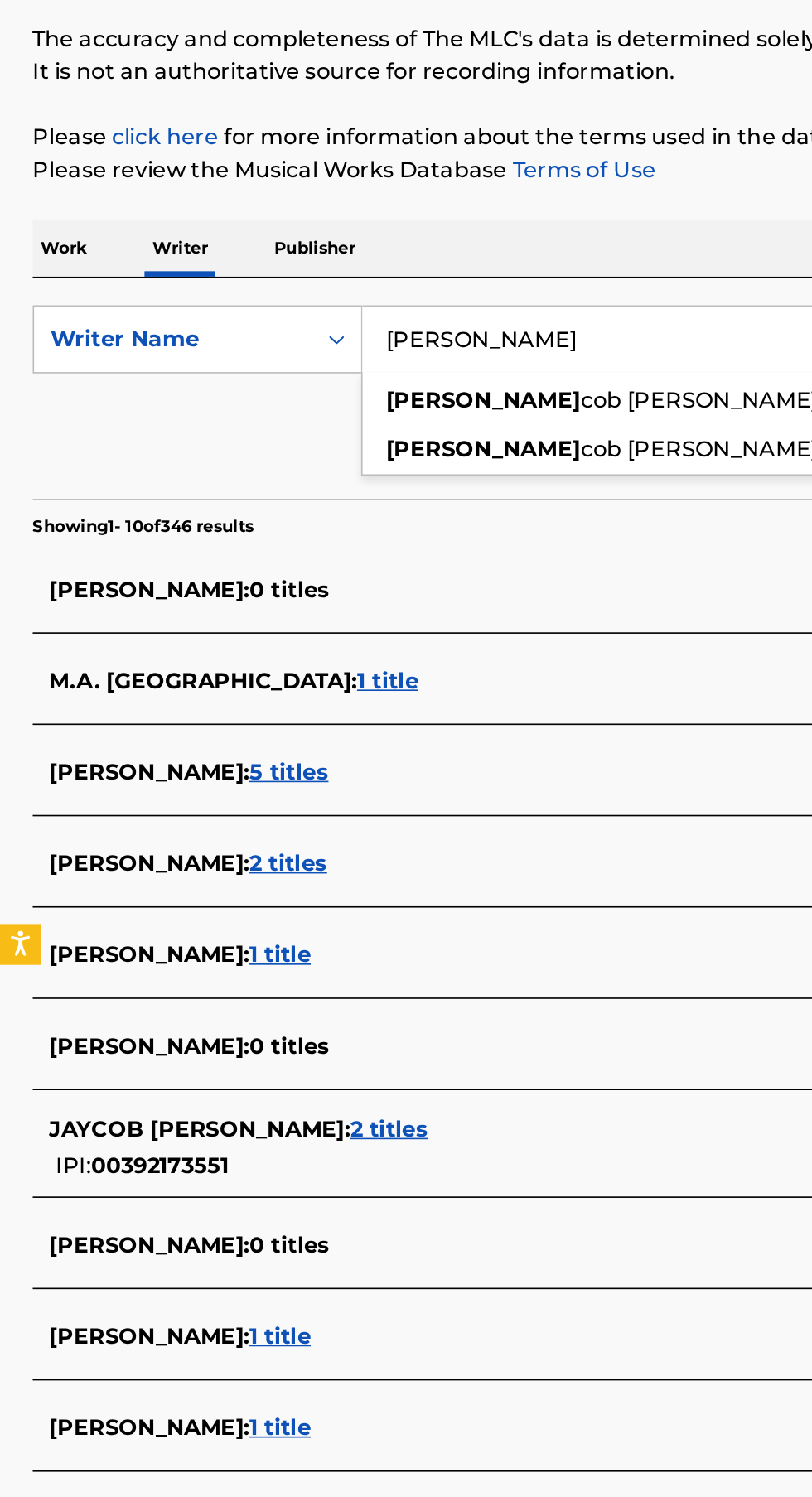
type input "J"
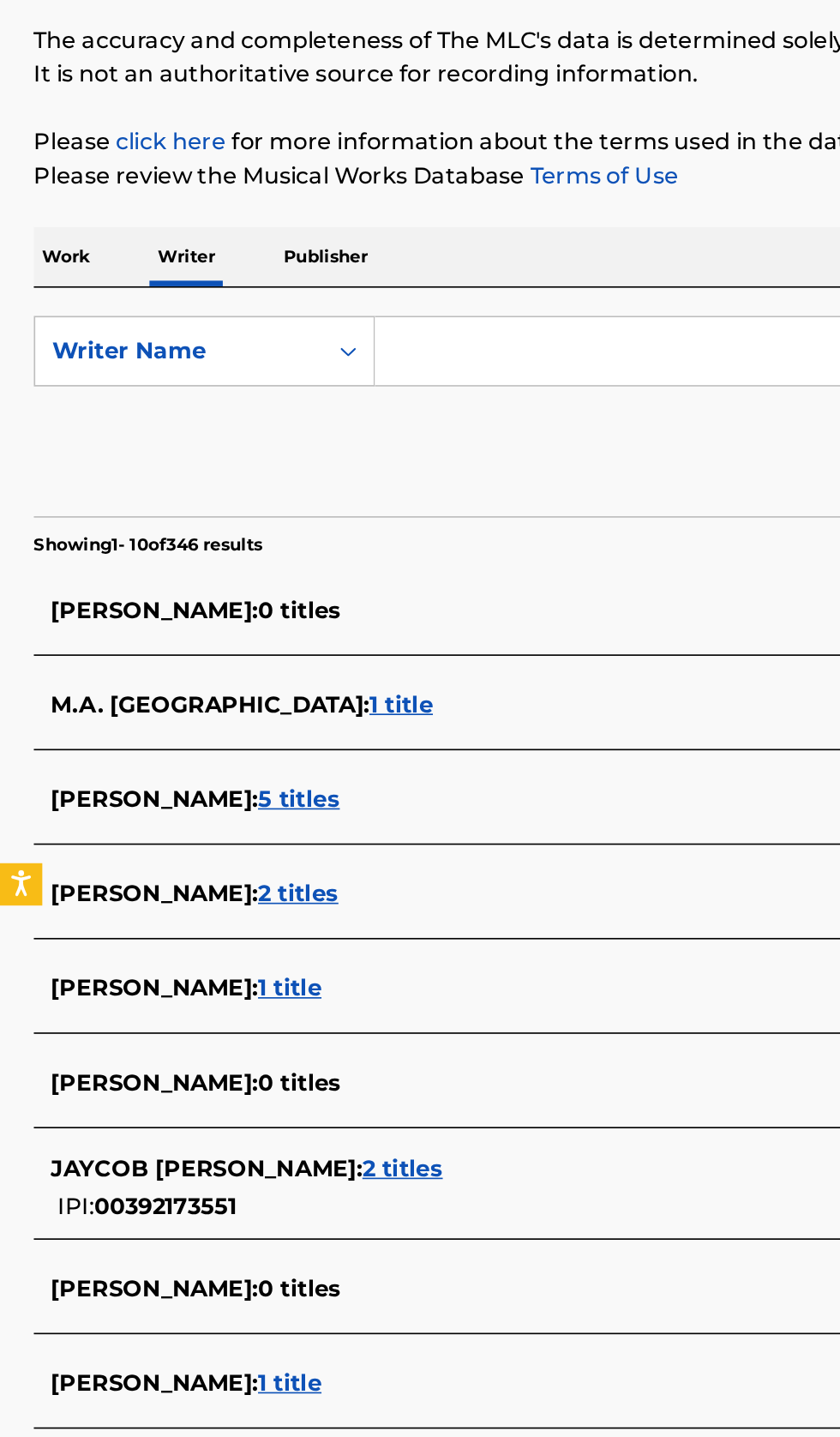
click at [368, 391] on input "Search Form" at bounding box center [523, 394] width 591 height 41
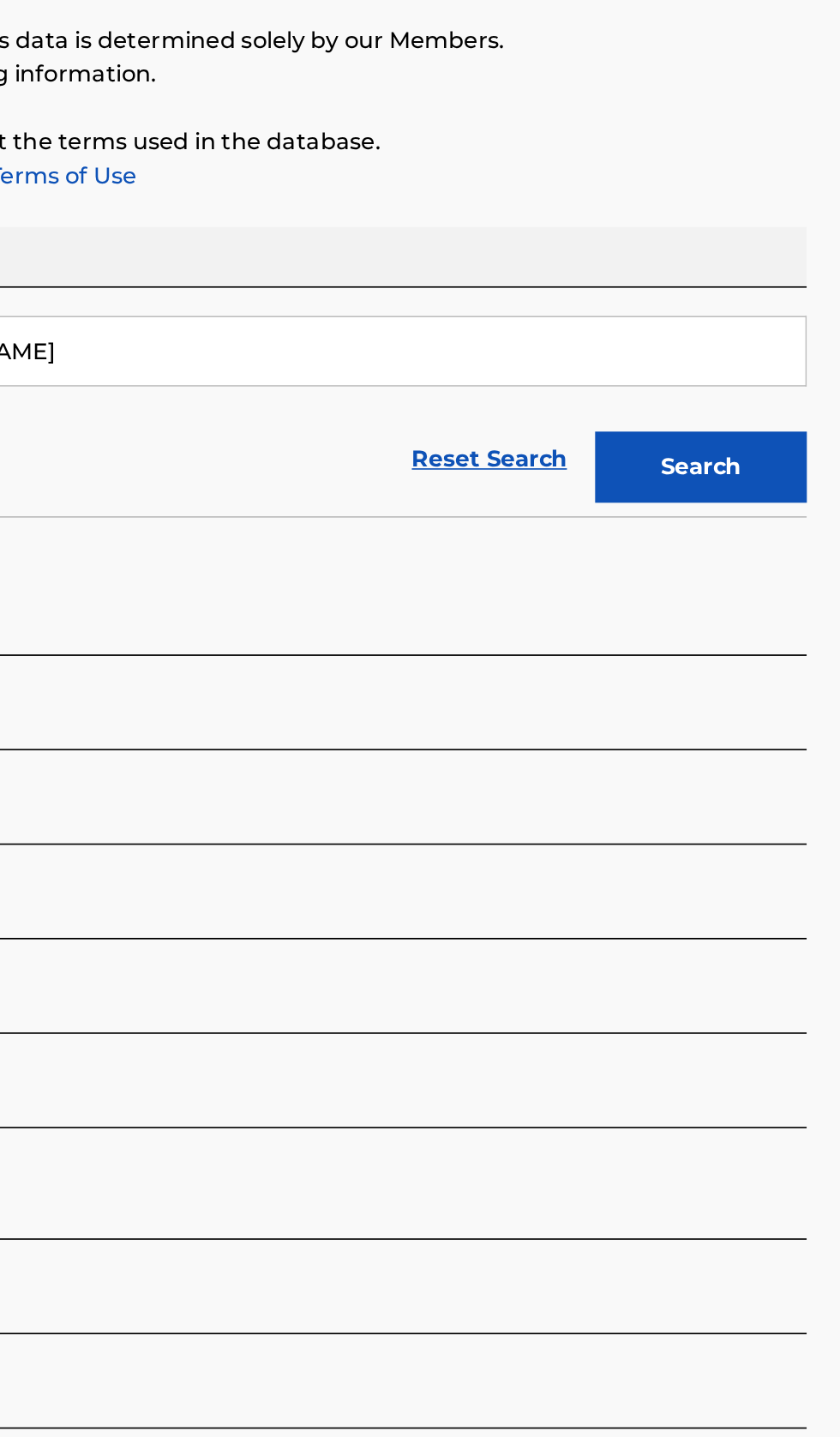
click at [771, 476] on button "Search" at bounding box center [755, 465] width 129 height 43
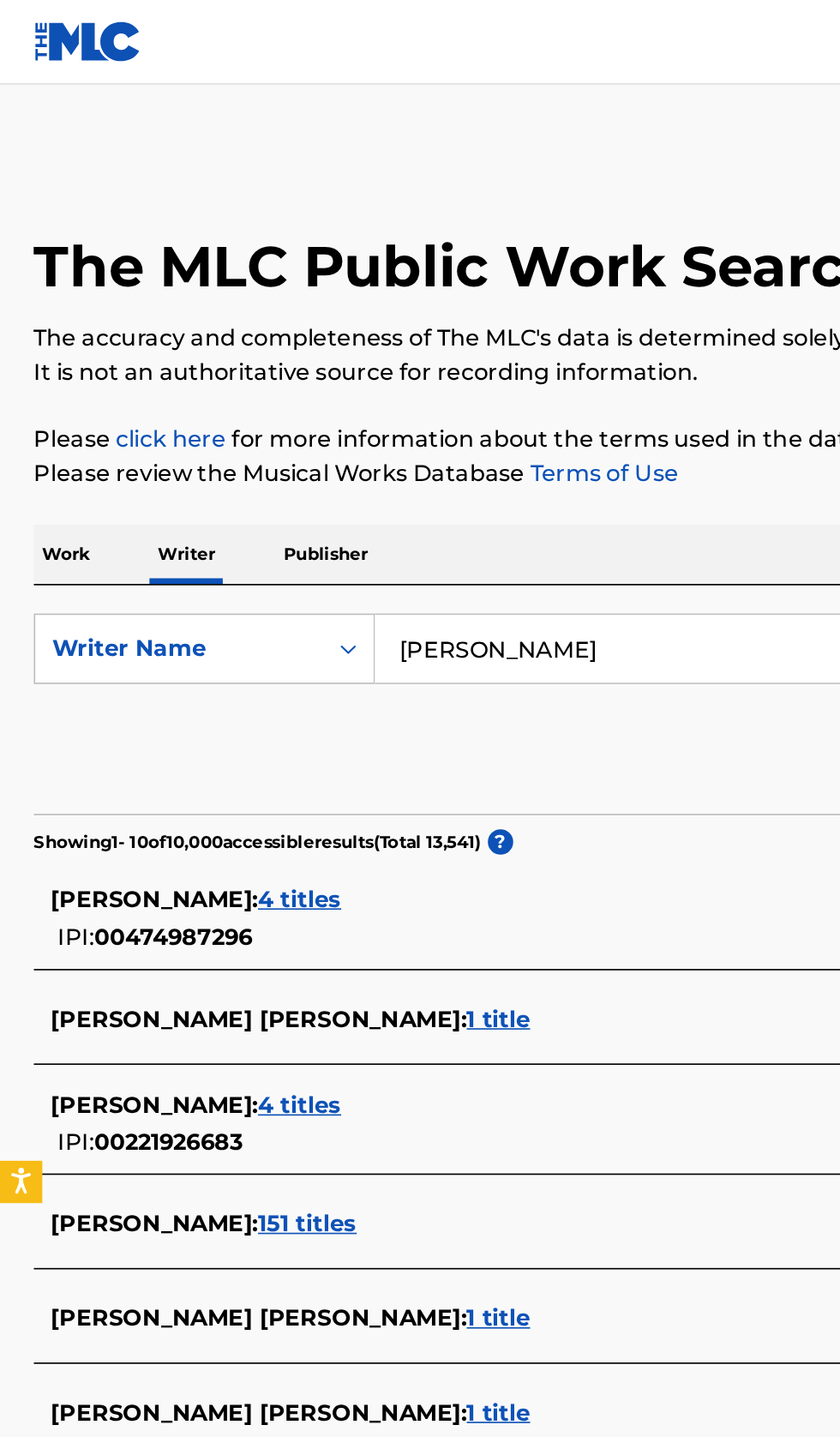
click at [417, 402] on input "Eric Duars" at bounding box center [523, 394] width 591 height 41
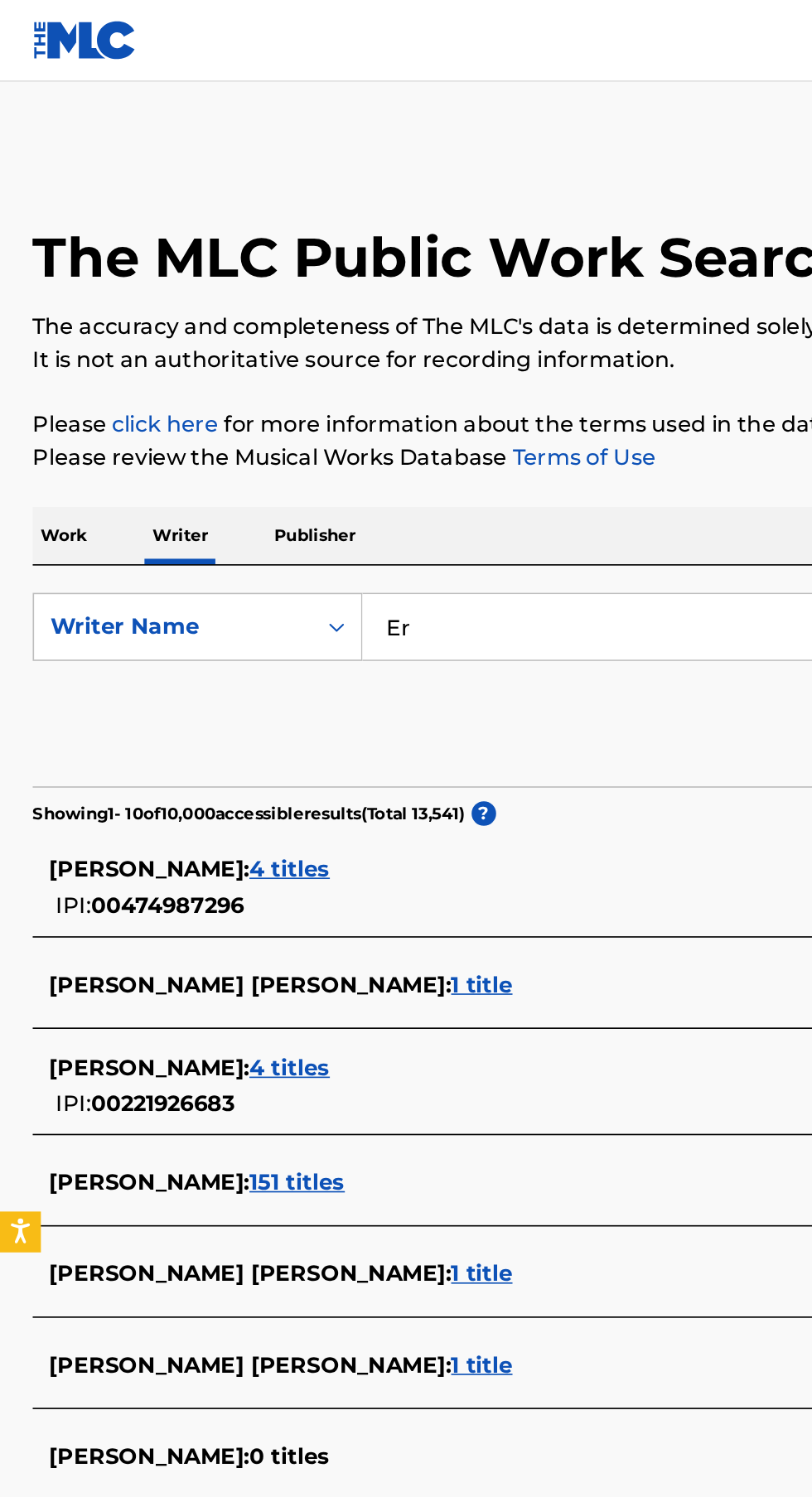
type input "E"
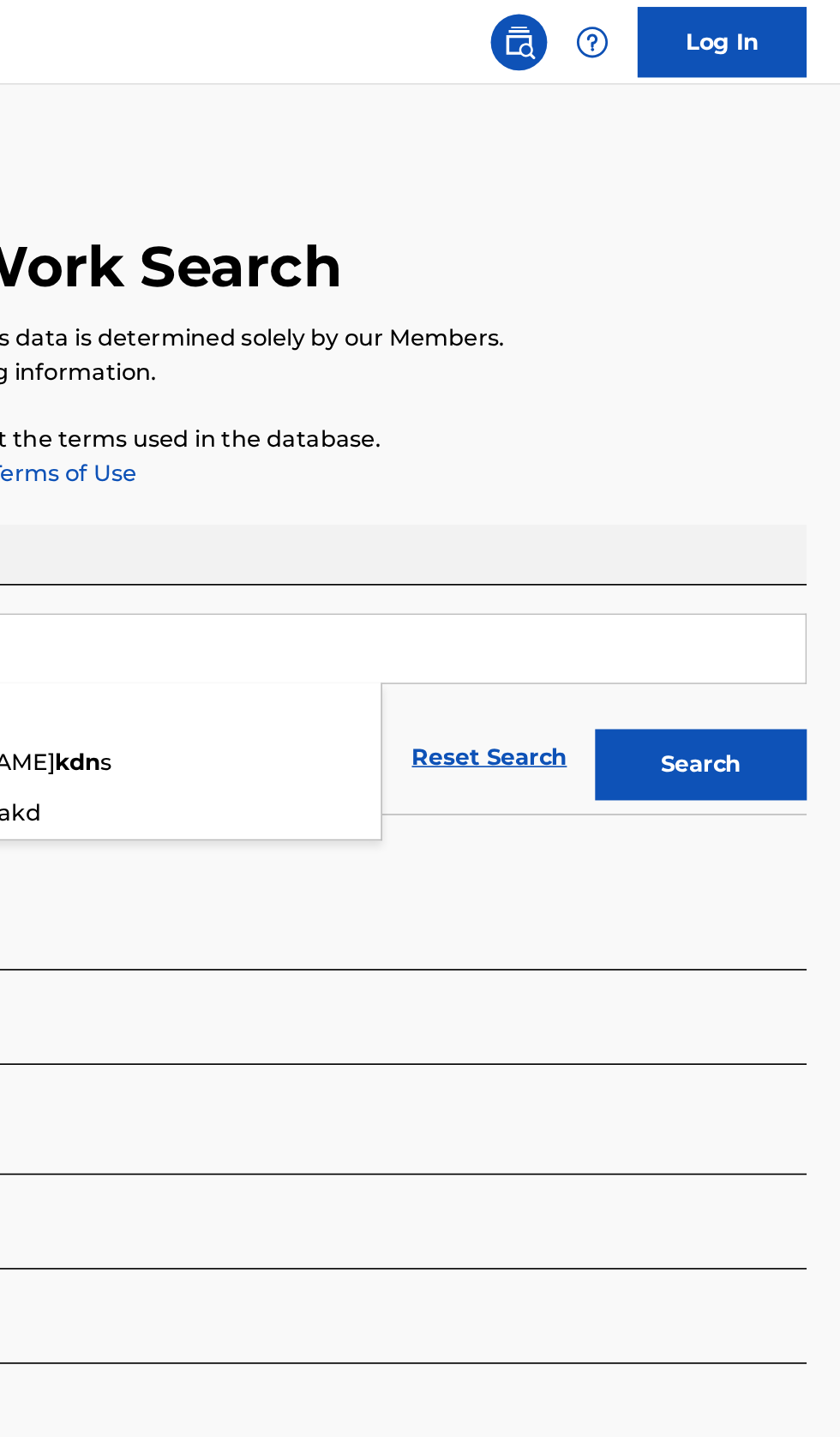
click at [796, 462] on button "Search" at bounding box center [755, 465] width 129 height 43
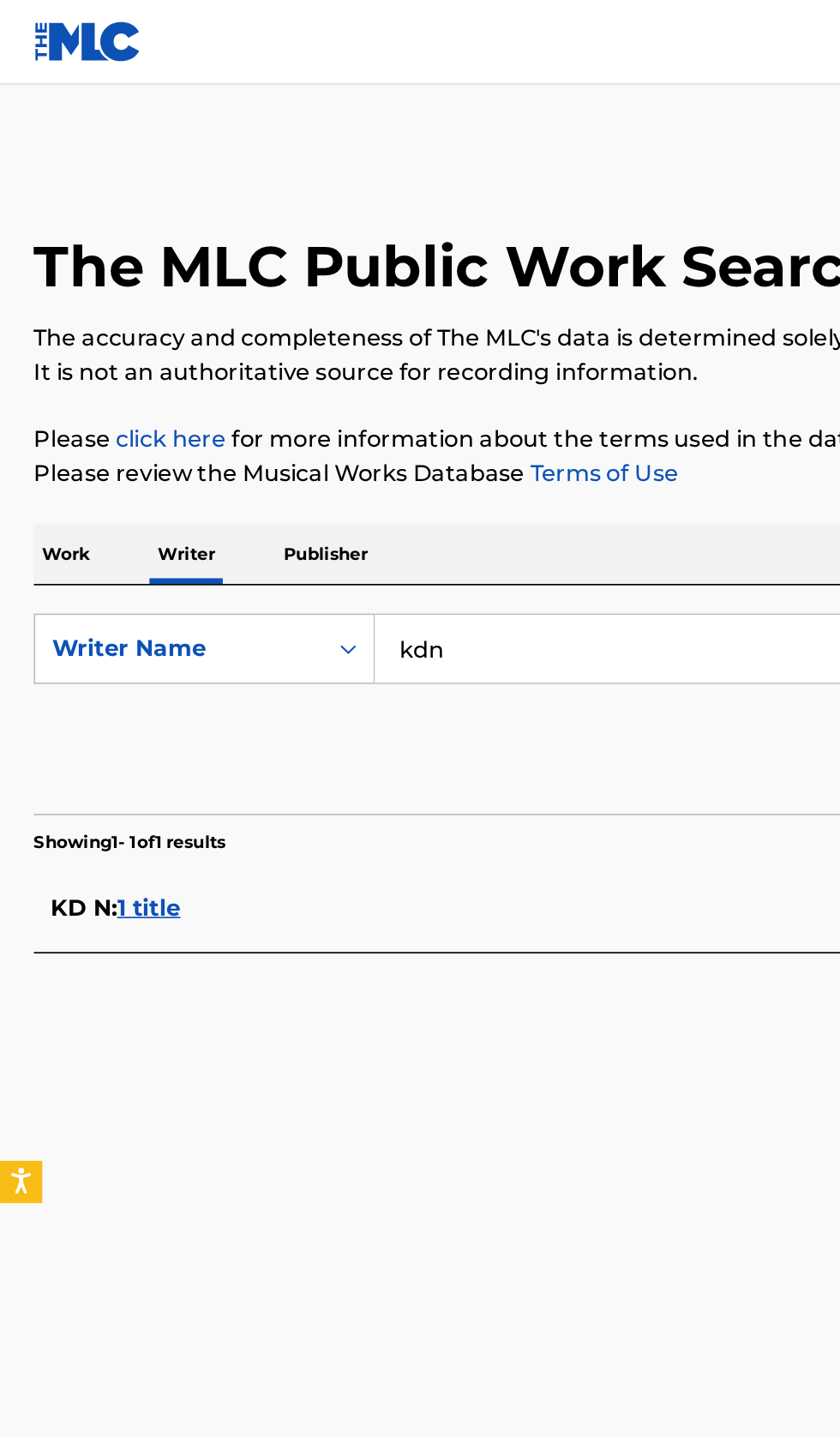
click at [313, 551] on div "KD N : 1 title" at bounding box center [397, 552] width 733 height 20
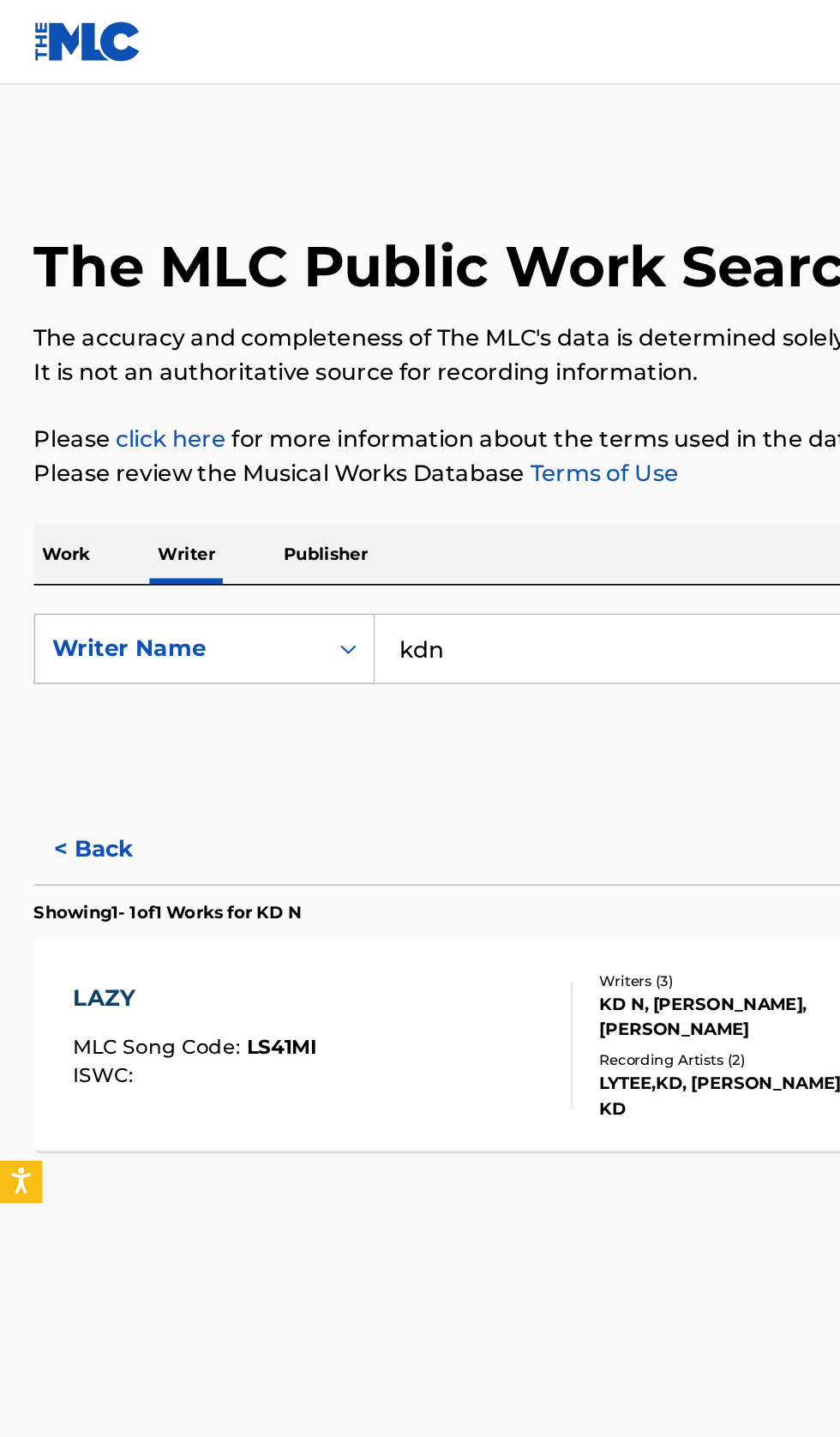
click at [424, 388] on input "kdn" at bounding box center [523, 394] width 591 height 41
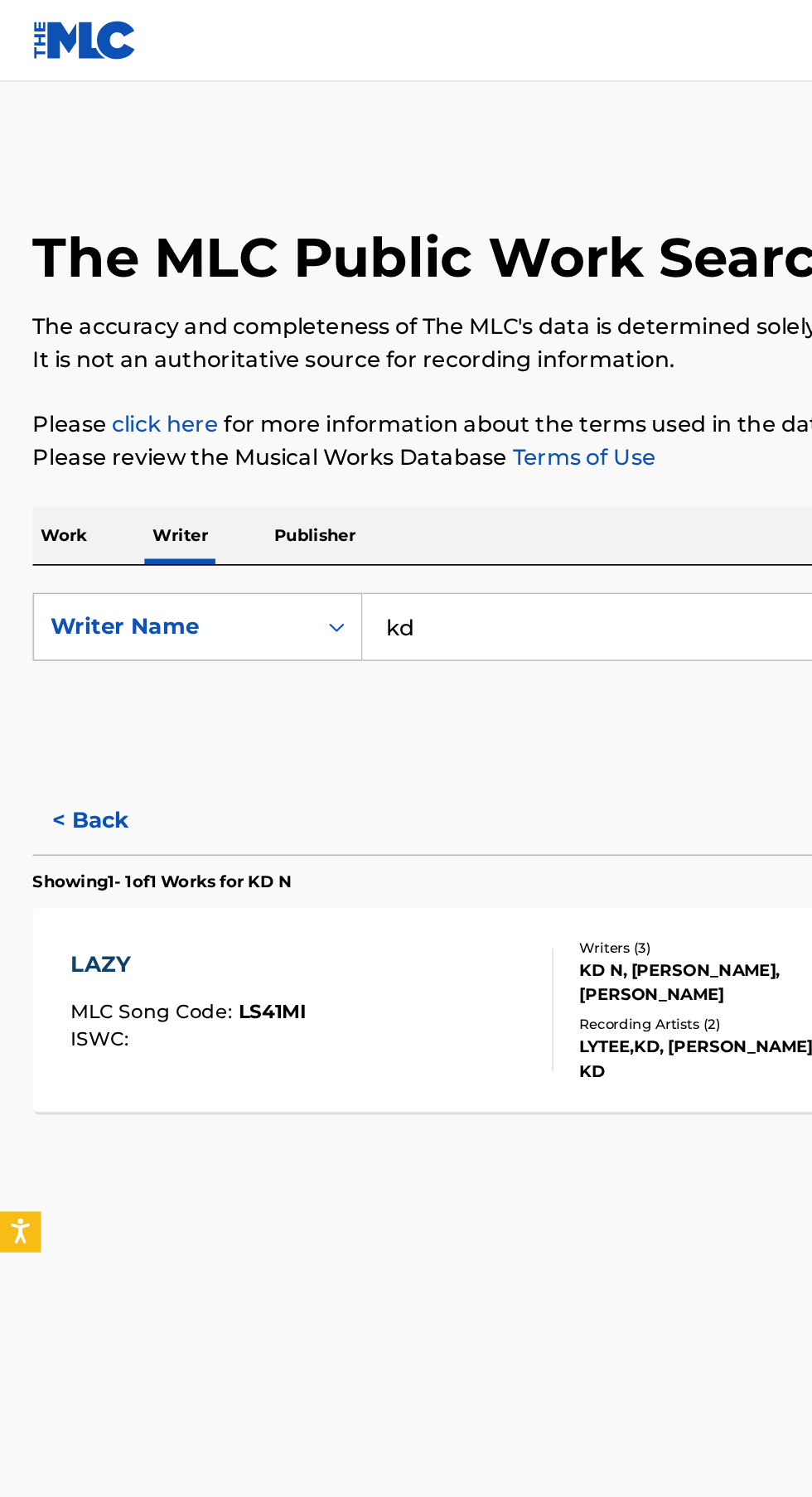
type input "k"
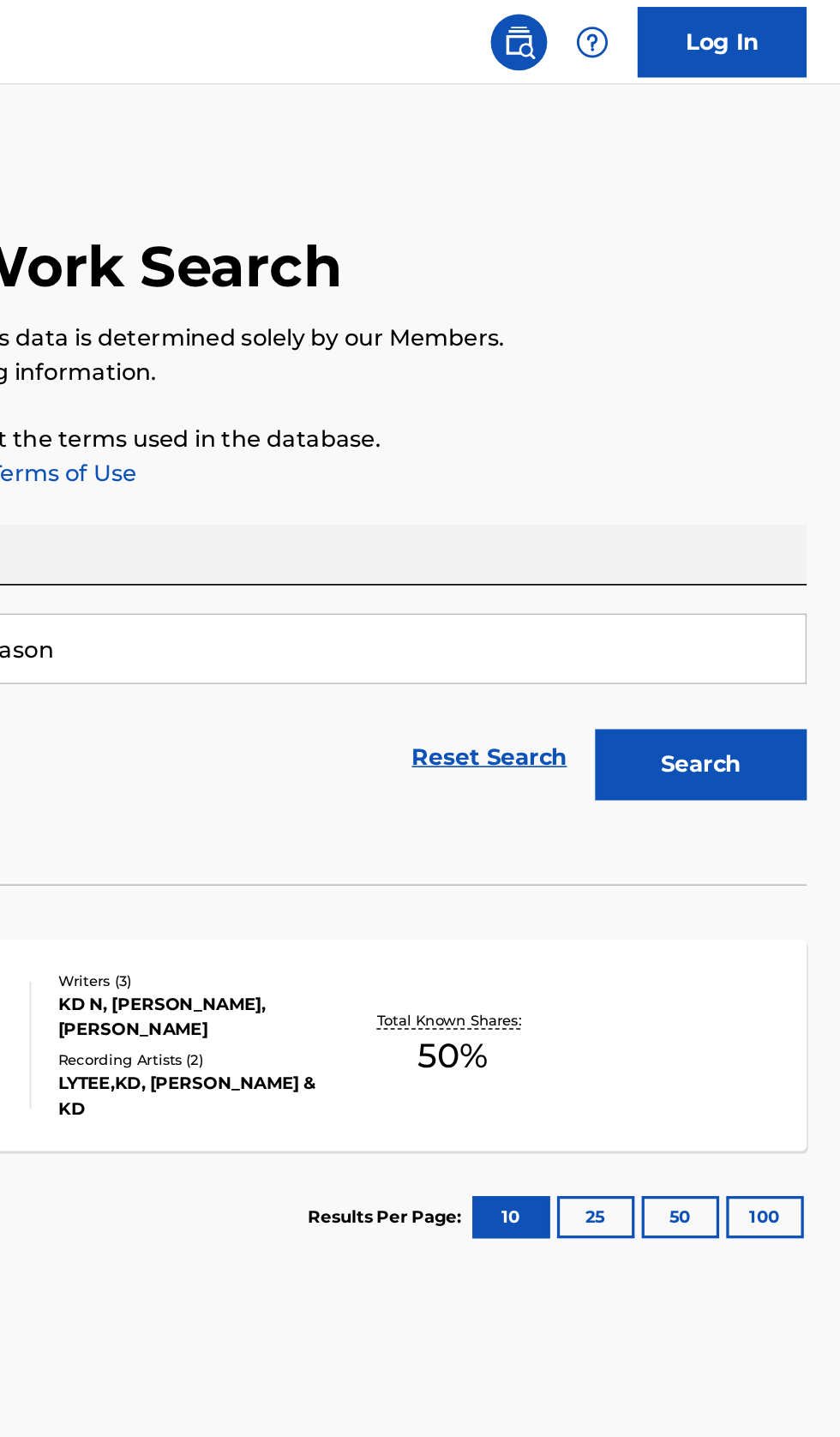
click at [785, 470] on button "Search" at bounding box center [755, 465] width 129 height 43
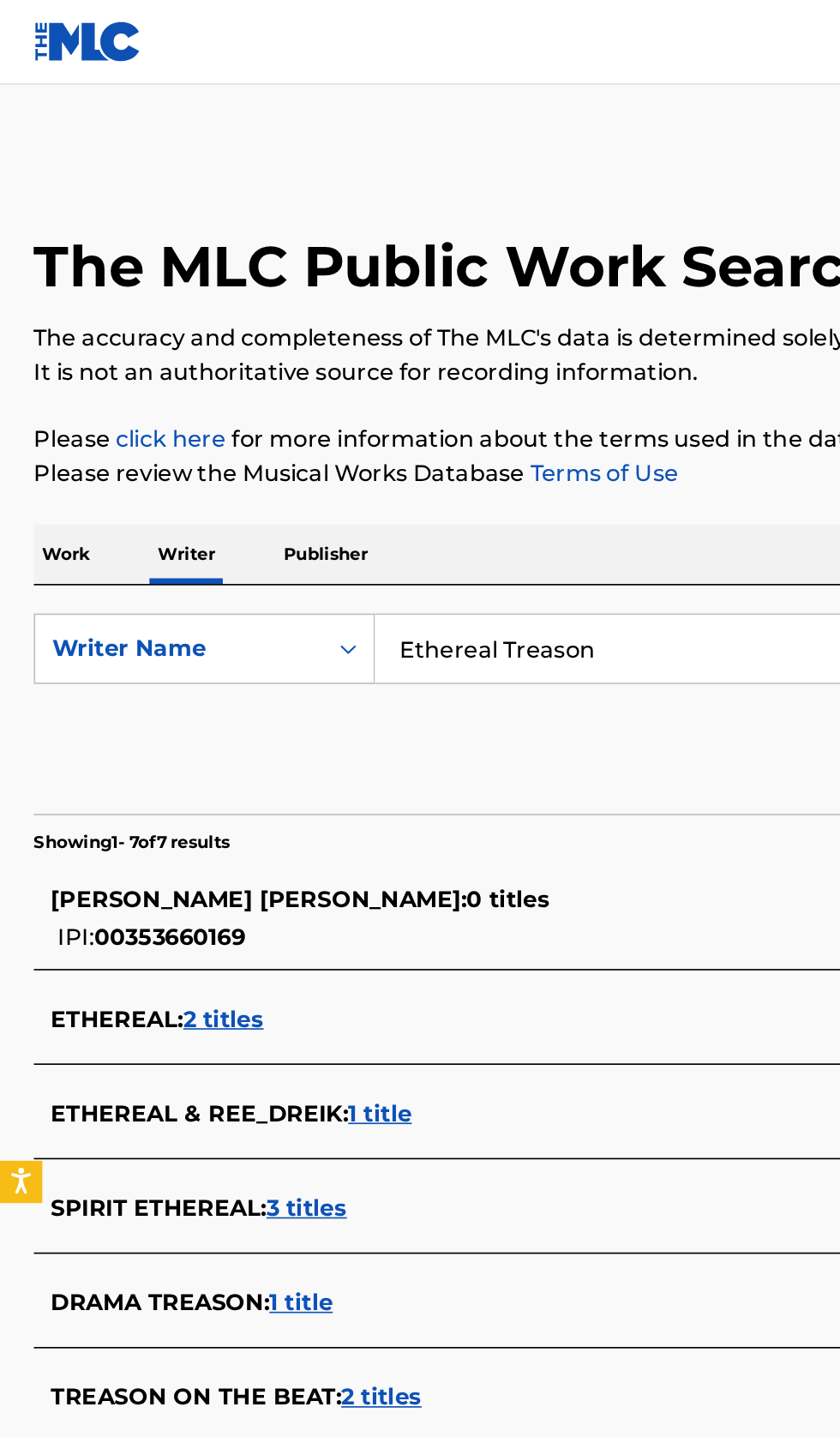
click at [429, 389] on input "Ethereal Treason" at bounding box center [523, 394] width 591 height 41
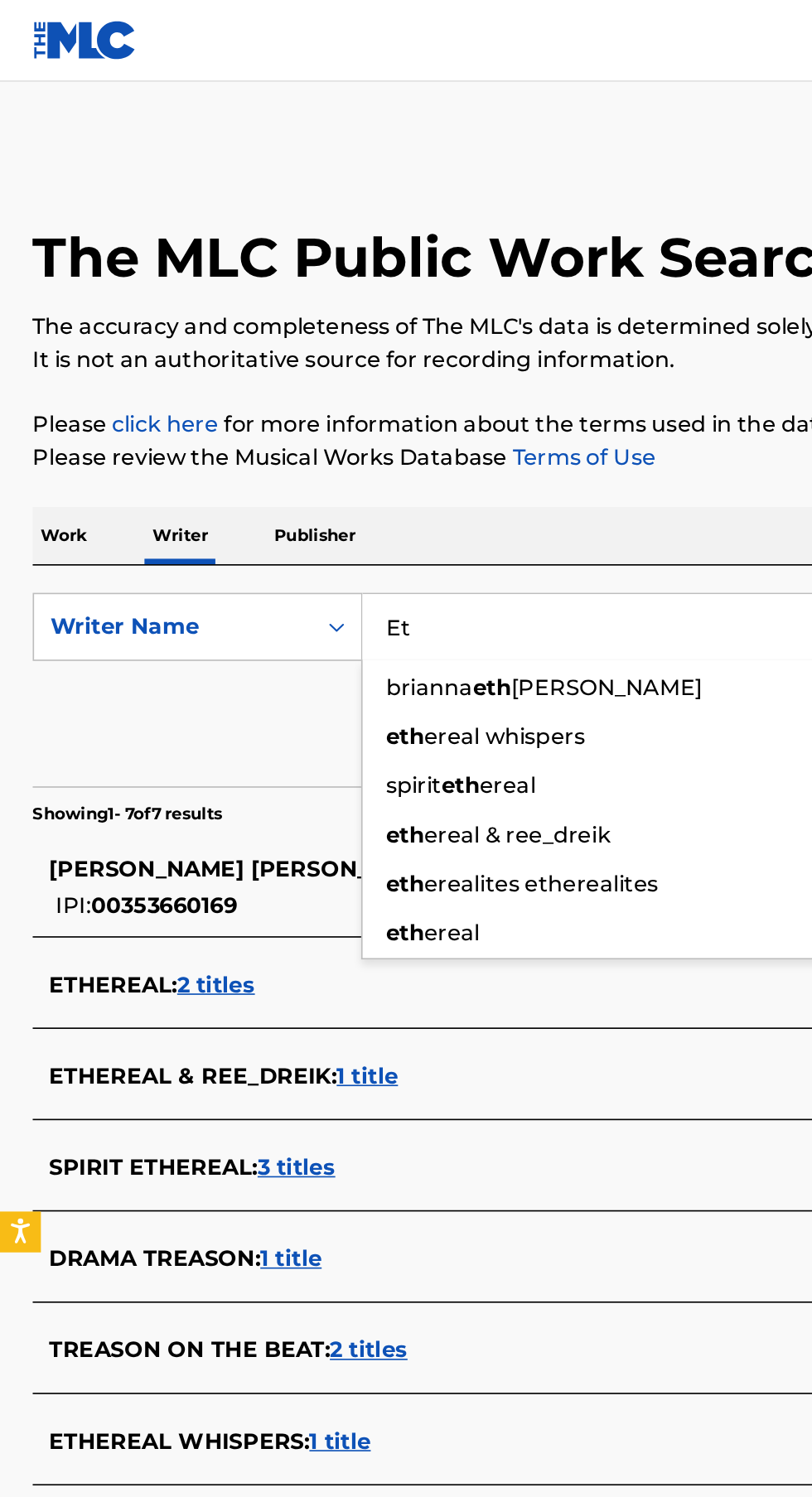
type input "E"
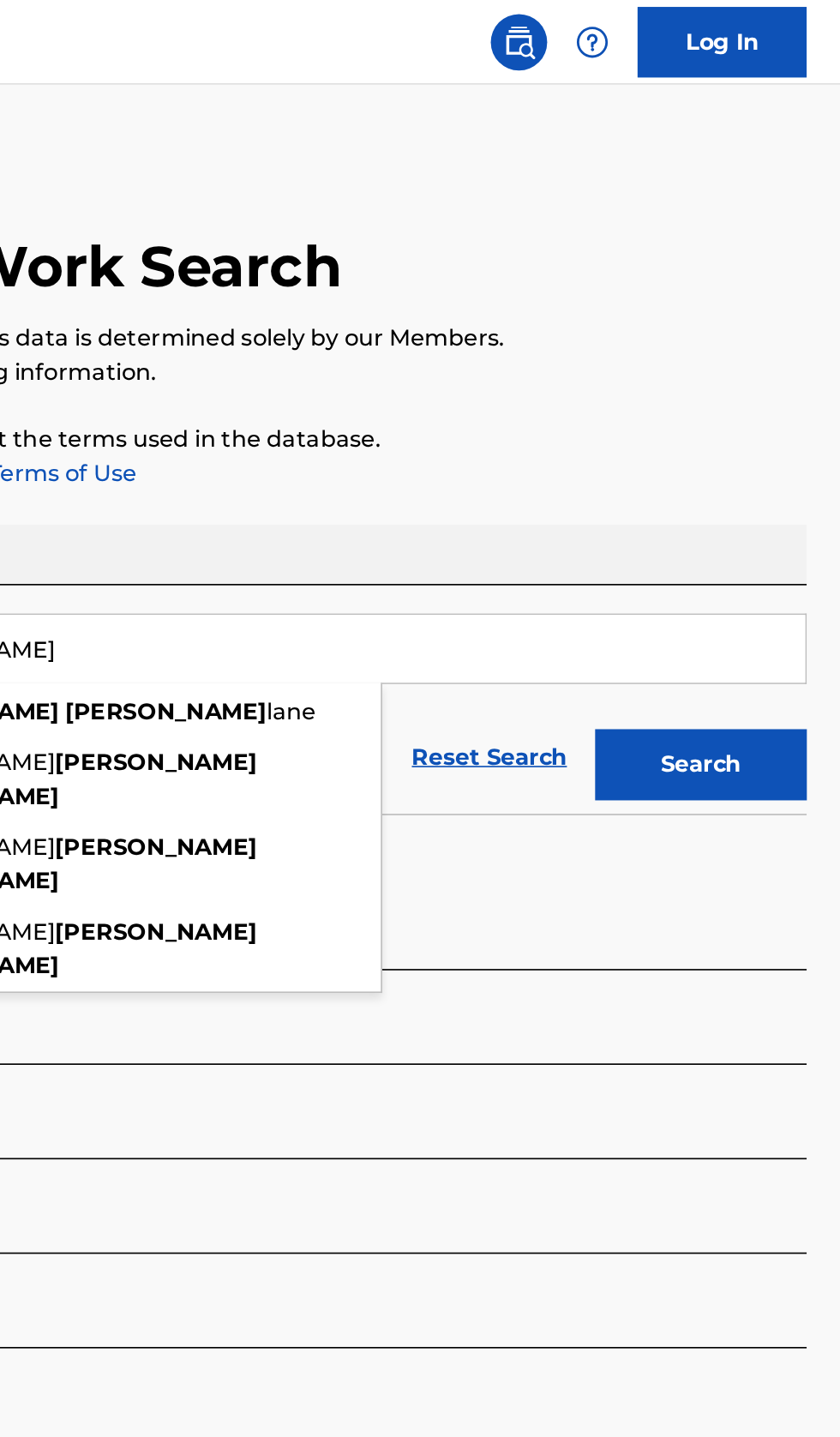
click at [760, 484] on button "Search" at bounding box center [755, 465] width 129 height 43
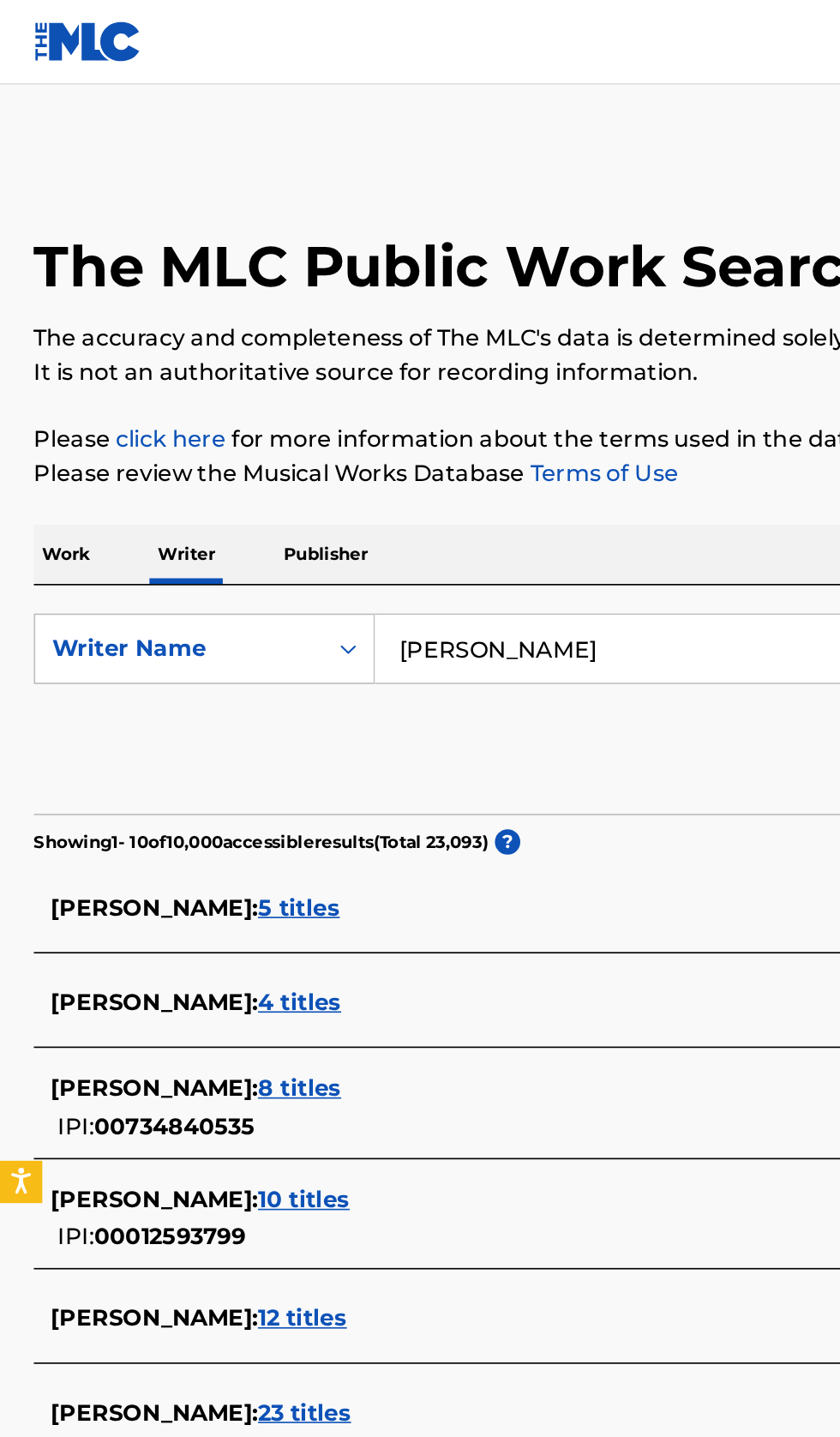
click at [430, 389] on input "Grayson Lee" at bounding box center [523, 394] width 591 height 41
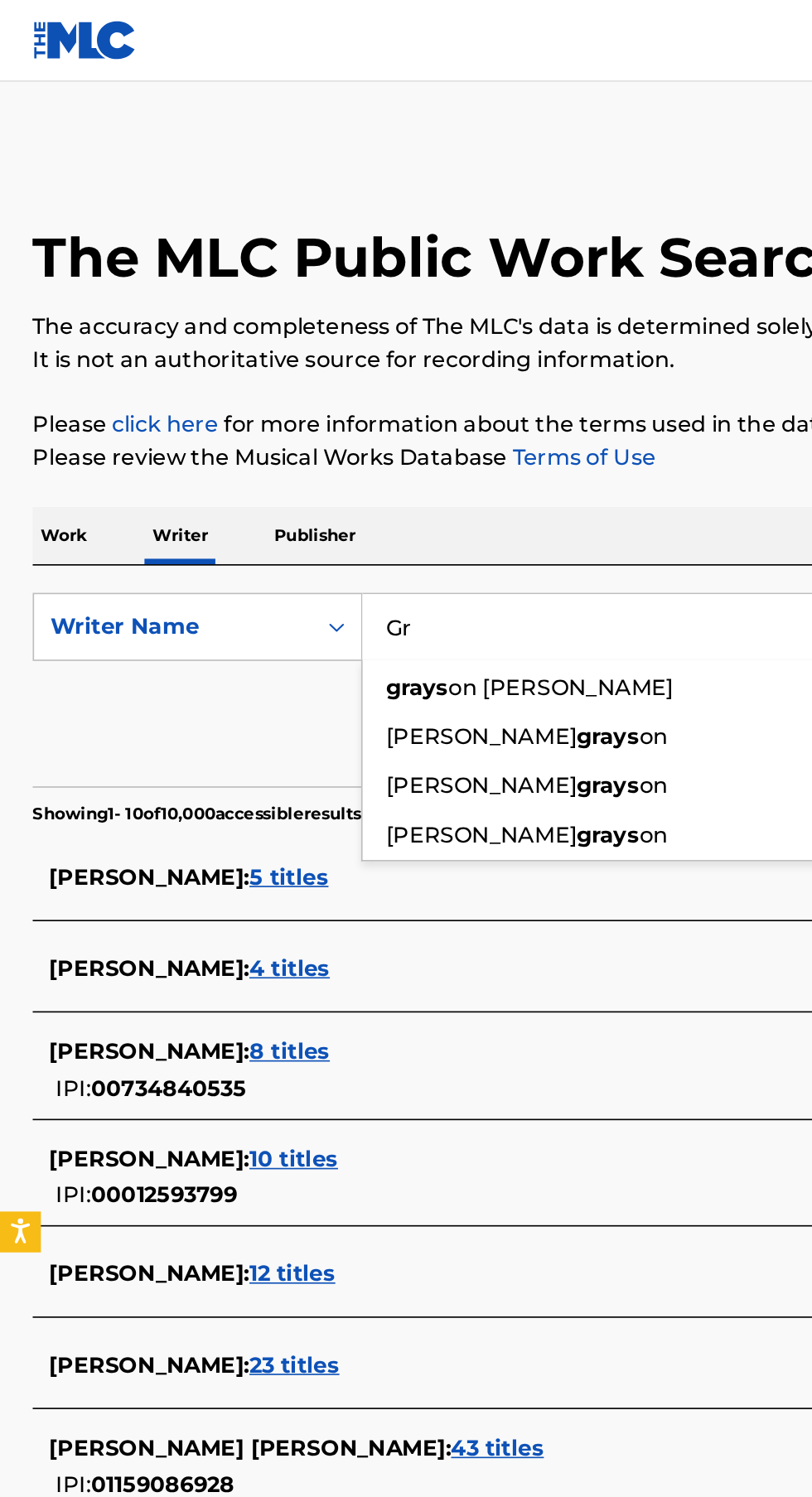
type input "G"
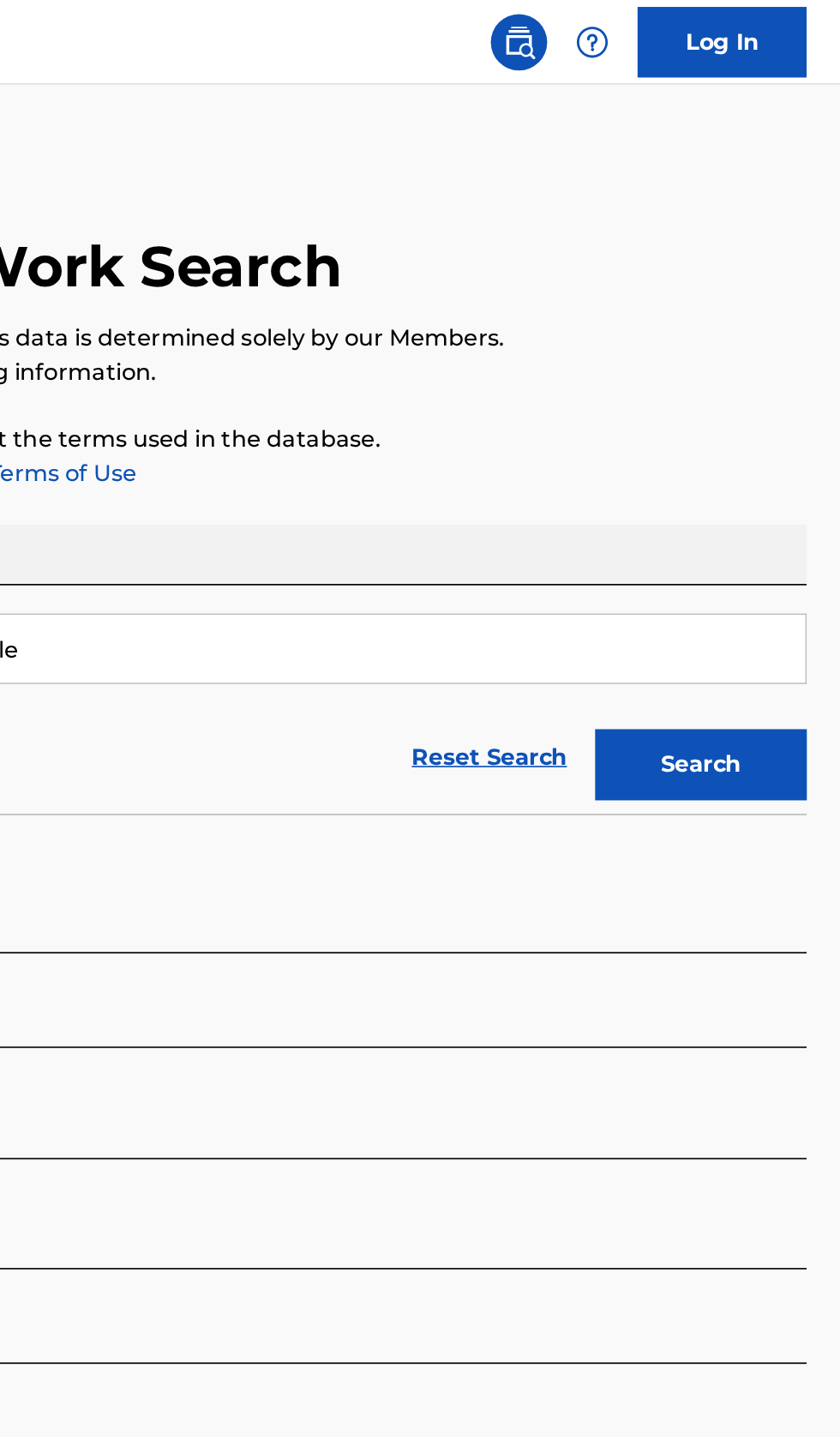
click at [779, 451] on button "Search" at bounding box center [755, 465] width 129 height 43
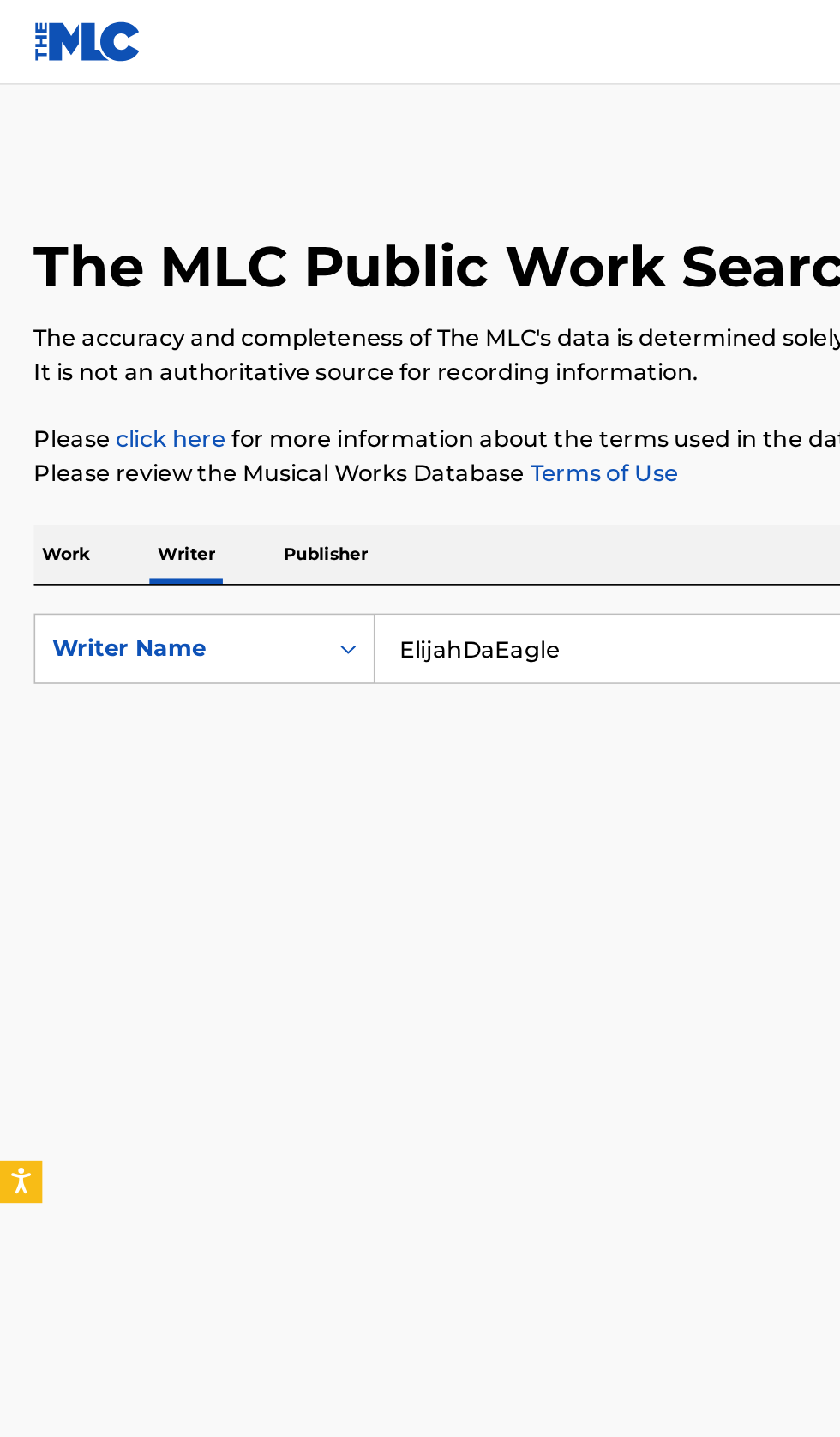
click at [388, 391] on input "ElijahDaEagle" at bounding box center [523, 394] width 591 height 41
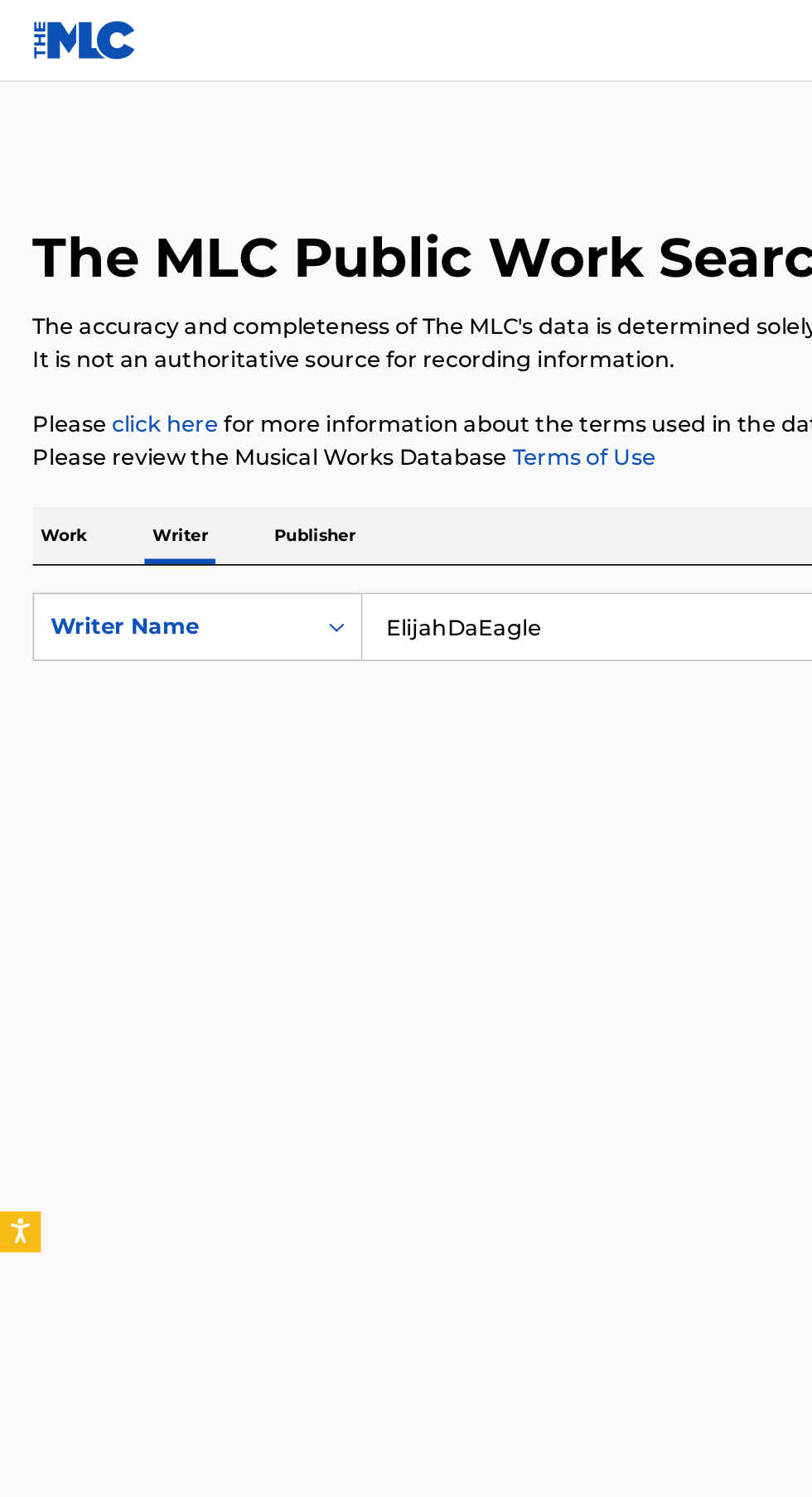
click at [297, 380] on input "ElijahDaEagle" at bounding box center [505, 381] width 571 height 39
click at [287, 388] on input "ElijahDaEagle" at bounding box center [505, 381] width 571 height 39
click at [279, 376] on input "ElijahDa Eagle" at bounding box center [505, 381] width 571 height 39
click at [268, 374] on input "ElijahDa Eagle" at bounding box center [505, 381] width 571 height 39
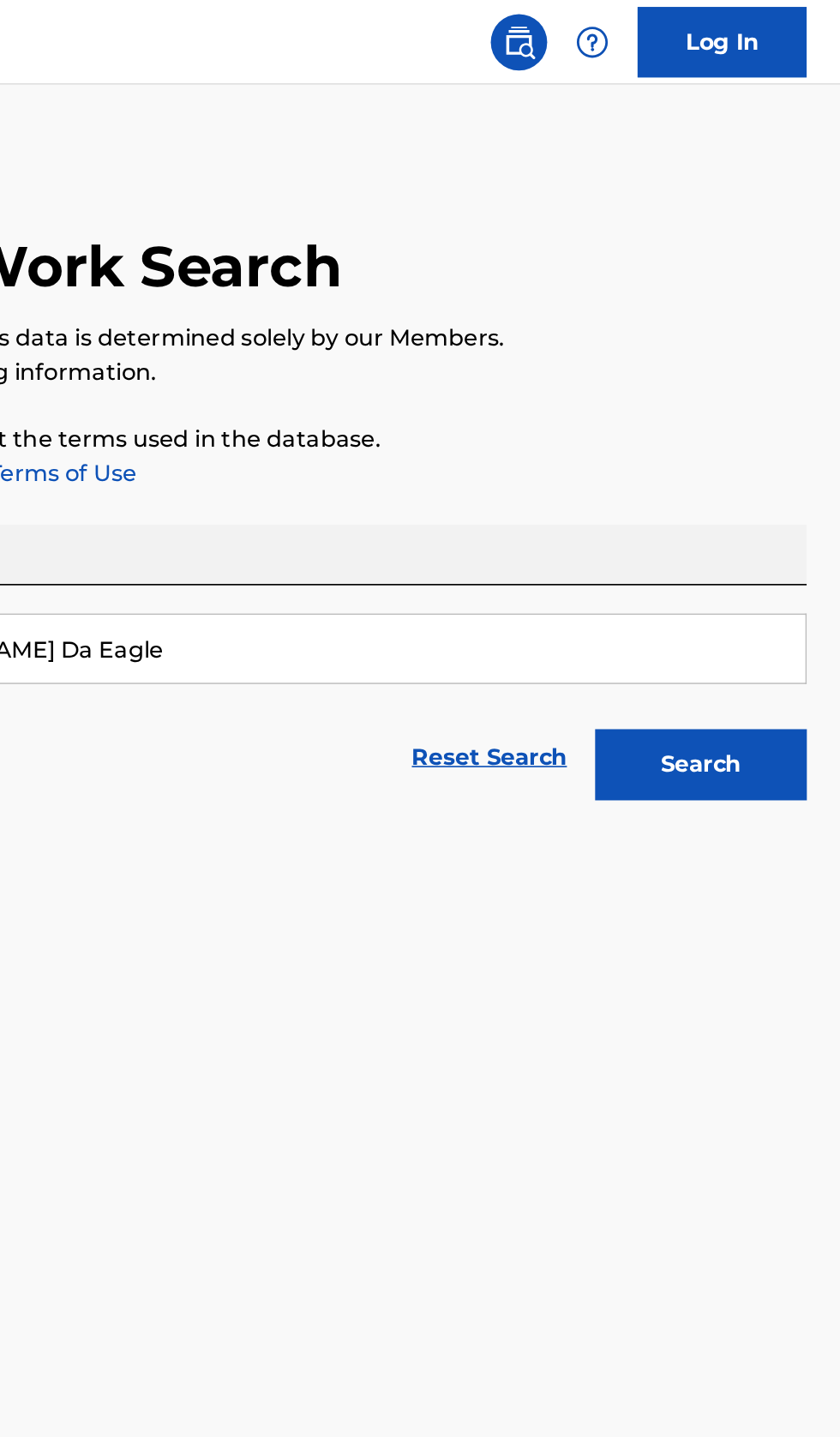
type input "Elijah Da Eagle"
click at [780, 460] on button "Search" at bounding box center [755, 465] width 129 height 43
